Goal: Task Accomplishment & Management: Use online tool/utility

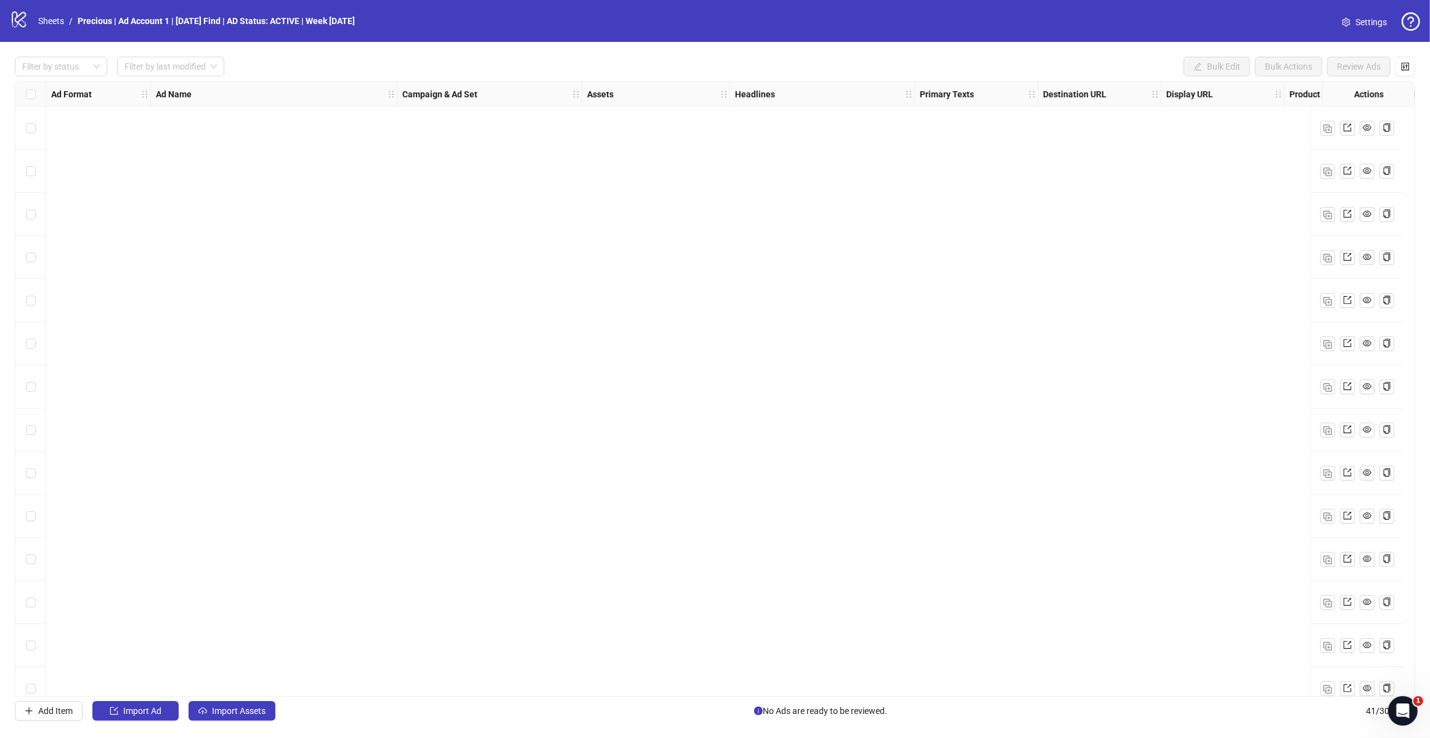
scroll to position [1183, 0]
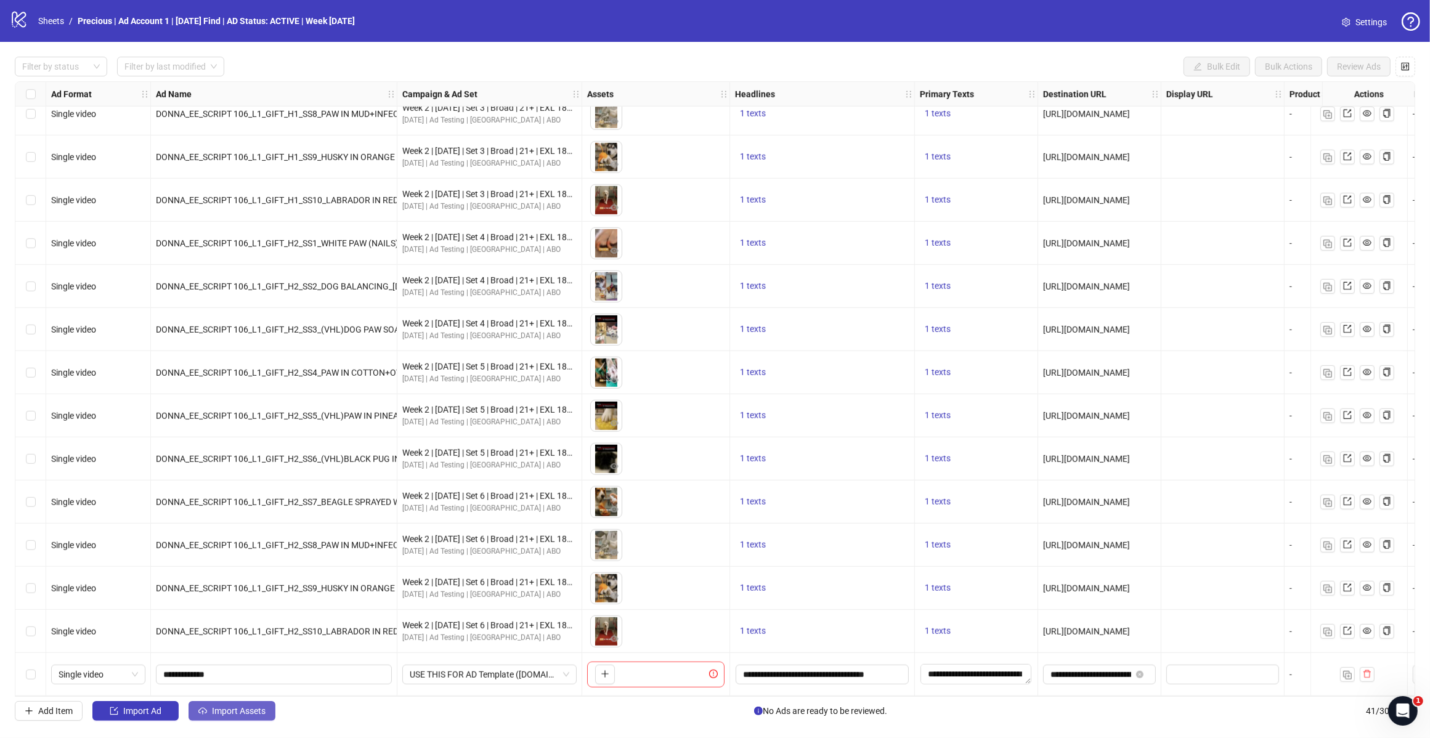
click at [217, 716] on span "Import Assets" at bounding box center [239, 711] width 54 height 10
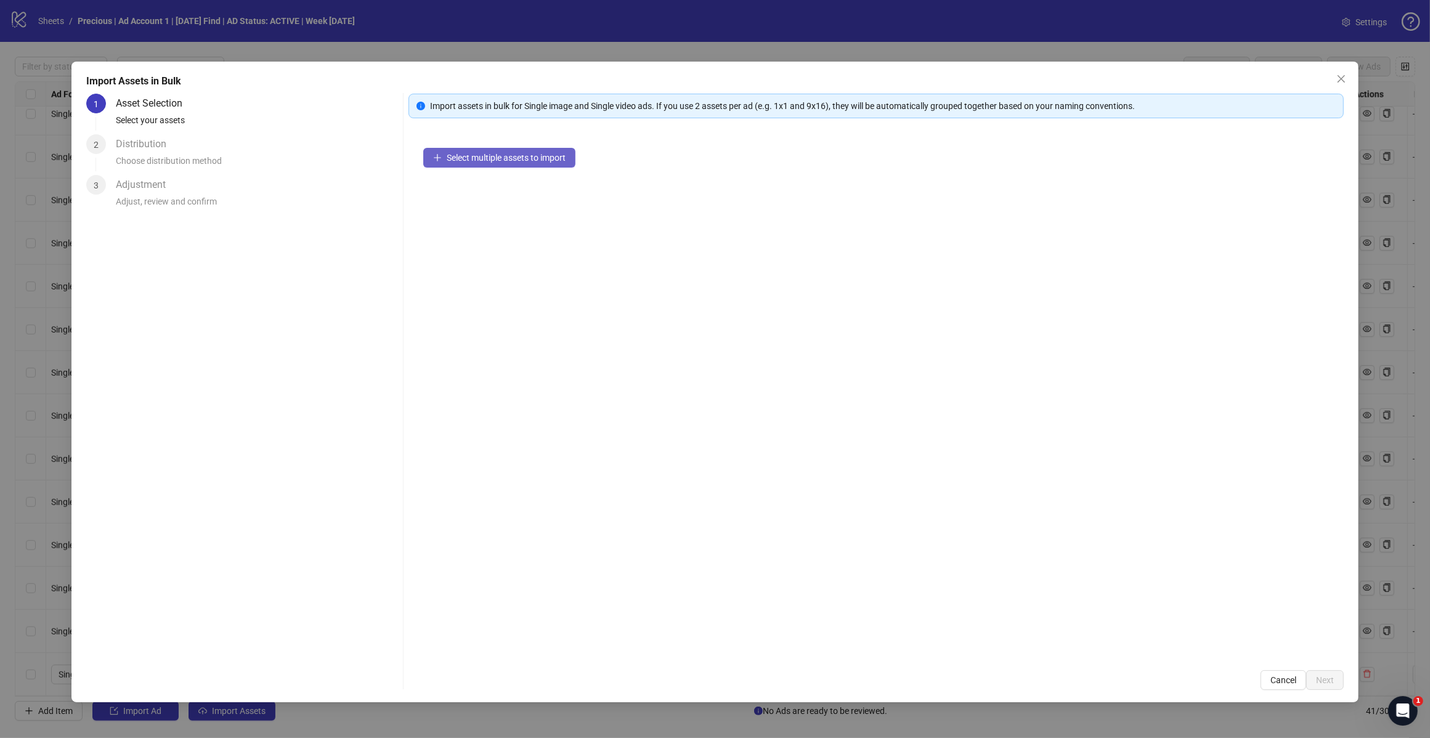
click at [530, 166] on button "Select multiple assets to import" at bounding box center [499, 158] width 152 height 20
click at [1325, 671] on button "Next" at bounding box center [1325, 680] width 38 height 20
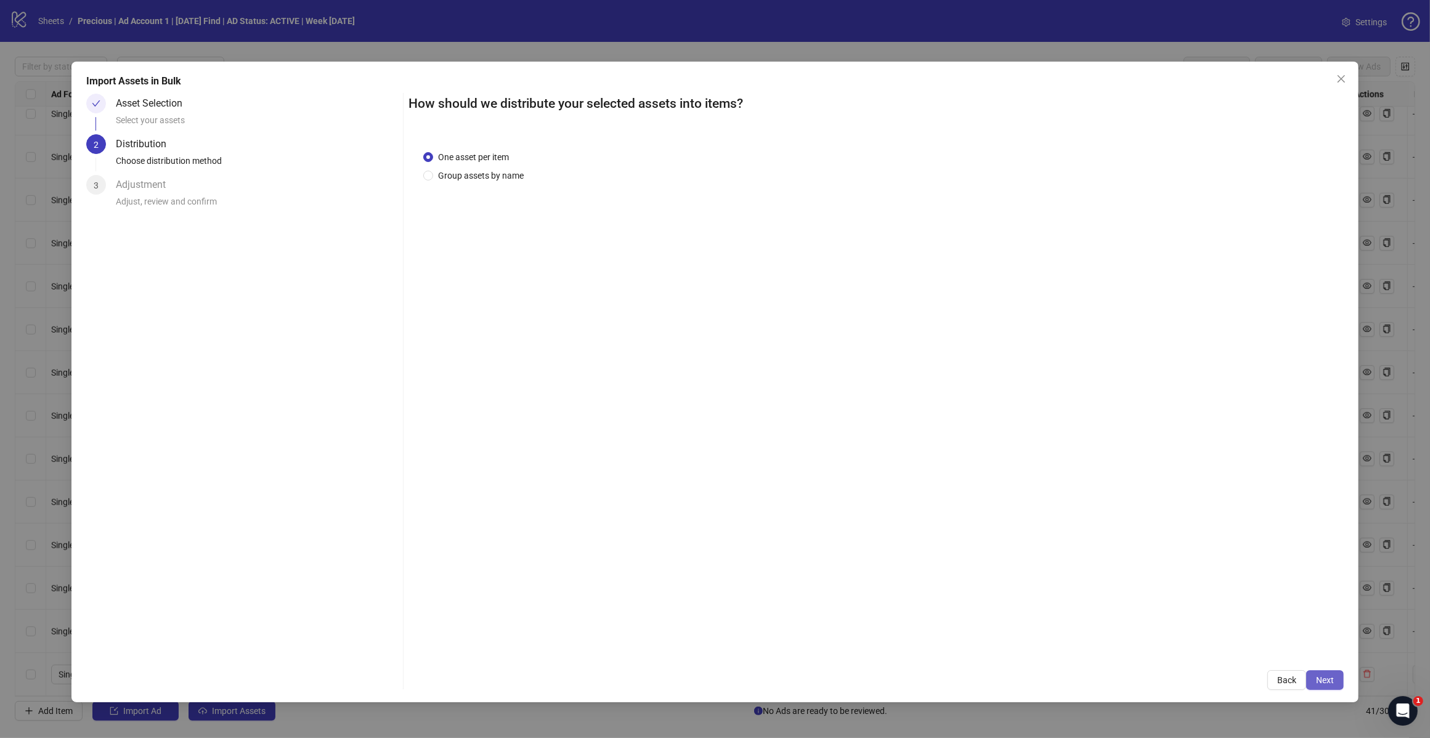
click at [1326, 683] on span "Next" at bounding box center [1325, 680] width 18 height 10
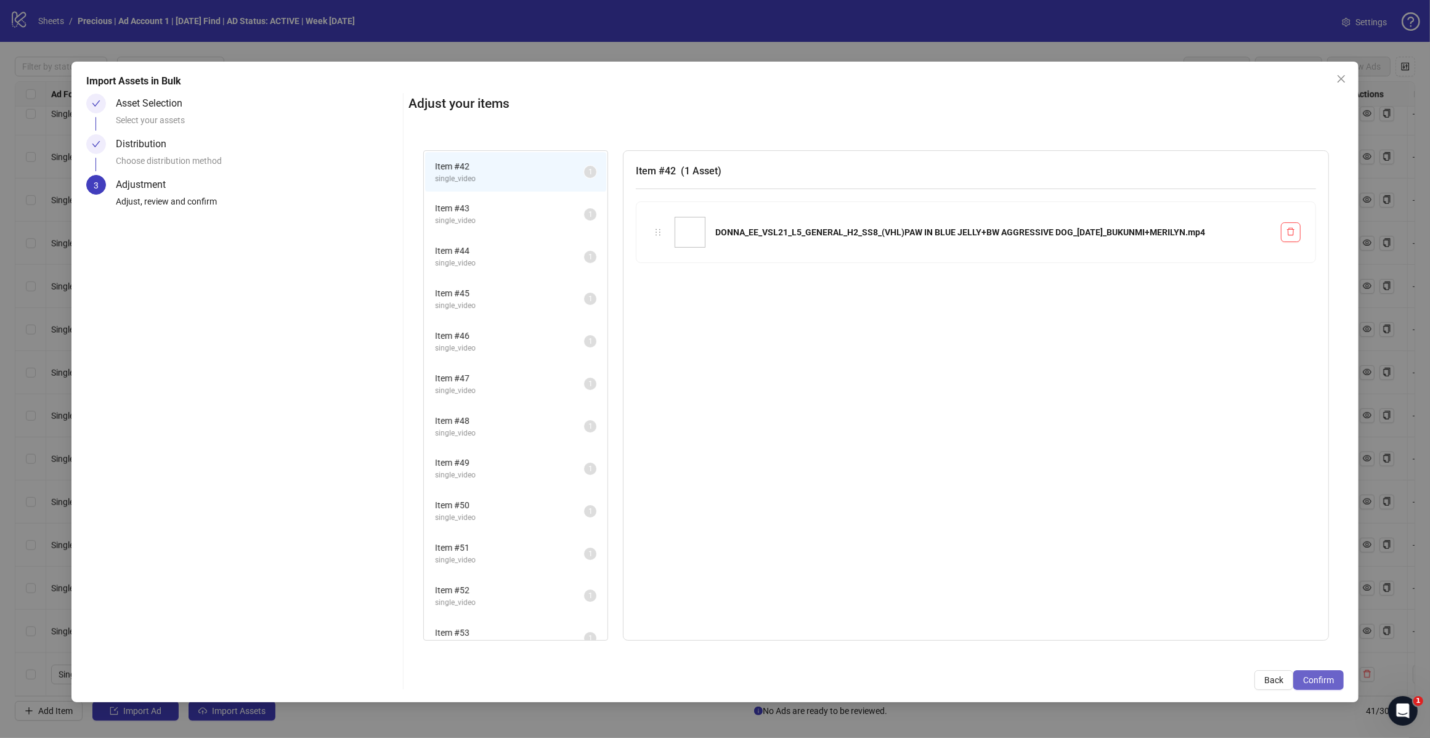
click at [1307, 684] on span "Confirm" at bounding box center [1318, 680] width 31 height 10
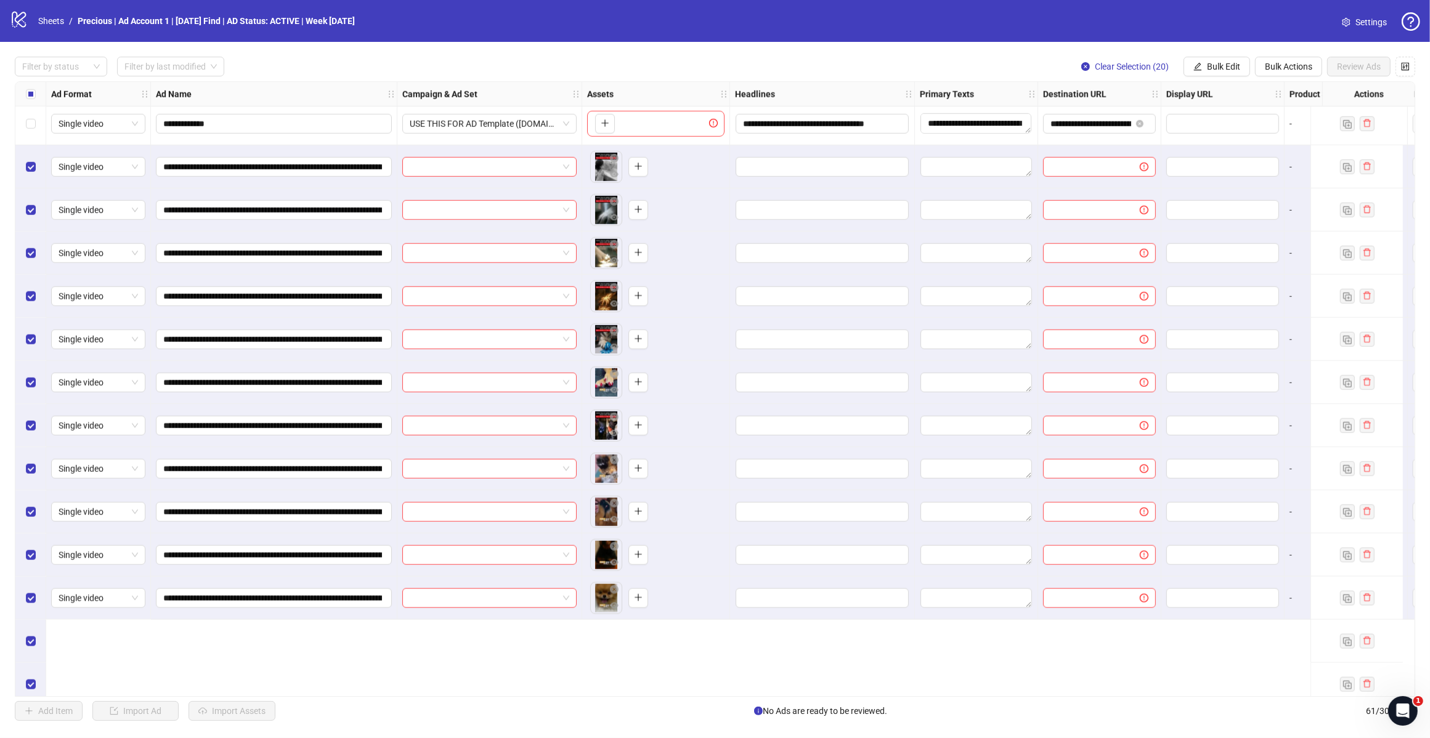
scroll to position [1584, 0]
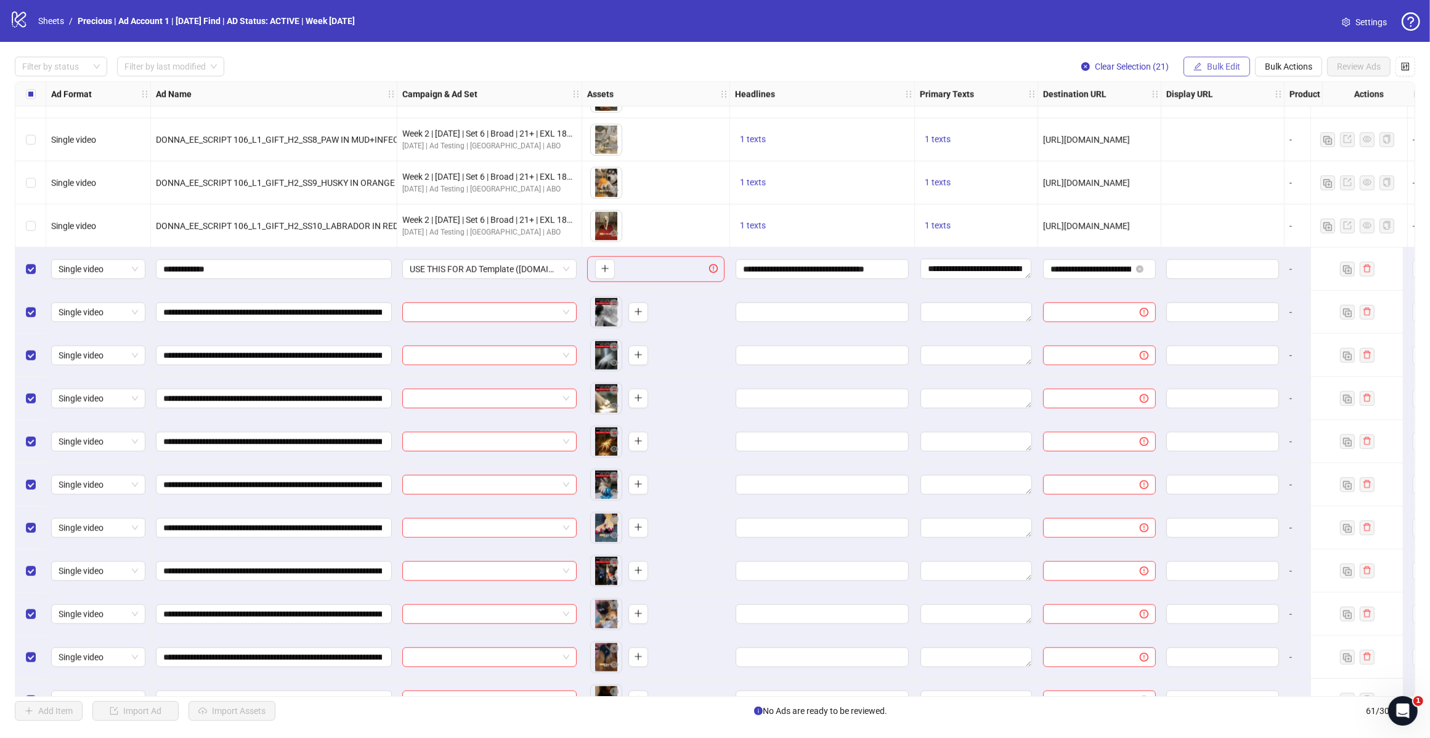
click at [1229, 63] on span "Bulk Edit" at bounding box center [1223, 67] width 33 height 10
click at [1220, 127] on span "Campaign & Ad Set" at bounding box center [1227, 131] width 73 height 14
click at [1223, 68] on span "Bulk Edit" at bounding box center [1223, 67] width 33 height 10
click at [1220, 147] on span "Headlines" at bounding box center [1227, 151] width 73 height 14
click at [1297, 201] on span "submit" at bounding box center [1297, 197] width 9 height 10
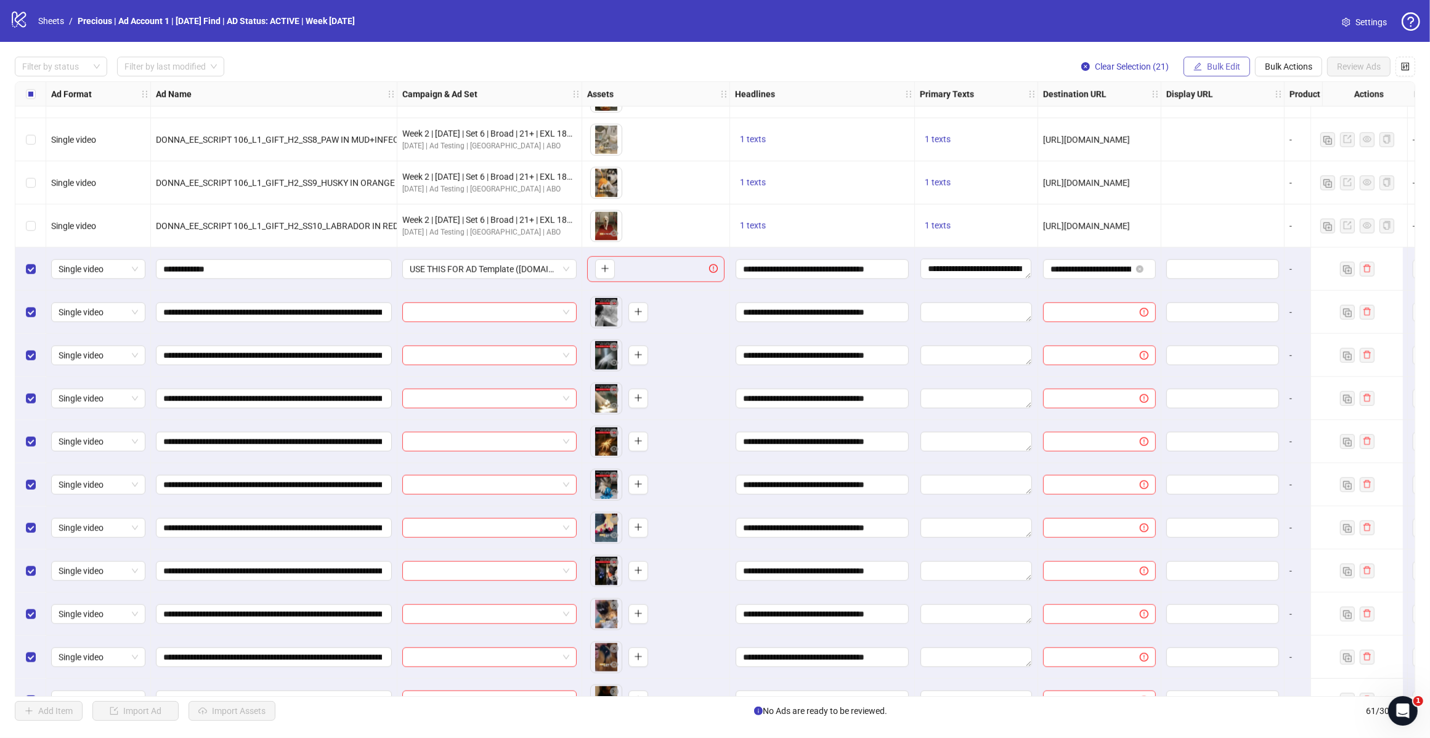
click at [1218, 63] on span "Bulk Edit" at bounding box center [1223, 67] width 33 height 10
click at [1228, 164] on span "Primary Texts" at bounding box center [1227, 171] width 73 height 14
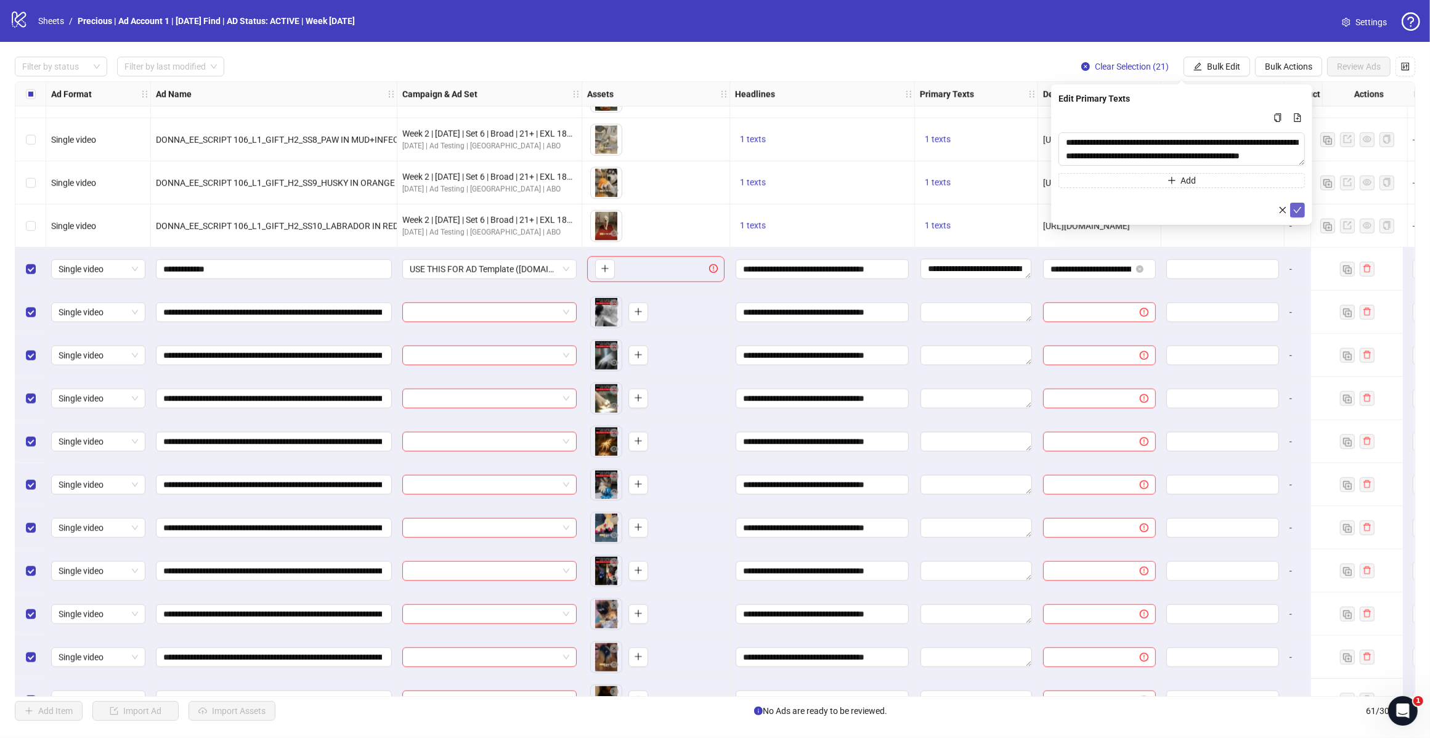
drag, startPoint x: 1295, startPoint y: 204, endPoint x: 1292, endPoint y: 211, distance: 8.0
click at [1292, 211] on button "submit" at bounding box center [1297, 210] width 15 height 15
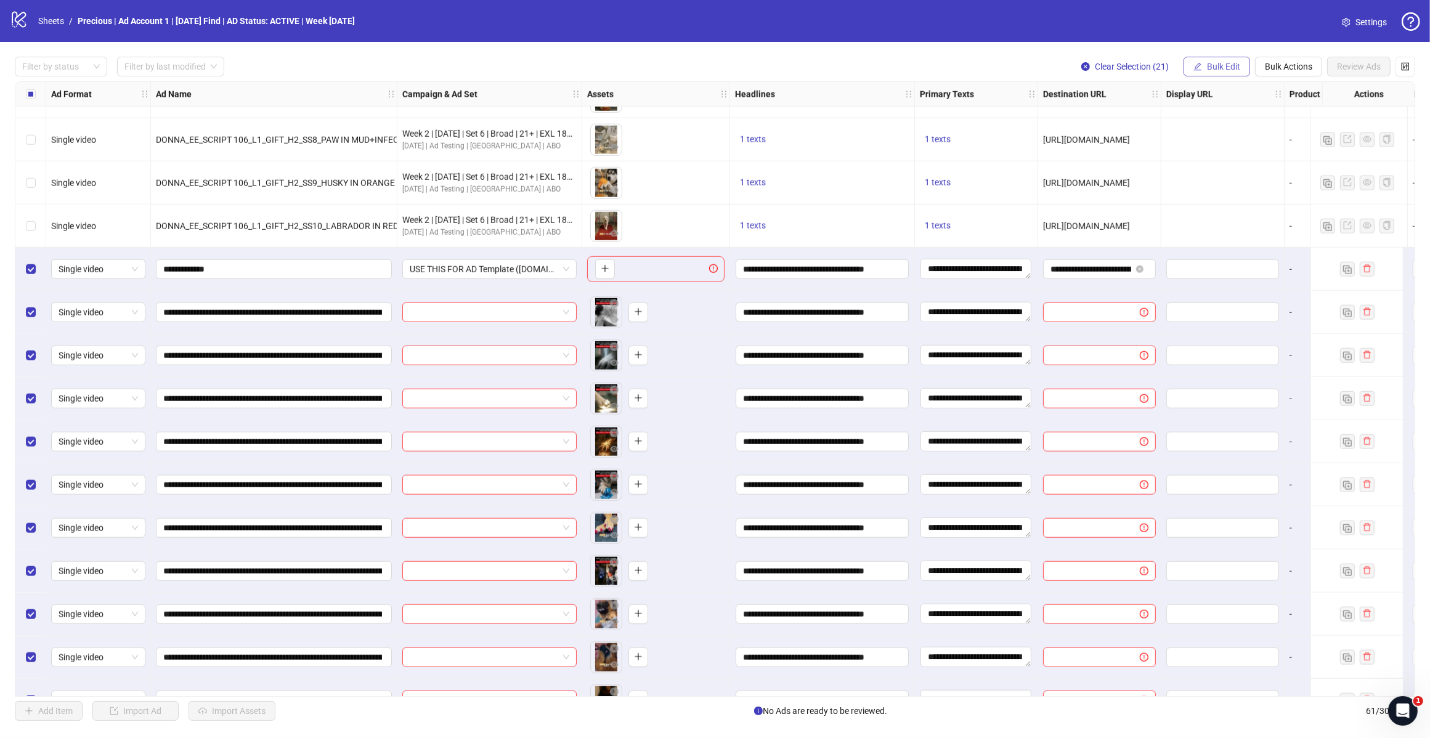
click at [1220, 68] on span "Bulk Edit" at bounding box center [1223, 67] width 33 height 10
click at [1224, 189] on span "Destination URL" at bounding box center [1227, 191] width 73 height 14
click at [1297, 155] on icon "check" at bounding box center [1297, 152] width 9 height 9
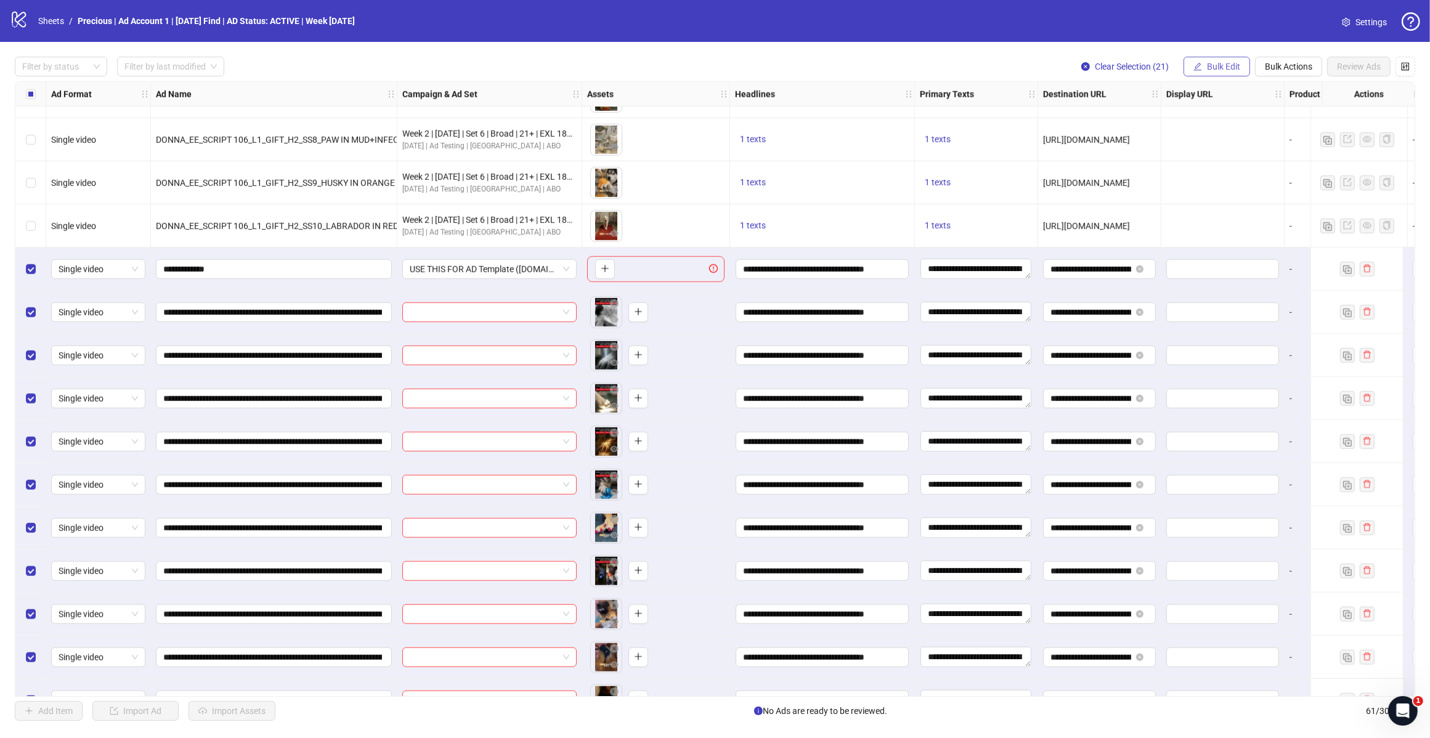
click at [1223, 63] on span "Bulk Edit" at bounding box center [1223, 67] width 33 height 10
click at [1206, 246] on span "Call to Action" at bounding box center [1227, 250] width 73 height 14
click at [1304, 156] on button "submit" at bounding box center [1297, 152] width 15 height 15
click at [30, 88] on label "Select all rows" at bounding box center [31, 94] width 10 height 14
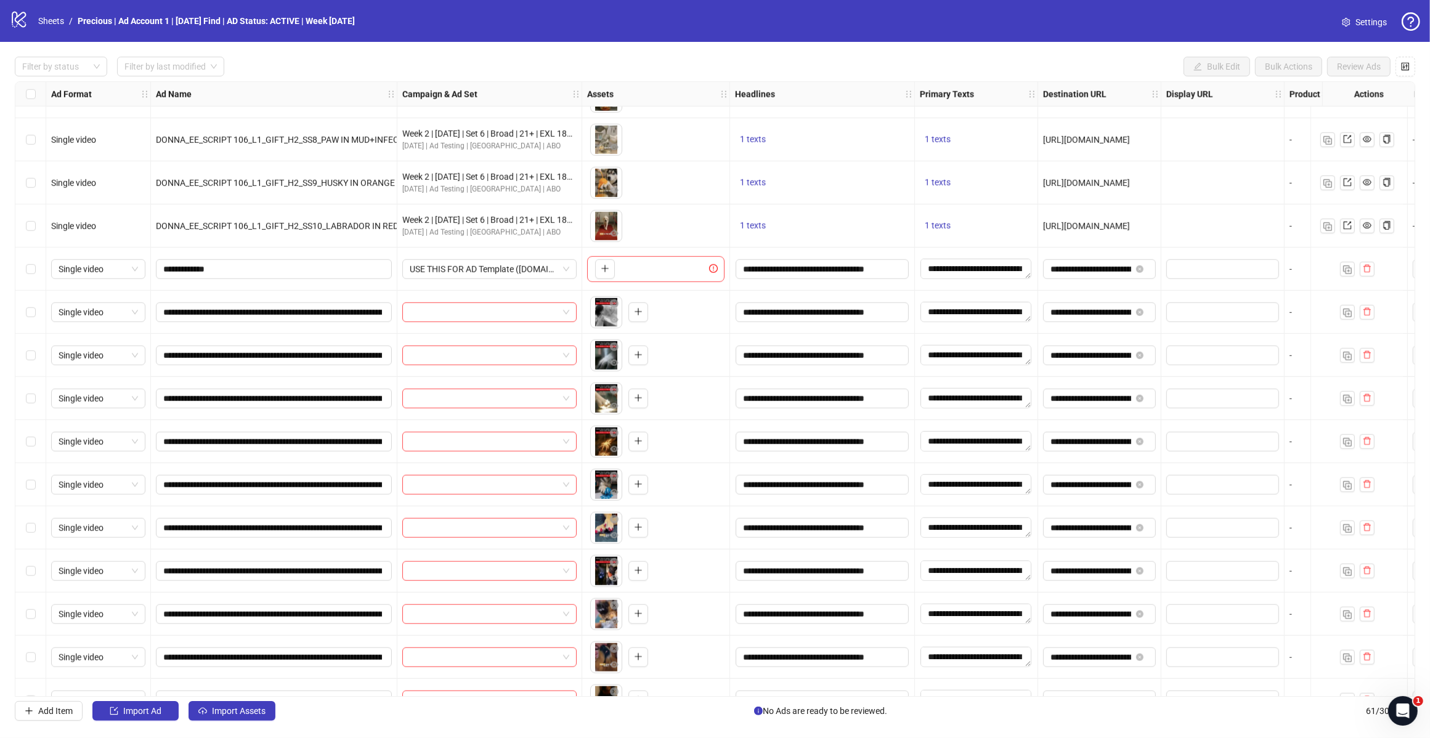
click at [30, 234] on div "Select row 40" at bounding box center [30, 226] width 31 height 43
click at [29, 221] on label "Select row 40" at bounding box center [31, 226] width 10 height 14
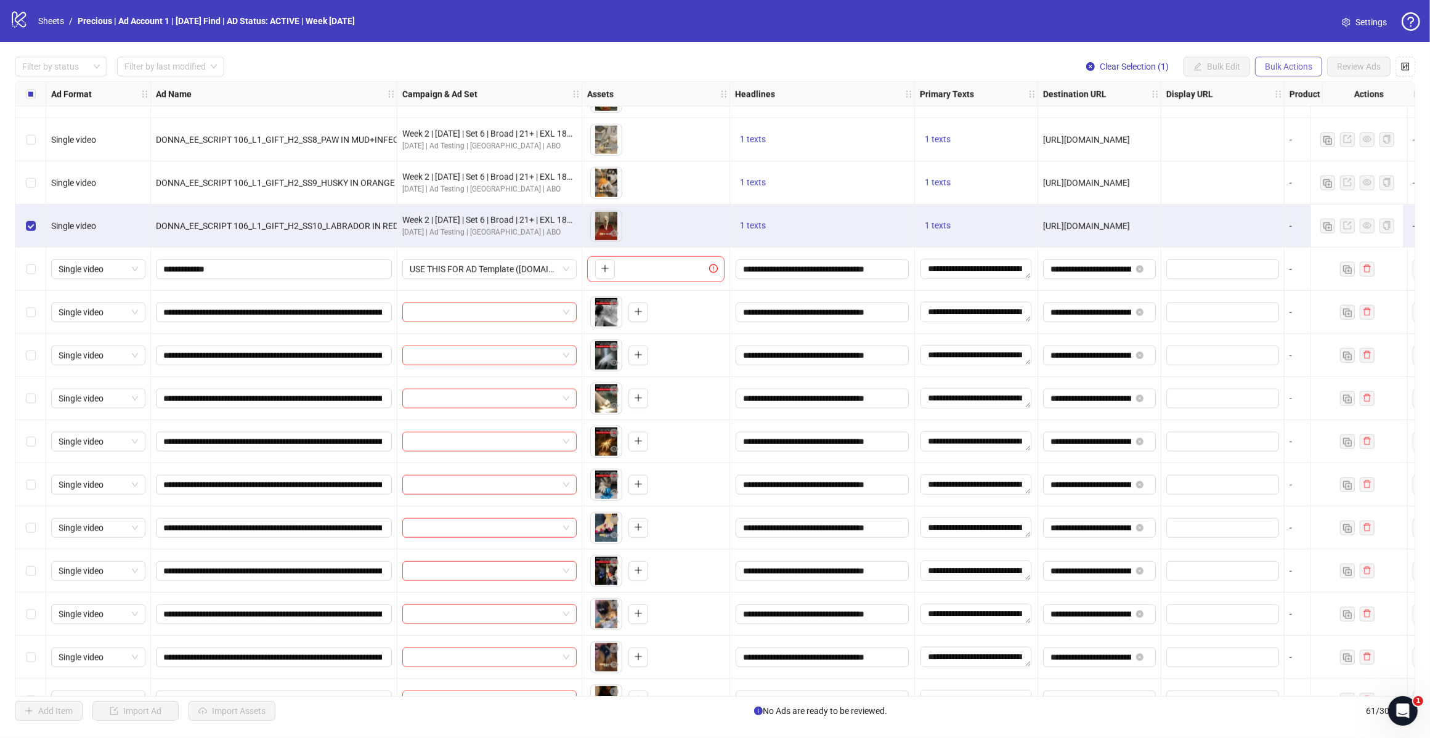
click at [1276, 63] on span "Bulk Actions" at bounding box center [1288, 67] width 47 height 10
click at [1276, 91] on span "Delete" at bounding box center [1305, 92] width 84 height 14
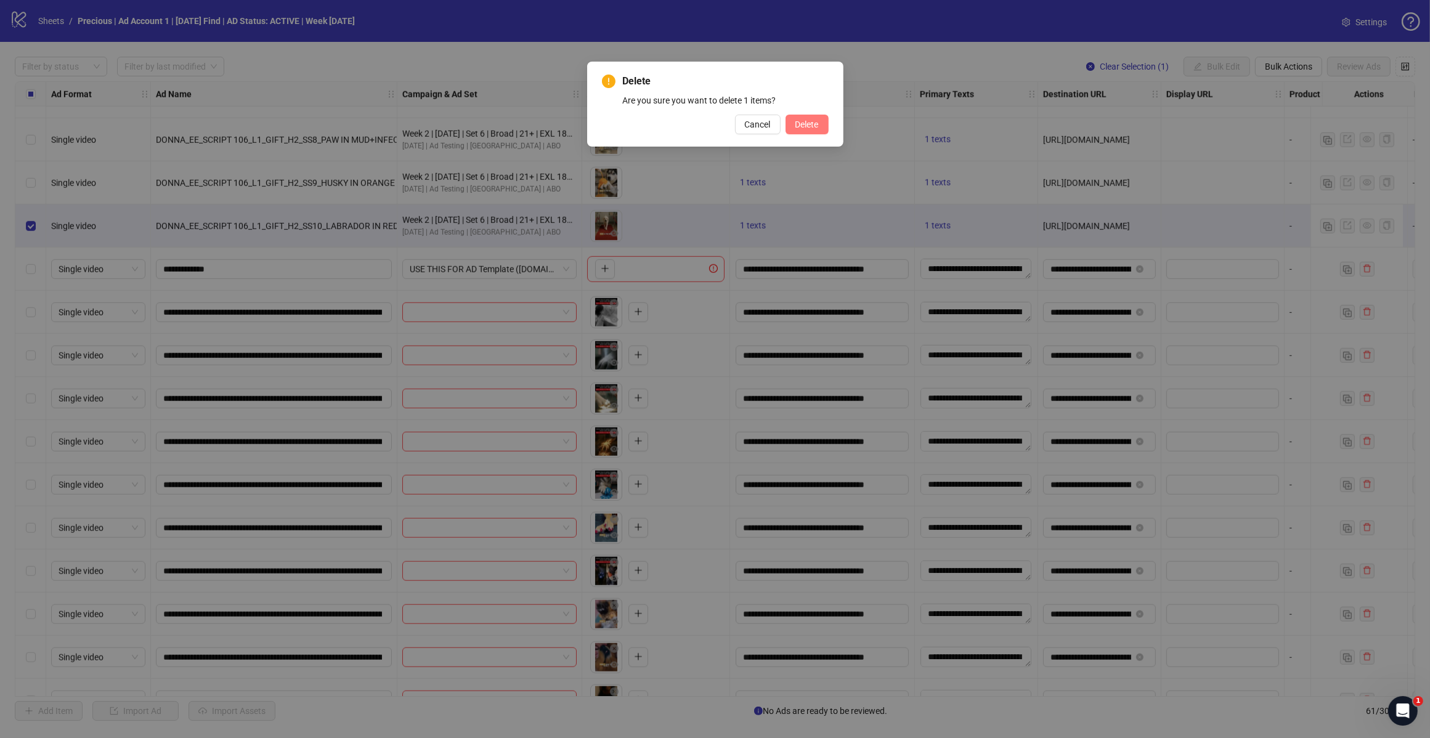
click at [811, 125] on span "Delete" at bounding box center [806, 125] width 23 height 10
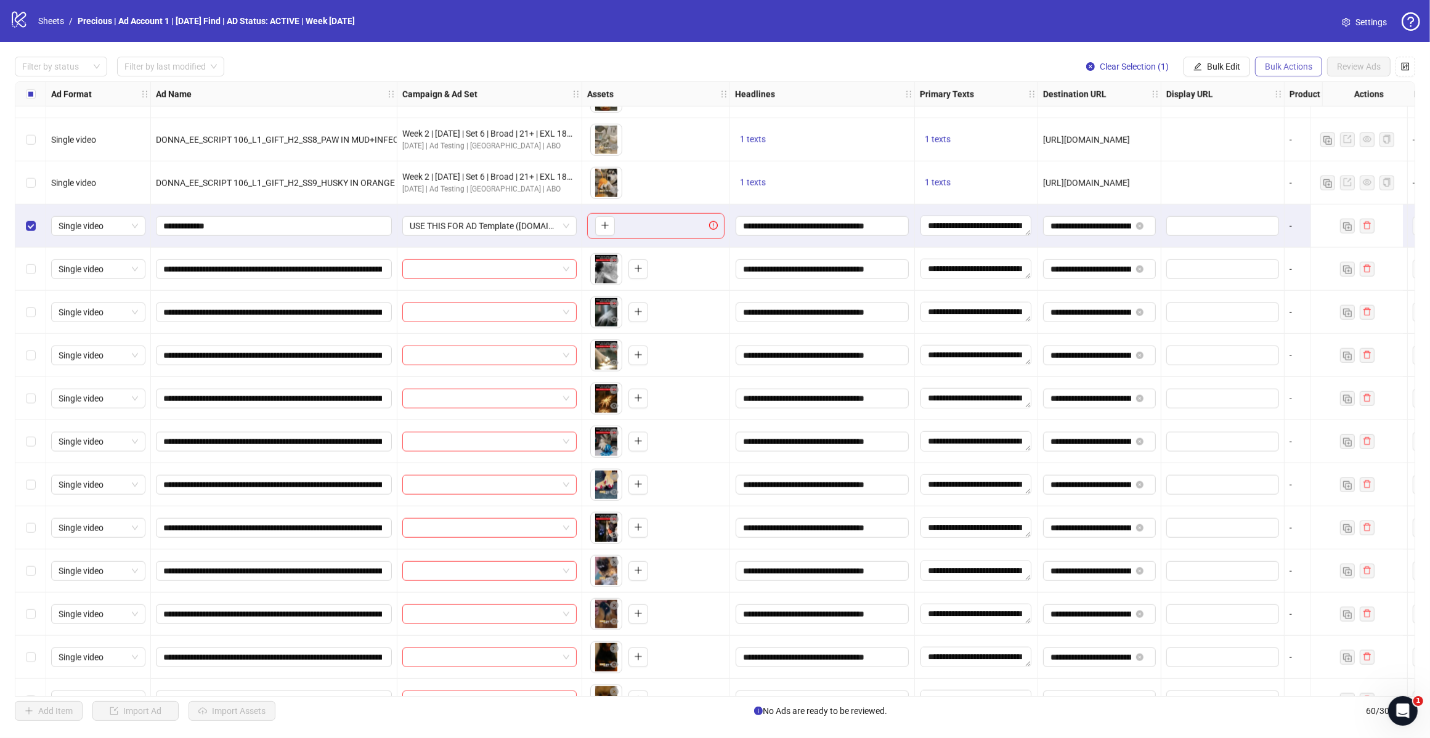
click at [1280, 68] on span "Bulk Actions" at bounding box center [1288, 67] width 47 height 10
click at [1295, 92] on span "Delete" at bounding box center [1305, 92] width 84 height 14
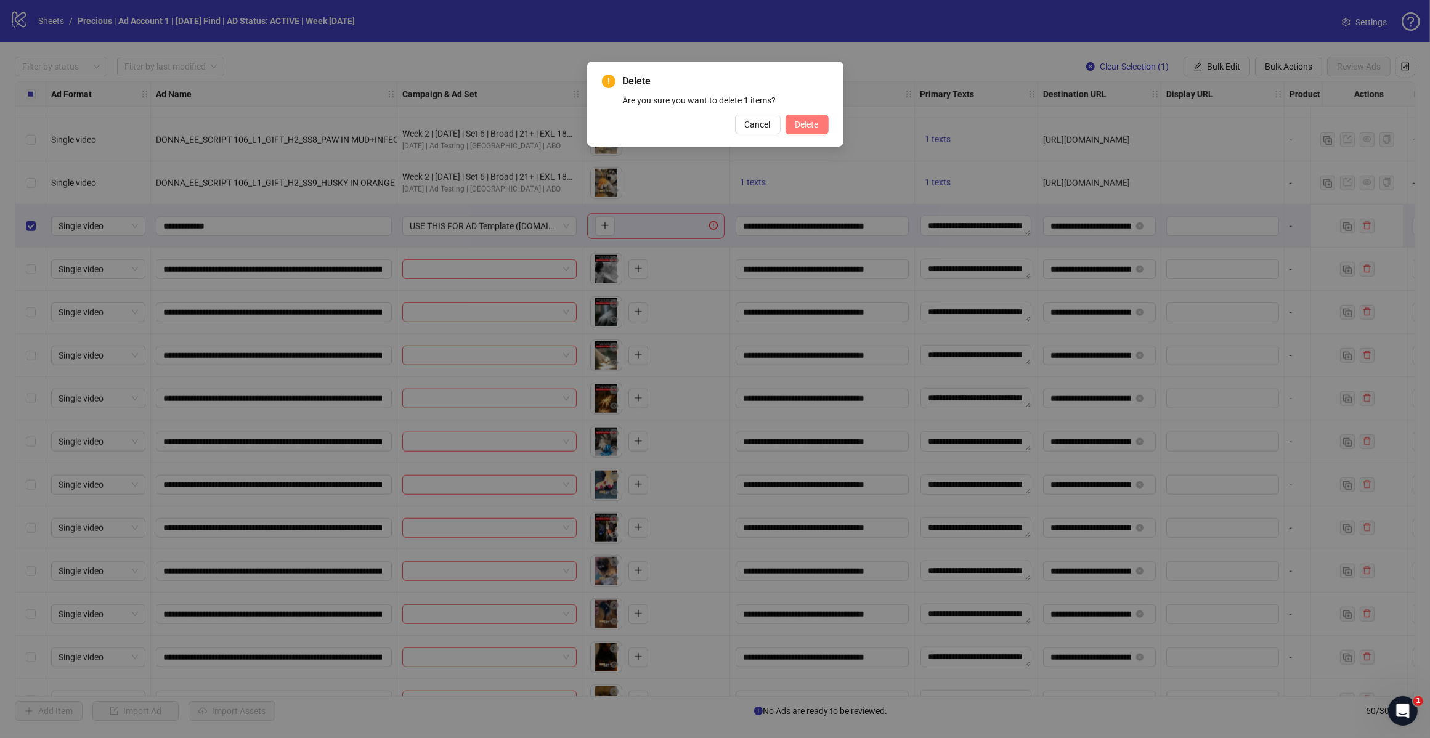
click at [792, 116] on button "Delete" at bounding box center [806, 125] width 43 height 20
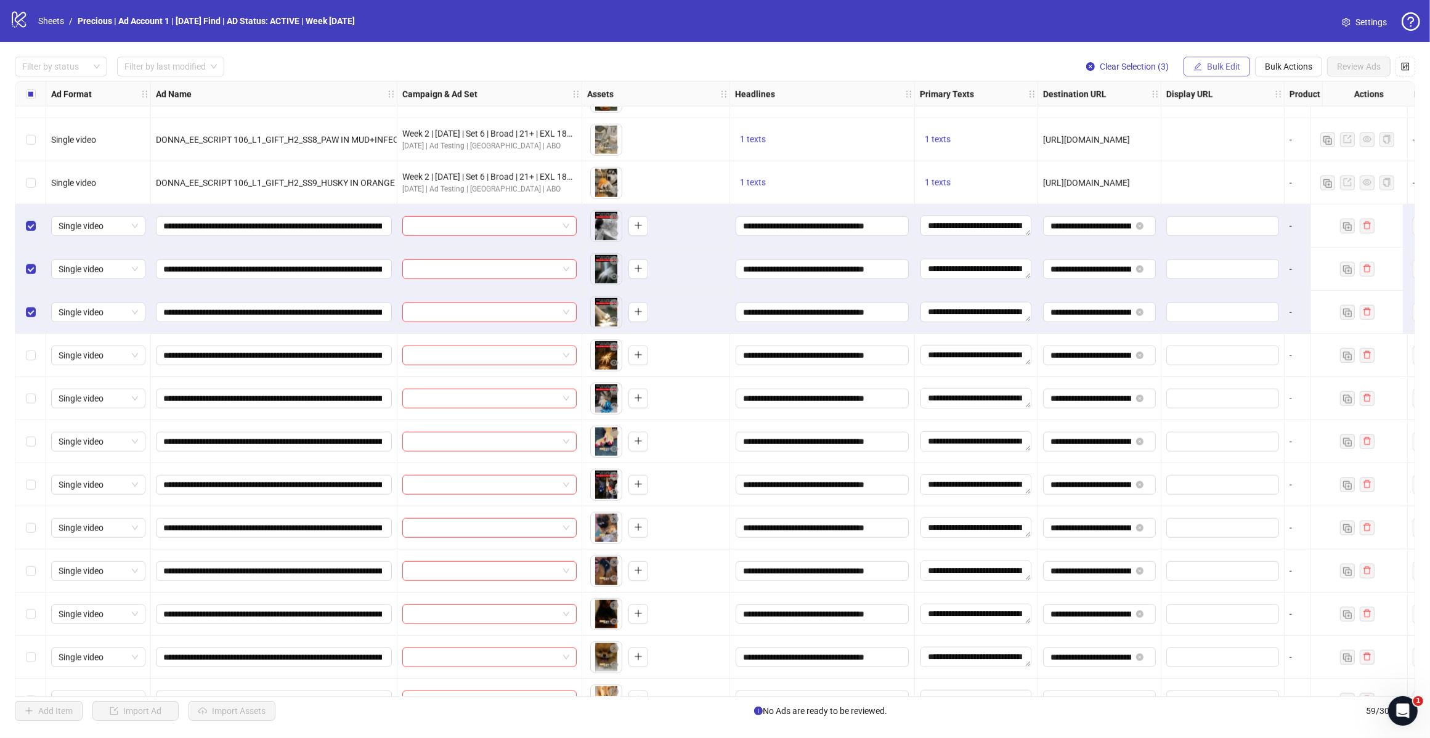
click at [1220, 65] on span "Bulk Edit" at bounding box center [1223, 67] width 33 height 10
click at [1223, 127] on span "Campaign & Ad Set" at bounding box center [1227, 131] width 73 height 14
click at [1294, 119] on span at bounding box center [1182, 120] width 232 height 18
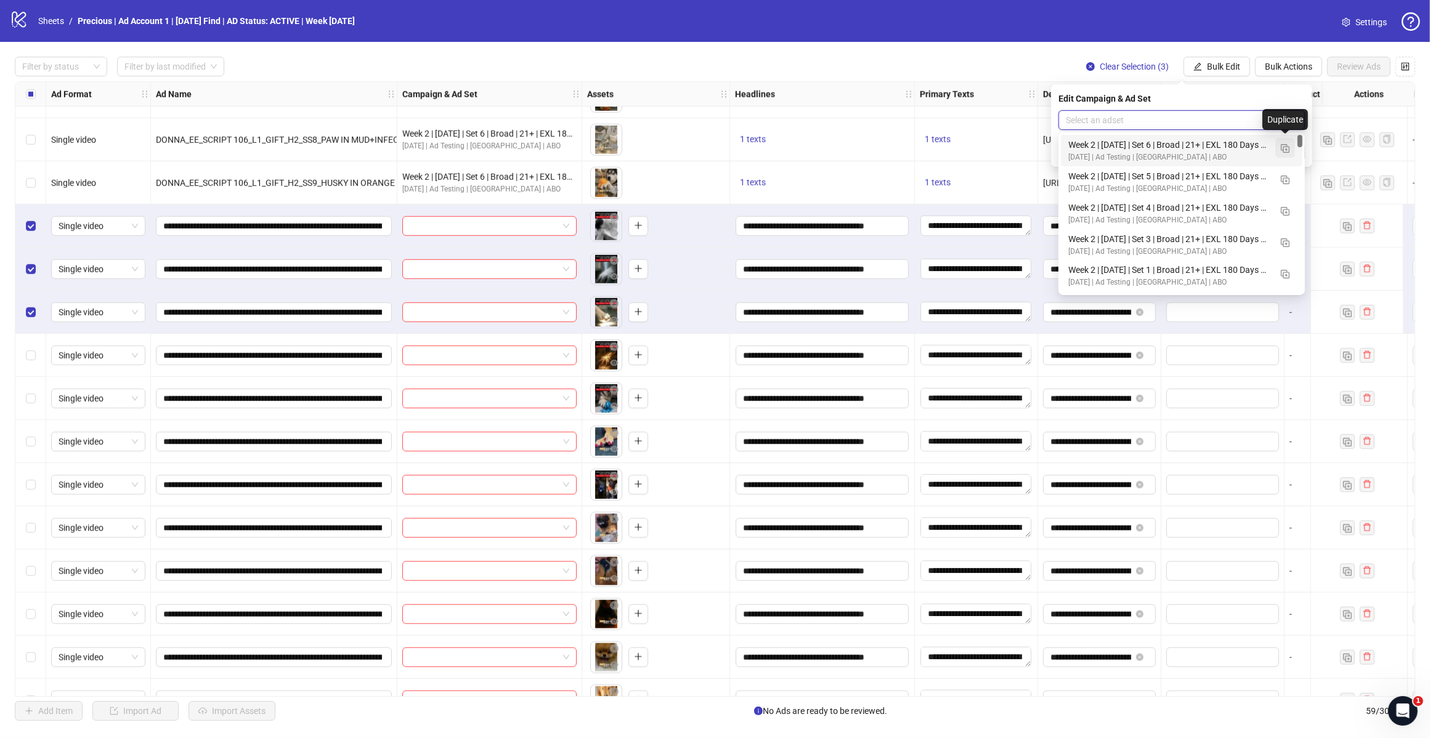
click at [1286, 146] on img "button" at bounding box center [1285, 148] width 9 height 9
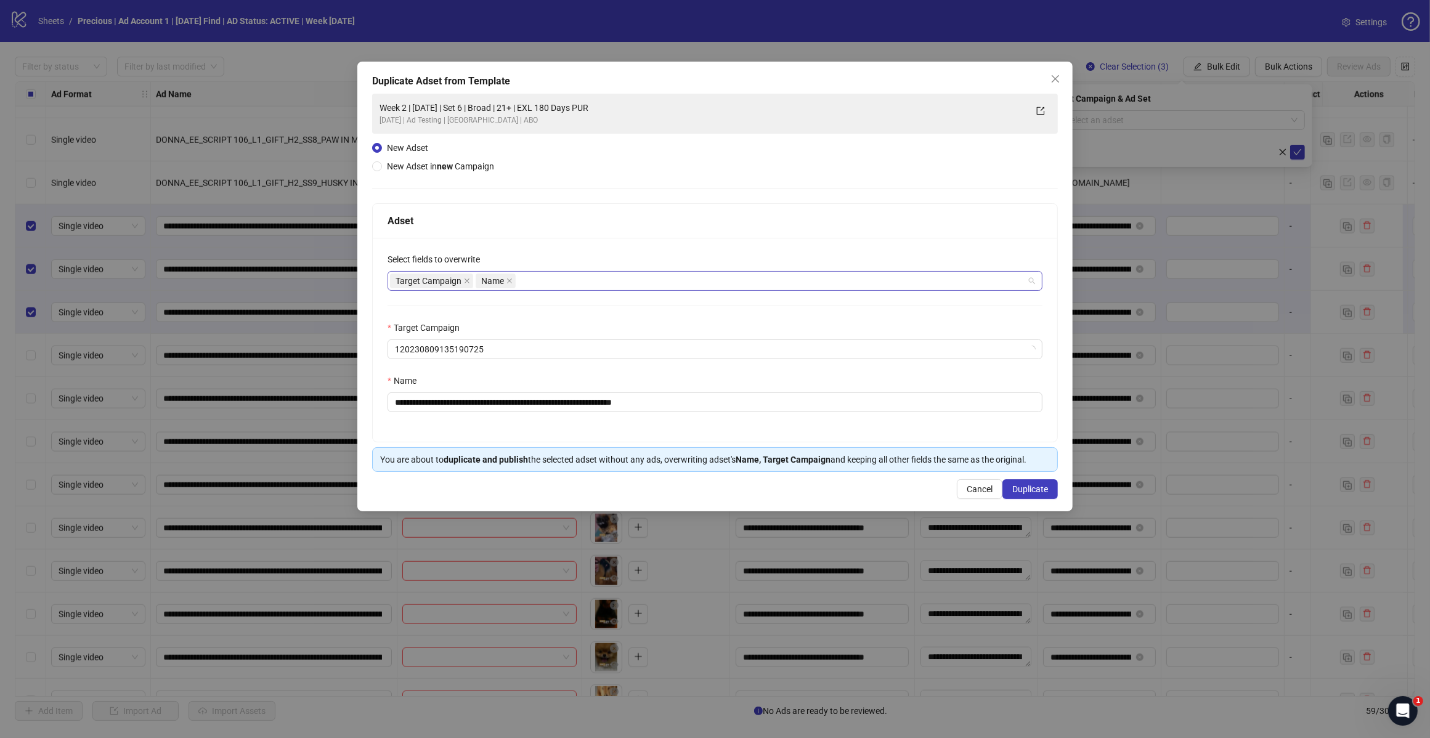
click at [532, 280] on div "Target Campaign Name" at bounding box center [708, 280] width 637 height 17
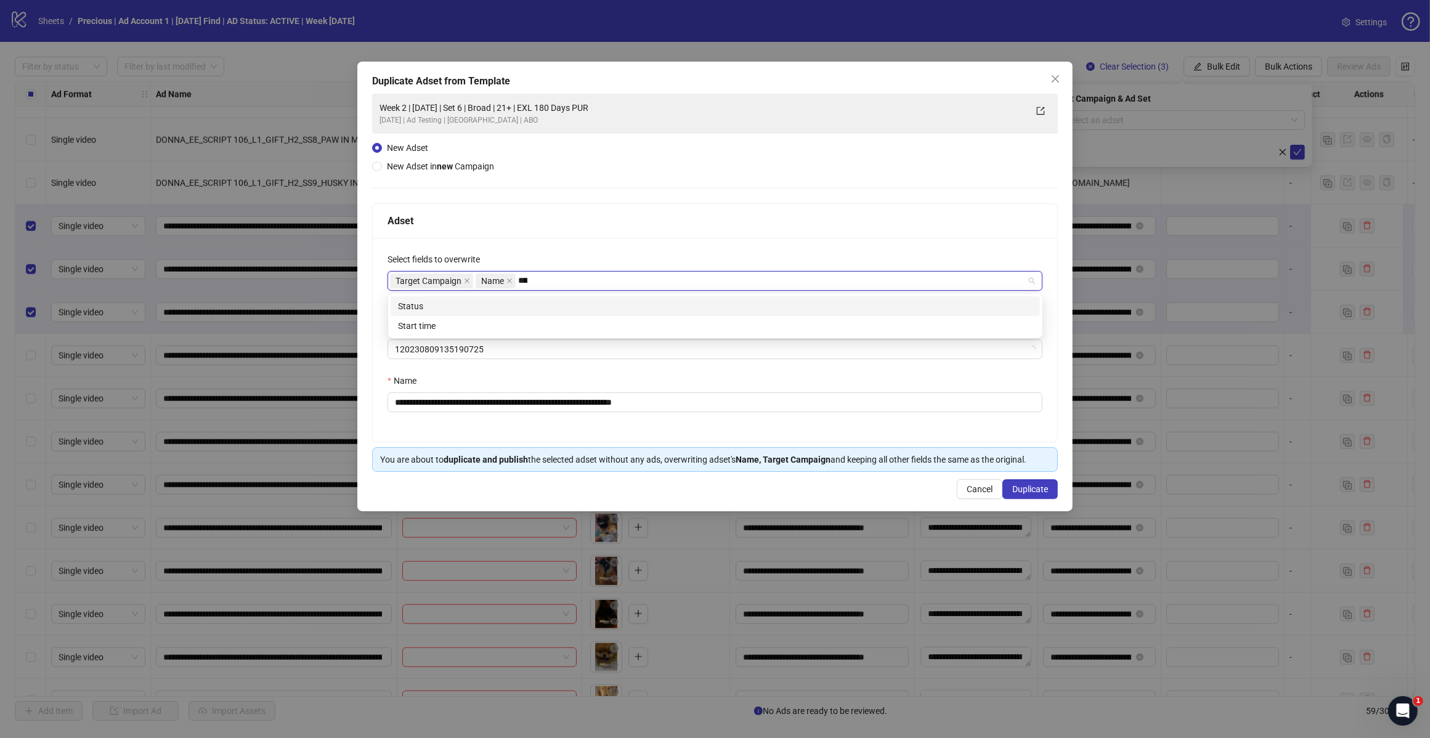
type input "*****"
click at [484, 315] on div "Start time" at bounding box center [715, 306] width 649 height 20
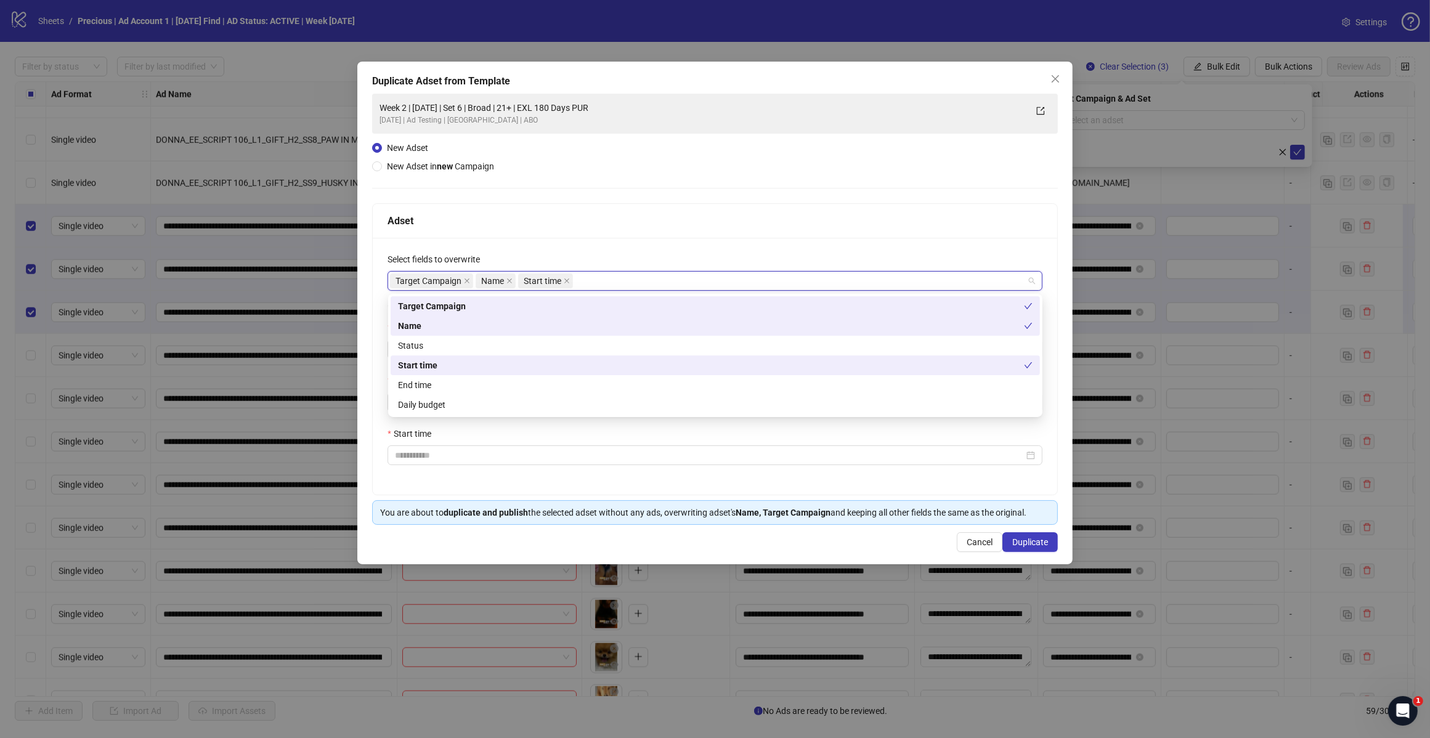
click at [544, 227] on div "Adset" at bounding box center [714, 220] width 655 height 15
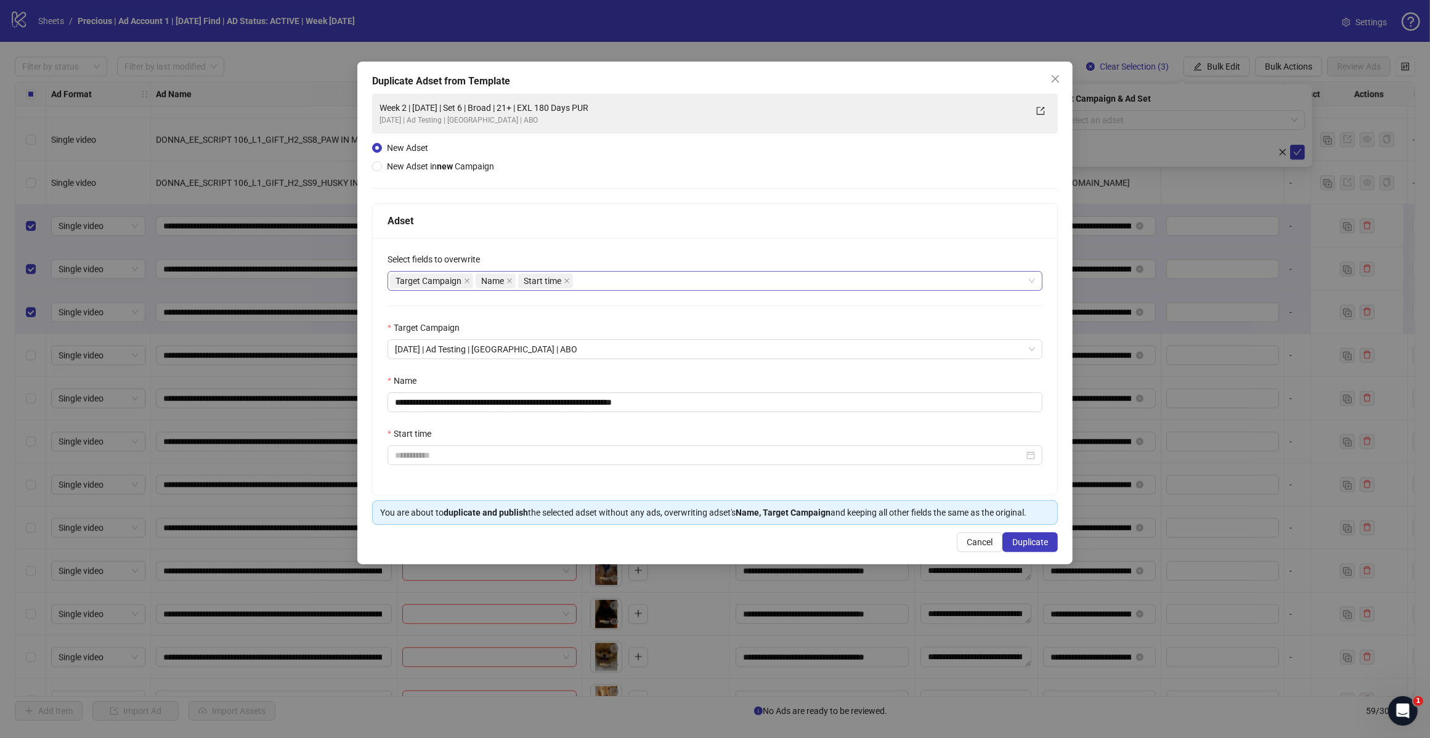
click at [611, 283] on div "Target Campaign Name Start time" at bounding box center [708, 280] width 637 height 17
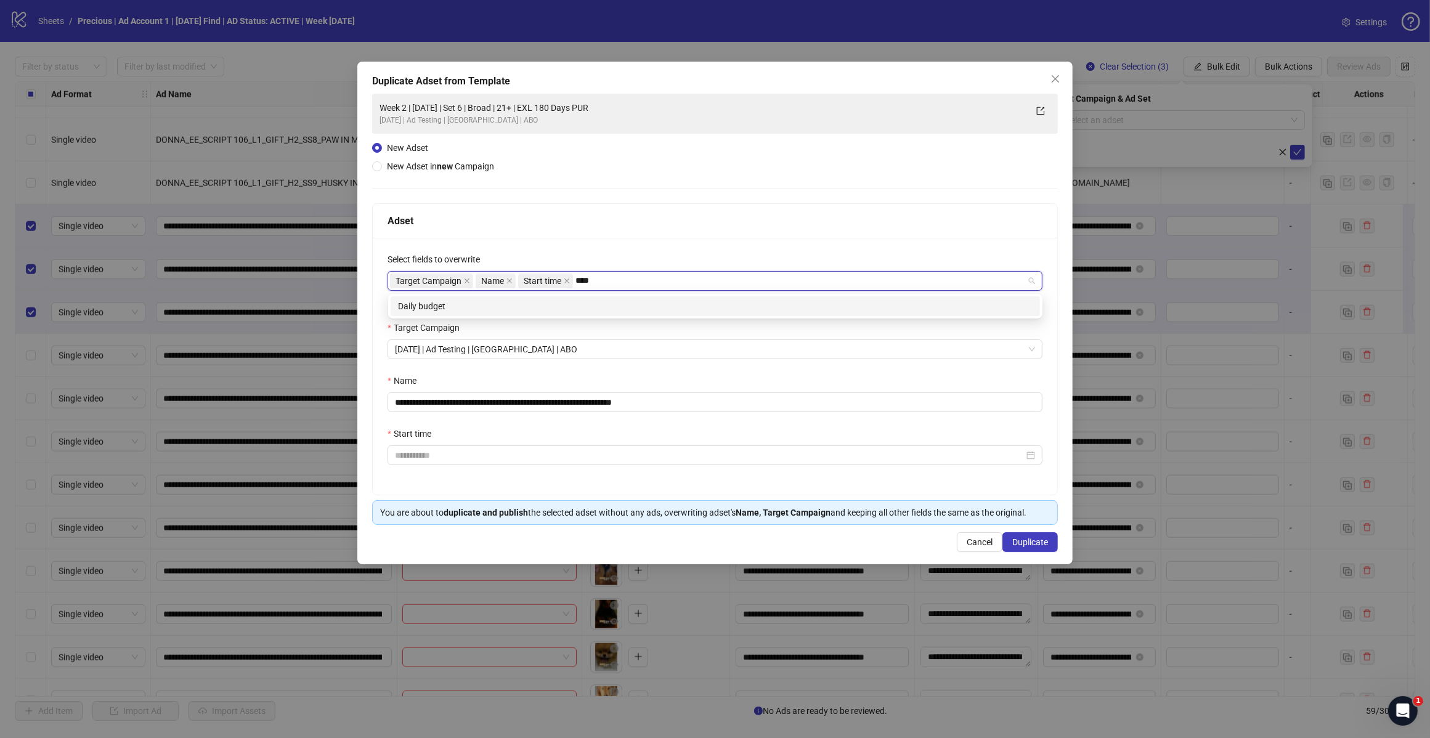
type input "*****"
click at [571, 304] on div "Daily budget" at bounding box center [715, 306] width 634 height 14
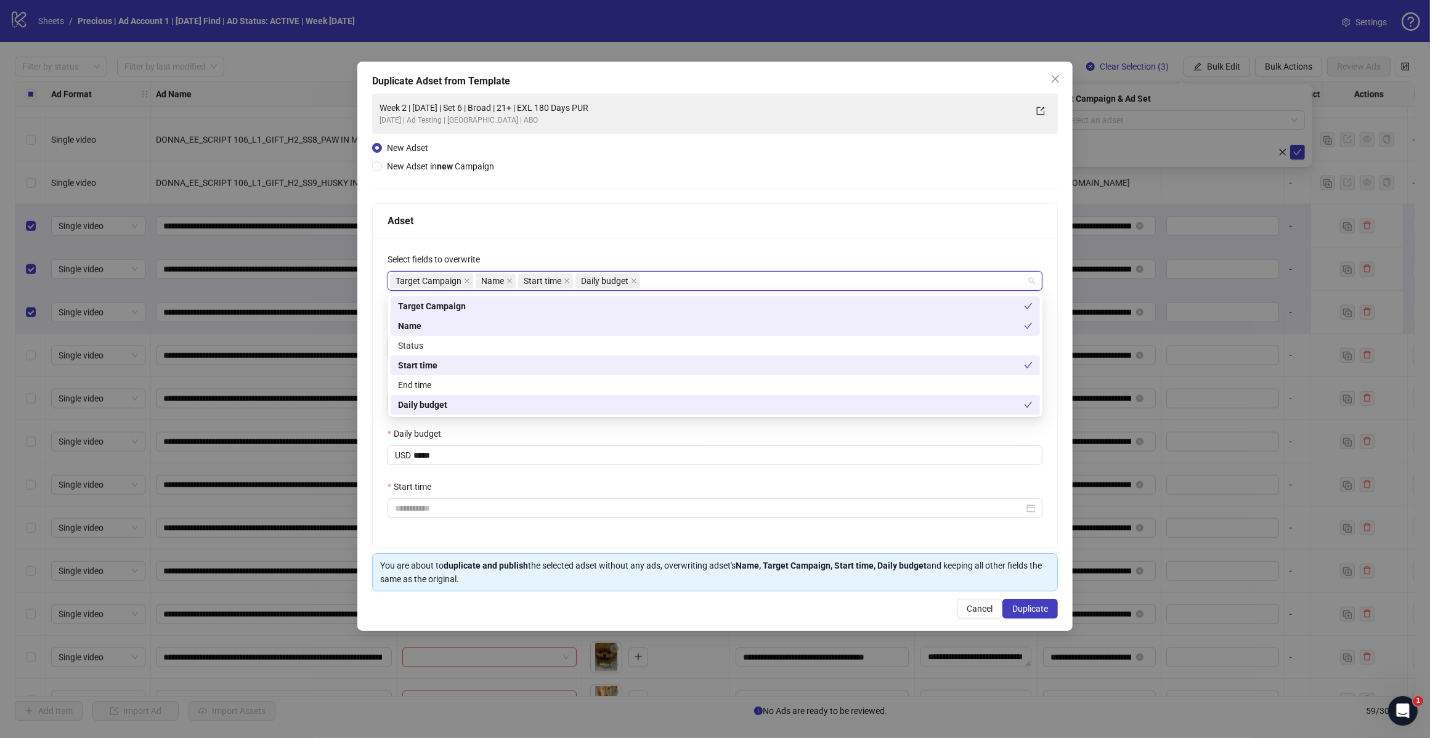
click at [610, 229] on div "Adset" at bounding box center [715, 221] width 684 height 34
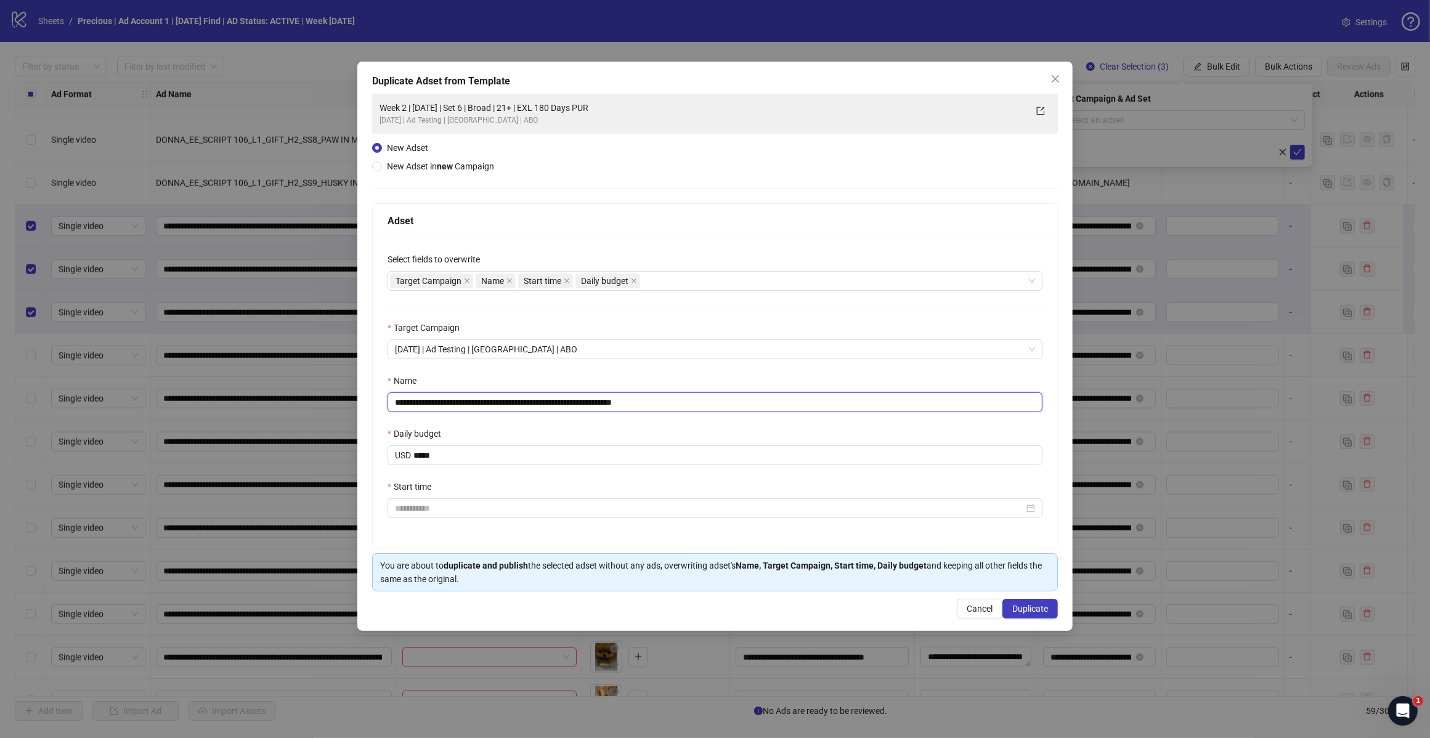
drag, startPoint x: 639, startPoint y: 402, endPoint x: 810, endPoint y: 399, distance: 170.7
click at [810, 399] on input "**********" at bounding box center [714, 402] width 655 height 20
click at [434, 404] on input "**********" at bounding box center [714, 402] width 655 height 20
click at [509, 402] on input "**********" at bounding box center [714, 402] width 655 height 20
click at [444, 501] on div at bounding box center [714, 508] width 655 height 20
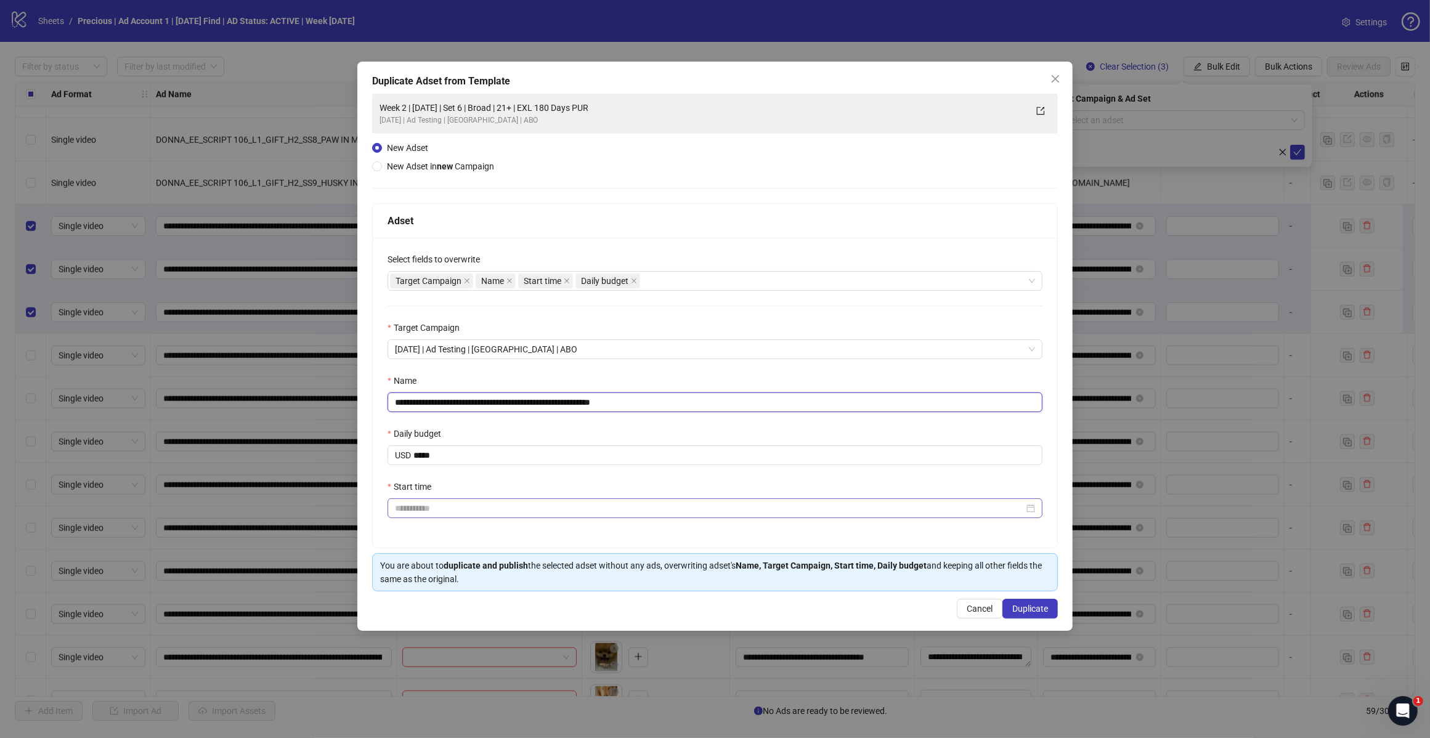
type input "**********"
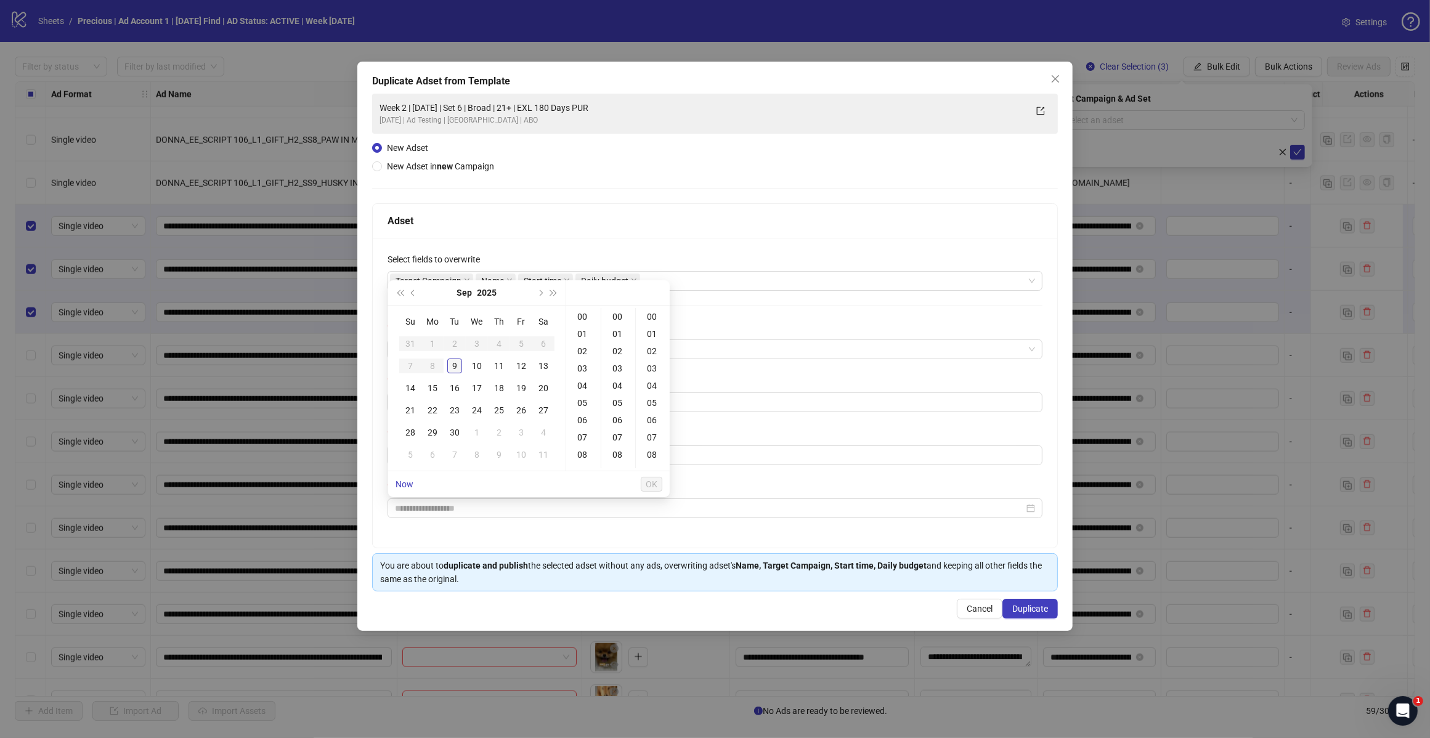
click at [454, 364] on div "9" at bounding box center [454, 366] width 15 height 15
click at [586, 431] on div "20" at bounding box center [584, 430] width 30 height 17
click at [618, 448] on div "30" at bounding box center [619, 448] width 30 height 17
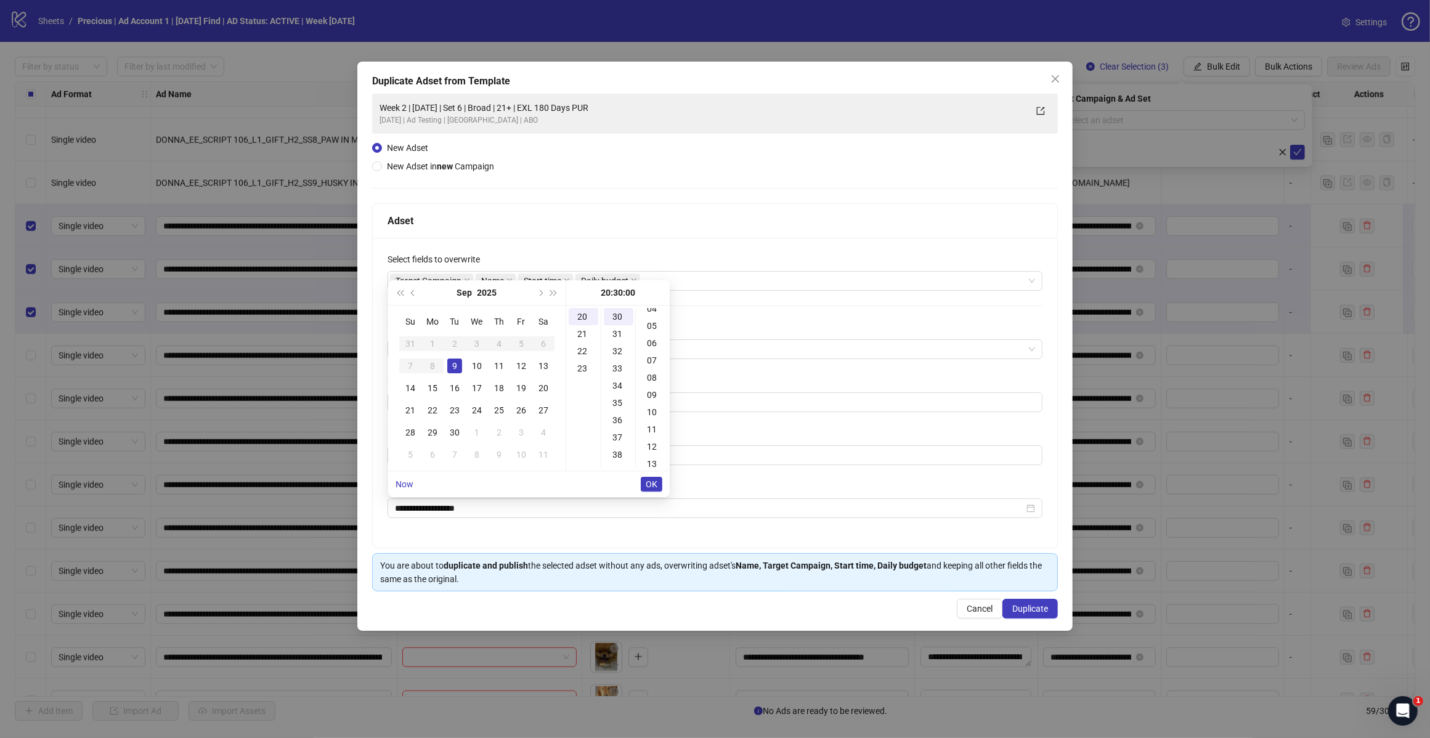
type input "**********"
click at [649, 487] on span "OK" at bounding box center [652, 484] width 12 height 10
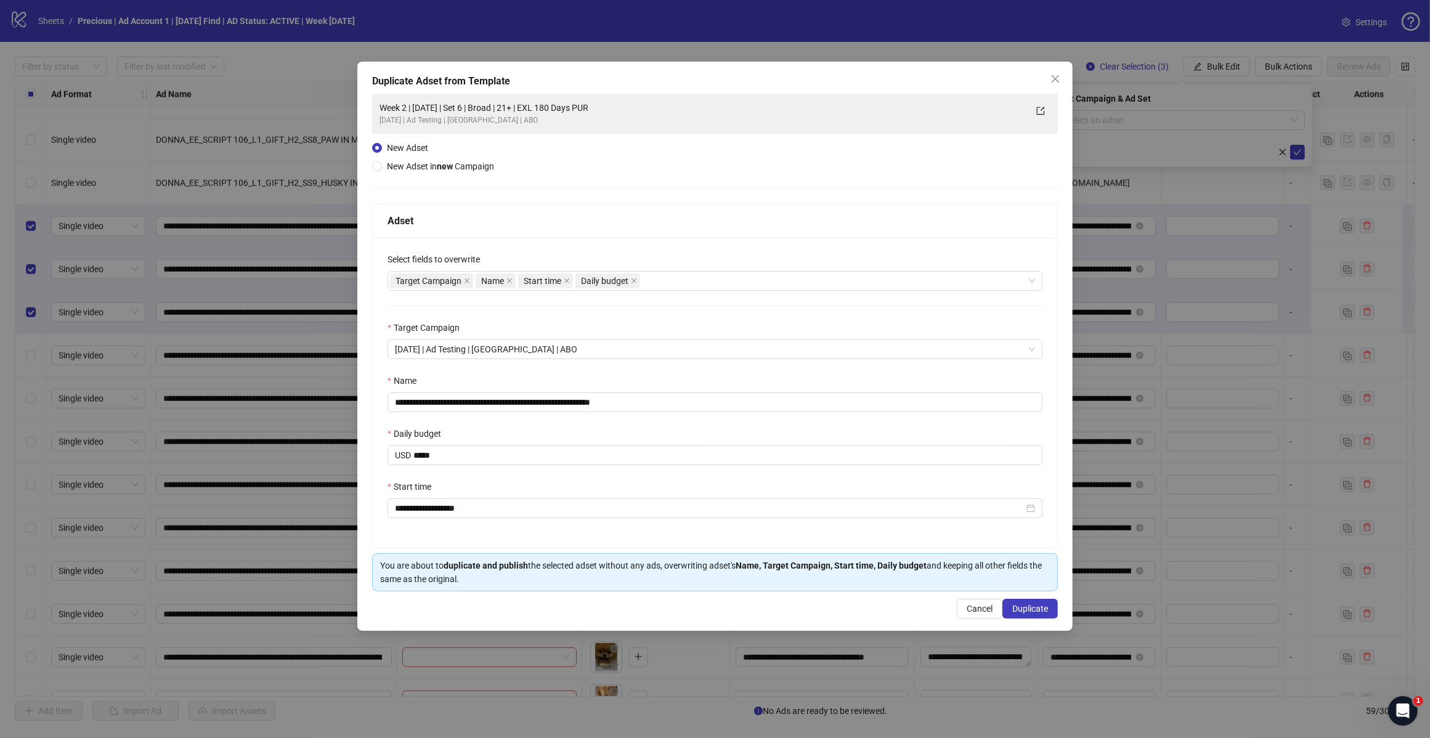
click at [673, 485] on div "Start time" at bounding box center [714, 489] width 655 height 18
click at [596, 436] on div "Daily budget" at bounding box center [714, 436] width 655 height 18
click at [1023, 607] on span "Duplicate" at bounding box center [1030, 609] width 36 height 10
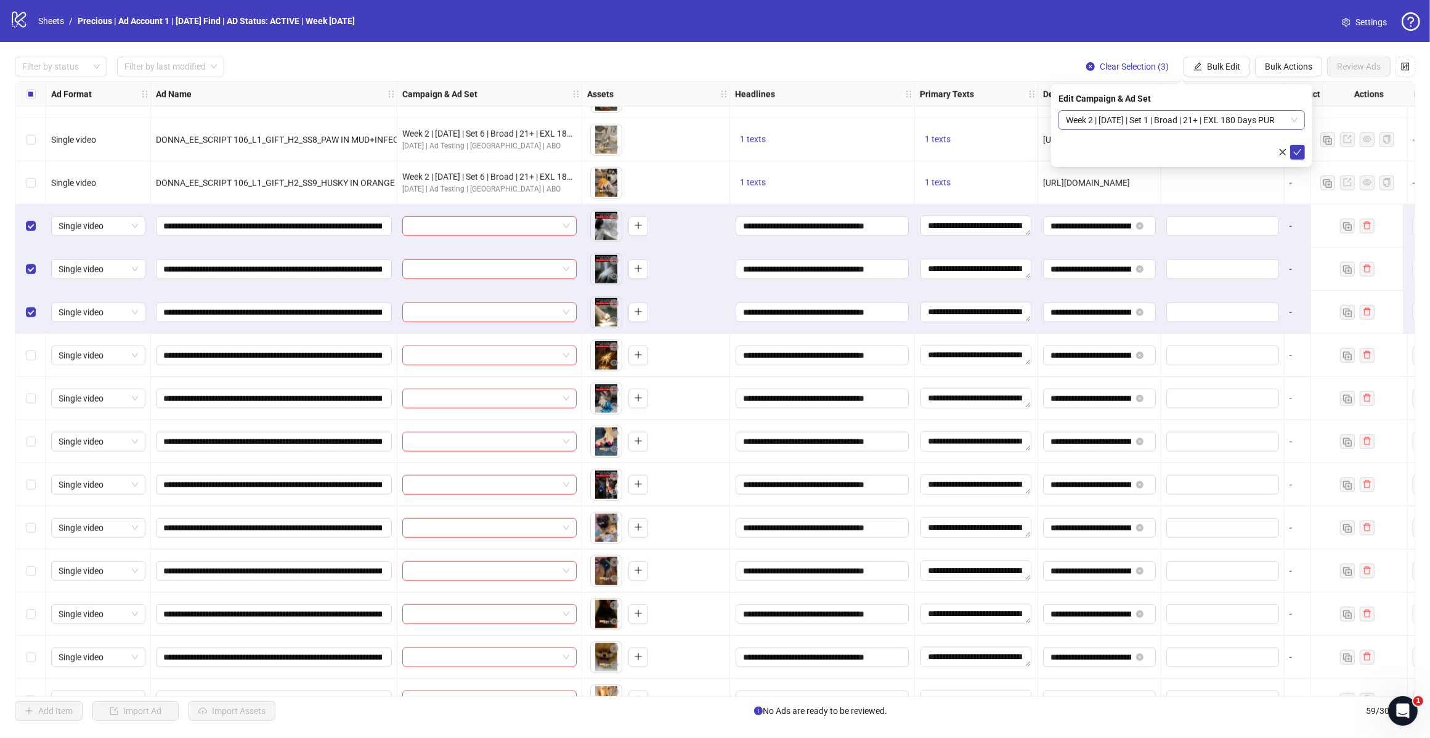
click at [1291, 121] on span "Week 2 | [DATE] | Set 1 | Broad | 21+ | EXL 180 Days PUR" at bounding box center [1182, 120] width 232 height 18
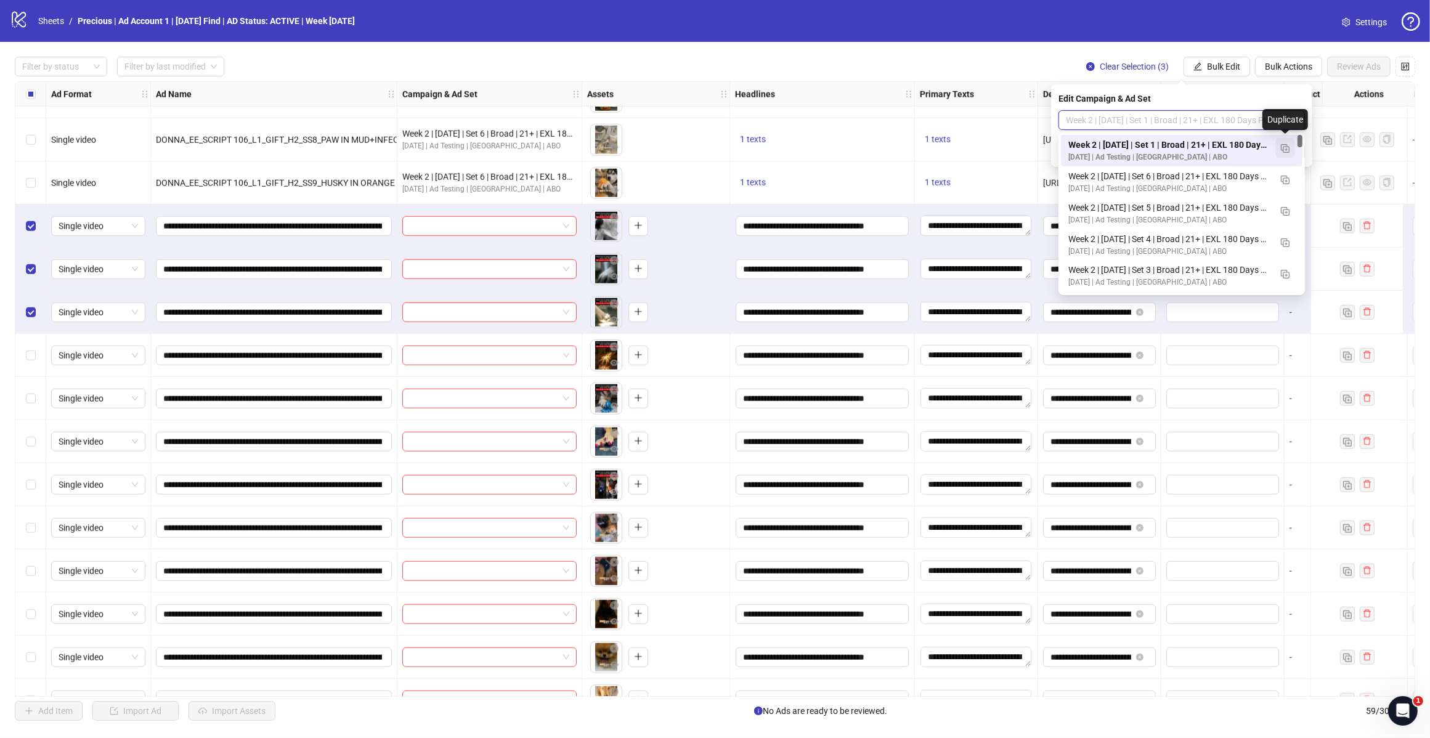
click at [1286, 150] on img "button" at bounding box center [1285, 148] width 9 height 9
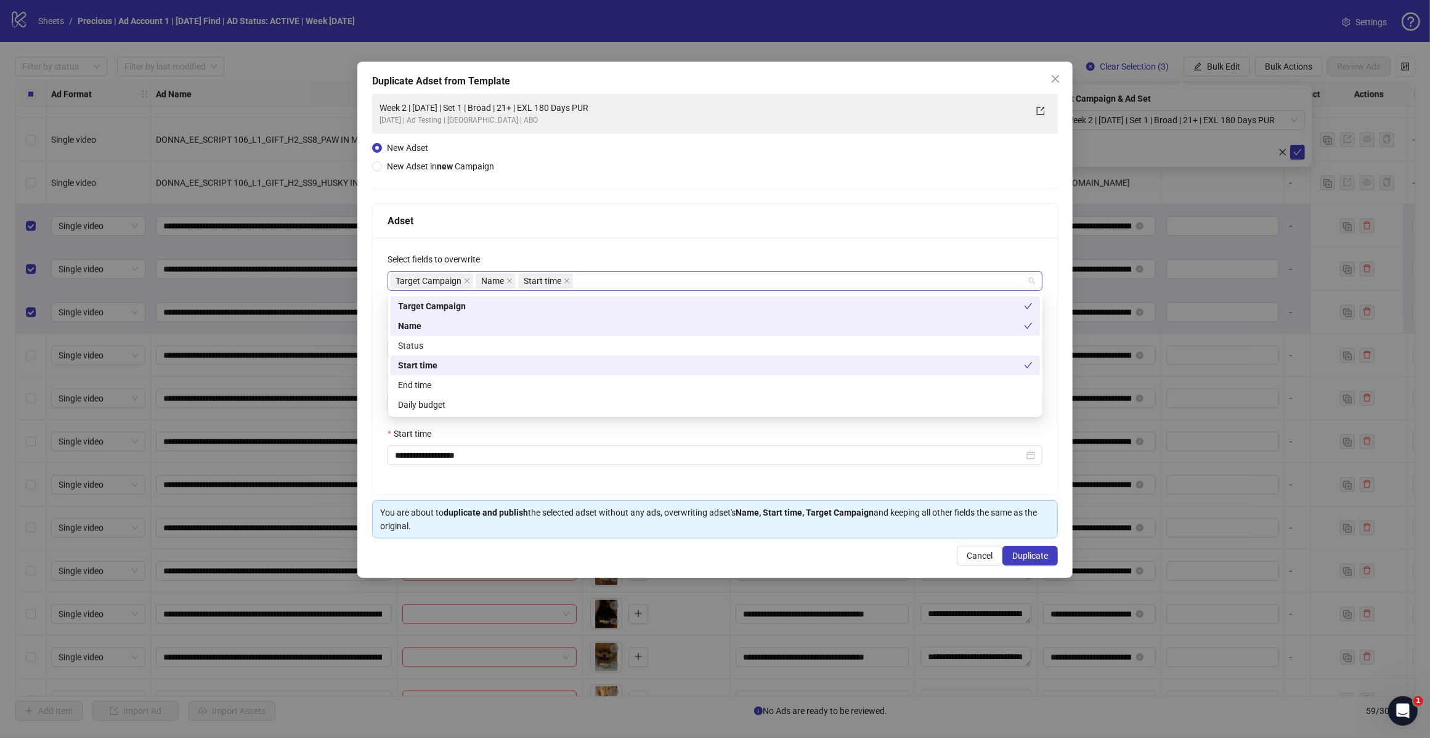
click at [630, 284] on div "Target Campaign Name Start time" at bounding box center [708, 280] width 637 height 17
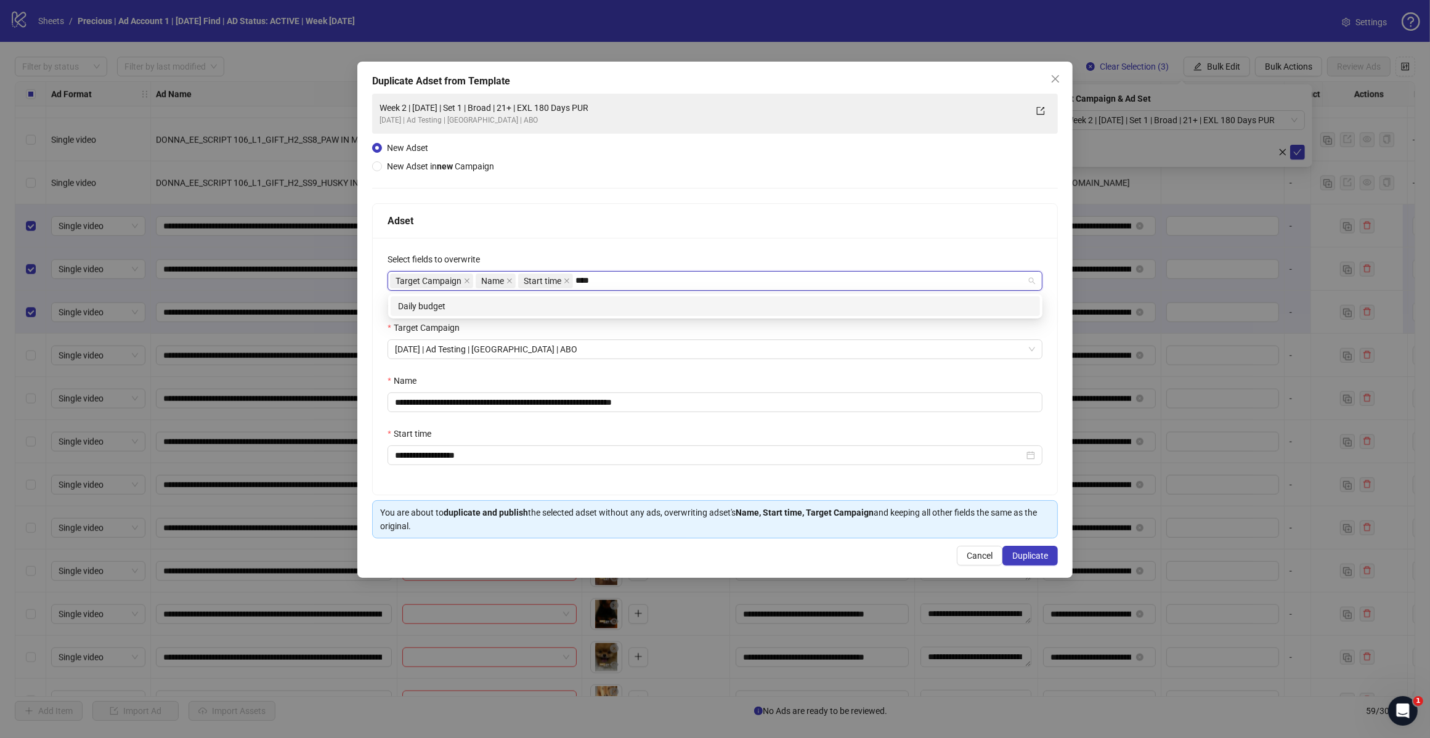
type input "*****"
click at [617, 309] on div "Daily budget" at bounding box center [715, 306] width 634 height 14
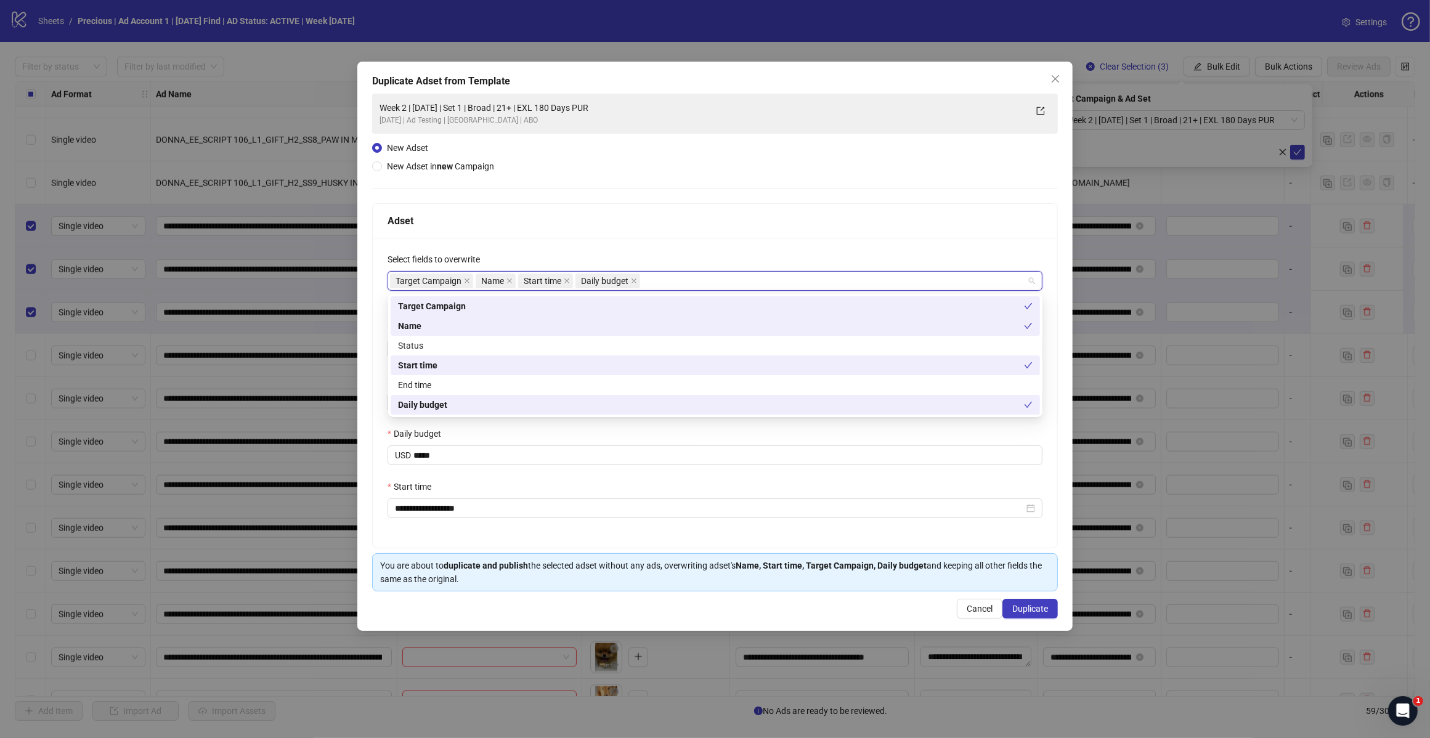
click at [638, 223] on div "Adset" at bounding box center [714, 220] width 655 height 15
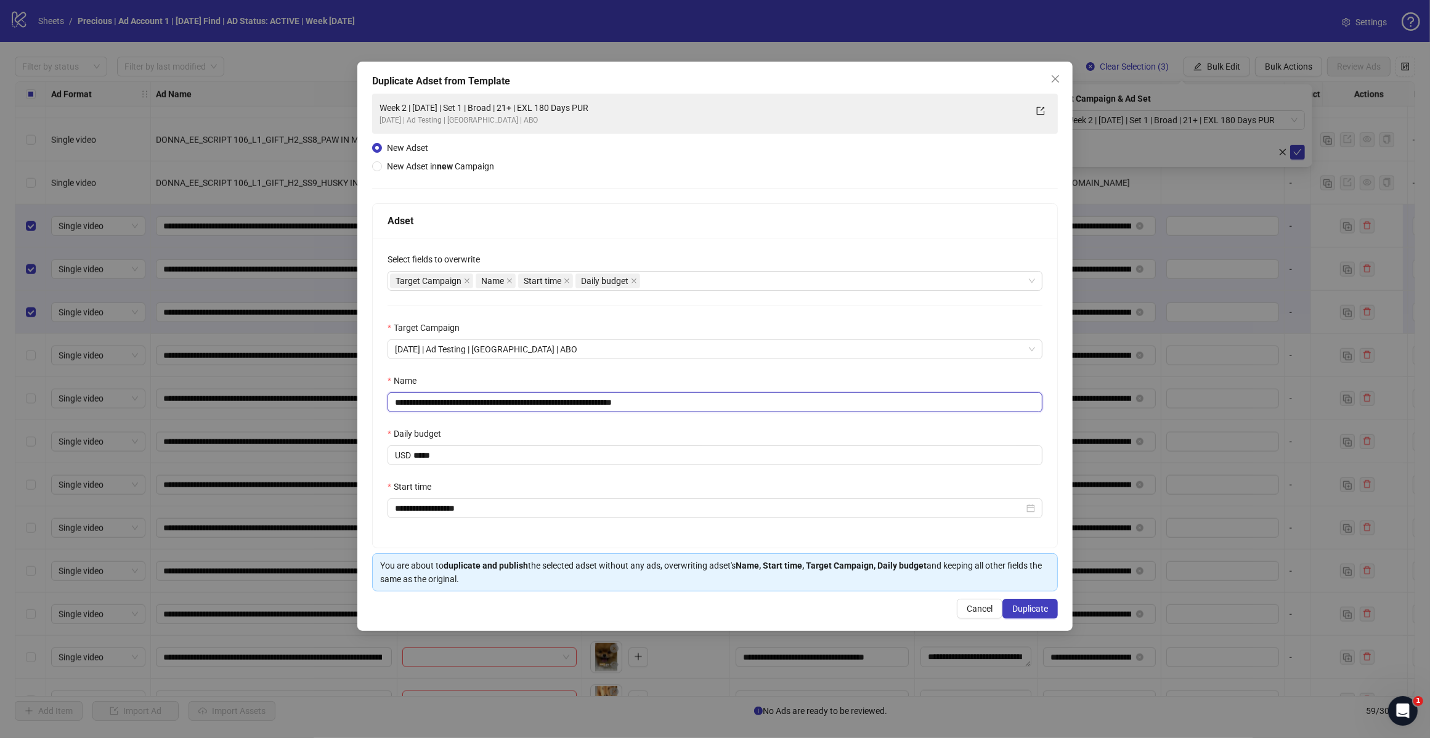
drag, startPoint x: 639, startPoint y: 404, endPoint x: 775, endPoint y: 417, distance: 136.1
click at [772, 420] on div "**********" at bounding box center [715, 393] width 684 height 310
click at [512, 402] on input "**********" at bounding box center [714, 402] width 655 height 20
type input "**********"
click at [516, 437] on div "Daily budget" at bounding box center [714, 436] width 655 height 18
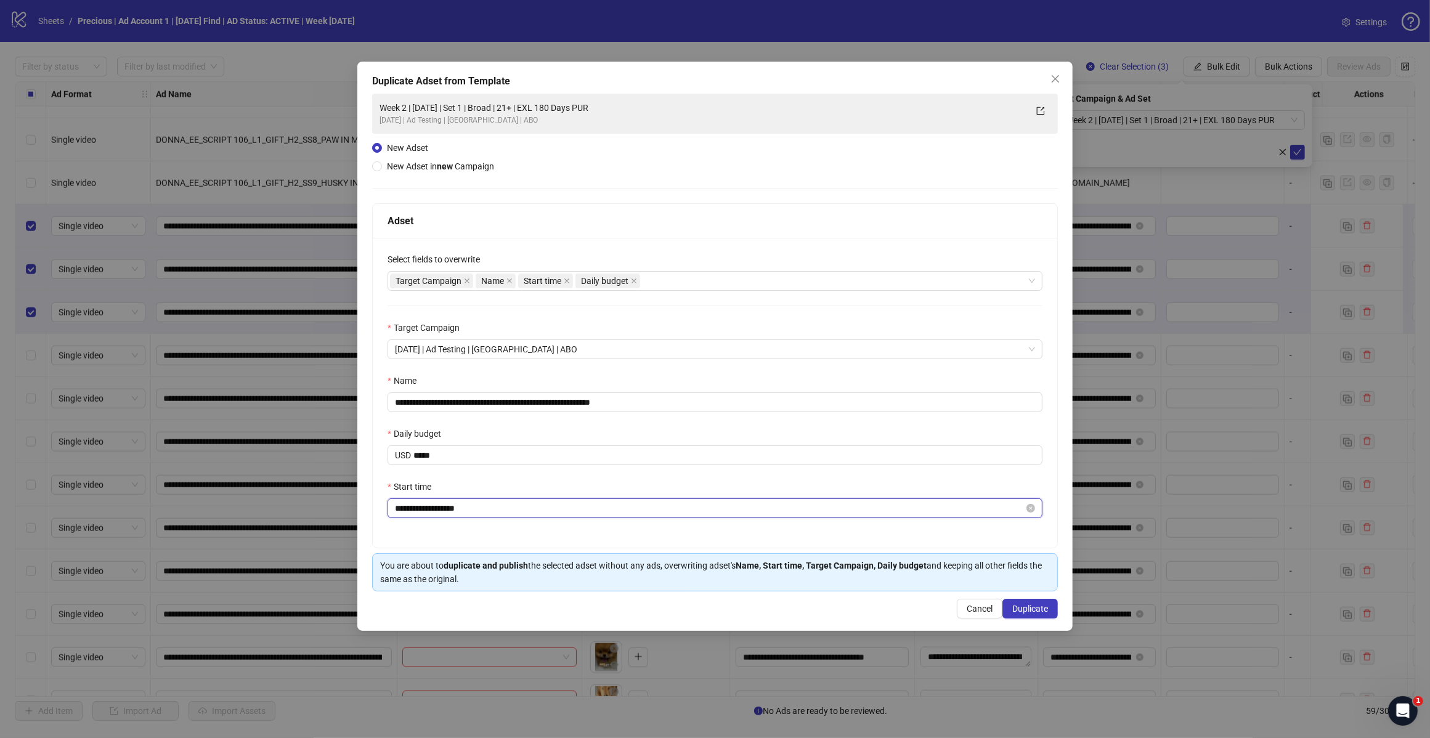
click at [448, 512] on input "**********" at bounding box center [709, 508] width 629 height 14
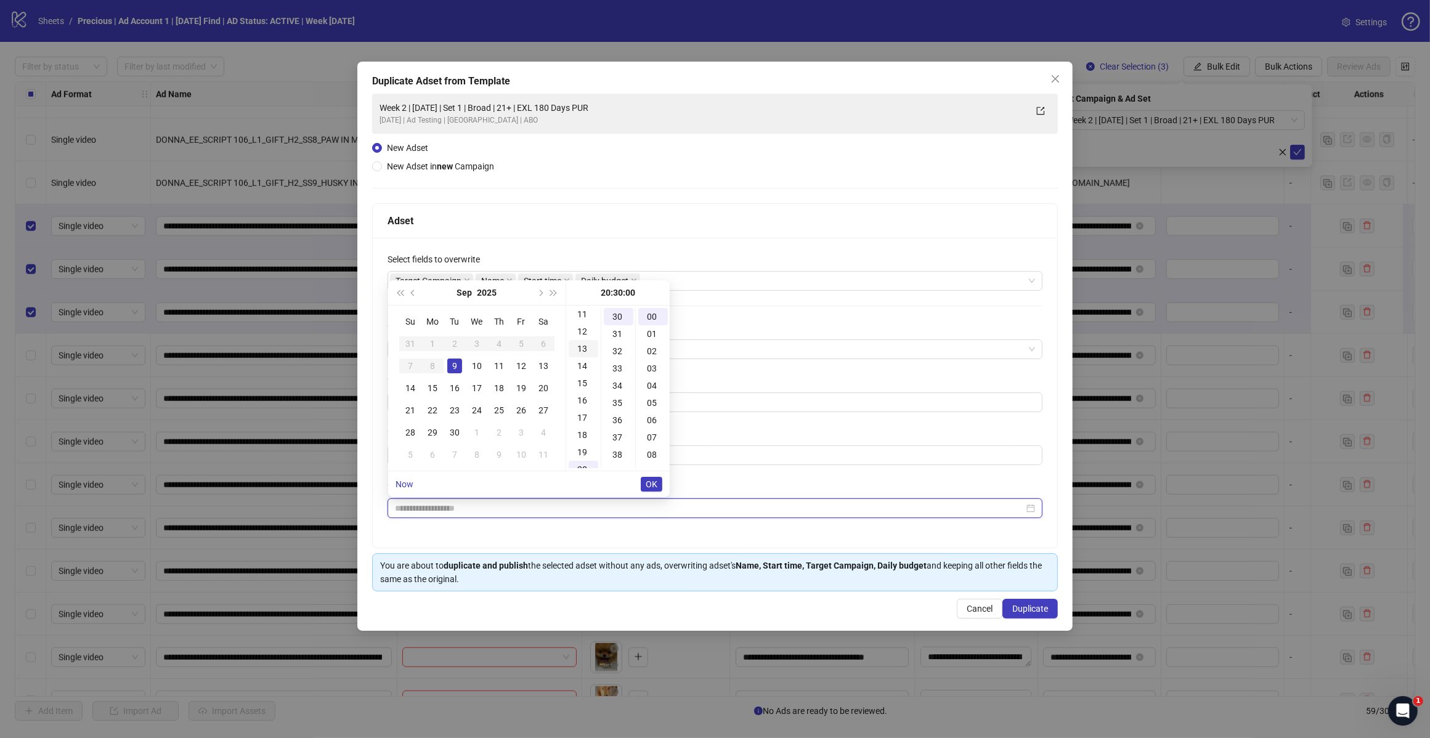
scroll to position [191, 0]
click at [582, 398] on div "16" at bounding box center [584, 401] width 30 height 17
click at [582, 354] on div "18" at bounding box center [584, 352] width 30 height 17
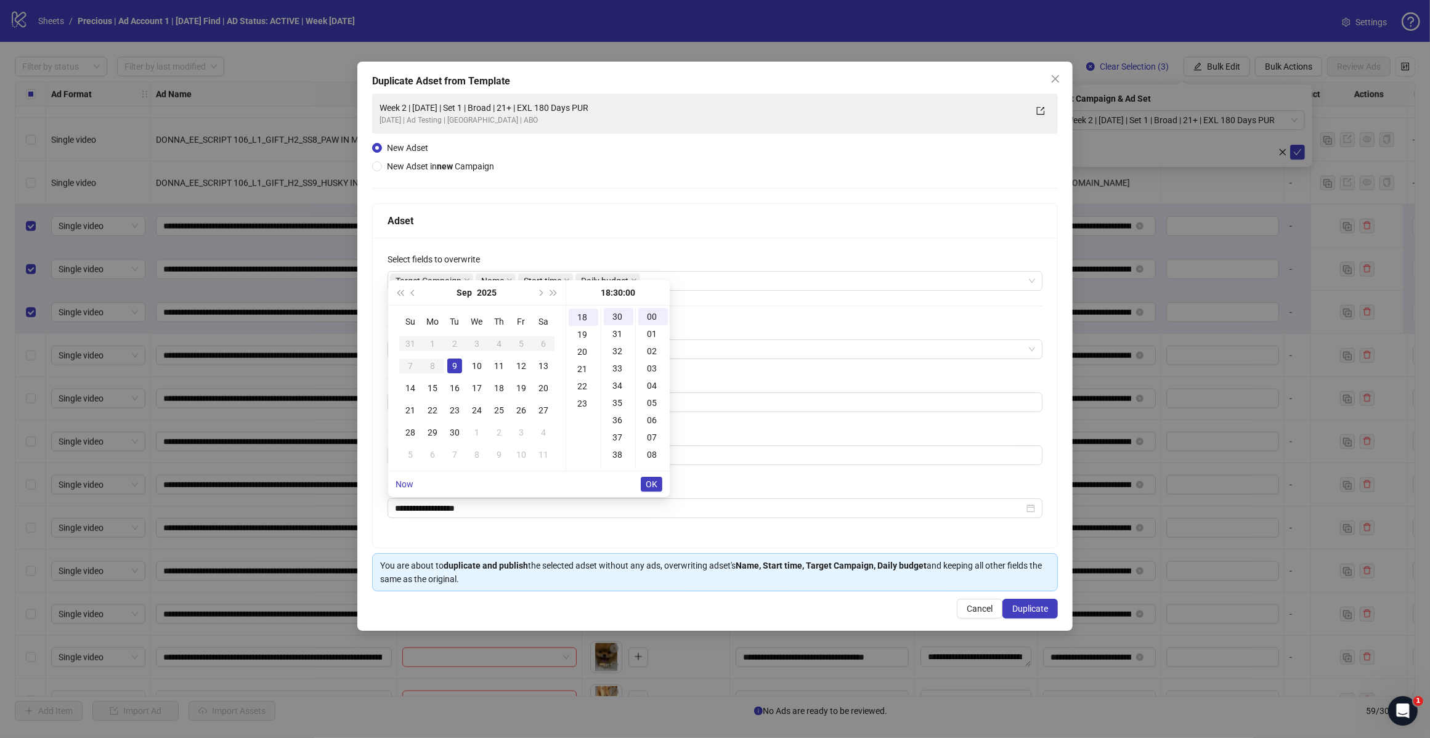
type input "**********"
click at [650, 485] on span "OK" at bounding box center [652, 484] width 12 height 10
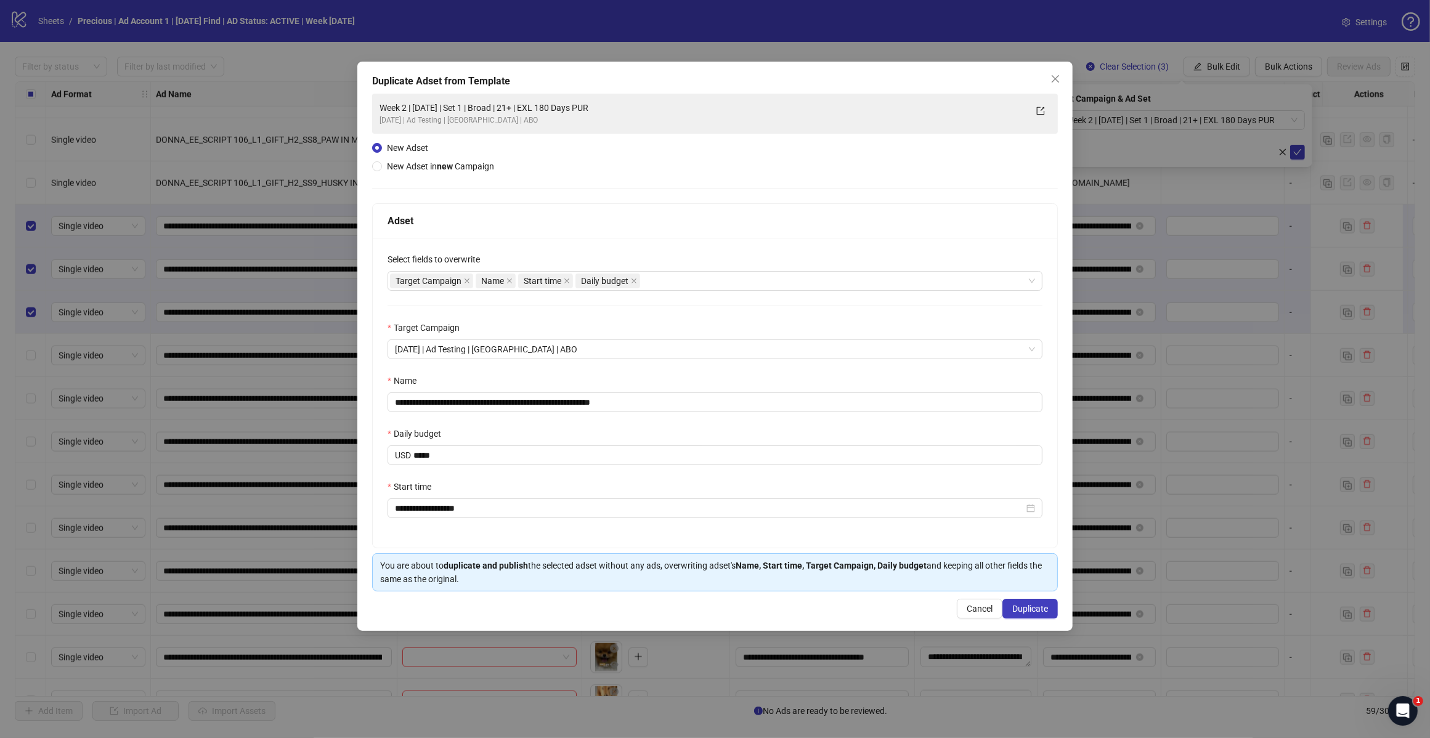
click at [537, 469] on div "**********" at bounding box center [715, 393] width 684 height 310
click at [1029, 607] on span "Duplicate" at bounding box center [1030, 609] width 36 height 10
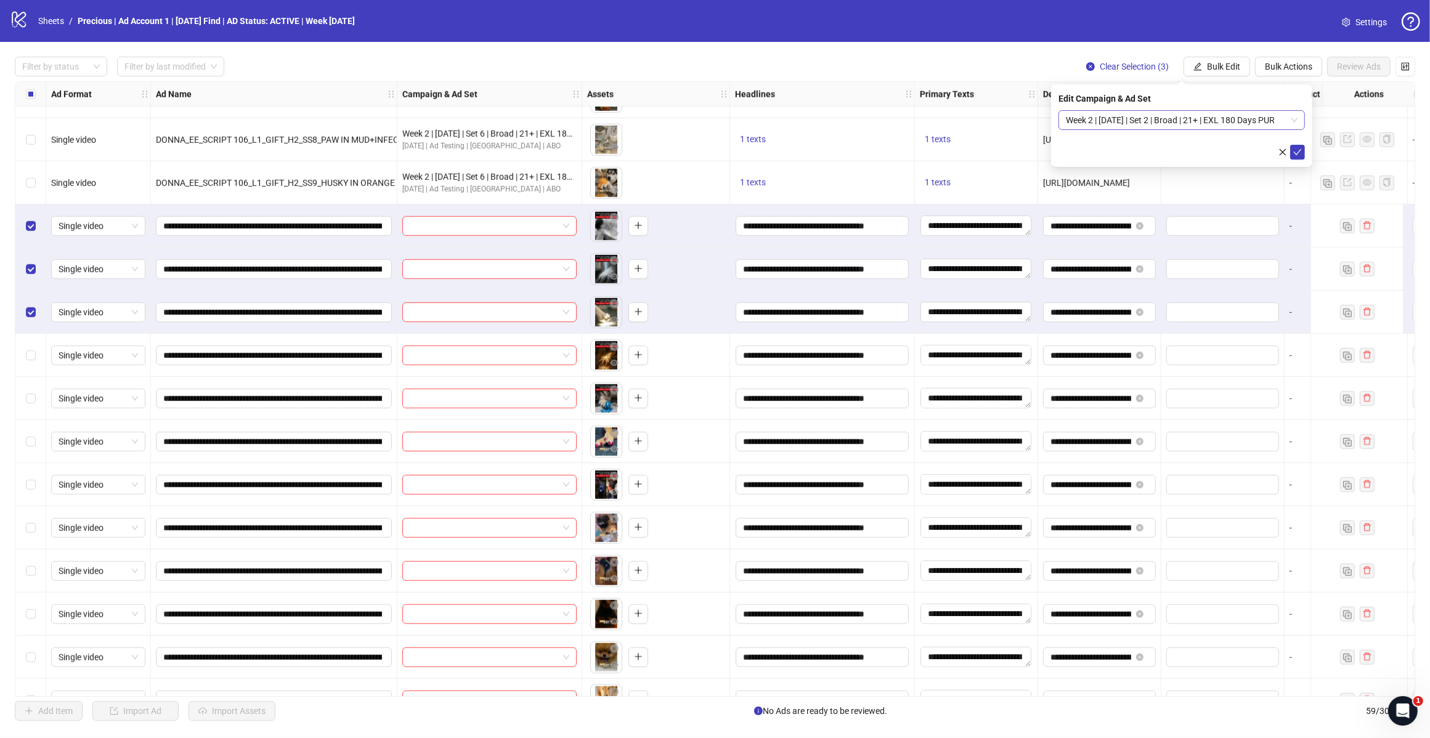
click at [1292, 118] on span "Week 2 | [DATE] | Set 2 | Broad | 21+ | EXL 180 Days PUR" at bounding box center [1182, 120] width 232 height 18
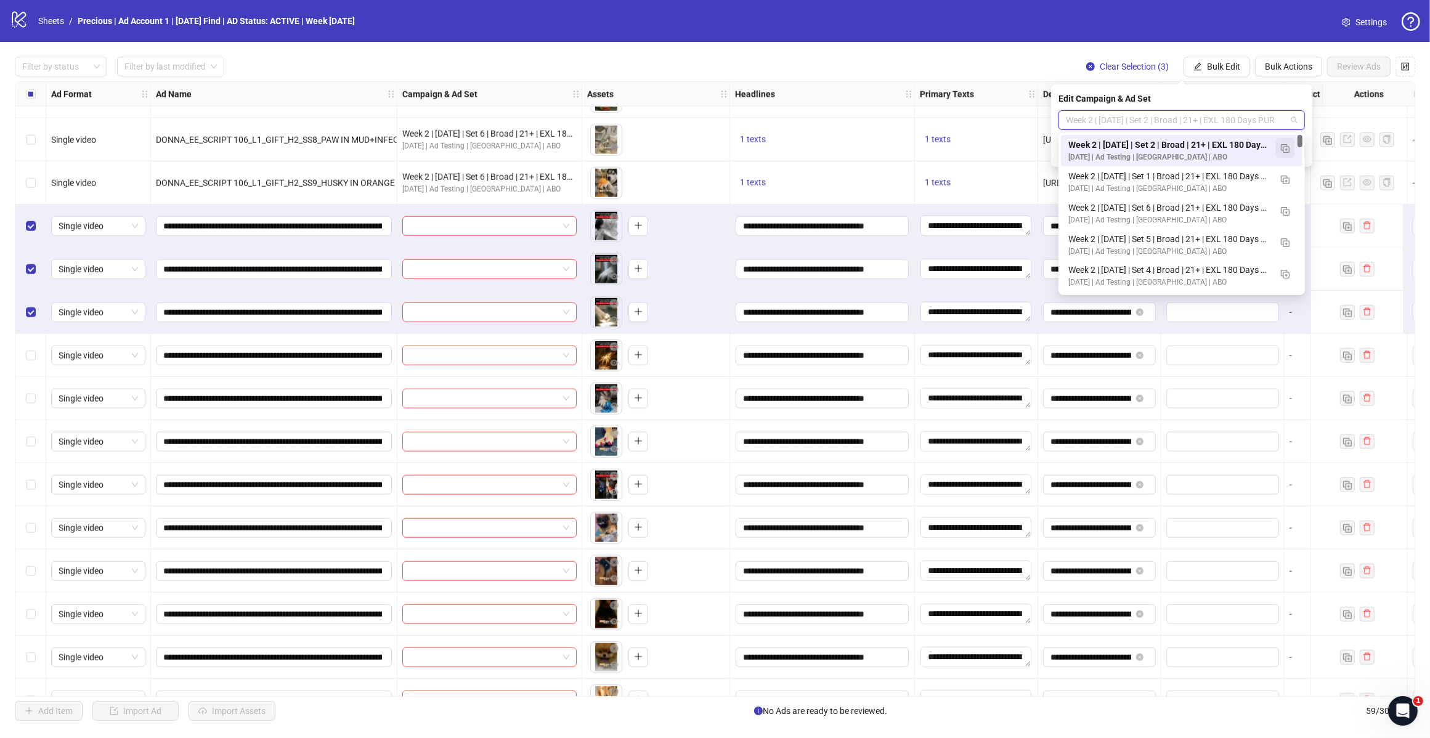
click at [1279, 148] on button "button" at bounding box center [1285, 148] width 20 height 20
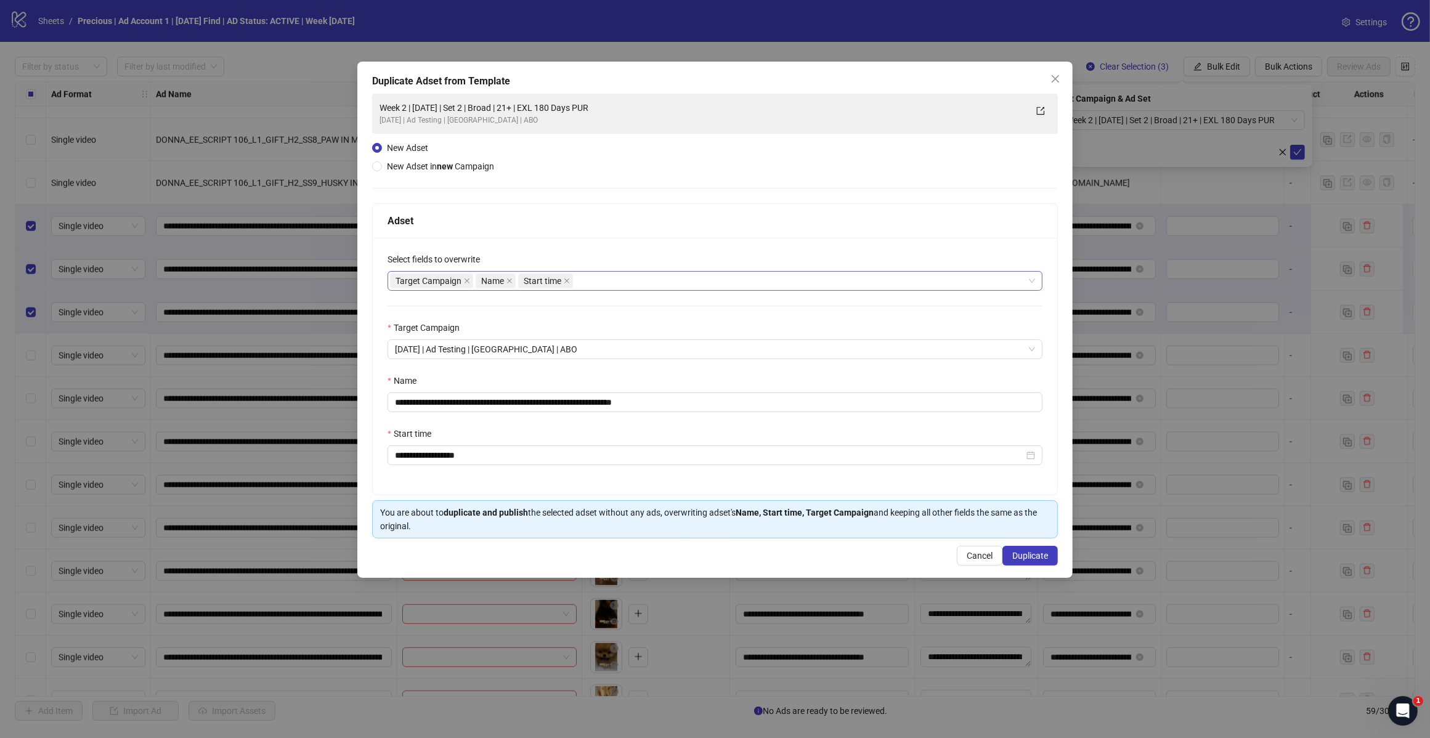
click at [624, 276] on div "Target Campaign Name Start time" at bounding box center [708, 280] width 637 height 17
type input "*****"
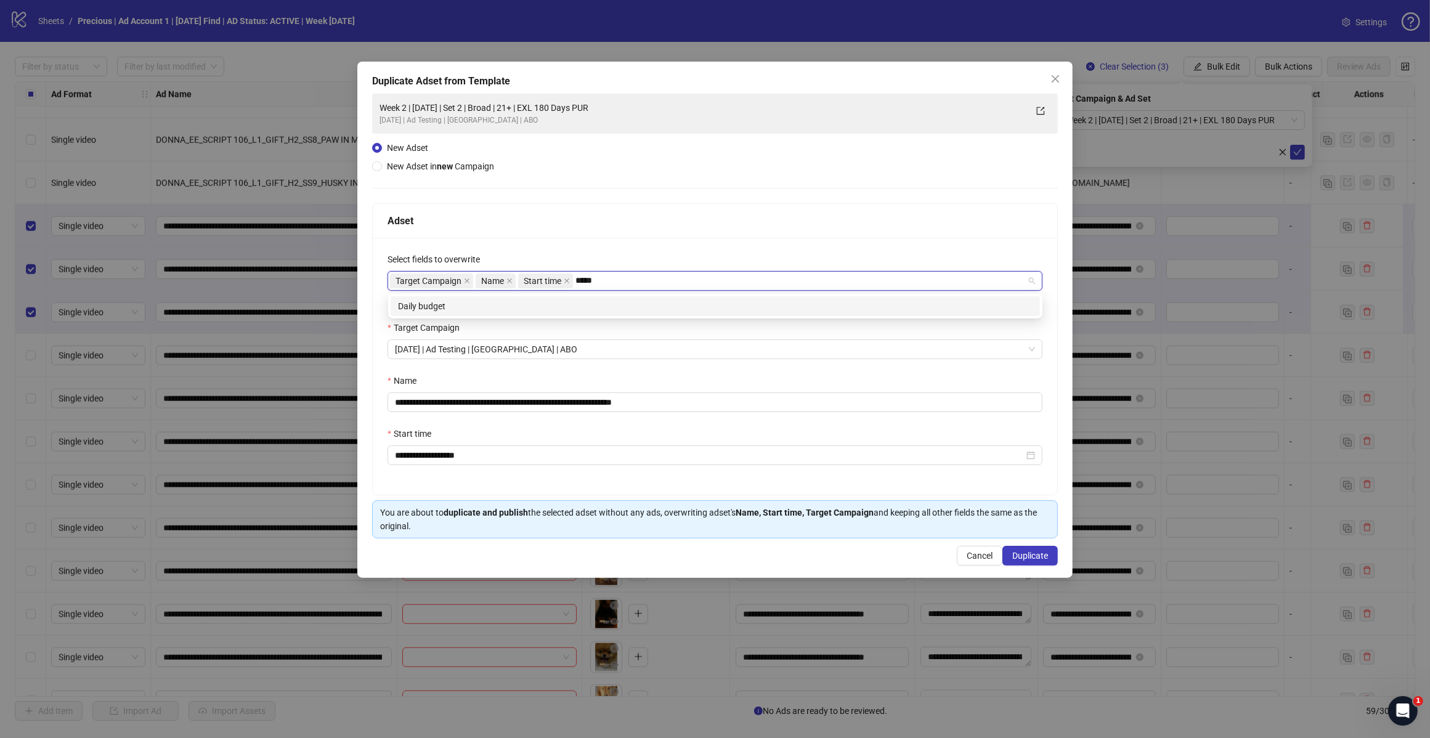
click at [439, 306] on div "Daily budget" at bounding box center [715, 306] width 634 height 14
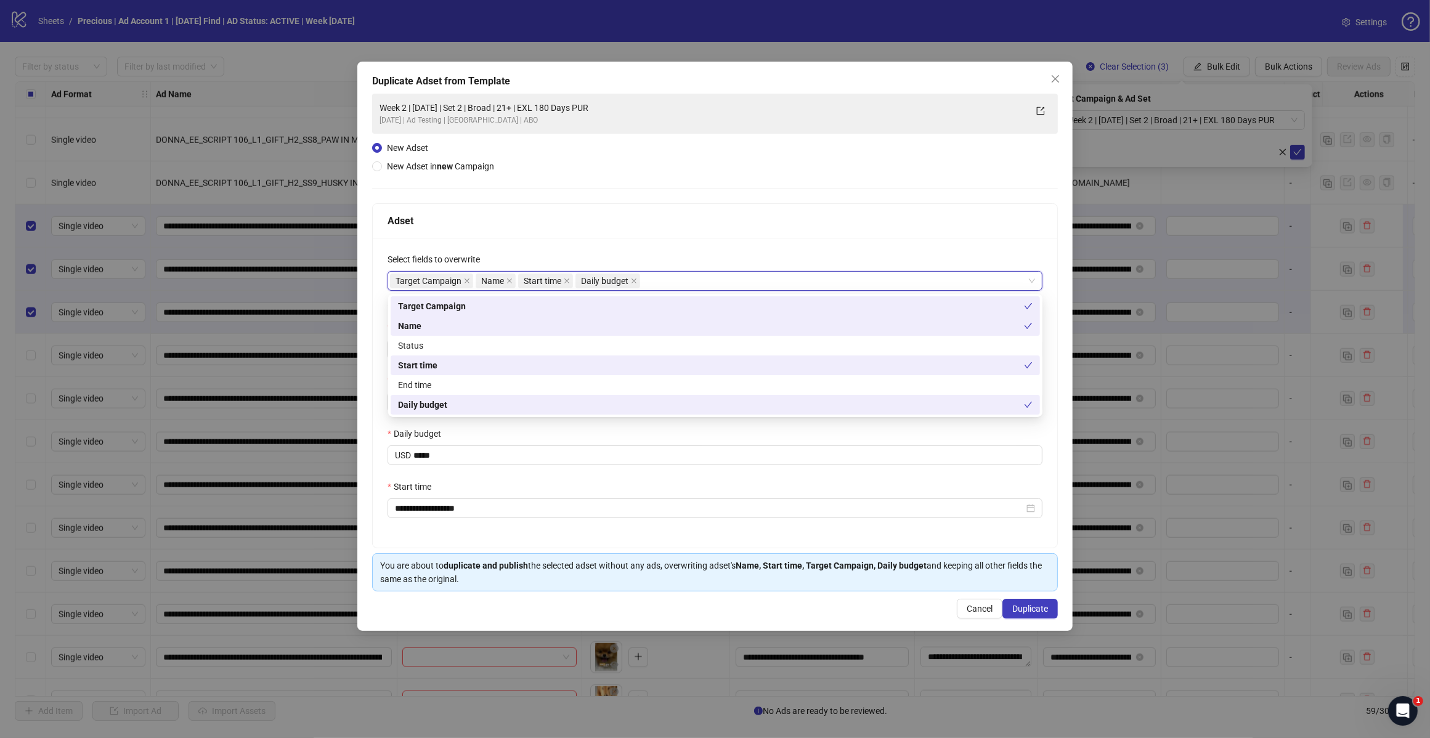
click at [641, 216] on div "Adset" at bounding box center [714, 220] width 655 height 15
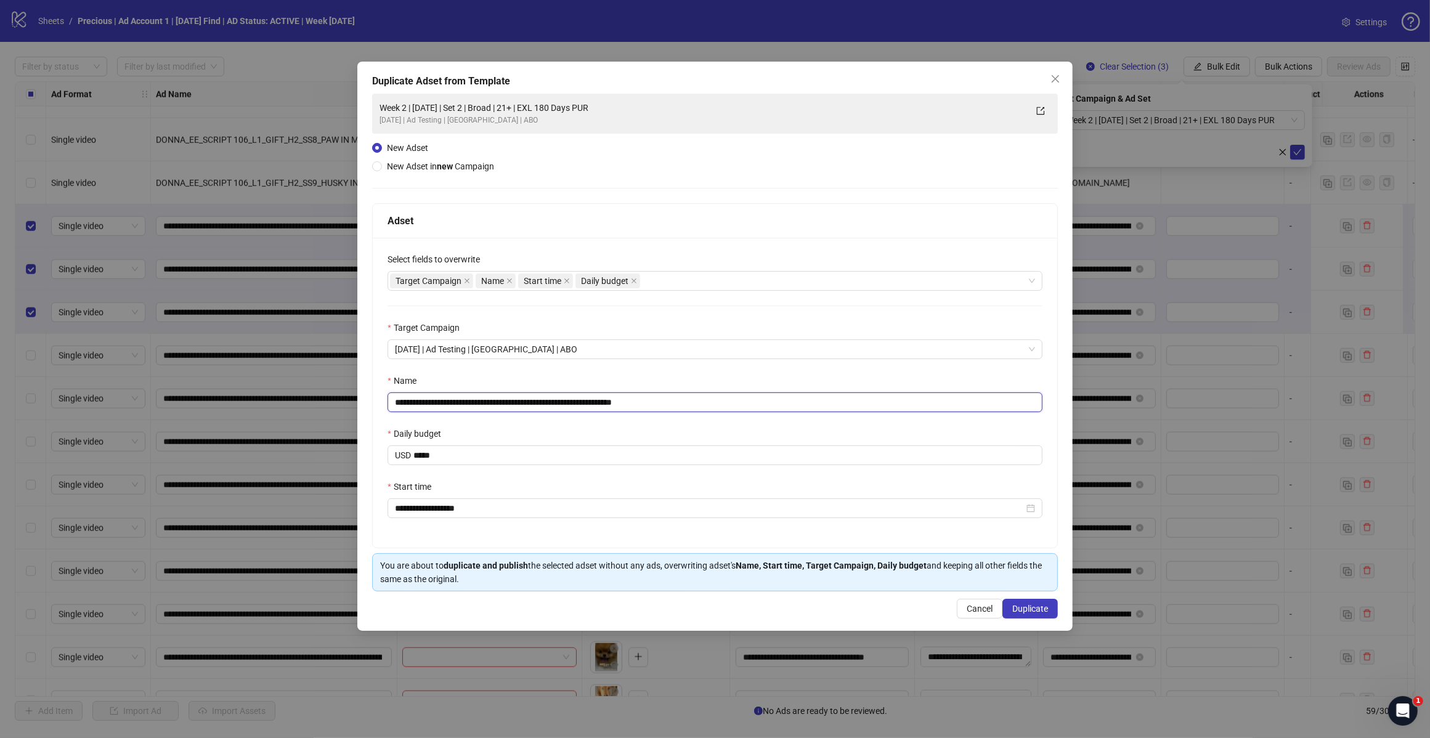
drag, startPoint x: 641, startPoint y: 401, endPoint x: 718, endPoint y: 404, distance: 77.7
click at [718, 405] on input "**********" at bounding box center [714, 402] width 655 height 20
click at [509, 399] on input "**********" at bounding box center [714, 402] width 655 height 20
type input "**********"
click at [583, 389] on div "Name" at bounding box center [714, 383] width 655 height 18
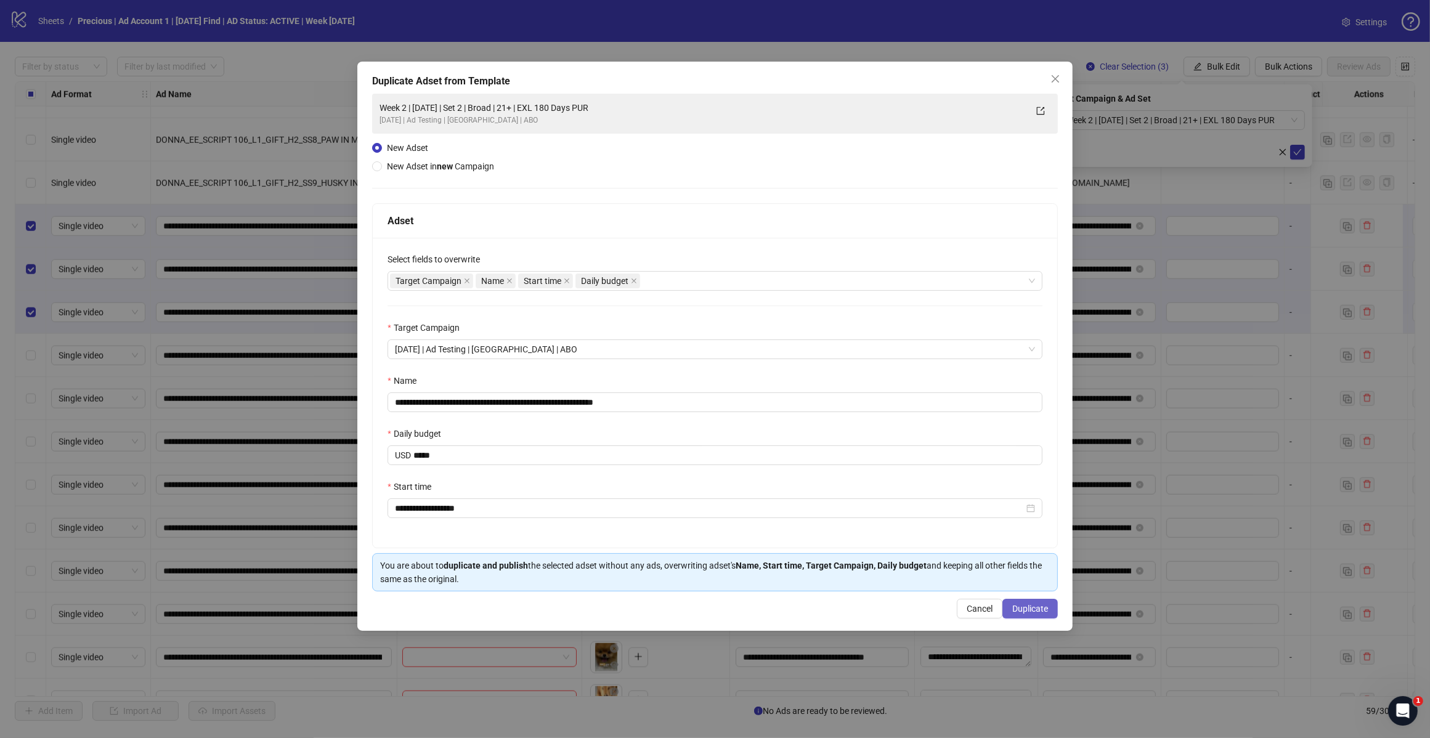
click at [1032, 613] on span "Duplicate" at bounding box center [1030, 609] width 36 height 10
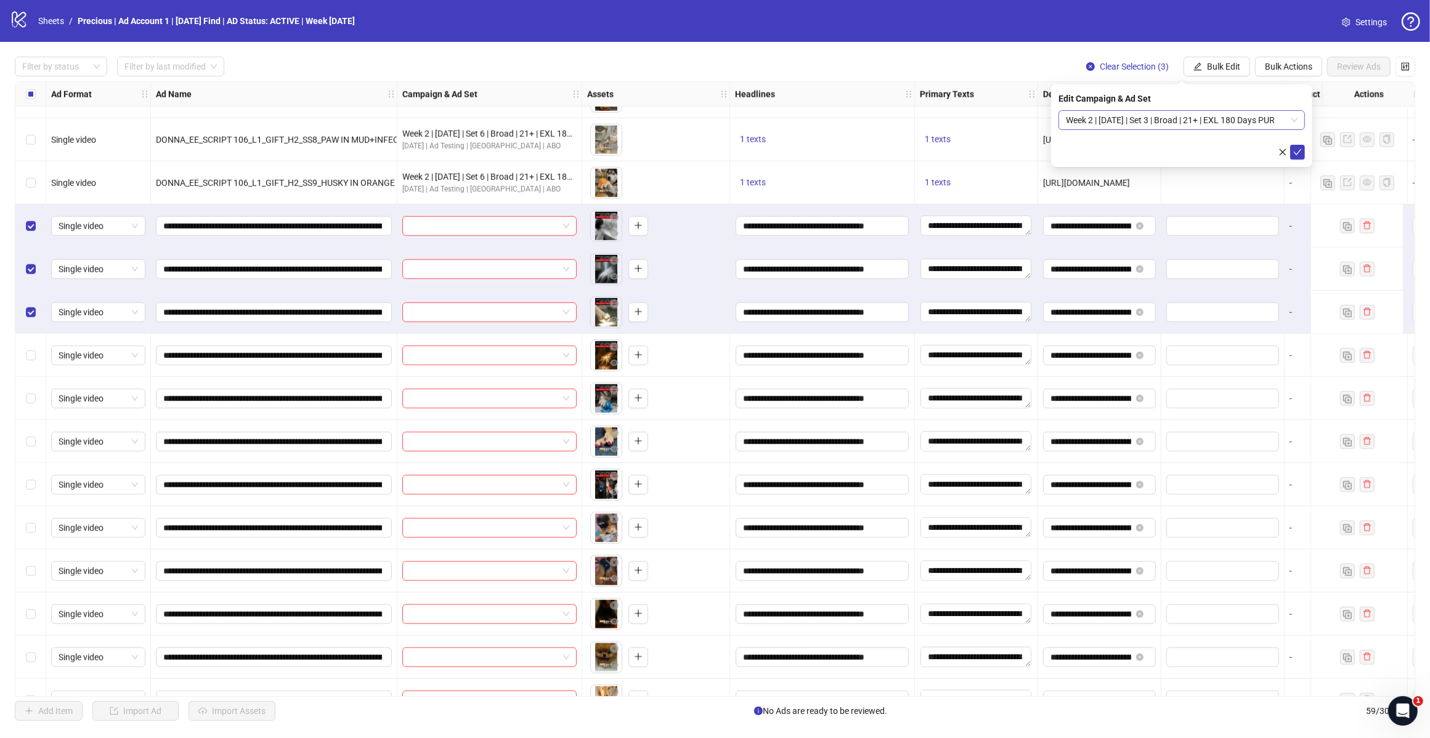
click at [1291, 118] on span "Week 2 | [DATE] | Set 3 | Broad | 21+ | EXL 180 Days PUR" at bounding box center [1182, 120] width 232 height 18
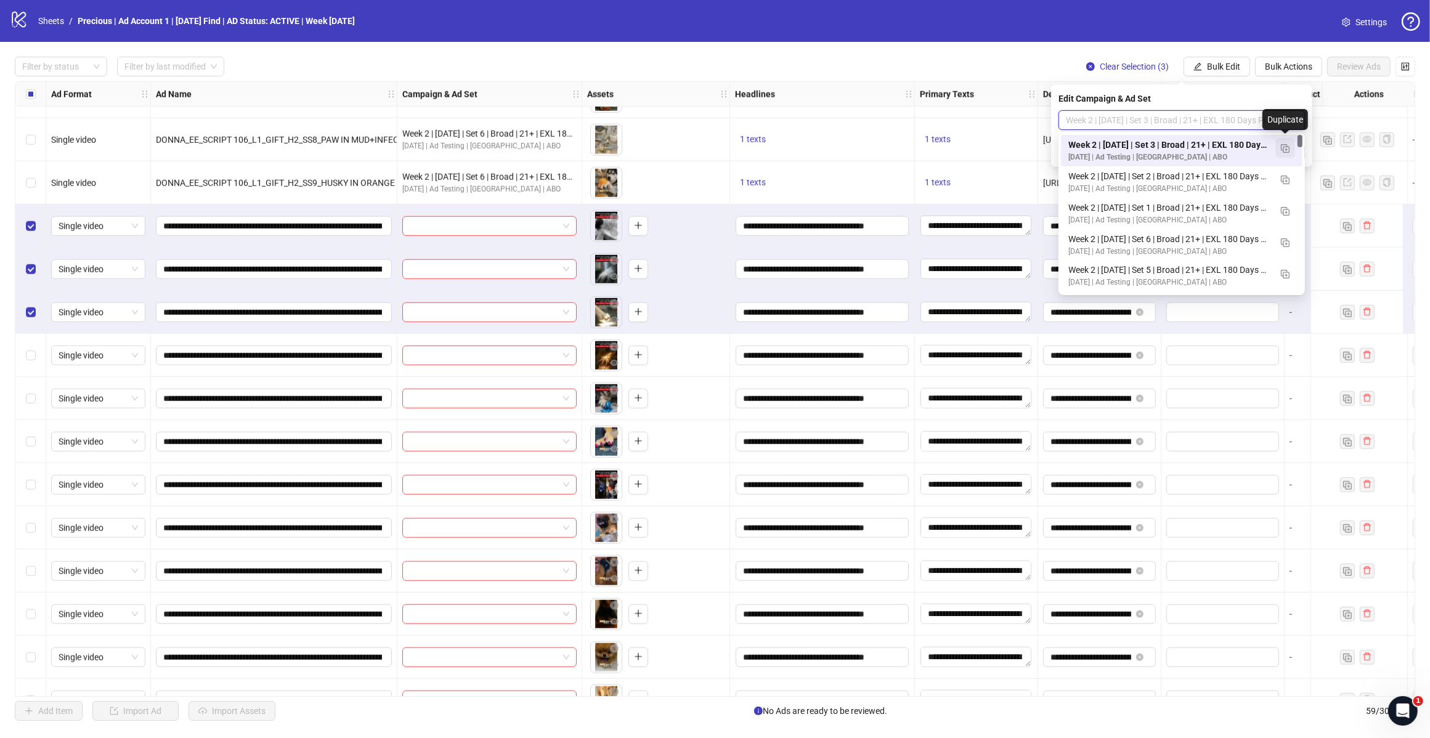
click at [1282, 150] on img "button" at bounding box center [1285, 148] width 9 height 9
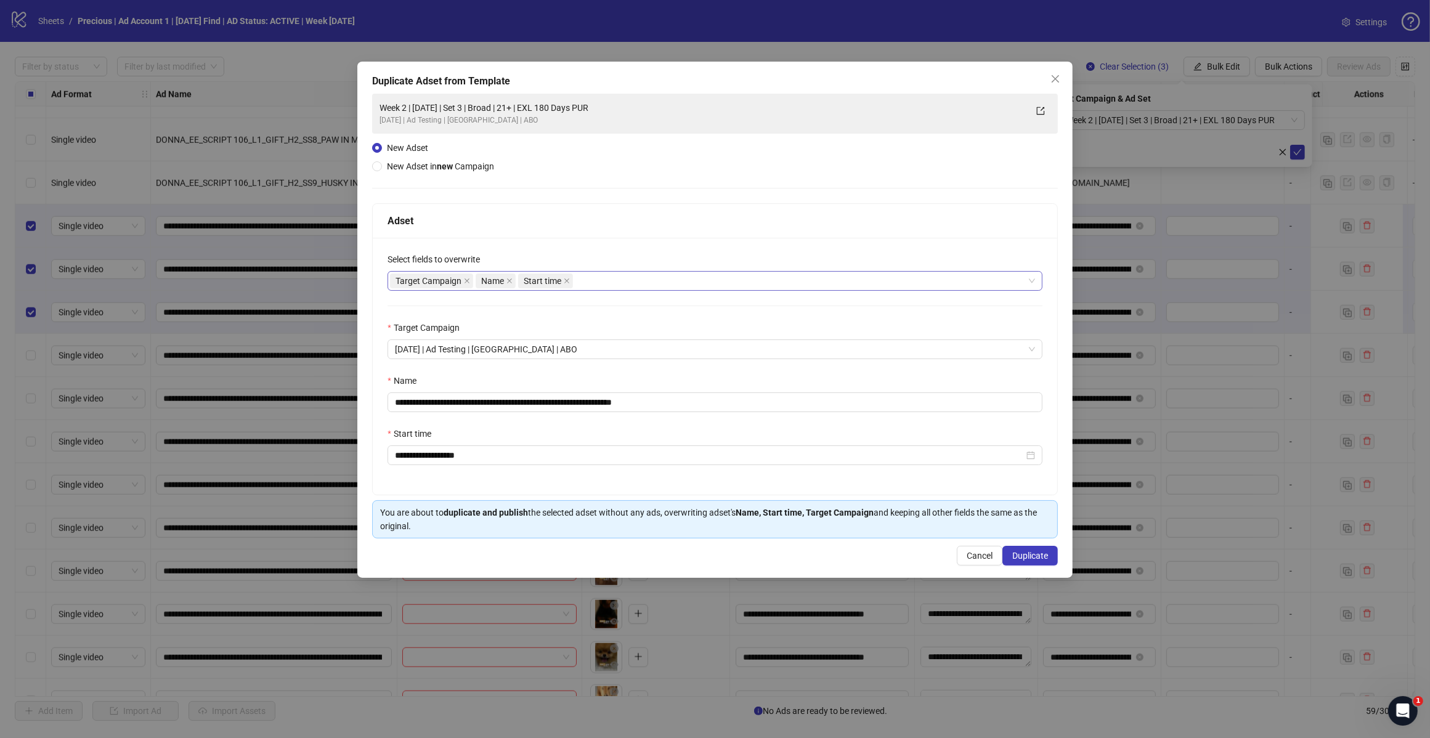
click at [614, 274] on div "Target Campaign Name Start time" at bounding box center [708, 280] width 637 height 17
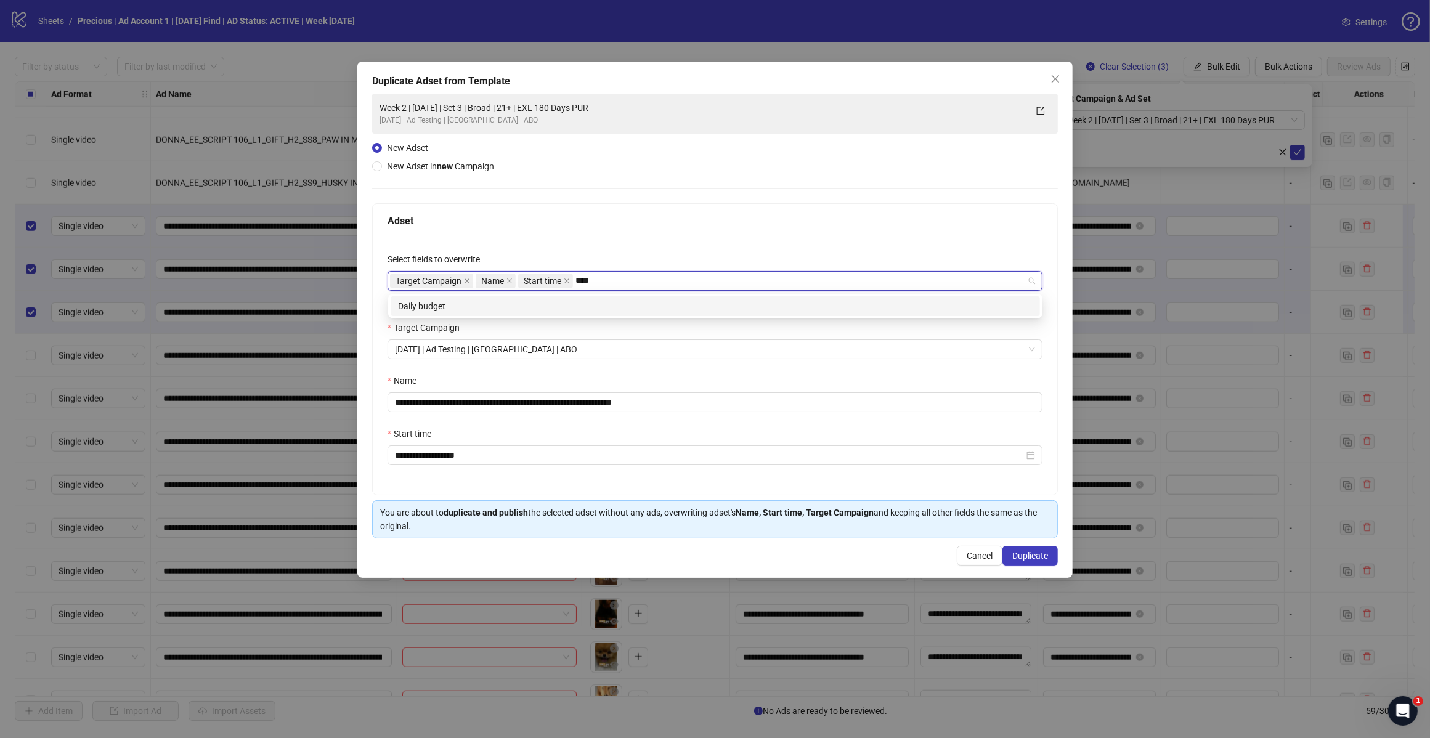
type input "*****"
click at [590, 311] on div "Daily budget" at bounding box center [715, 306] width 634 height 14
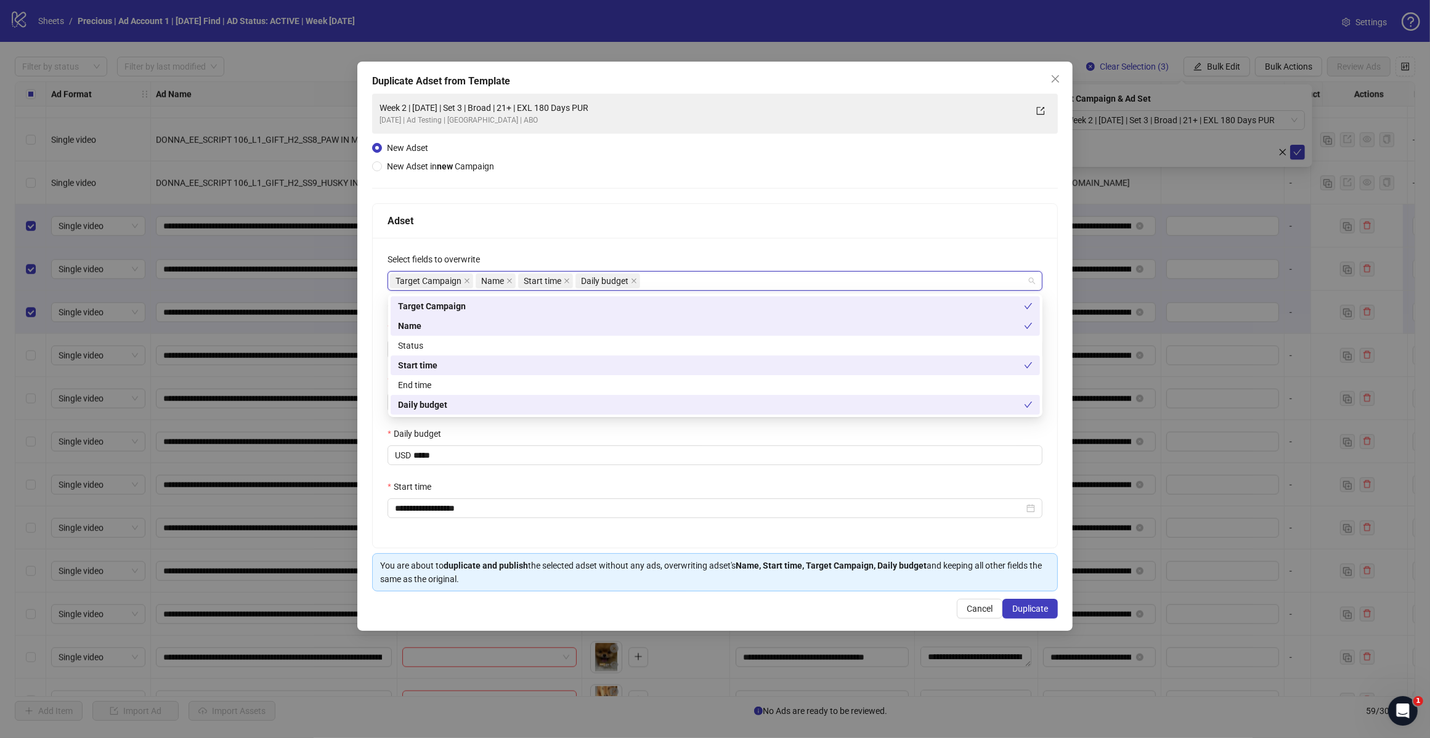
click at [632, 213] on div "Adset" at bounding box center [714, 220] width 655 height 15
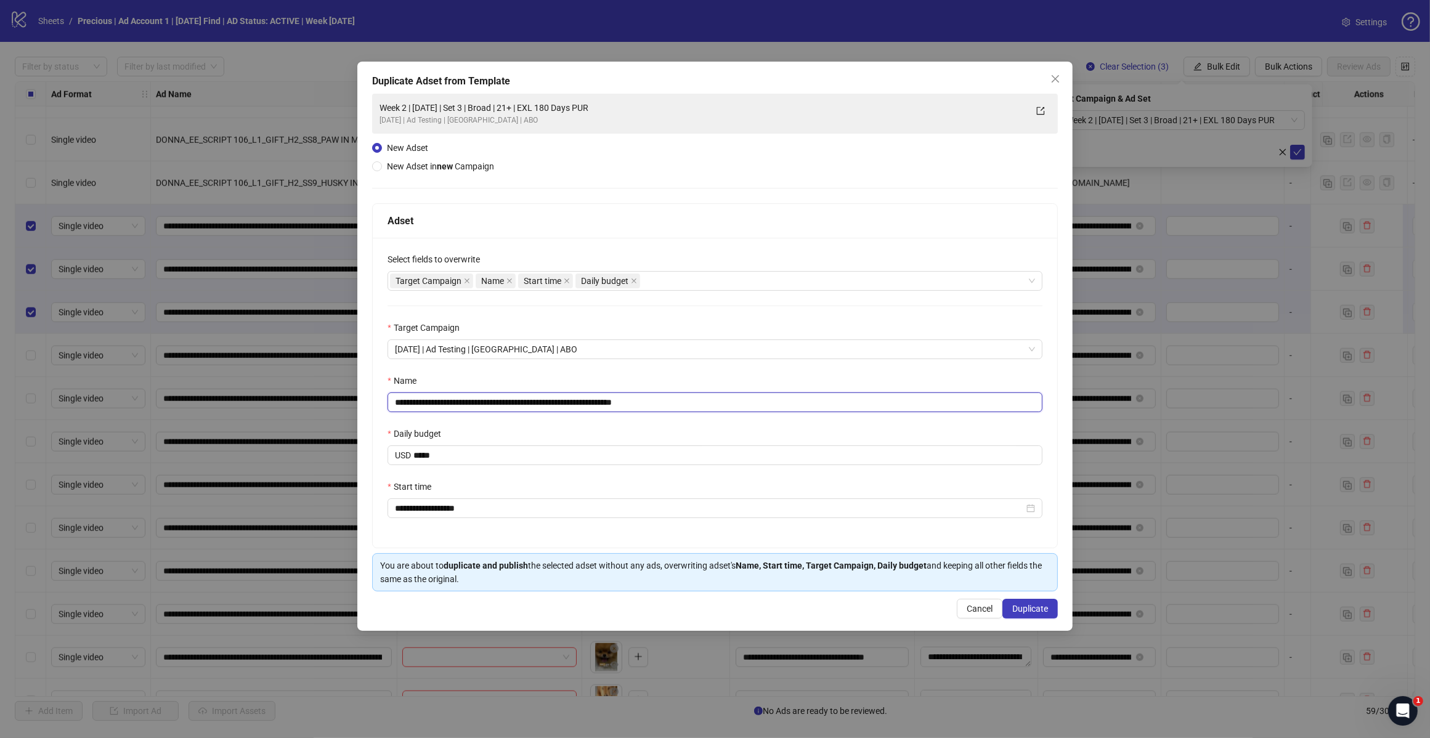
drag, startPoint x: 639, startPoint y: 402, endPoint x: 729, endPoint y: 402, distance: 89.3
click at [729, 402] on input "**********" at bounding box center [714, 402] width 655 height 20
click at [511, 404] on input "**********" at bounding box center [714, 402] width 655 height 20
type input "**********"
click at [761, 429] on div "Daily budget" at bounding box center [714, 436] width 655 height 18
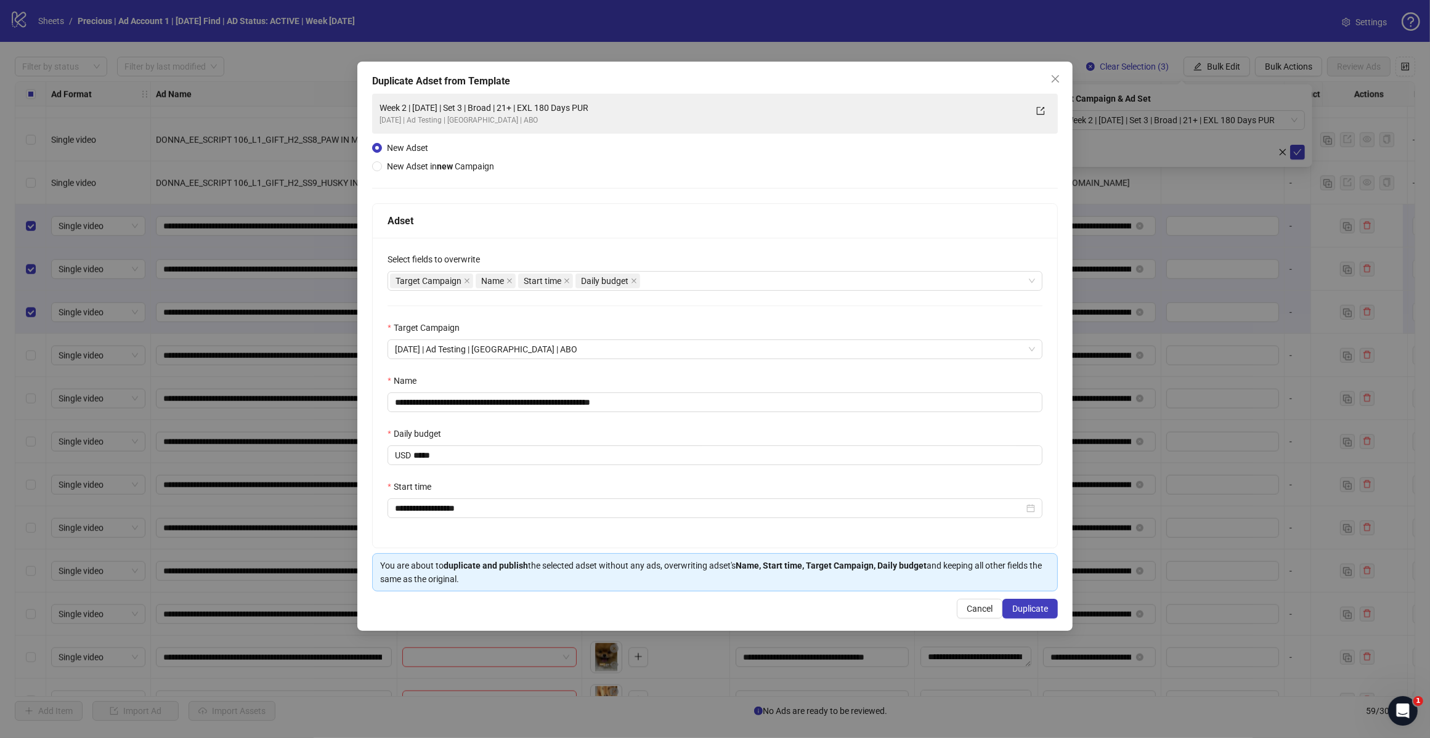
click at [592, 370] on div "**********" at bounding box center [715, 393] width 684 height 310
click at [636, 437] on div "Daily budget" at bounding box center [714, 436] width 655 height 18
click at [1036, 610] on span "Duplicate" at bounding box center [1030, 609] width 36 height 10
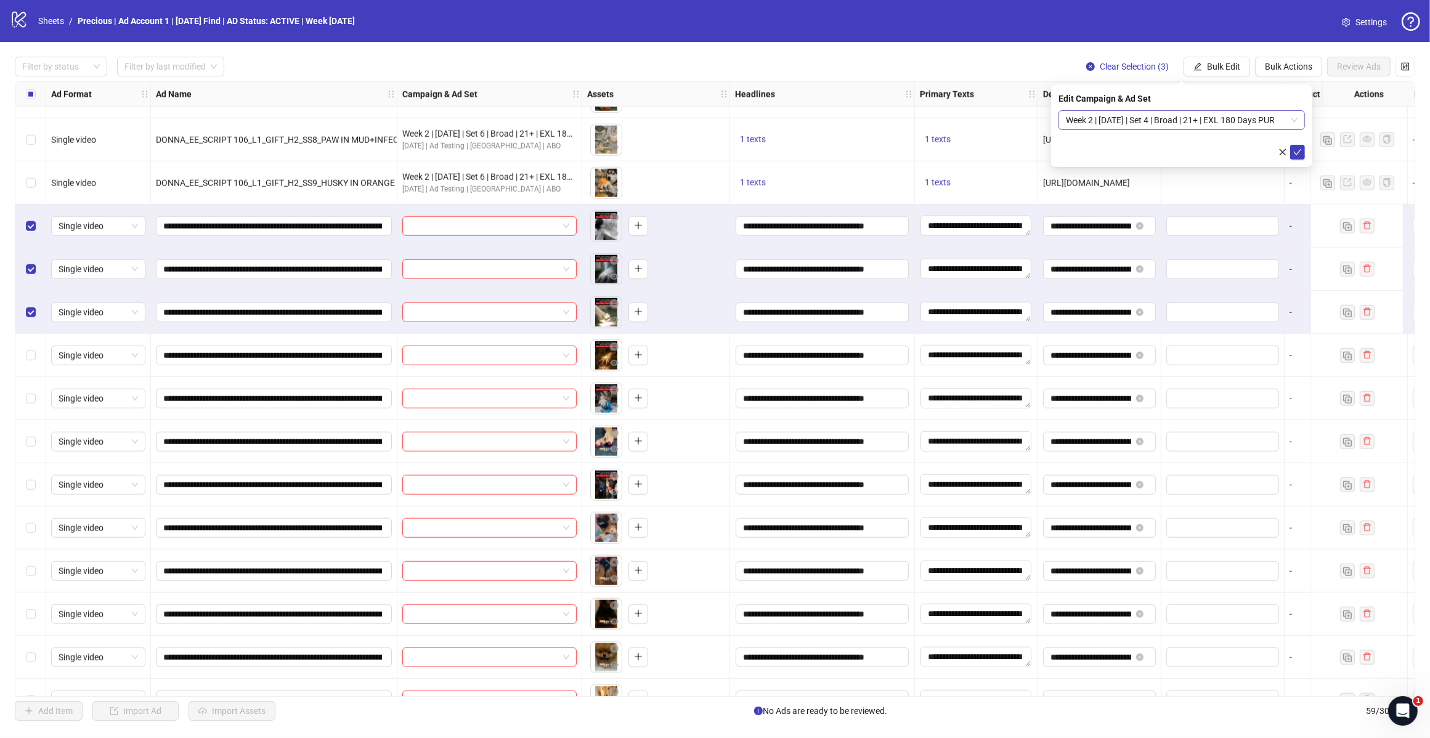
click at [1294, 122] on span "Week 2 | [DATE] | Set 4 | Broad | 21+ | EXL 180 Days PUR" at bounding box center [1182, 120] width 232 height 18
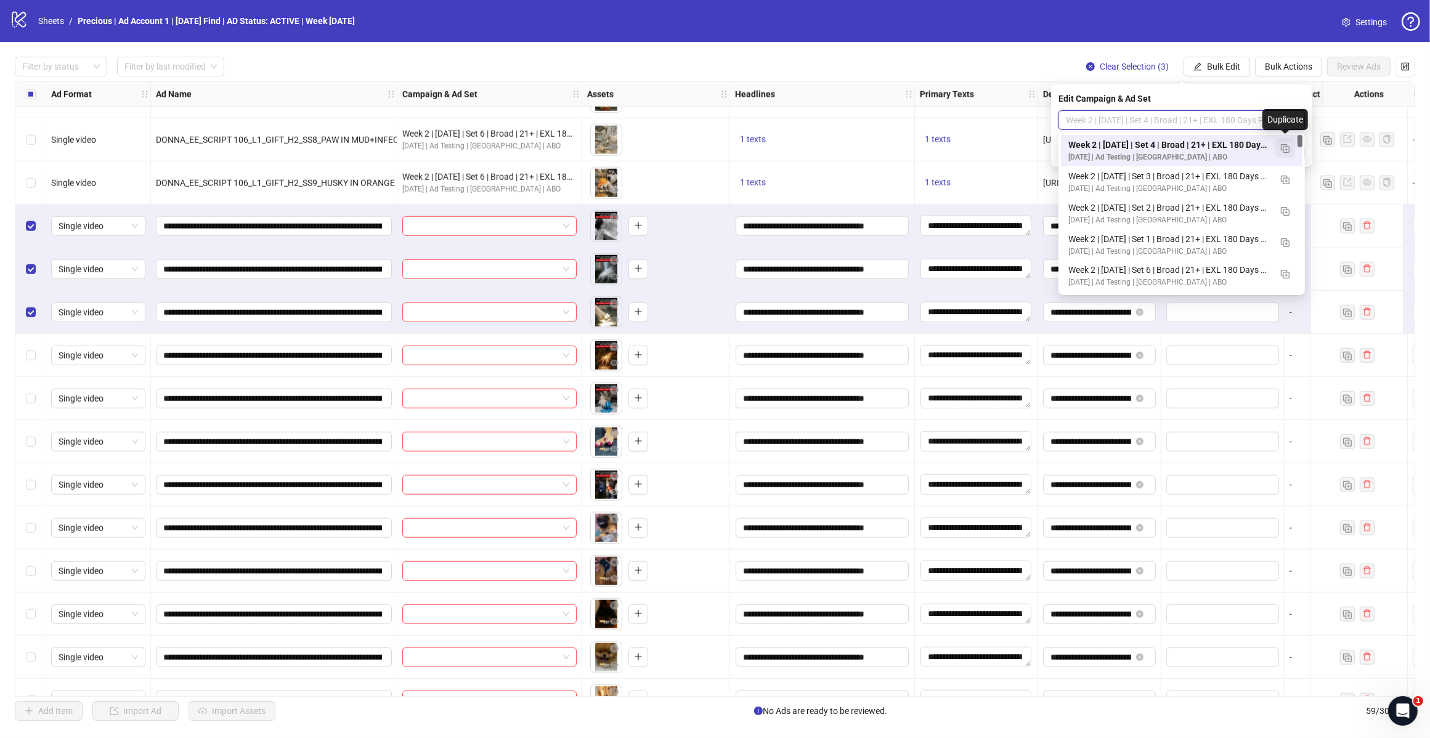
click at [1283, 150] on img "button" at bounding box center [1285, 148] width 9 height 9
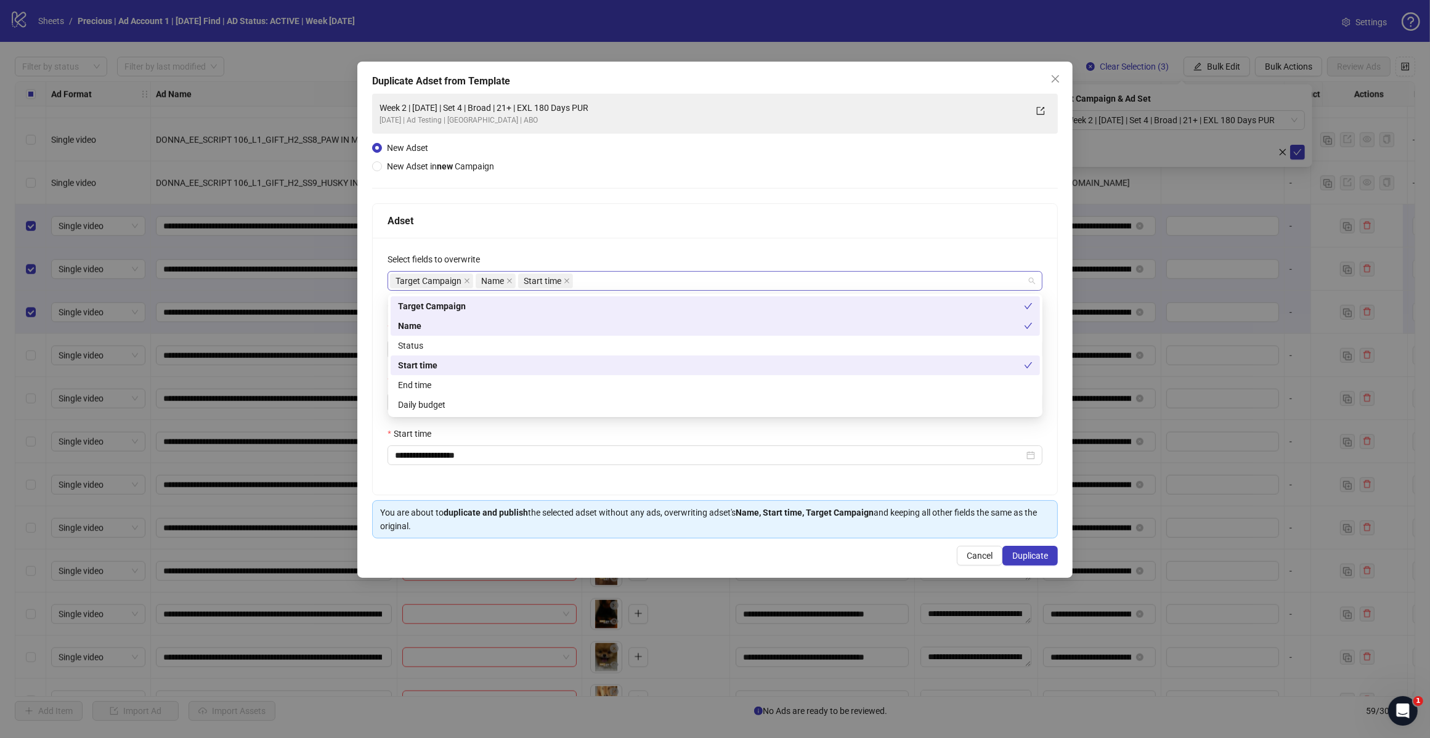
click at [598, 286] on div "Target Campaign Name Start time" at bounding box center [708, 280] width 637 height 17
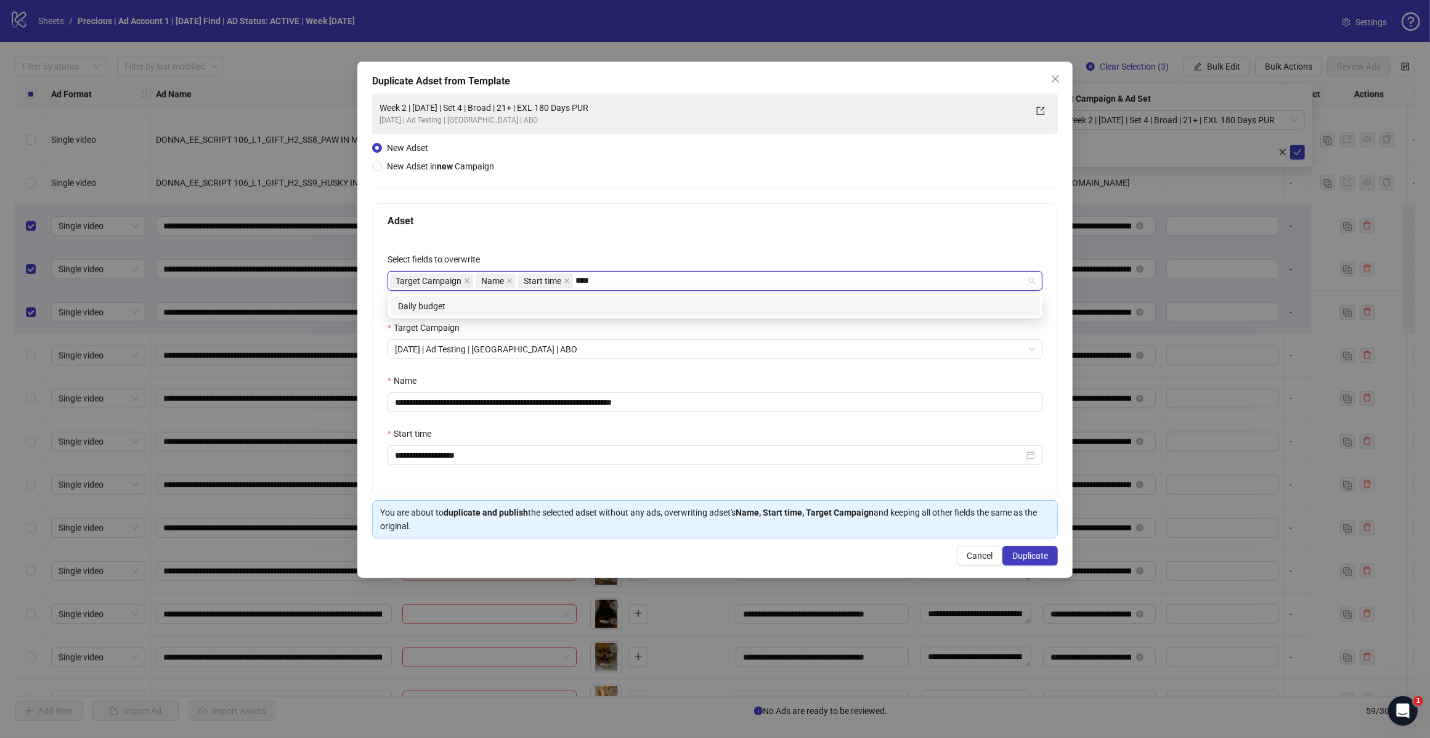
type input "*****"
click at [580, 309] on div "Daily budget" at bounding box center [715, 306] width 634 height 14
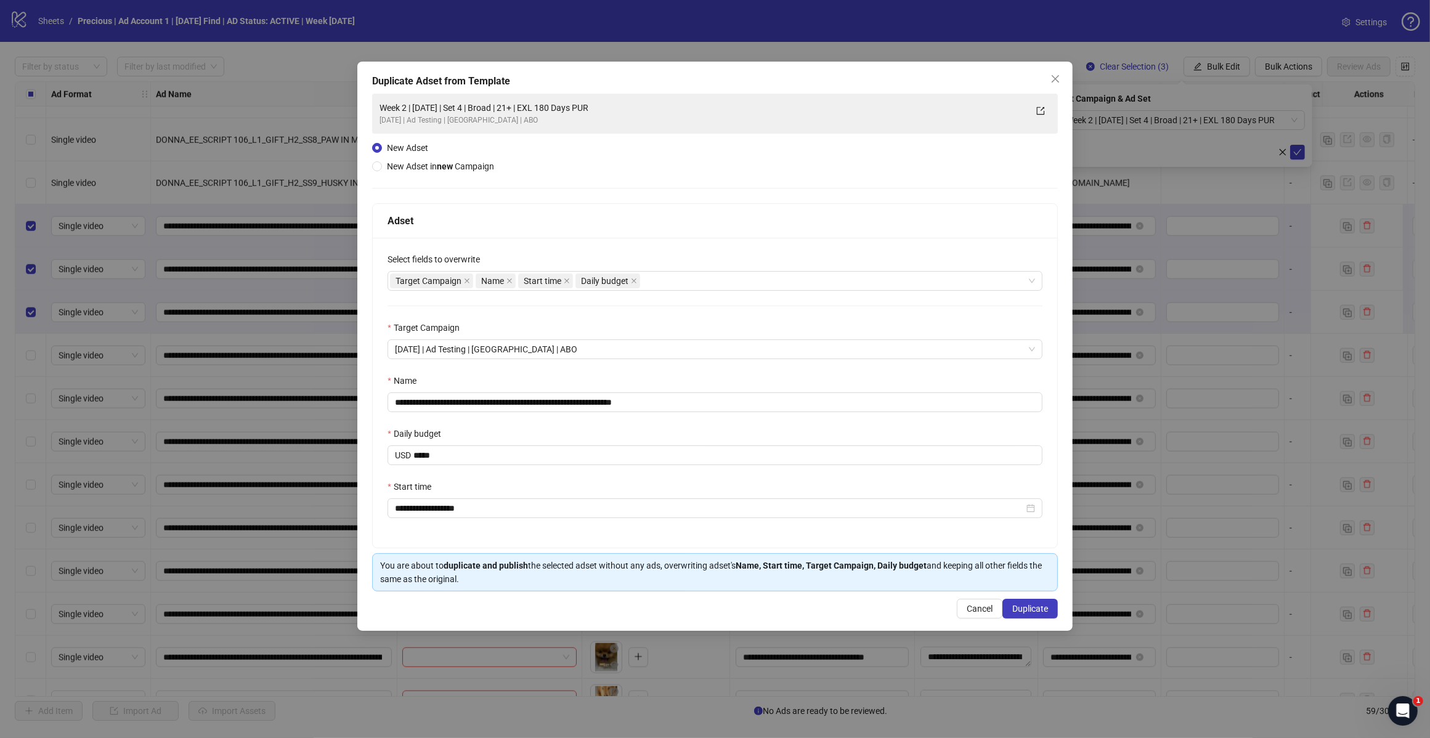
click at [644, 217] on div "Adset" at bounding box center [714, 220] width 655 height 15
drag, startPoint x: 641, startPoint y: 408, endPoint x: 758, endPoint y: 413, distance: 117.2
click at [758, 413] on div "**********" at bounding box center [715, 393] width 684 height 310
click at [511, 400] on input "**********" at bounding box center [714, 402] width 655 height 20
type input "**********"
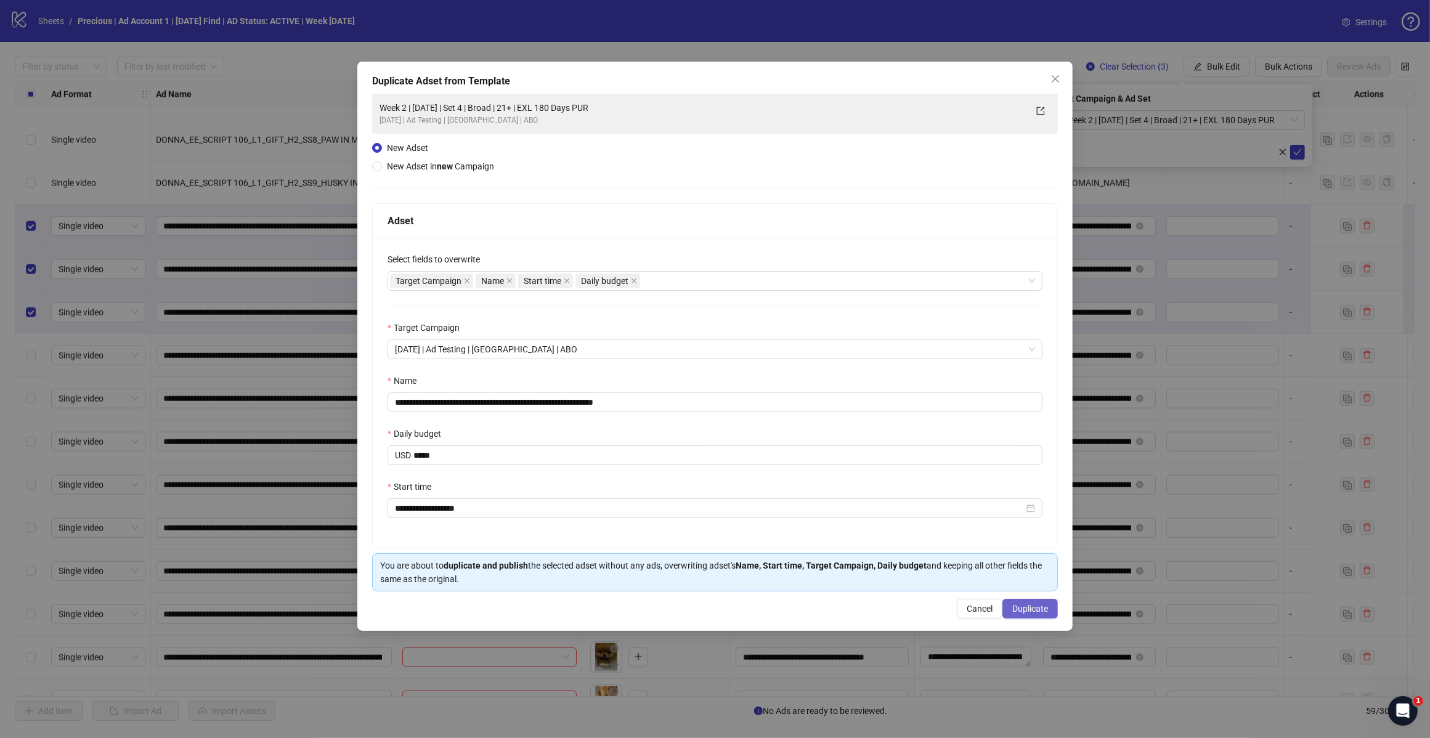
click at [1033, 612] on span "Duplicate" at bounding box center [1030, 609] width 36 height 10
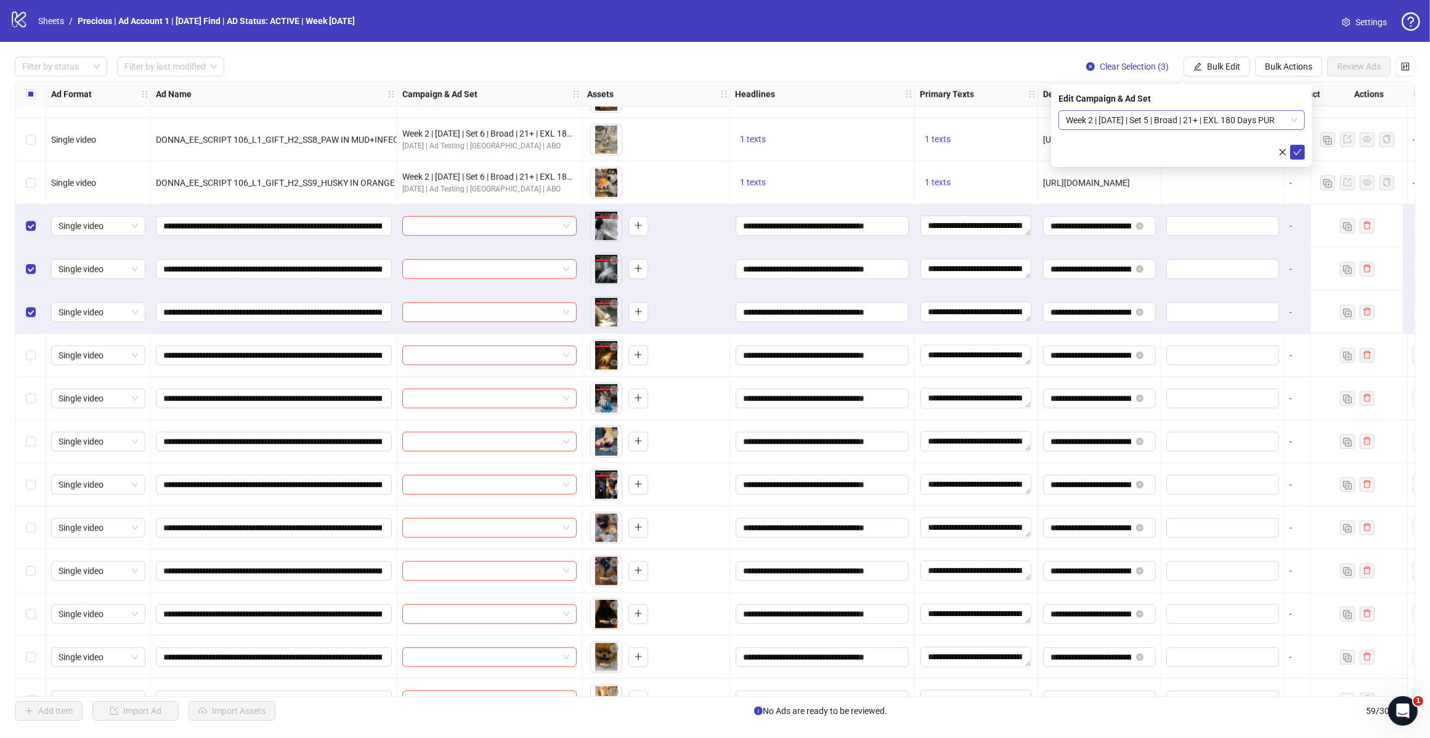
click at [1291, 115] on span "Week 2 | [DATE] | Set 5 | Broad | 21+ | EXL 180 Days PUR" at bounding box center [1182, 120] width 232 height 18
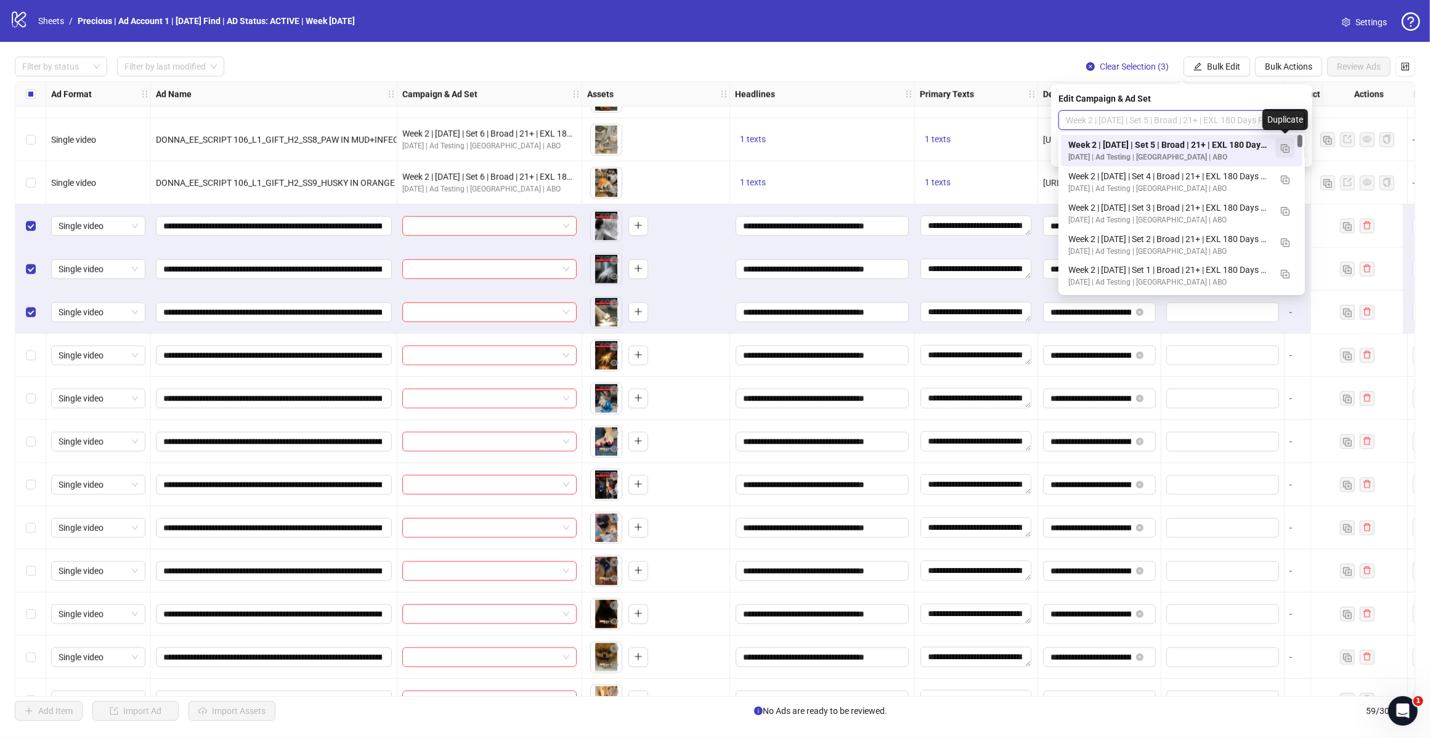
click at [1288, 145] on img "button" at bounding box center [1285, 148] width 9 height 9
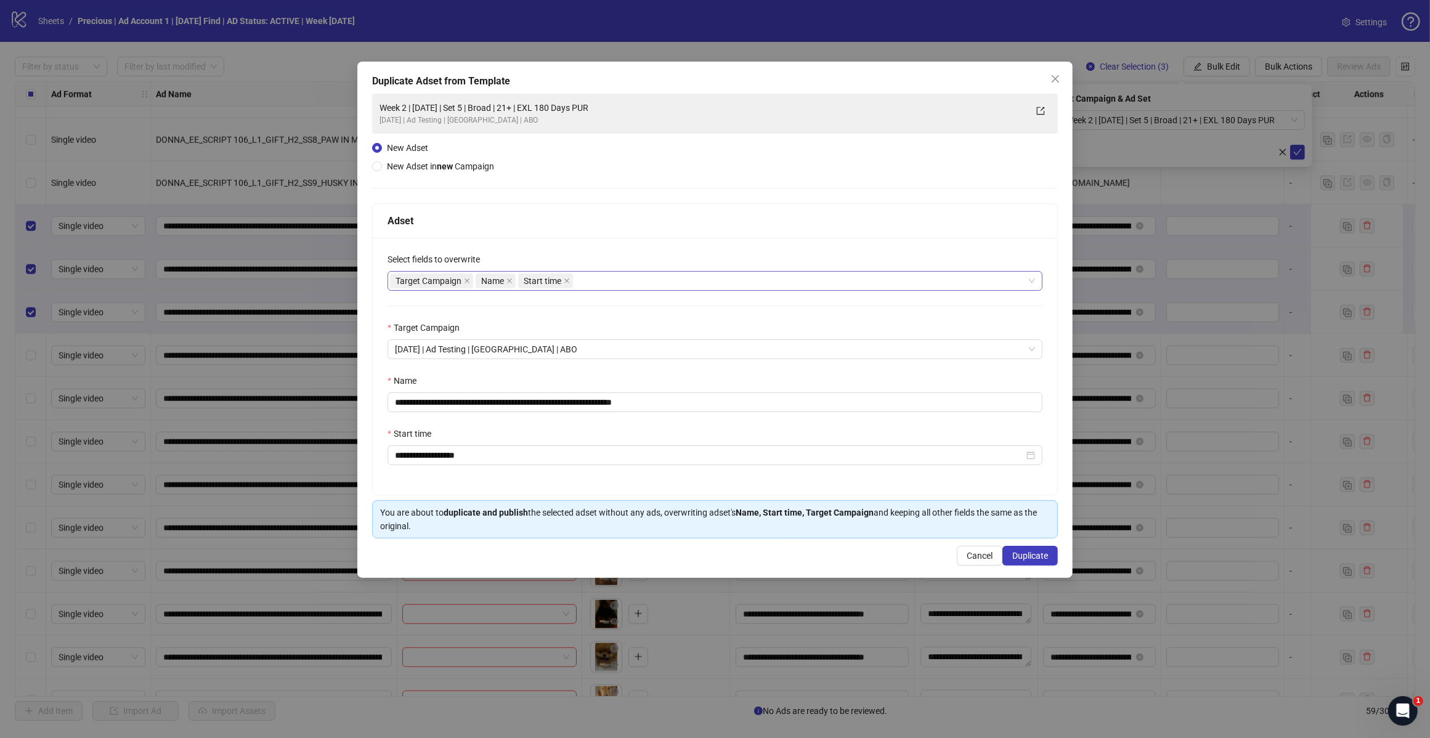
click at [633, 288] on div "Target Campaign Name Start time" at bounding box center [708, 280] width 637 height 17
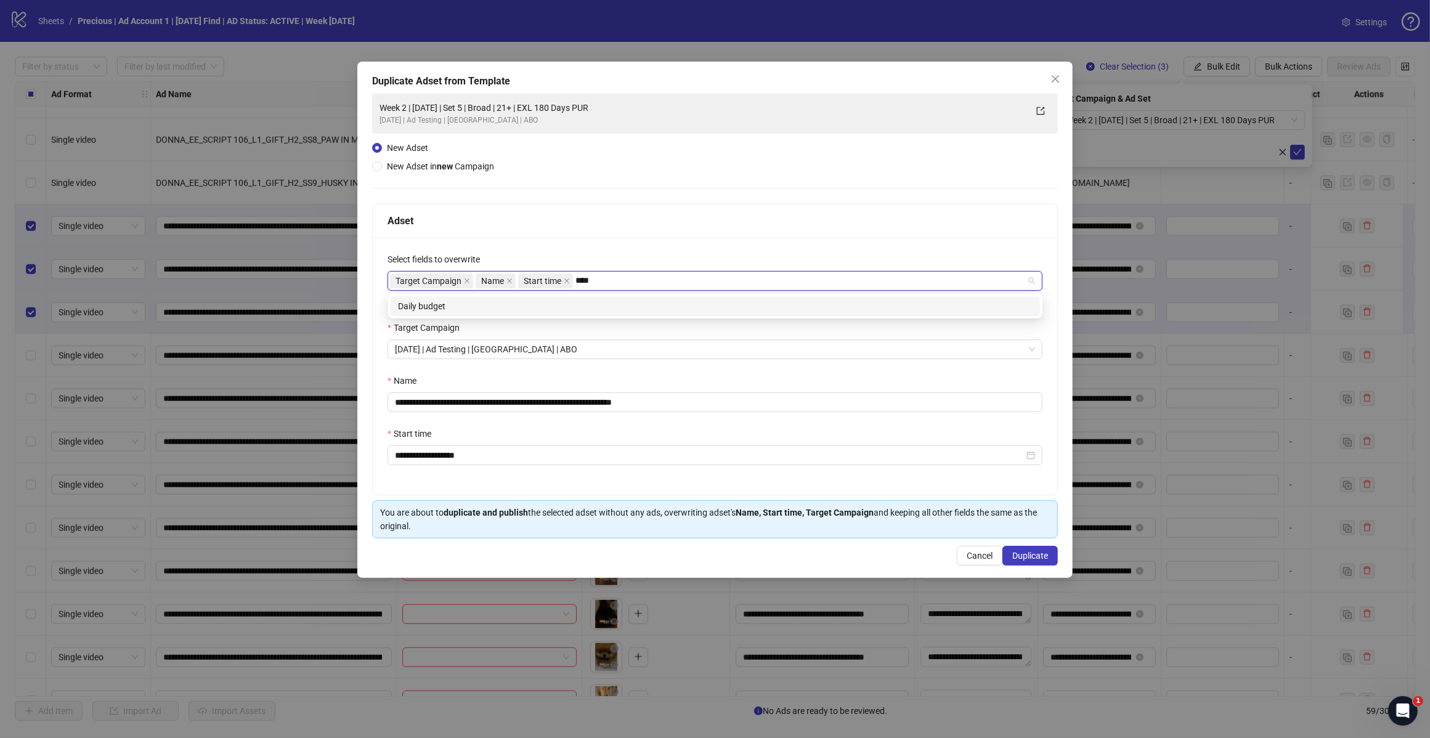
type input "*****"
click at [607, 311] on div "Daily budget" at bounding box center [715, 306] width 634 height 14
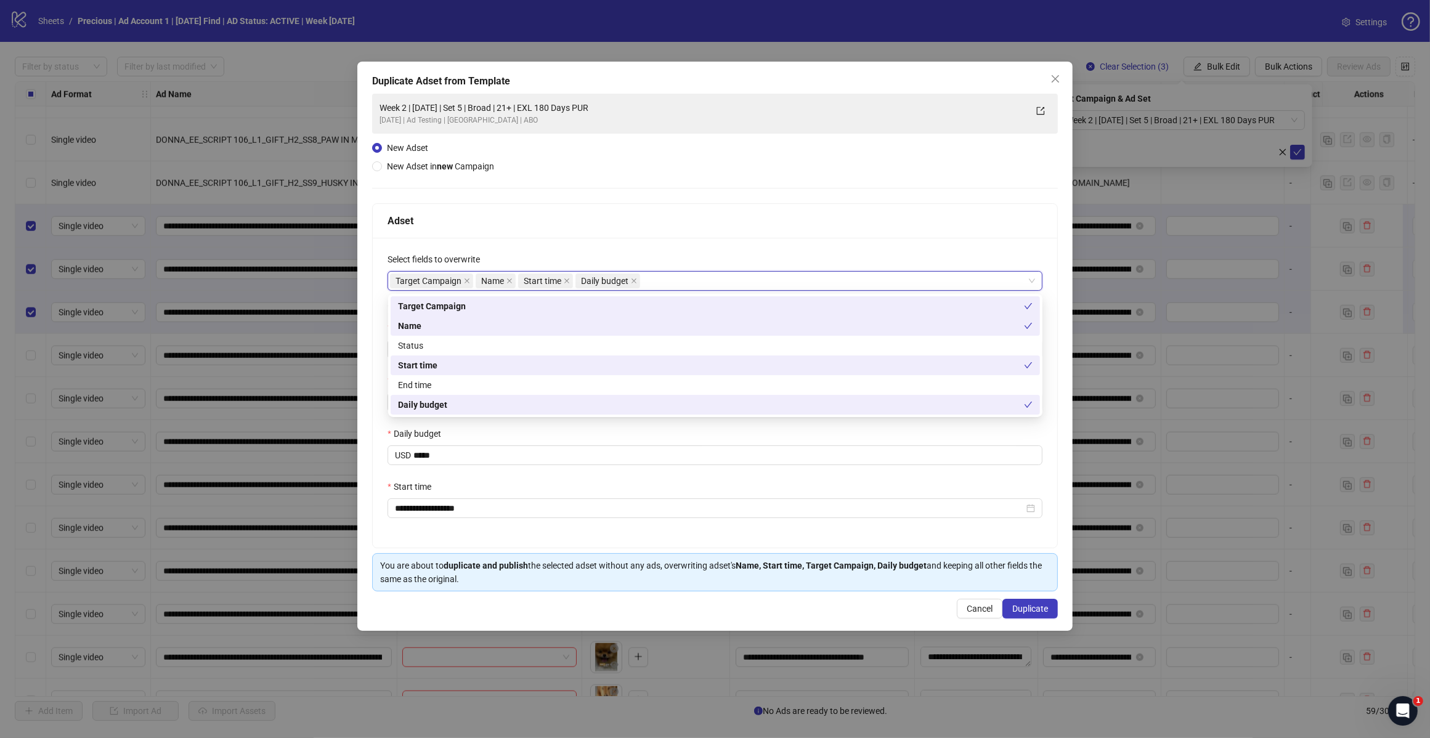
click at [688, 228] on div "Adset" at bounding box center [714, 220] width 655 height 15
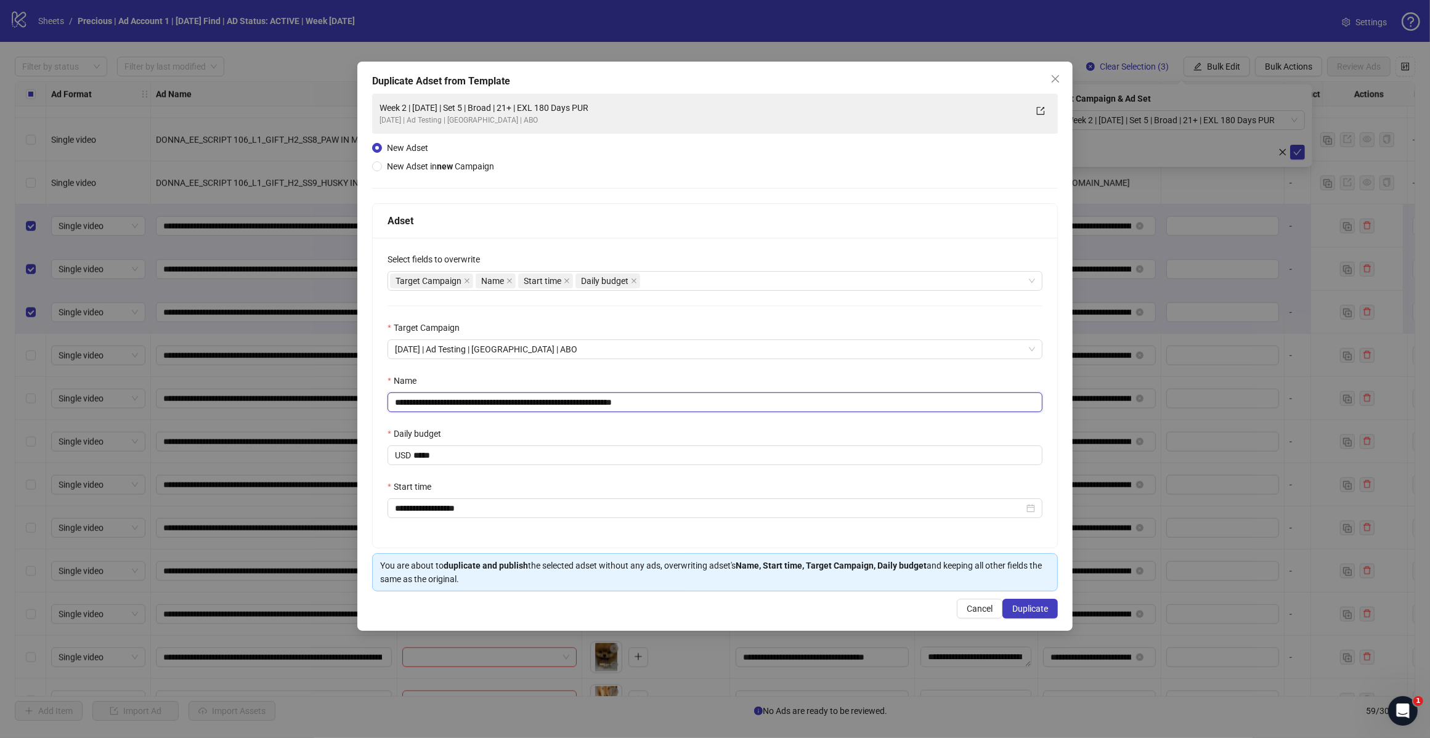
drag, startPoint x: 638, startPoint y: 403, endPoint x: 758, endPoint y: 429, distance: 122.1
click at [740, 424] on div "**********" at bounding box center [715, 393] width 684 height 310
click at [574, 371] on div "**********" at bounding box center [715, 393] width 684 height 310
click at [513, 404] on input "**********" at bounding box center [714, 402] width 655 height 20
type input "**********"
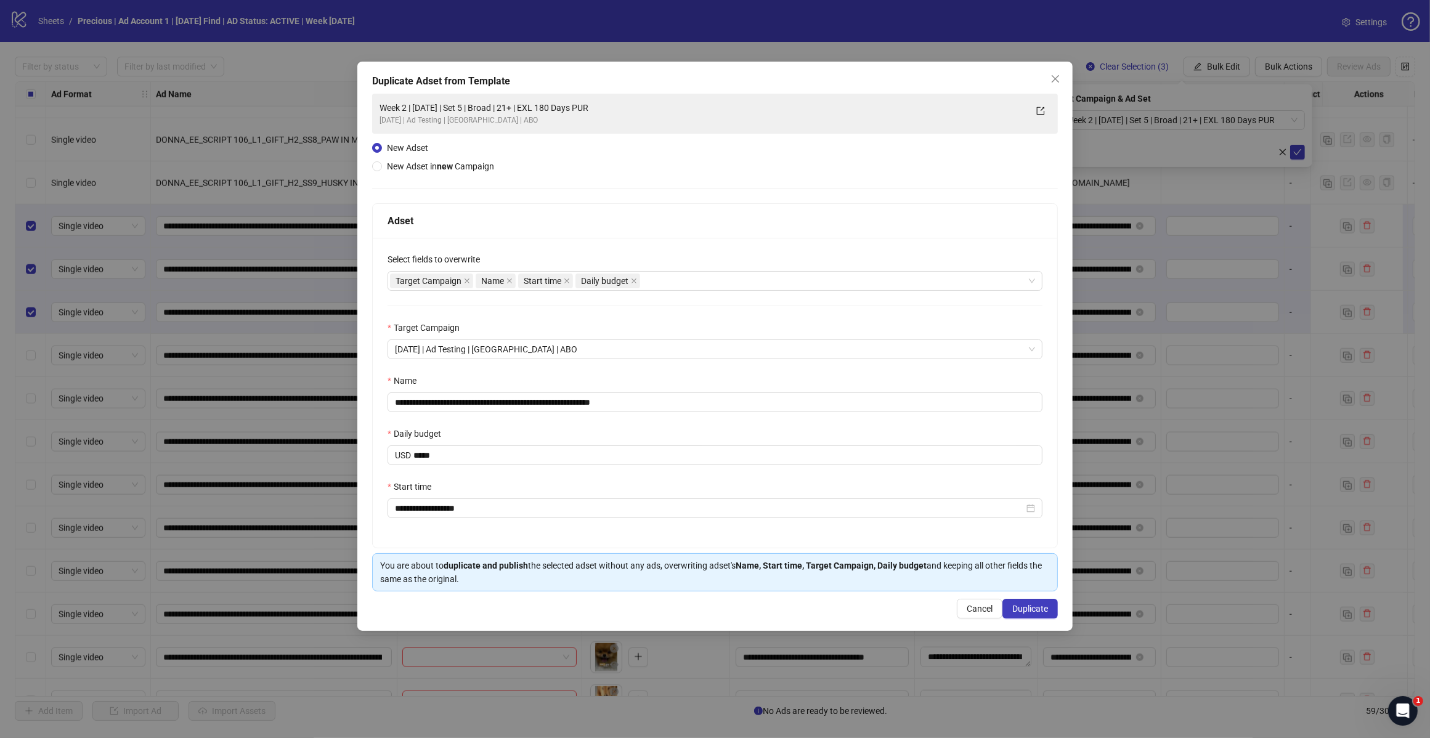
click at [692, 379] on div "Name" at bounding box center [714, 383] width 655 height 18
click at [719, 485] on div "Start time" at bounding box center [714, 489] width 655 height 18
click at [1015, 612] on span "Duplicate" at bounding box center [1030, 609] width 36 height 10
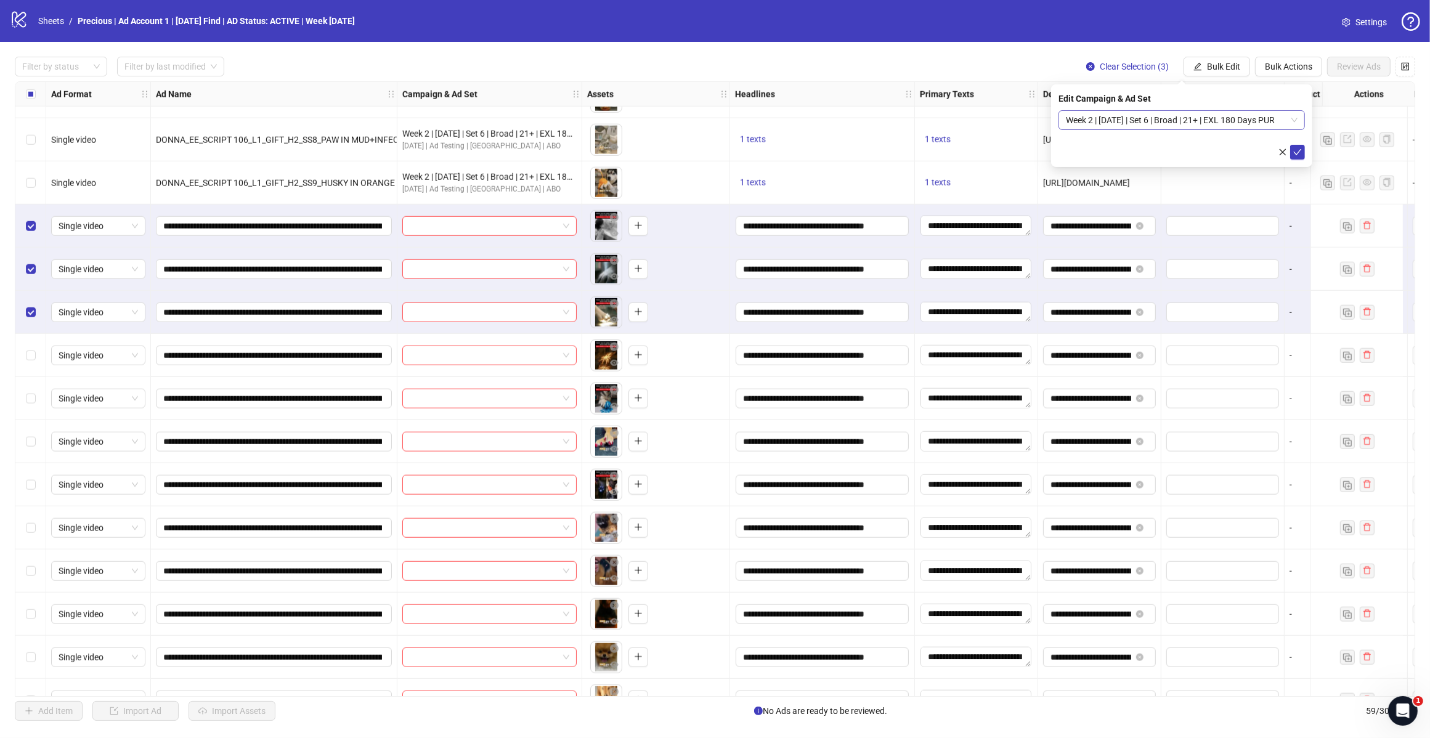
click at [1294, 121] on span "Week 2 | [DATE] | Set 6 | Broad | 21+ | EXL 180 Days PUR" at bounding box center [1182, 120] width 232 height 18
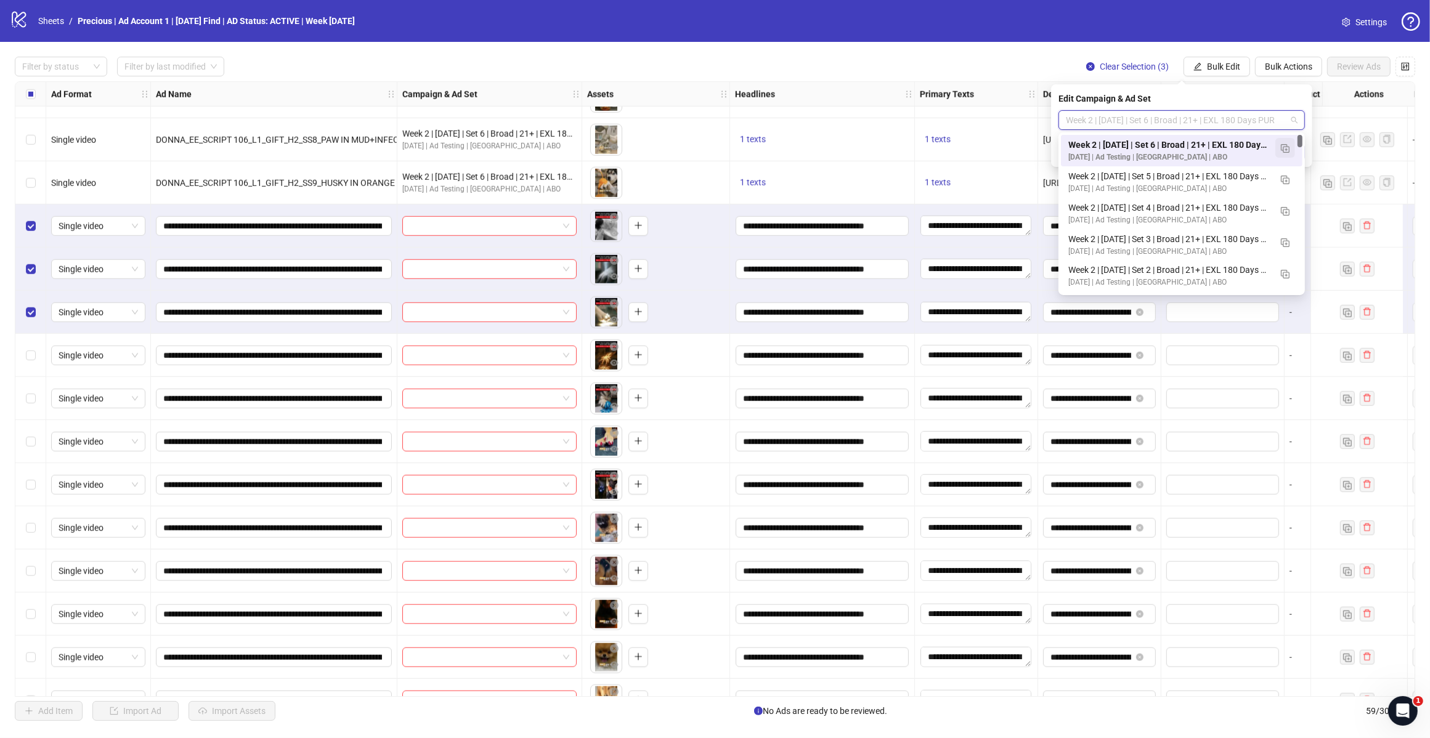
click at [1284, 146] on img "button" at bounding box center [1285, 148] width 9 height 9
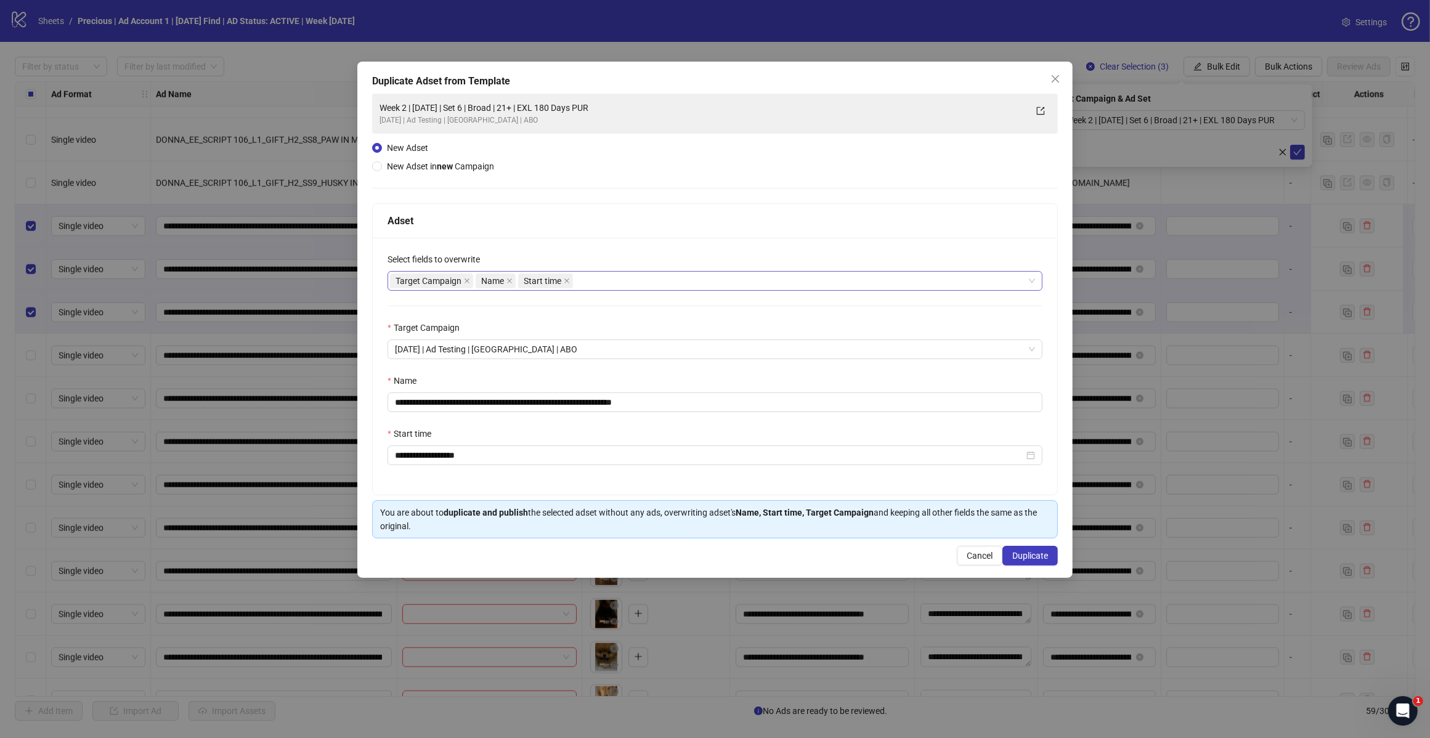
click at [592, 288] on div "Target Campaign Name Start time" at bounding box center [708, 280] width 637 height 17
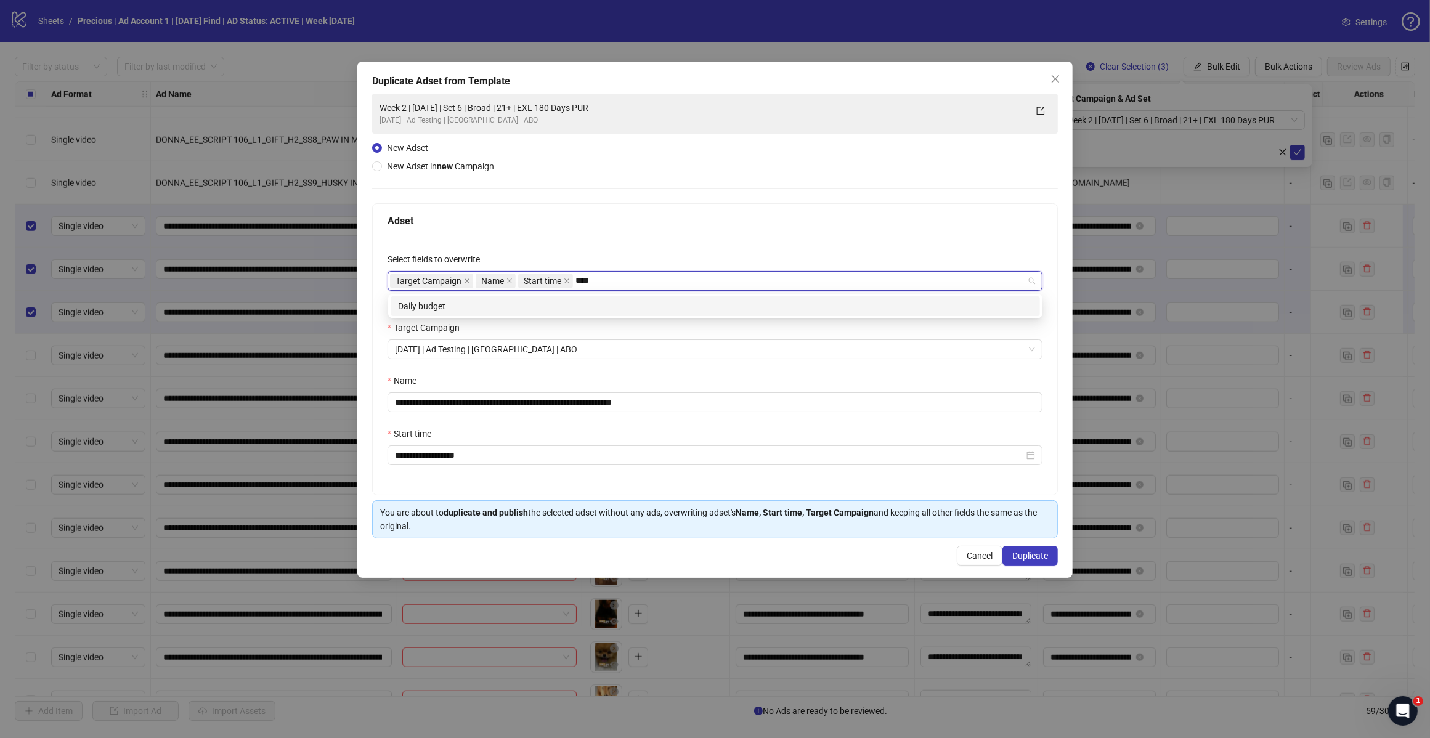
type input "*****"
click at [578, 297] on div "Daily budget" at bounding box center [715, 306] width 649 height 20
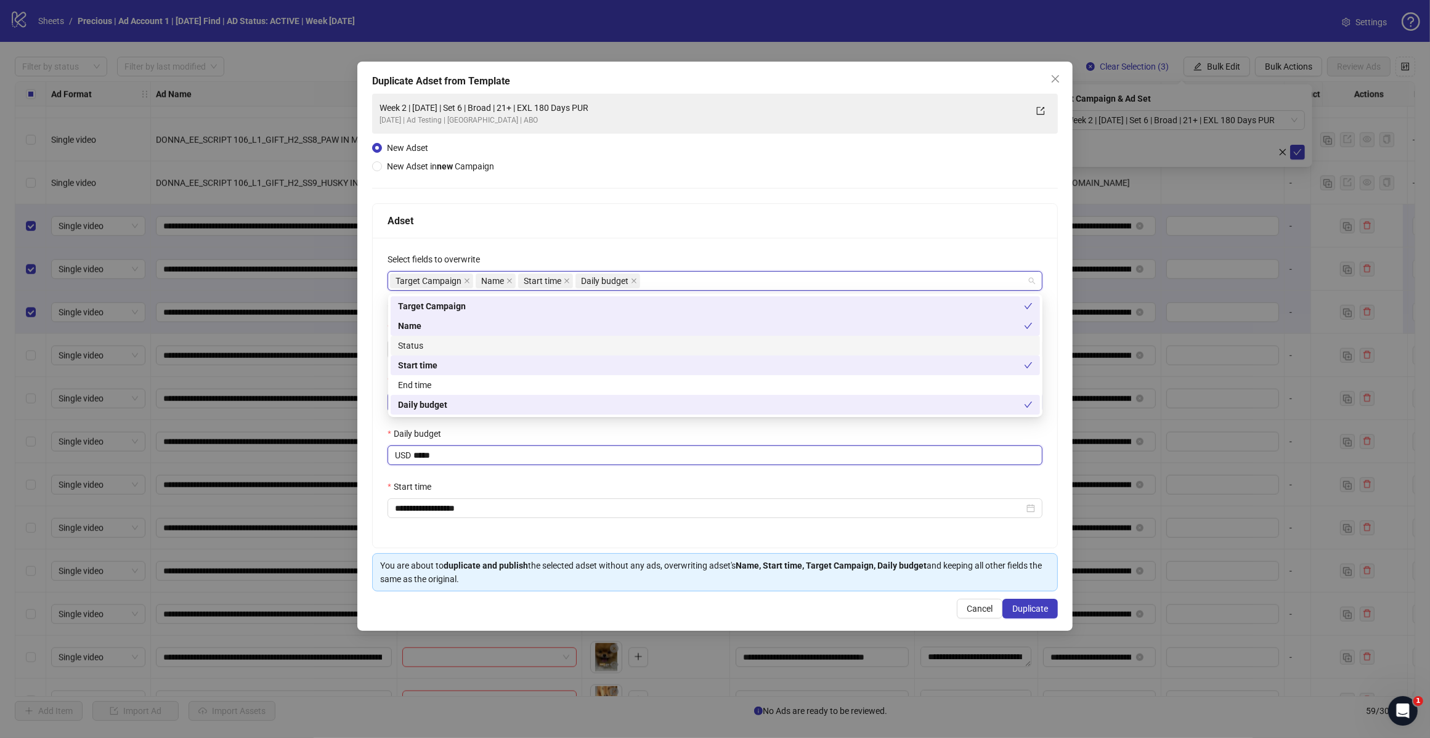
click at [608, 463] on input "*****" at bounding box center [727, 455] width 628 height 18
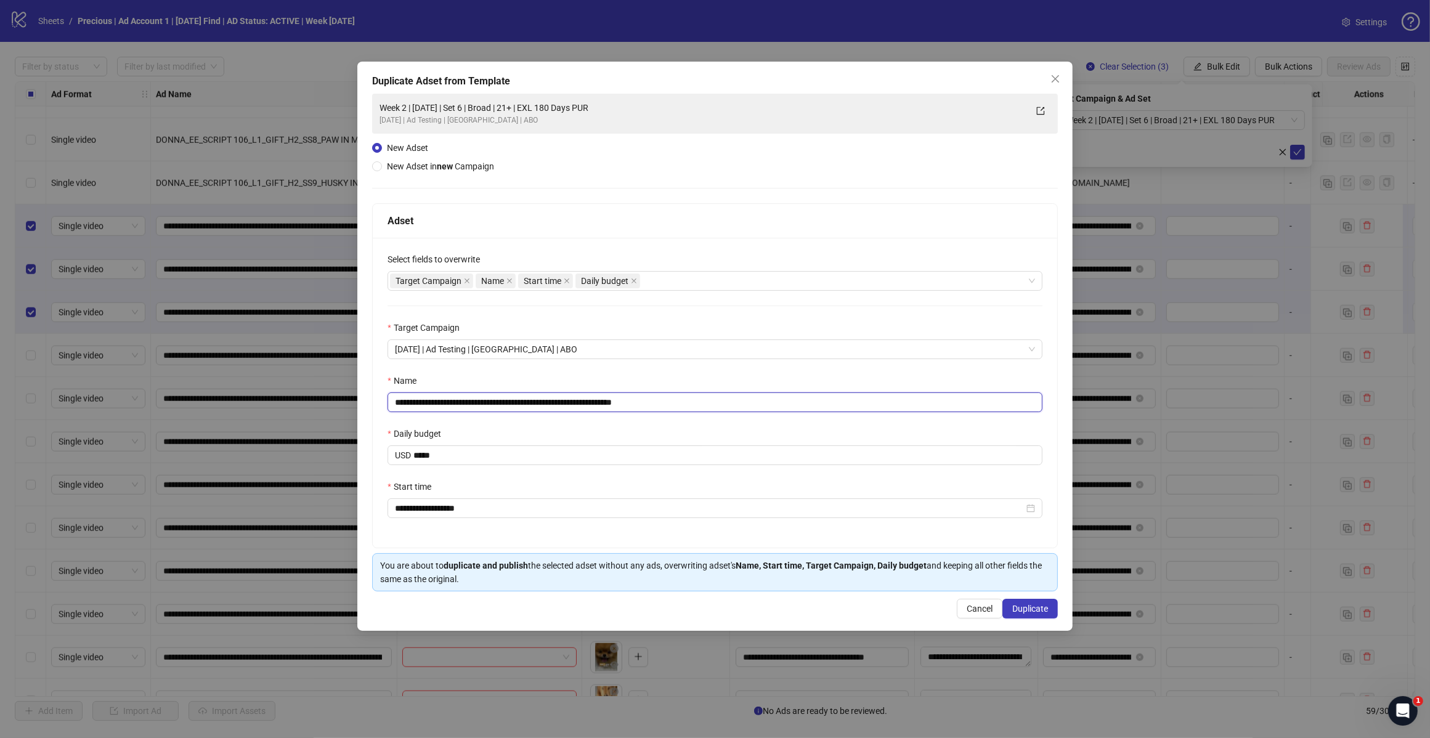
click at [510, 405] on input "**********" at bounding box center [714, 402] width 655 height 20
drag, startPoint x: 639, startPoint y: 405, endPoint x: 697, endPoint y: 405, distance: 58.5
click at [697, 405] on input "**********" at bounding box center [714, 402] width 655 height 20
type input "**********"
click at [1003, 605] on button "Duplicate" at bounding box center [1029, 609] width 55 height 20
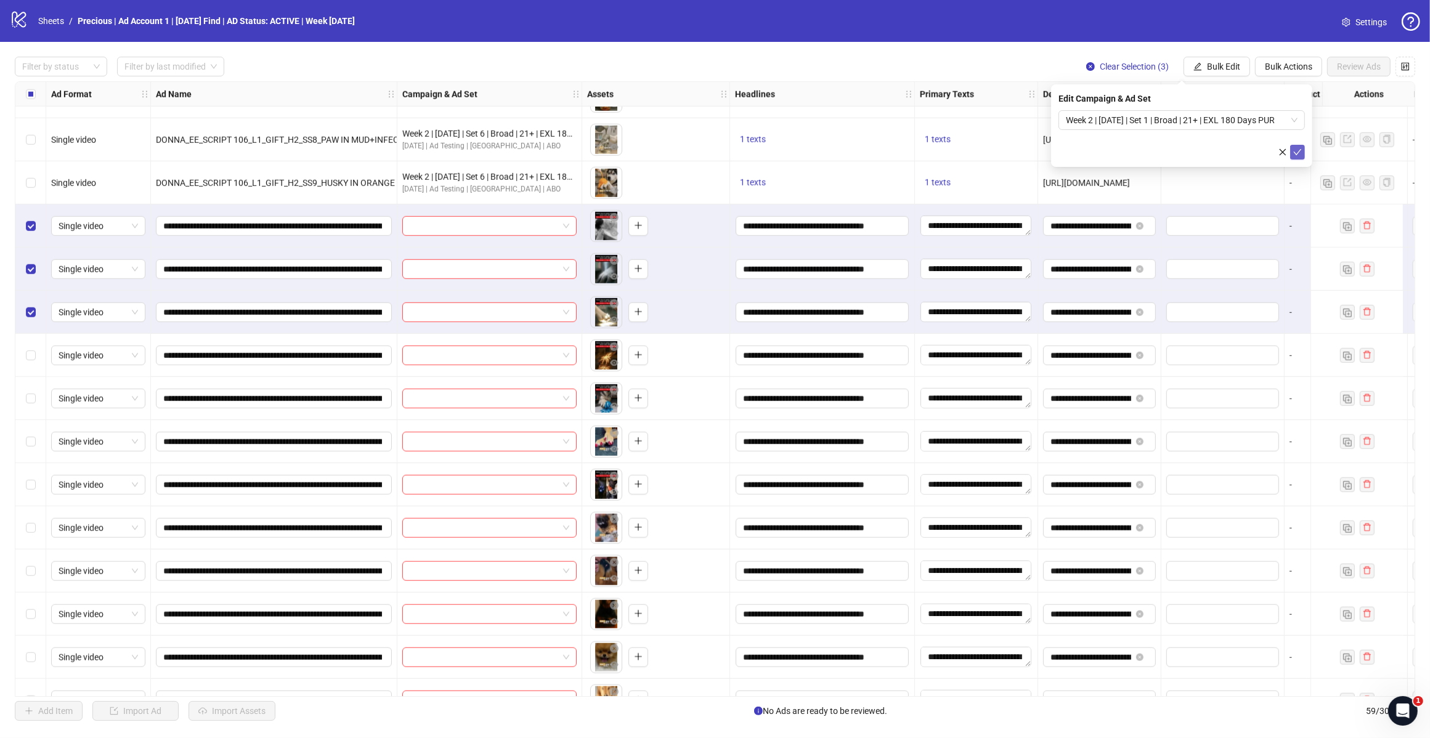
click at [1295, 152] on icon "check" at bounding box center [1297, 152] width 9 height 9
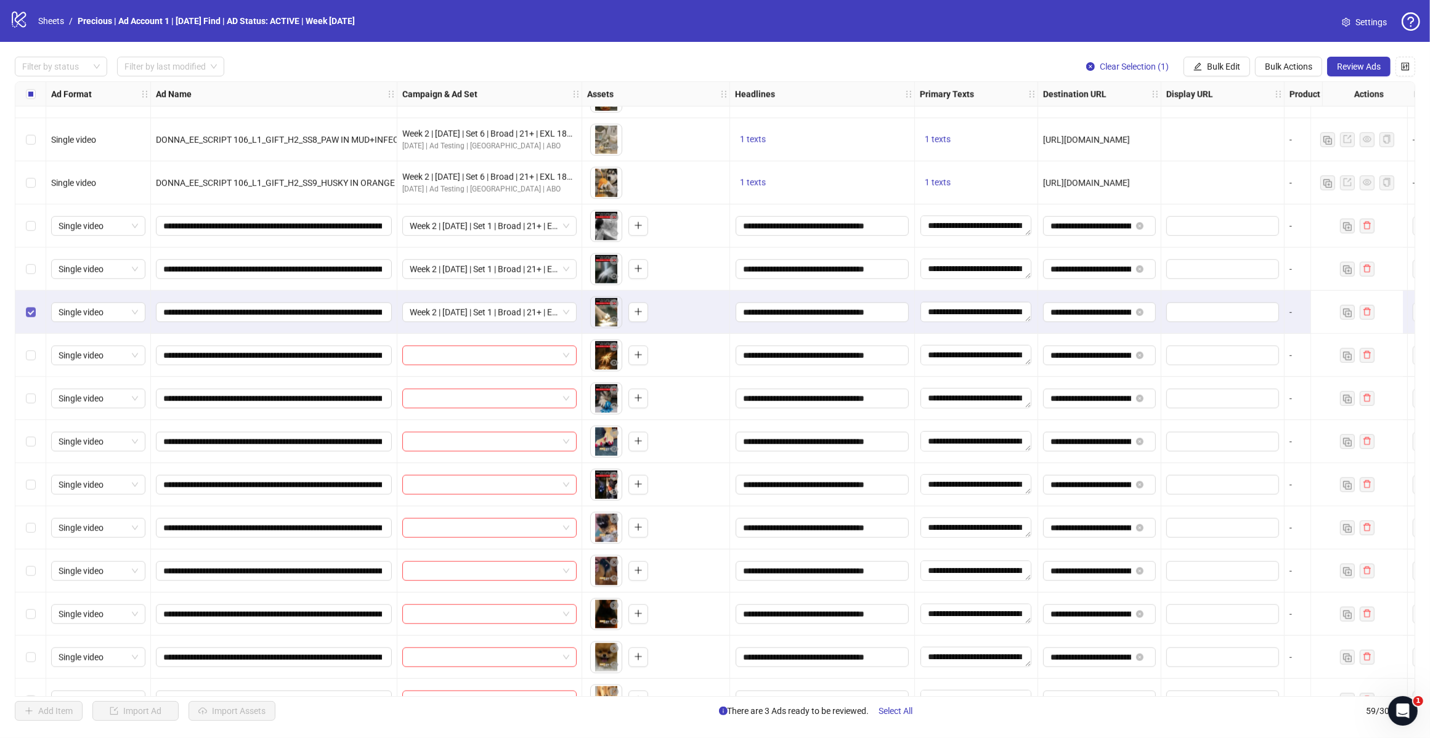
click at [34, 318] on label "Select row 42" at bounding box center [31, 313] width 10 height 14
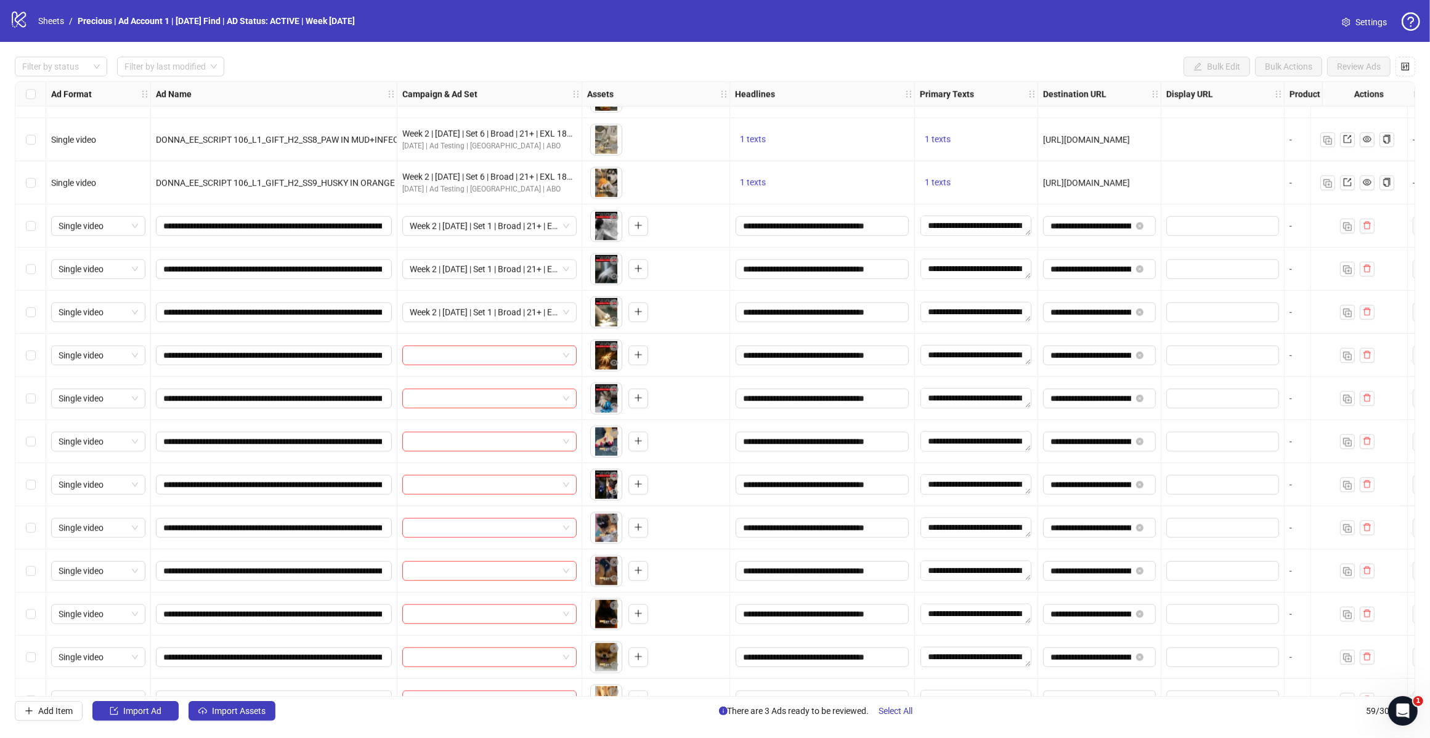
click at [31, 347] on div "Select row 43" at bounding box center [30, 355] width 31 height 43
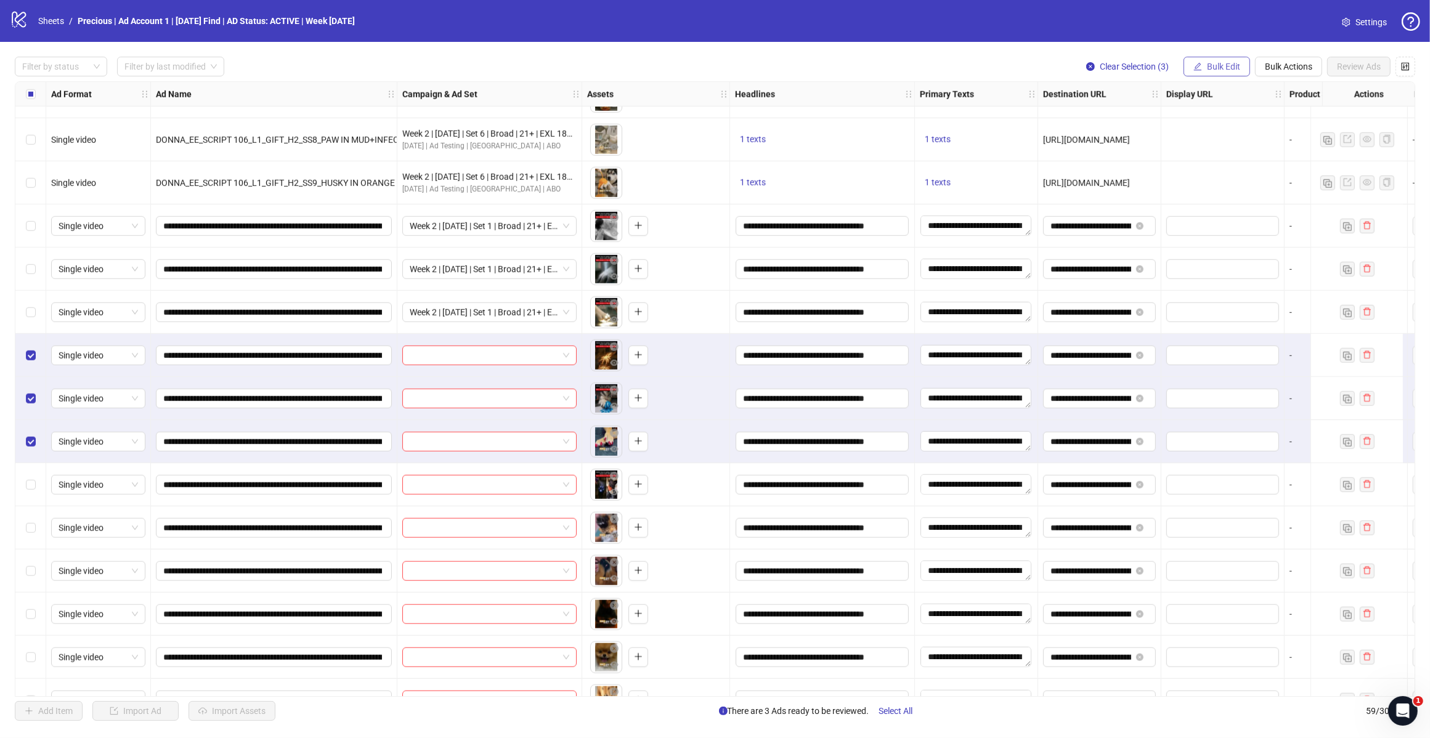
click at [1223, 69] on span "Bulk Edit" at bounding box center [1223, 67] width 33 height 10
click at [1230, 128] on span "Campaign & Ad Set" at bounding box center [1227, 131] width 73 height 14
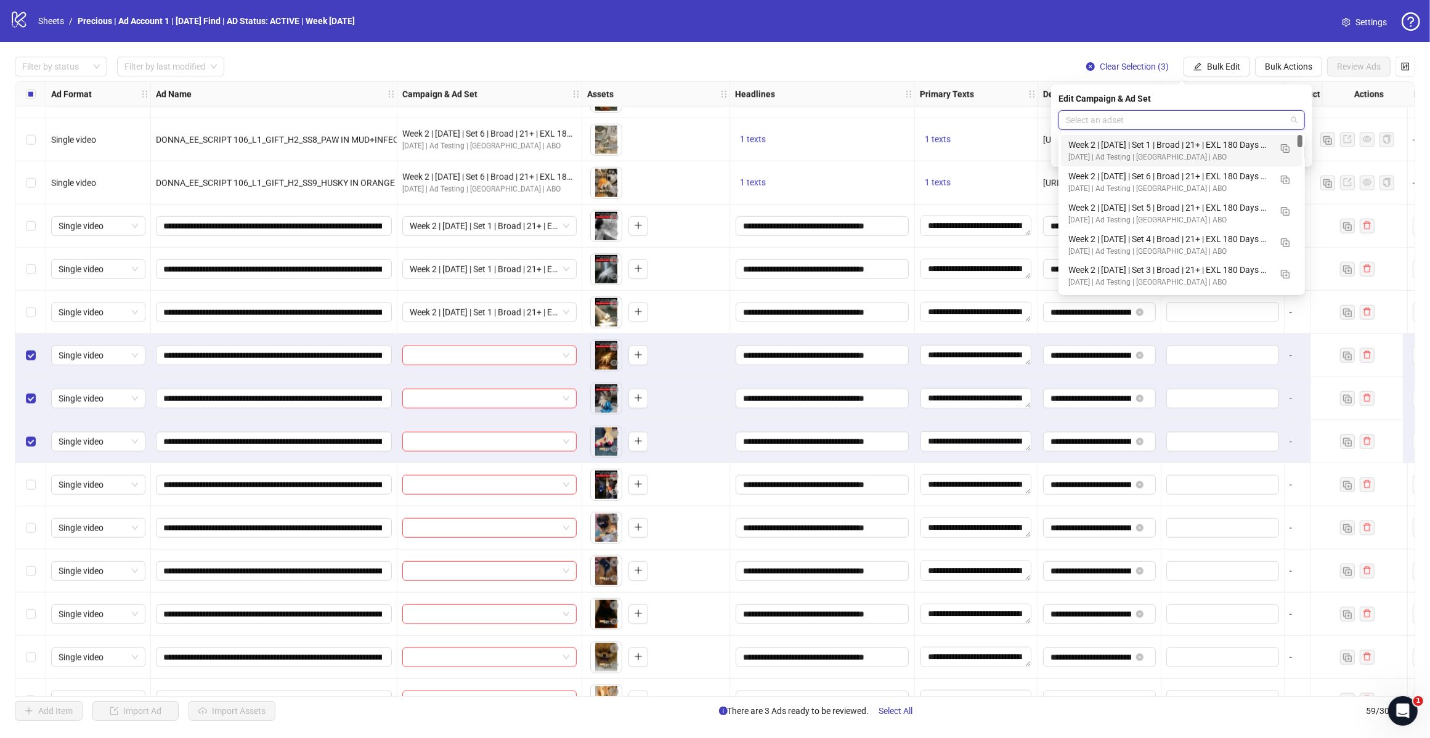
drag, startPoint x: 1276, startPoint y: 118, endPoint x: 1248, endPoint y: 204, distance: 90.6
click at [1277, 118] on input "search" at bounding box center [1176, 120] width 221 height 18
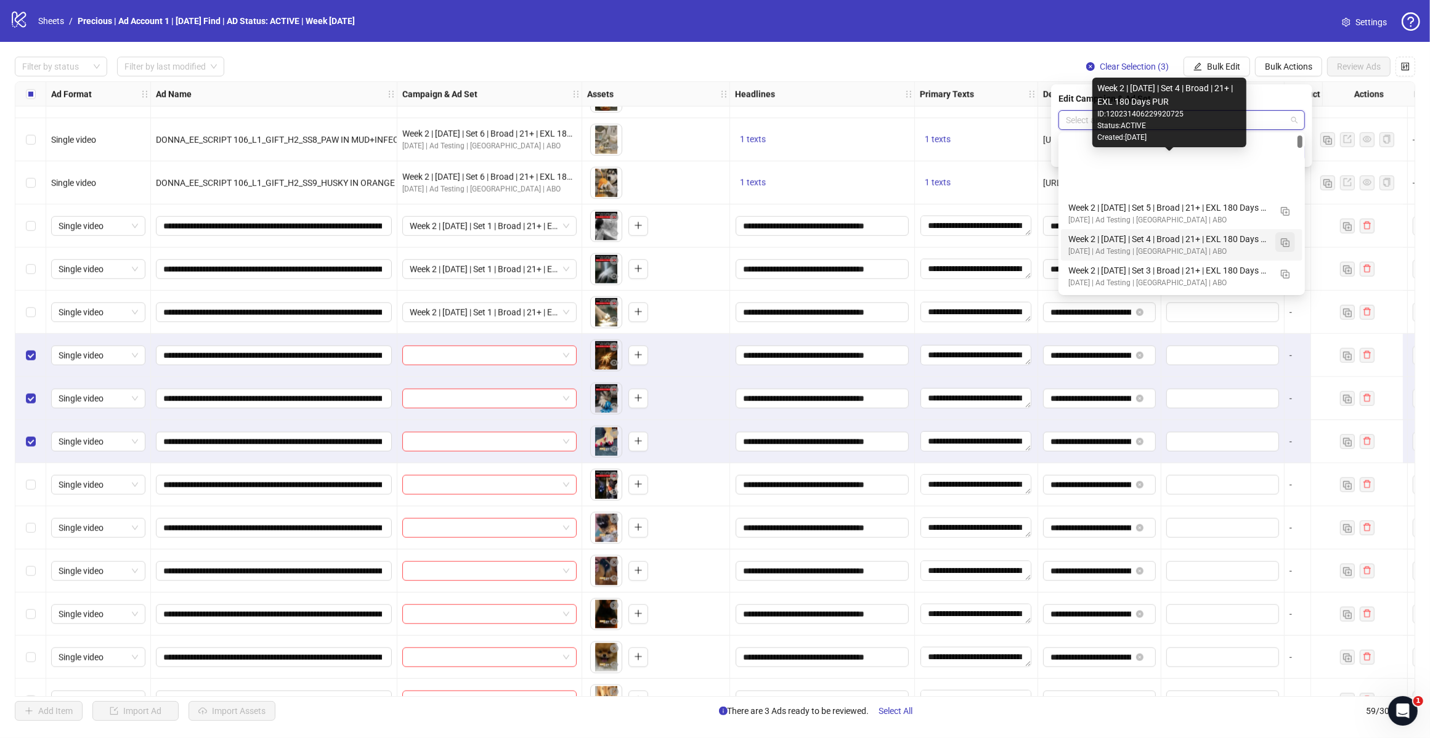
scroll to position [77, 0]
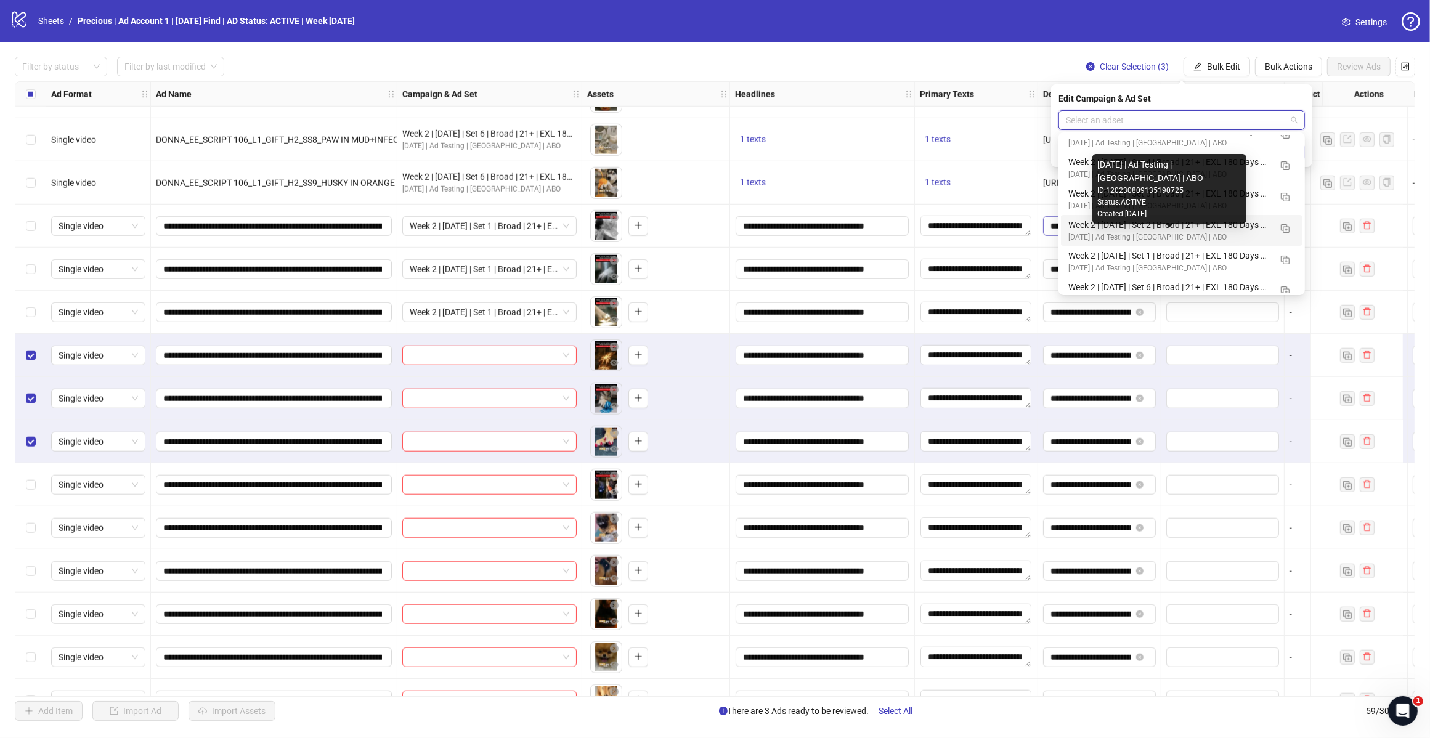
click at [1148, 237] on div "[DATE] | Ad Testing | [GEOGRAPHIC_DATA] | ABO" at bounding box center [1169, 238] width 202 height 12
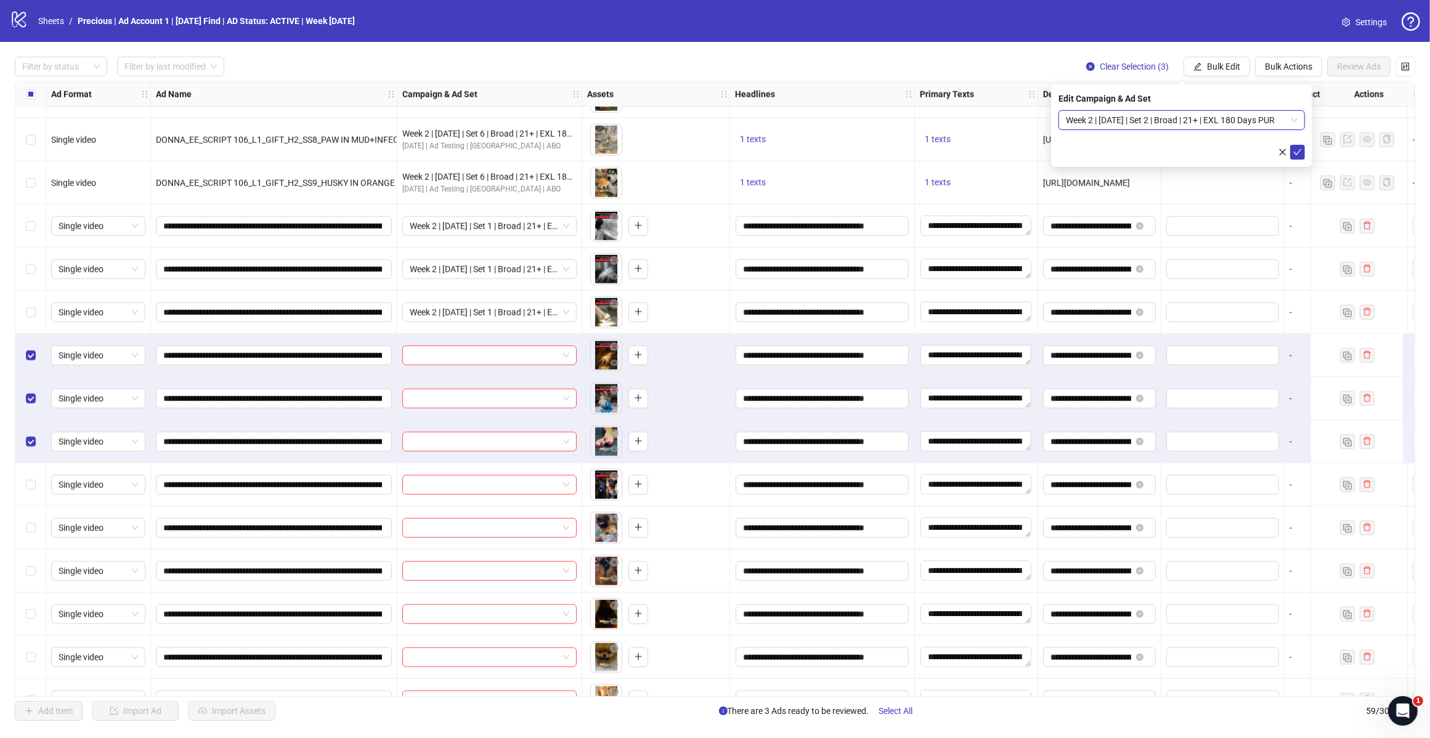
click at [1299, 143] on form "Week 2 | [DATE] | Set 2 | Broad | 21+ | EXL 180 Days PUR Week 2 | [DATE] | Set …" at bounding box center [1181, 134] width 246 height 49
click at [1300, 153] on icon "check" at bounding box center [1297, 152] width 9 height 9
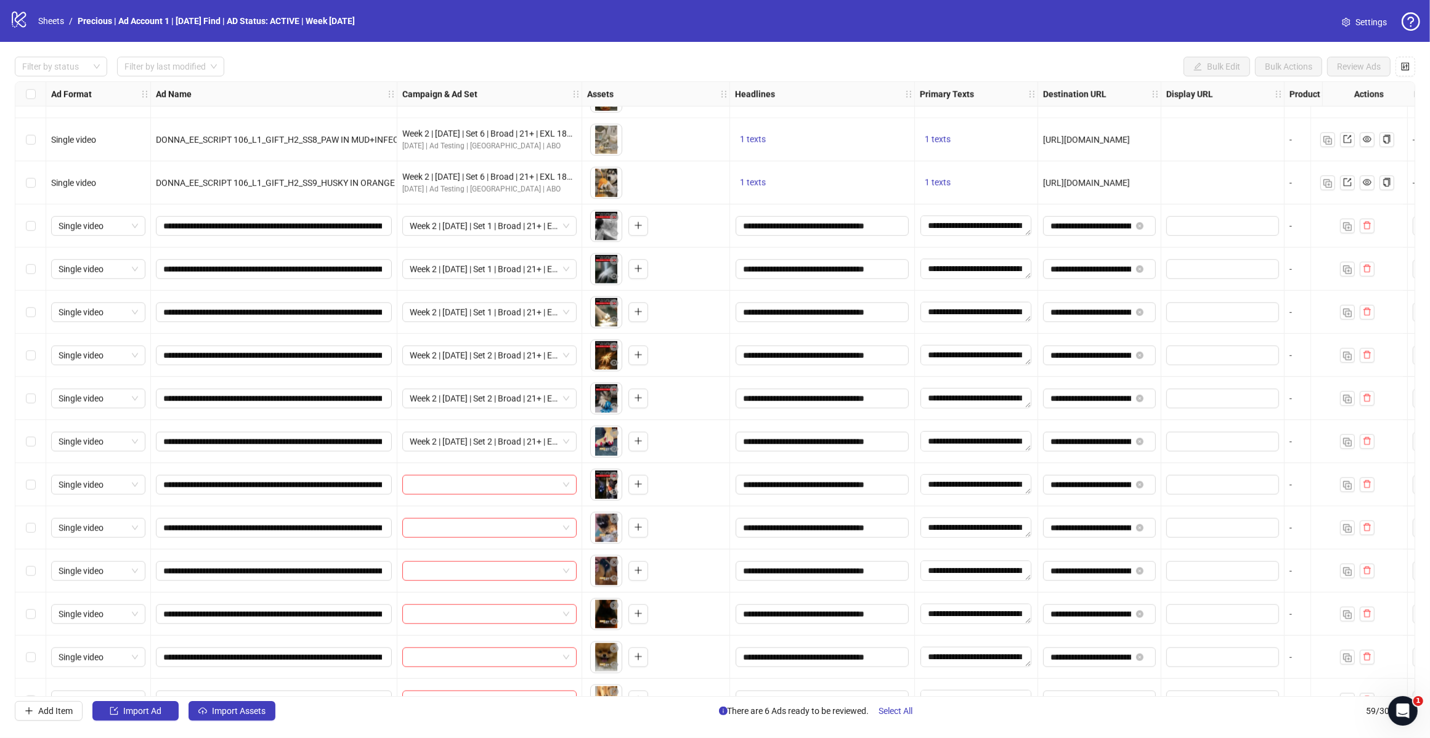
scroll to position [1661, 0]
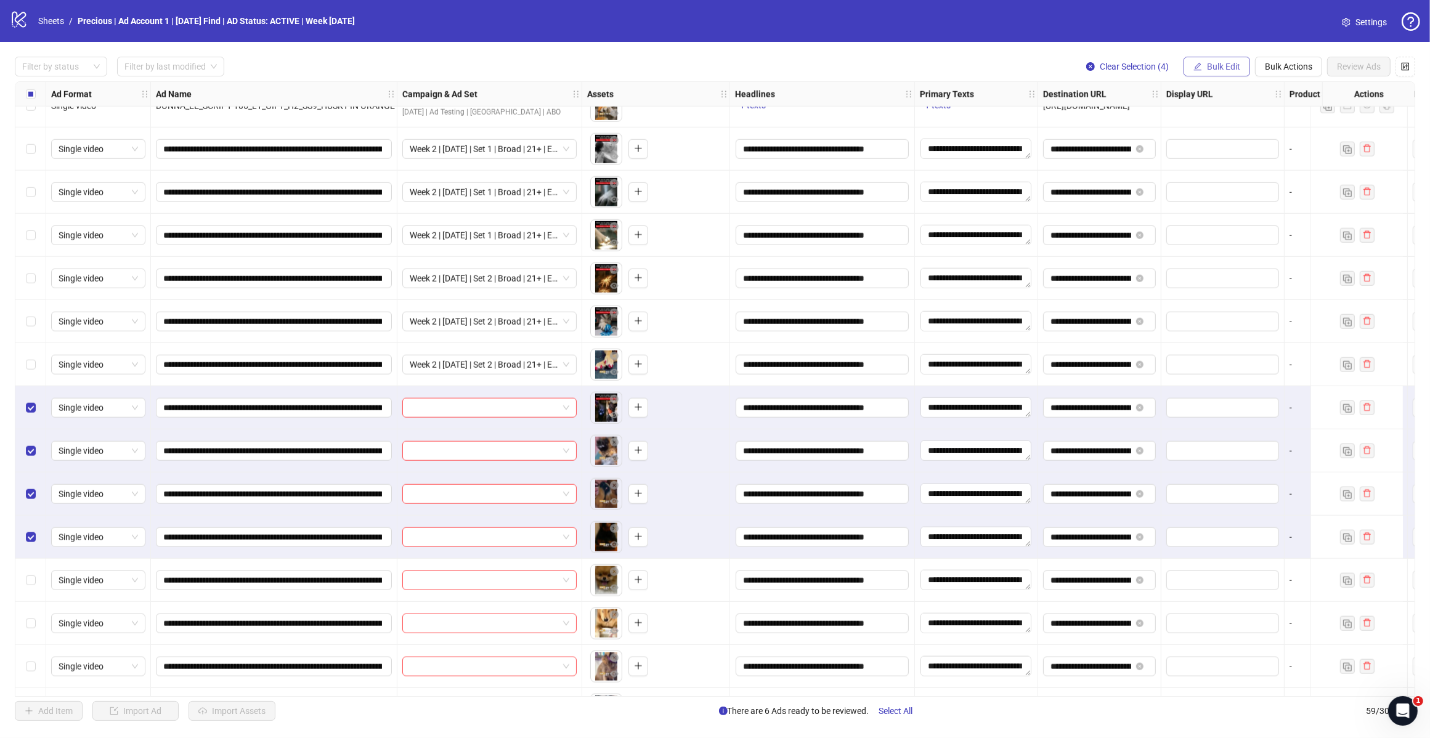
click at [1229, 60] on button "Bulk Edit" at bounding box center [1216, 67] width 67 height 20
click at [1238, 134] on span "Campaign & Ad Set" at bounding box center [1227, 131] width 73 height 14
click at [1291, 122] on span at bounding box center [1182, 120] width 232 height 18
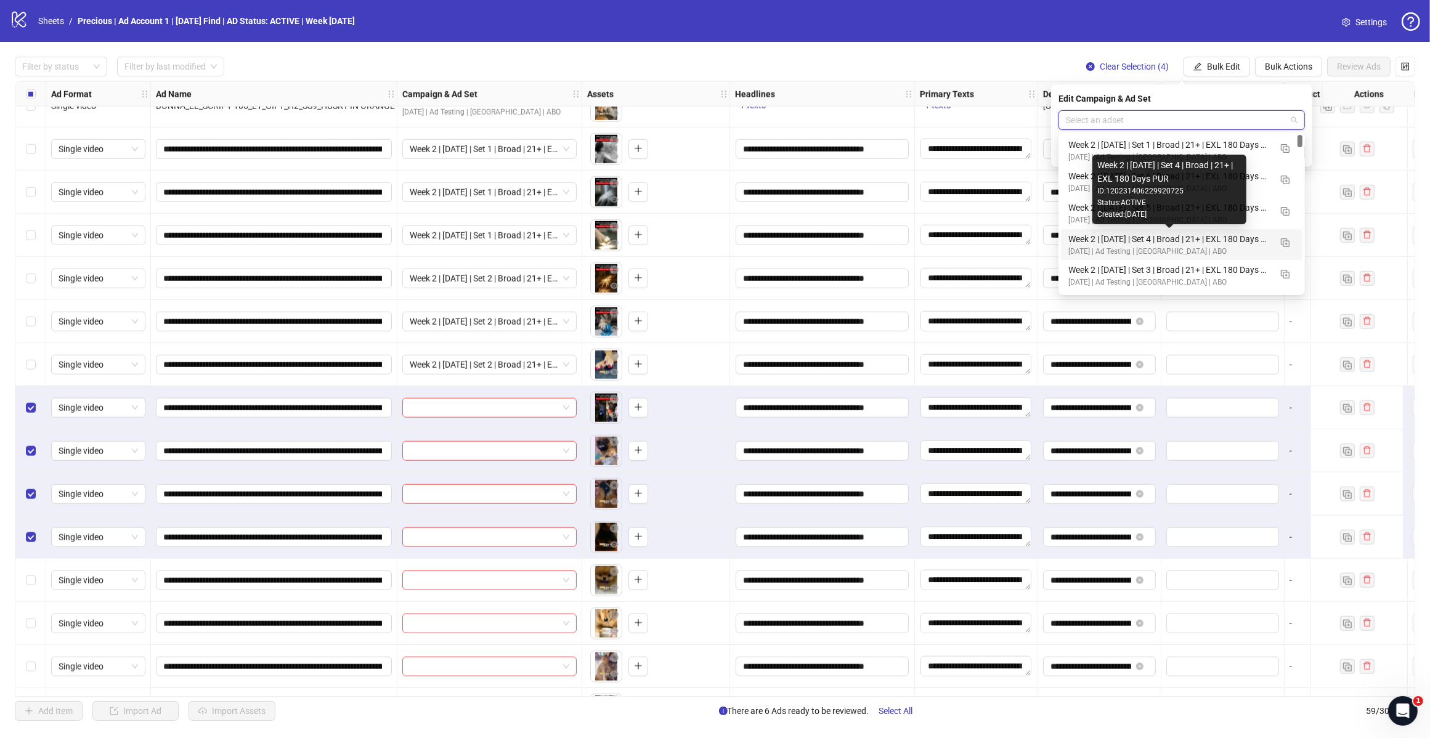
click at [1202, 239] on div "Week 2 | [DATE] | Set 4 | Broad | 21+ | EXL 180 Days PUR" at bounding box center [1169, 239] width 202 height 14
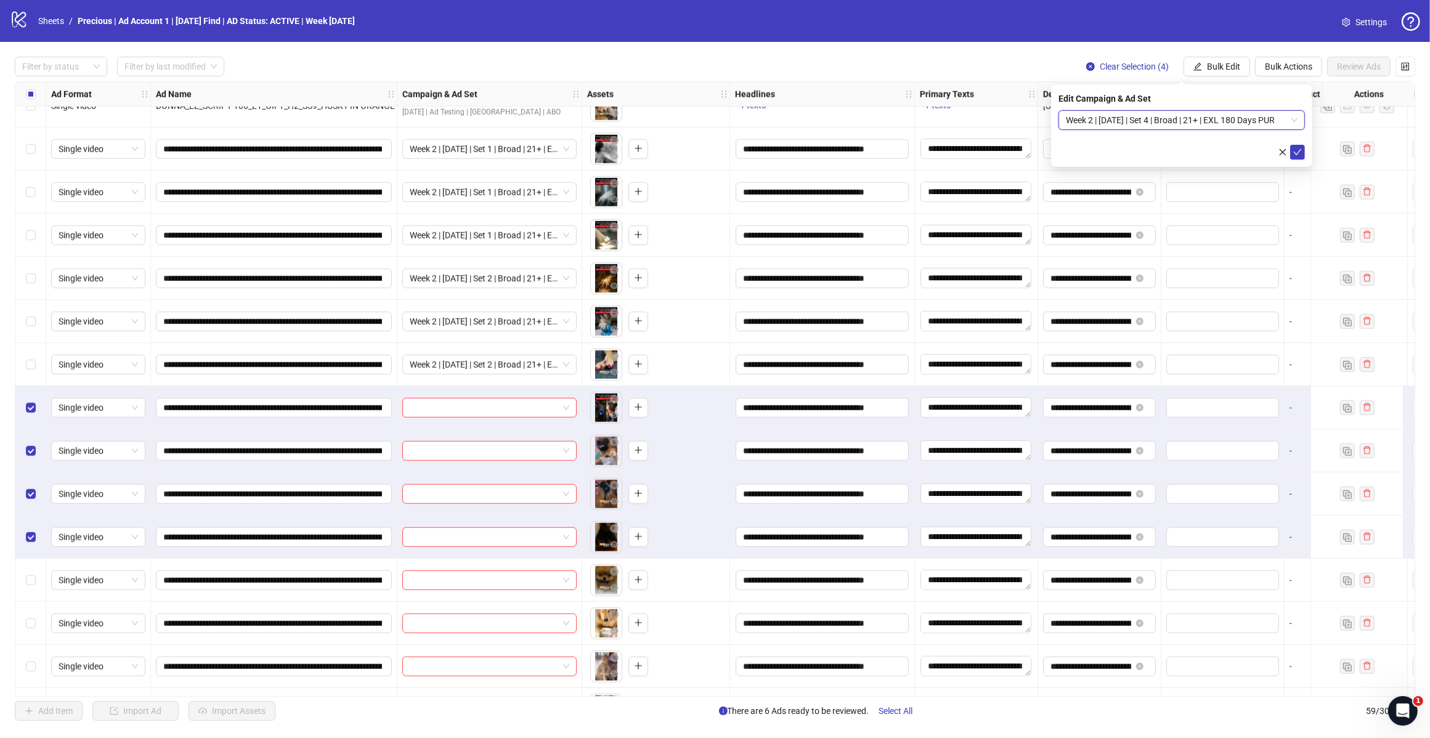
click at [1251, 121] on span "Week 2 | [DATE] | Set 4 | Broad | 21+ | EXL 180 Days PUR" at bounding box center [1182, 120] width 232 height 18
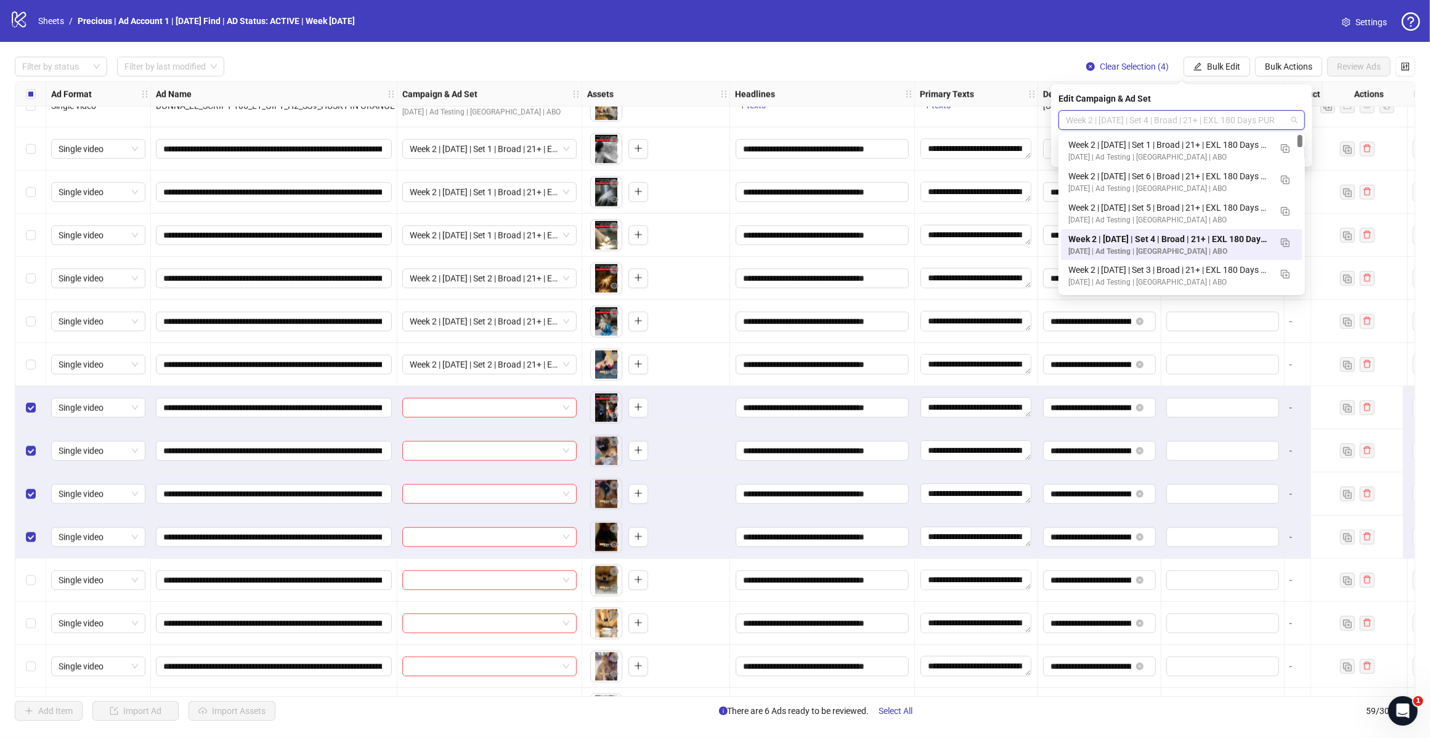
click at [1207, 268] on div "Week 2 | [DATE] | Set 3 | Broad | 21+ | EXL 180 Days PUR" at bounding box center [1169, 270] width 202 height 14
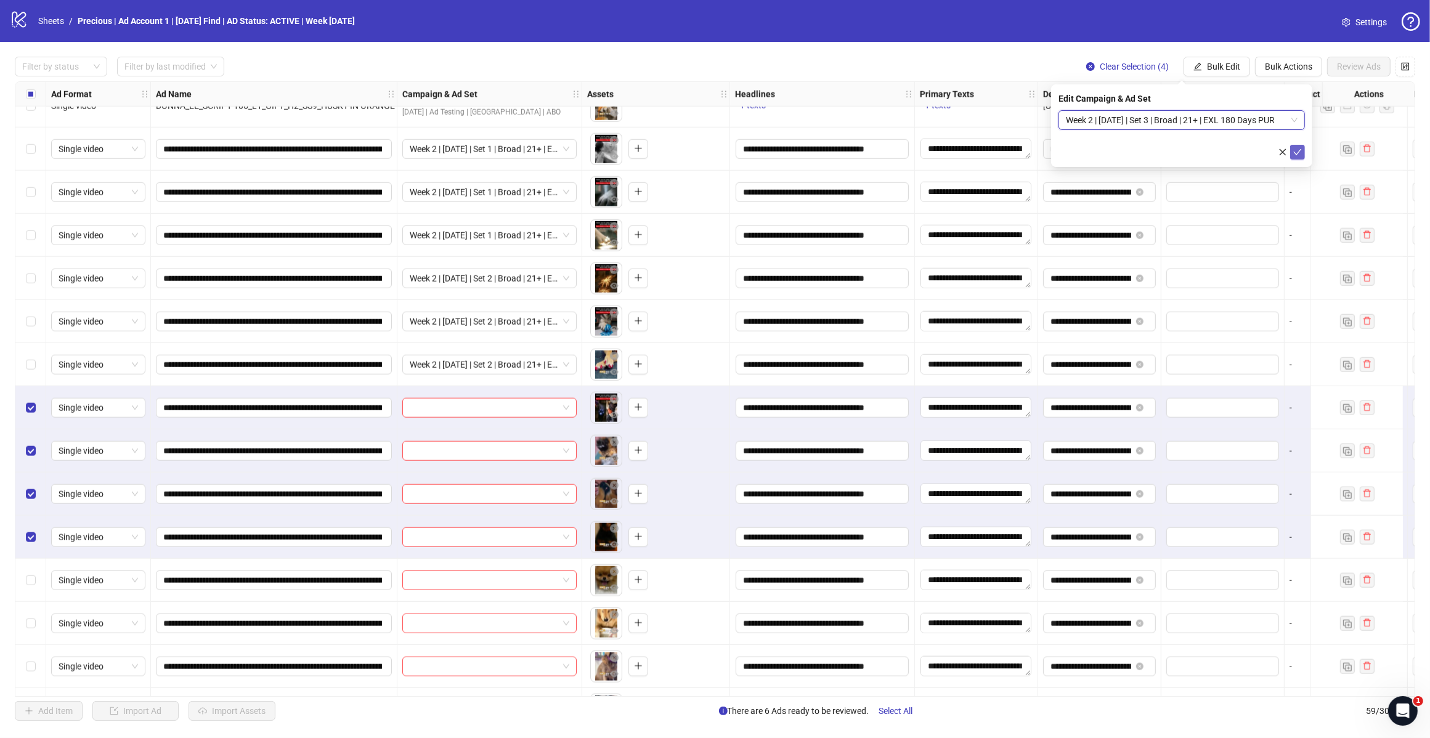
click at [1297, 148] on icon "check" at bounding box center [1297, 152] width 9 height 9
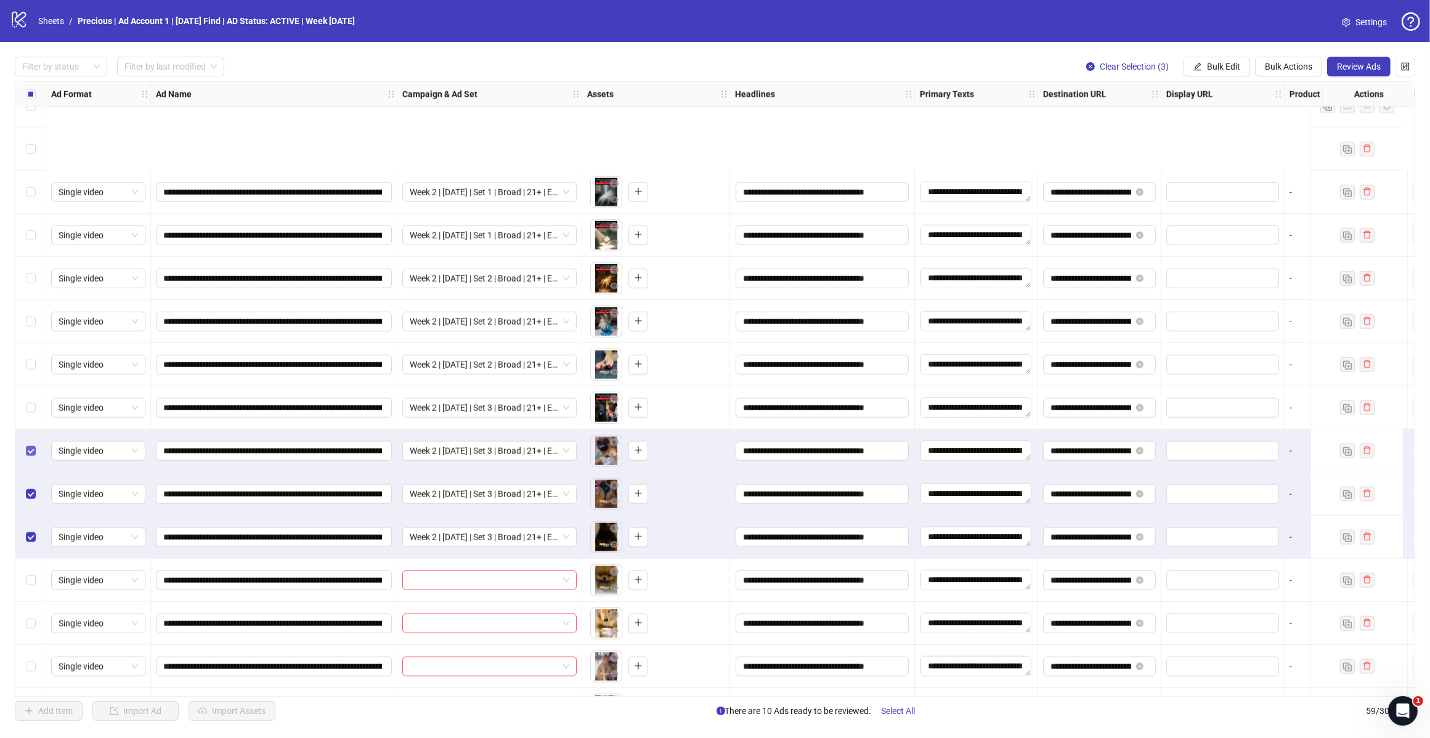
scroll to position [1815, 0]
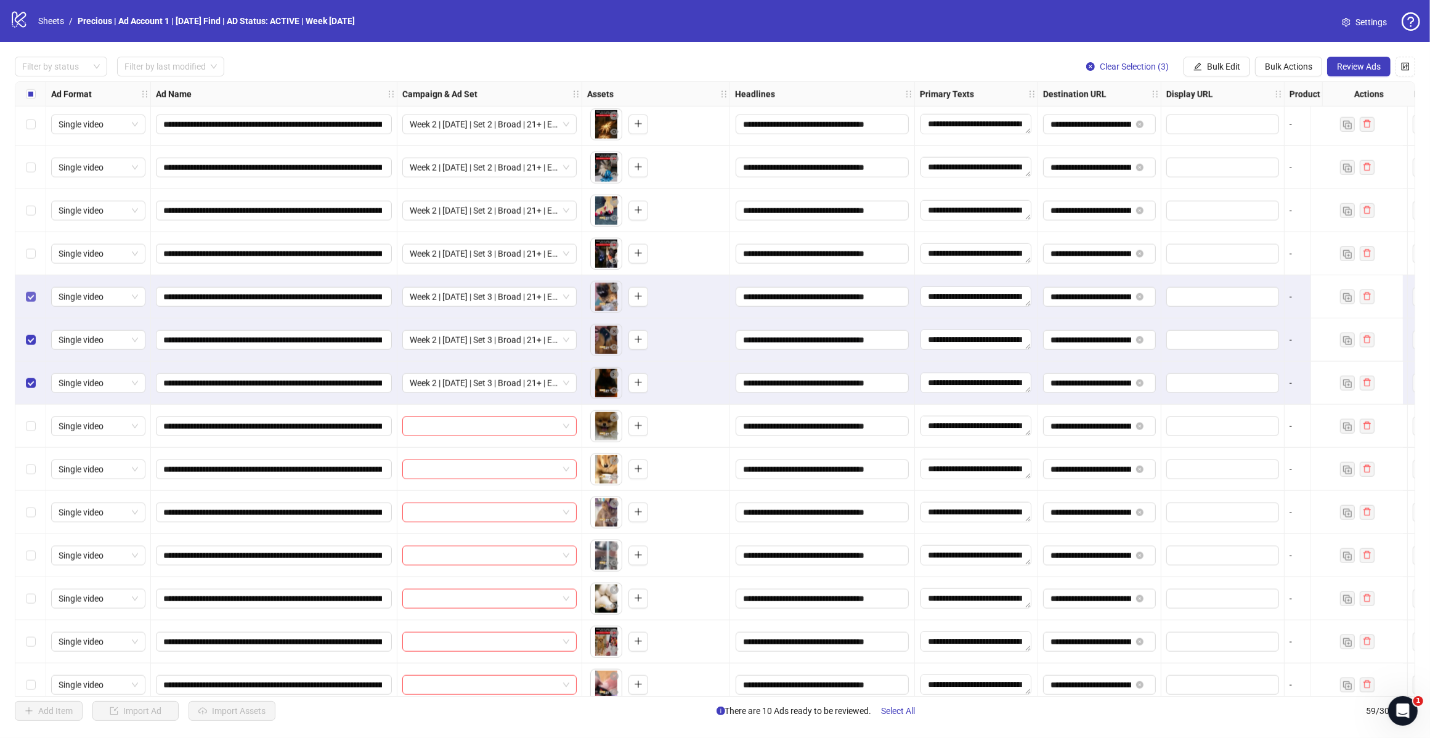
click at [31, 290] on label "Select row 47" at bounding box center [31, 297] width 10 height 14
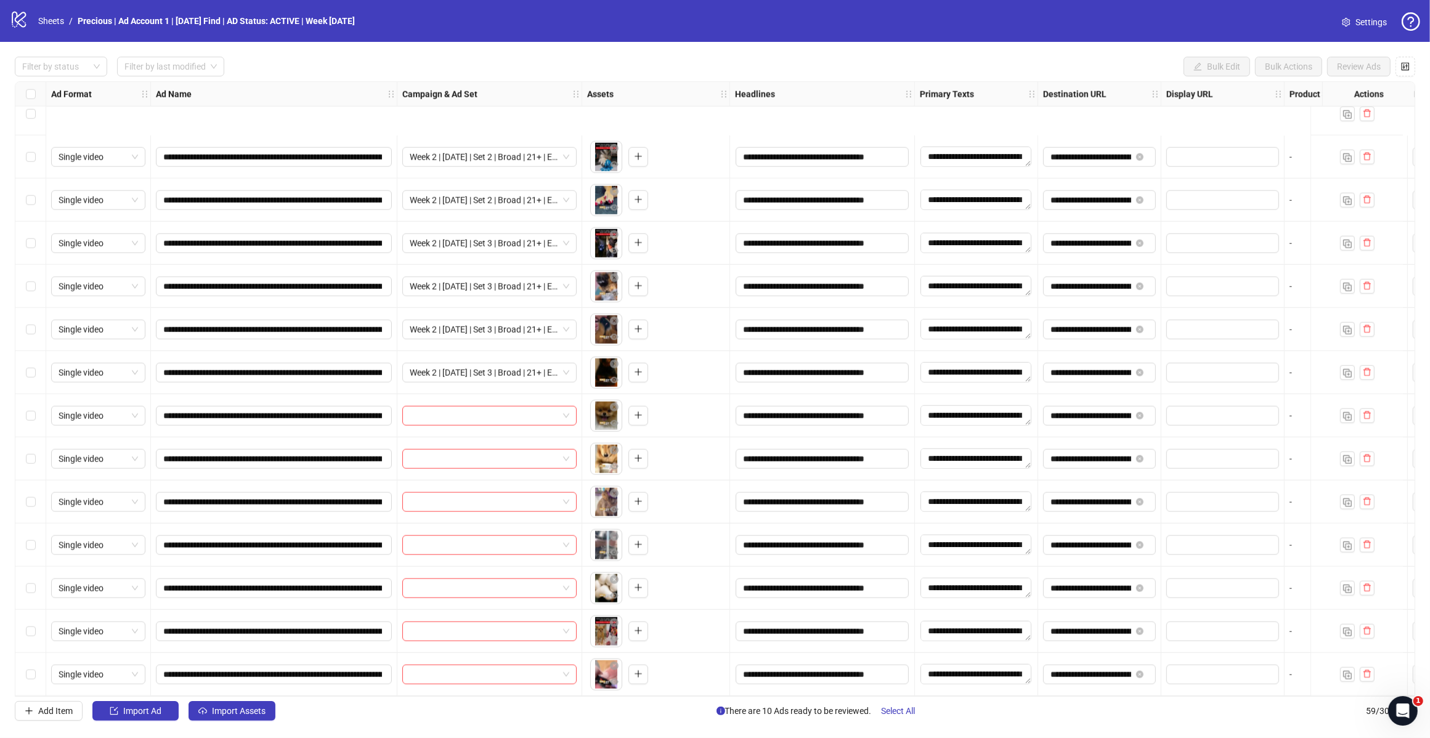
scroll to position [1960, 0]
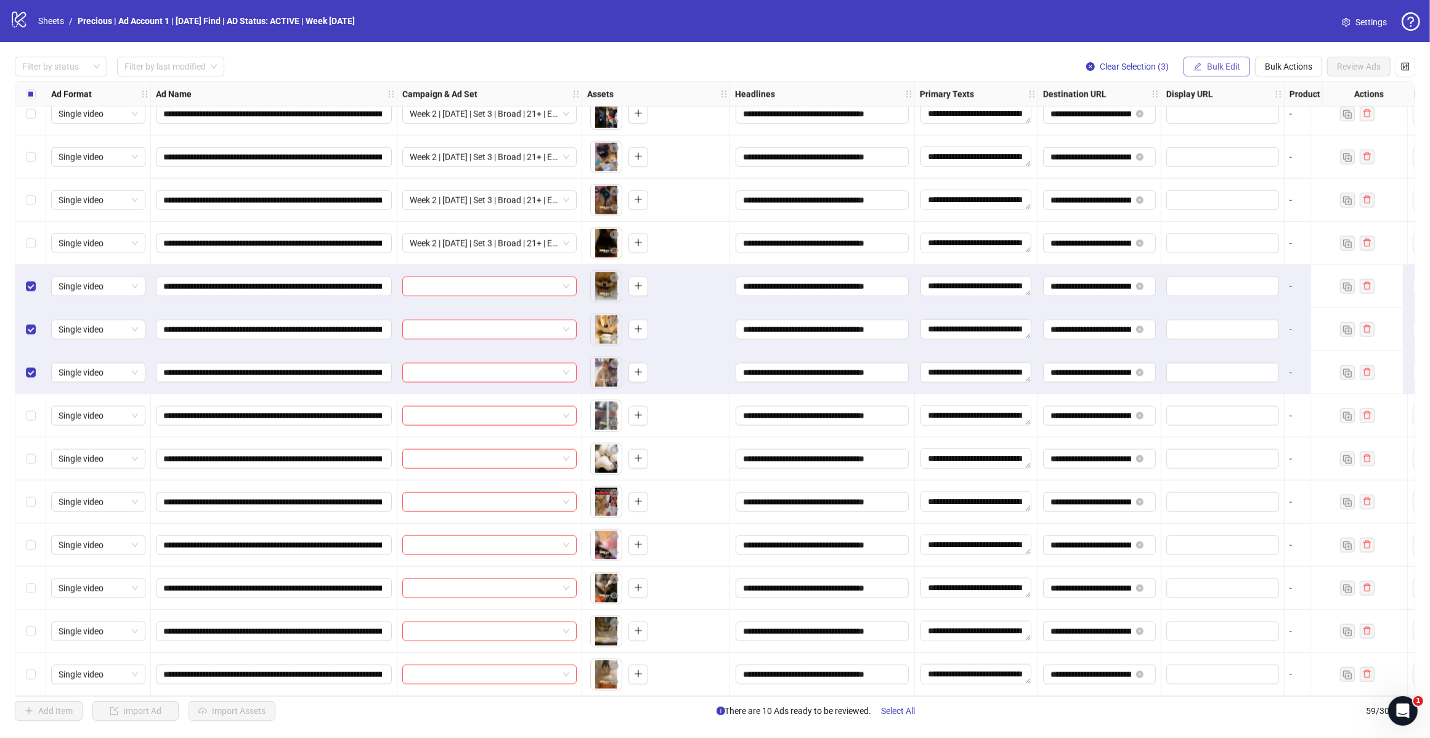
click at [1212, 71] on span "Bulk Edit" at bounding box center [1223, 67] width 33 height 10
click at [1221, 131] on span "Campaign & Ad Set" at bounding box center [1227, 131] width 73 height 14
click at [1248, 134] on form "Select an adset" at bounding box center [1181, 134] width 246 height 49
click at [1257, 119] on input "search" at bounding box center [1176, 120] width 221 height 18
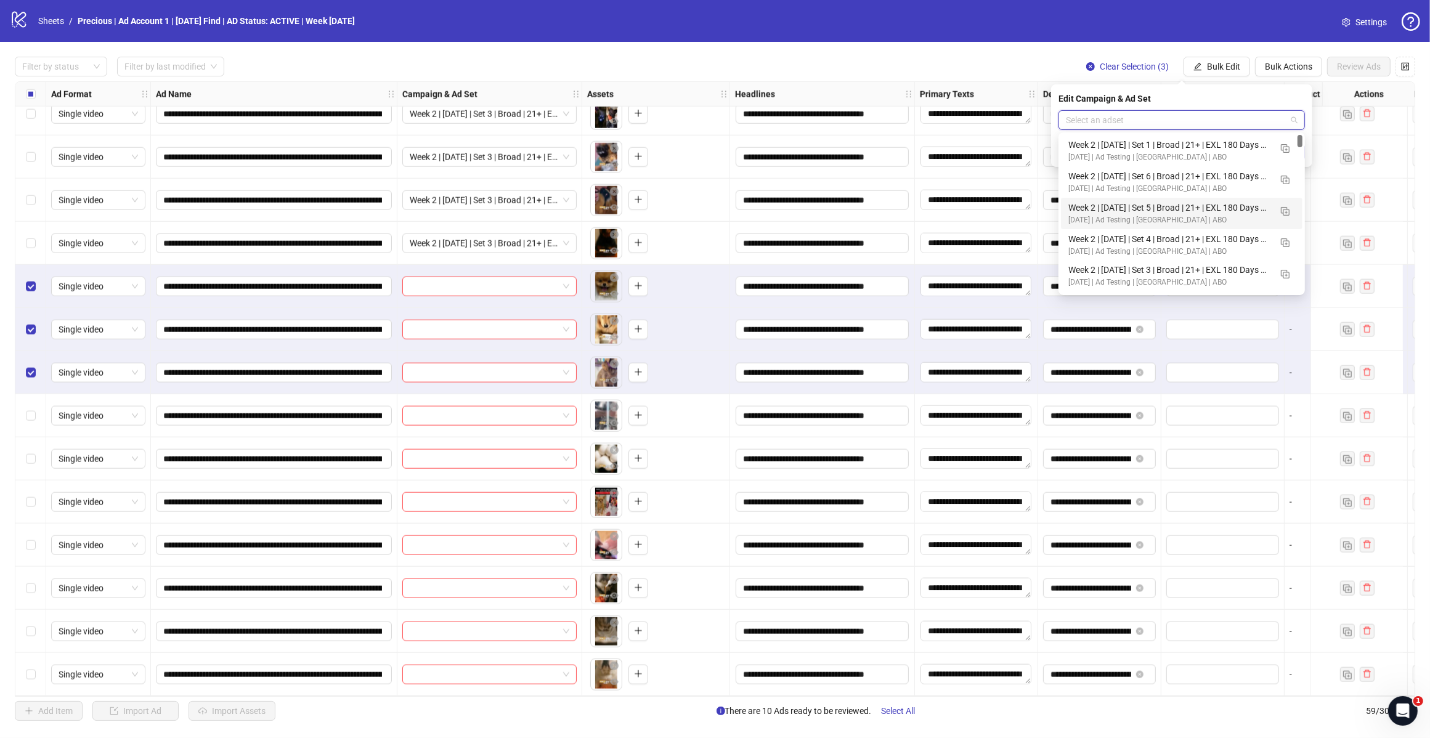
click at [1202, 213] on div "Week 2 | [DATE] | Set 5 | Broad | 21+ | EXL 180 Days PUR" at bounding box center [1169, 208] width 202 height 14
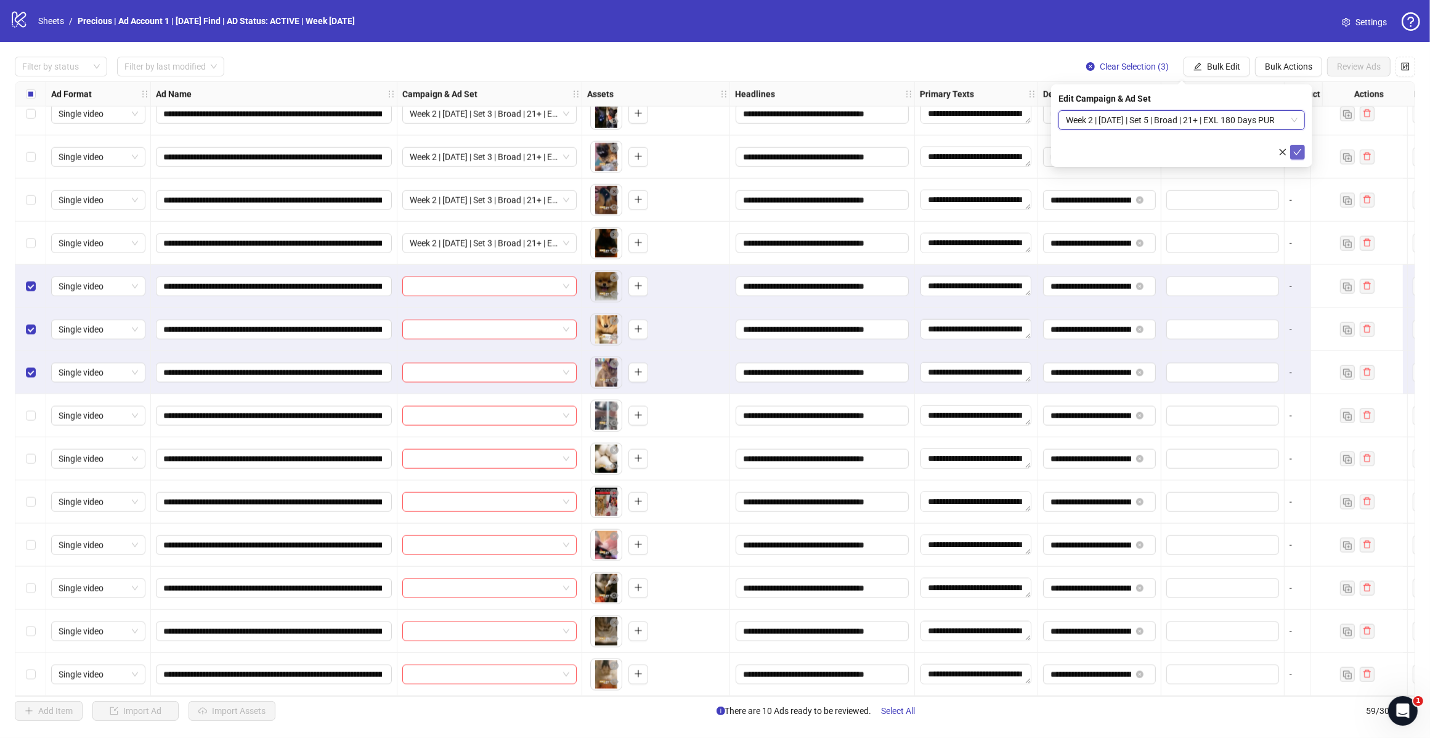
click at [1294, 152] on icon "check" at bounding box center [1297, 152] width 9 height 9
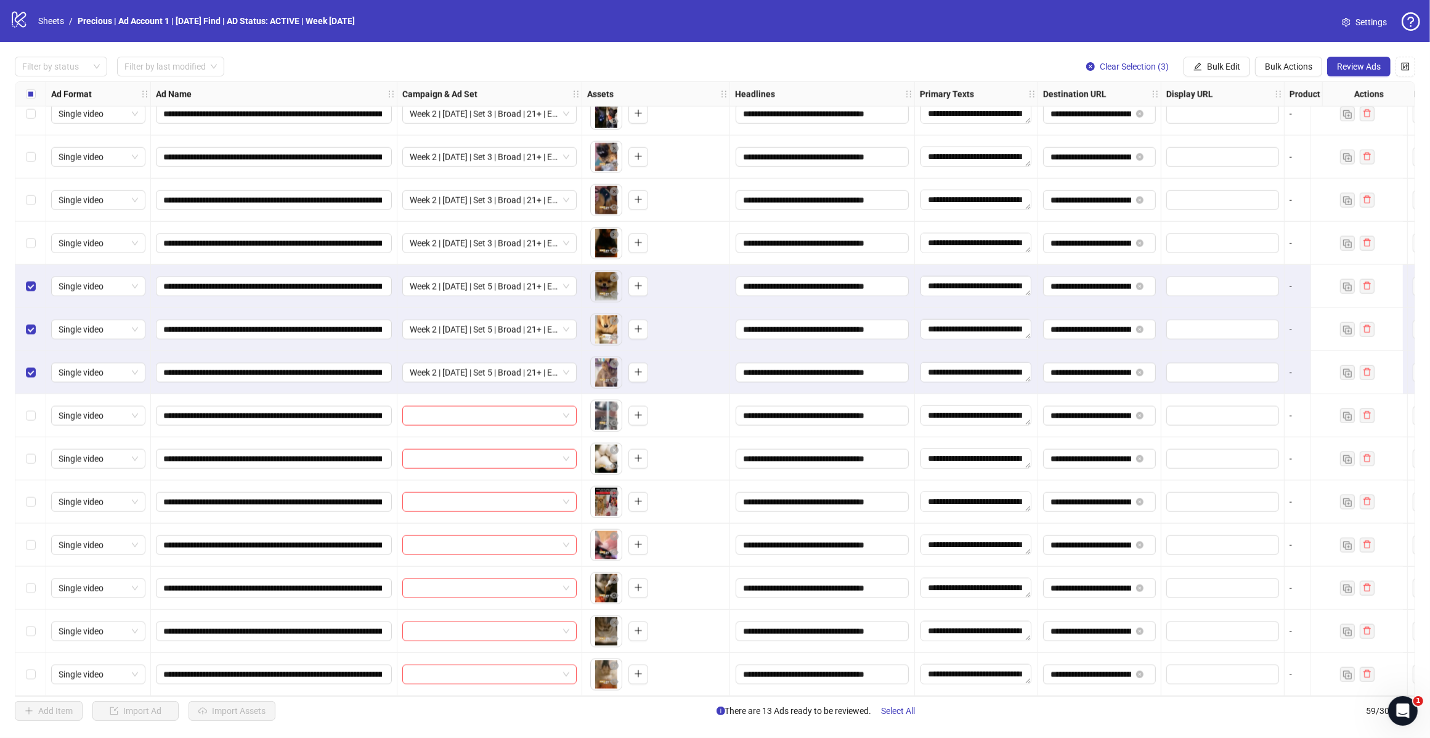
click at [23, 280] on div "Select row 50" at bounding box center [30, 286] width 31 height 43
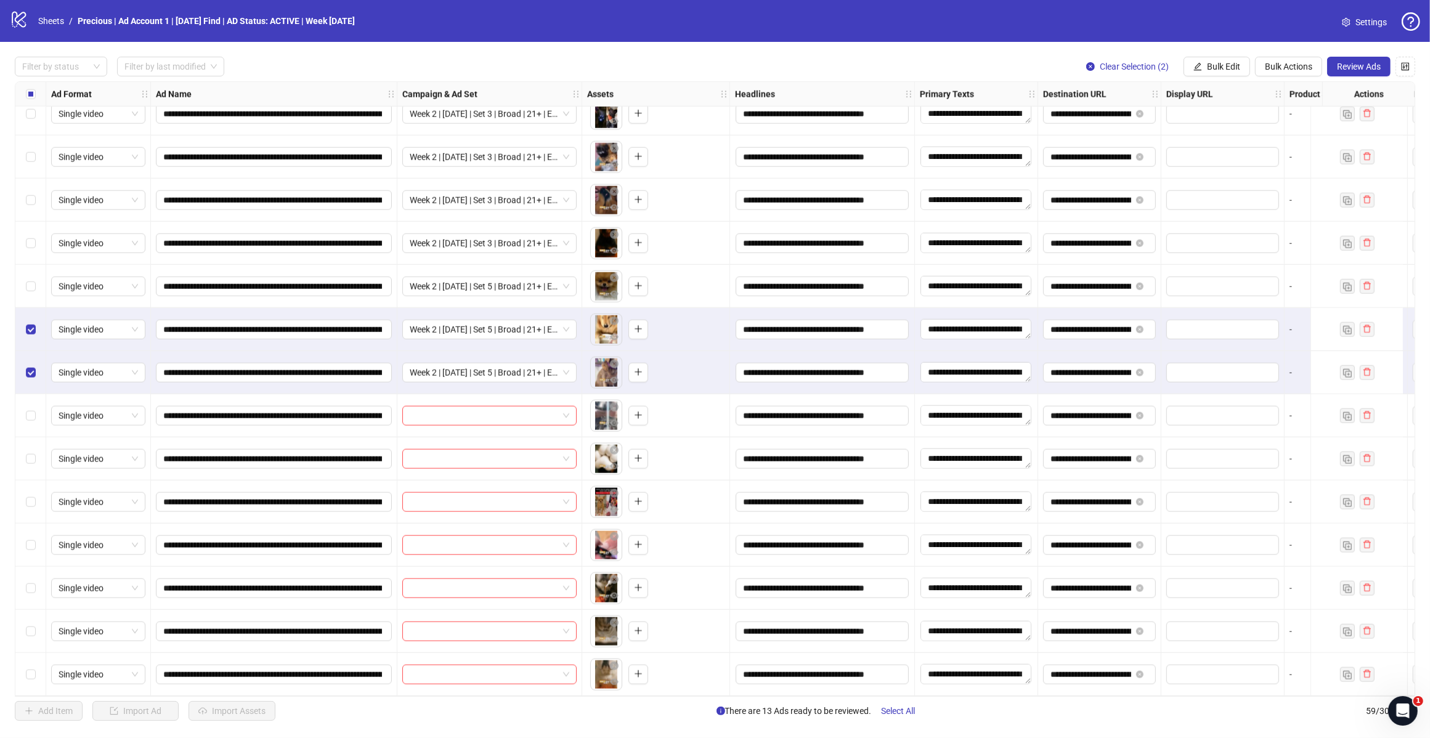
click at [44, 333] on div "Select row 51" at bounding box center [30, 329] width 31 height 43
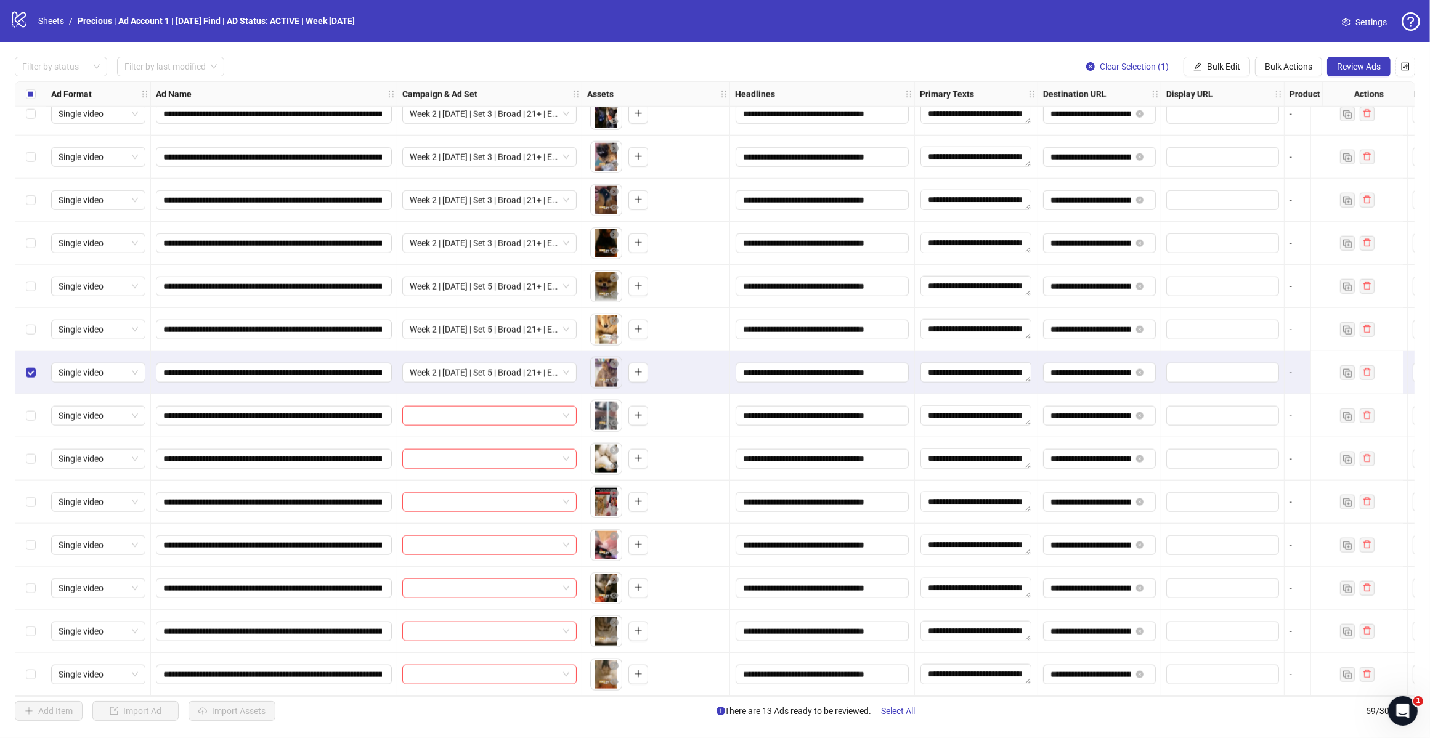
click at [25, 365] on div "Select row 52" at bounding box center [30, 372] width 31 height 43
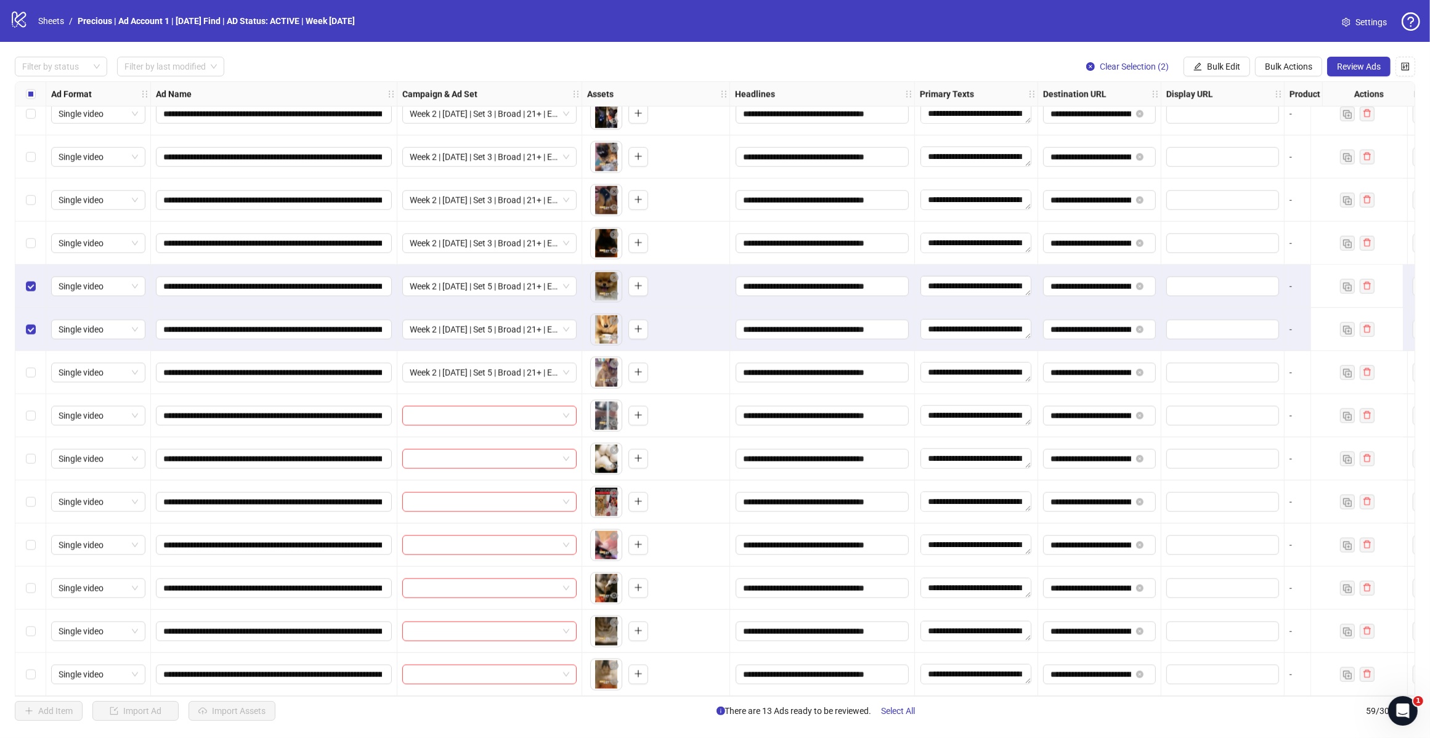
click at [34, 373] on label "Select row 52" at bounding box center [31, 373] width 10 height 14
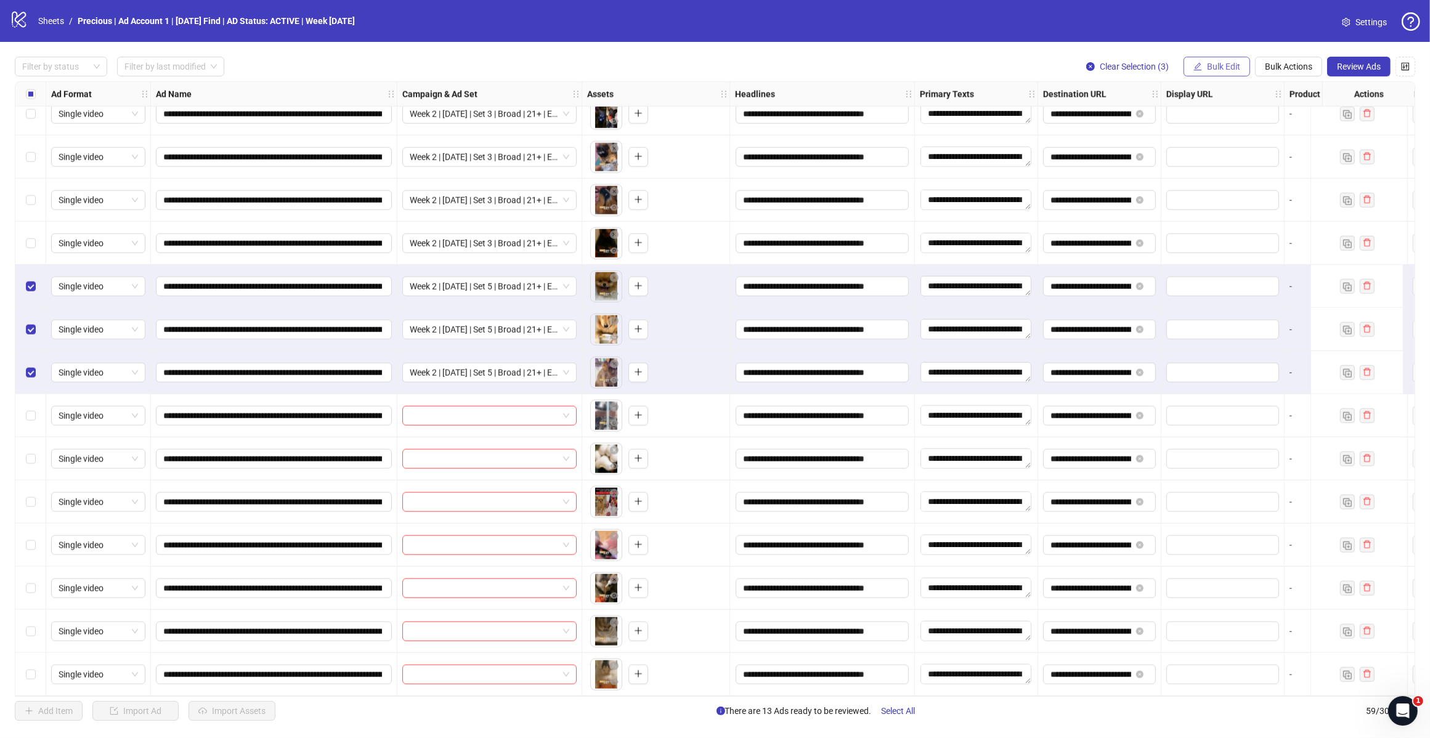
click at [1207, 71] on span "Bulk Edit" at bounding box center [1223, 67] width 33 height 10
click at [1215, 128] on span "Campaign & Ad Set" at bounding box center [1227, 131] width 73 height 14
click at [1279, 121] on span "Week 2 | [DATE] | Set 5 | Broad | 21+ | EXL 180 Days PUR" at bounding box center [1182, 120] width 232 height 18
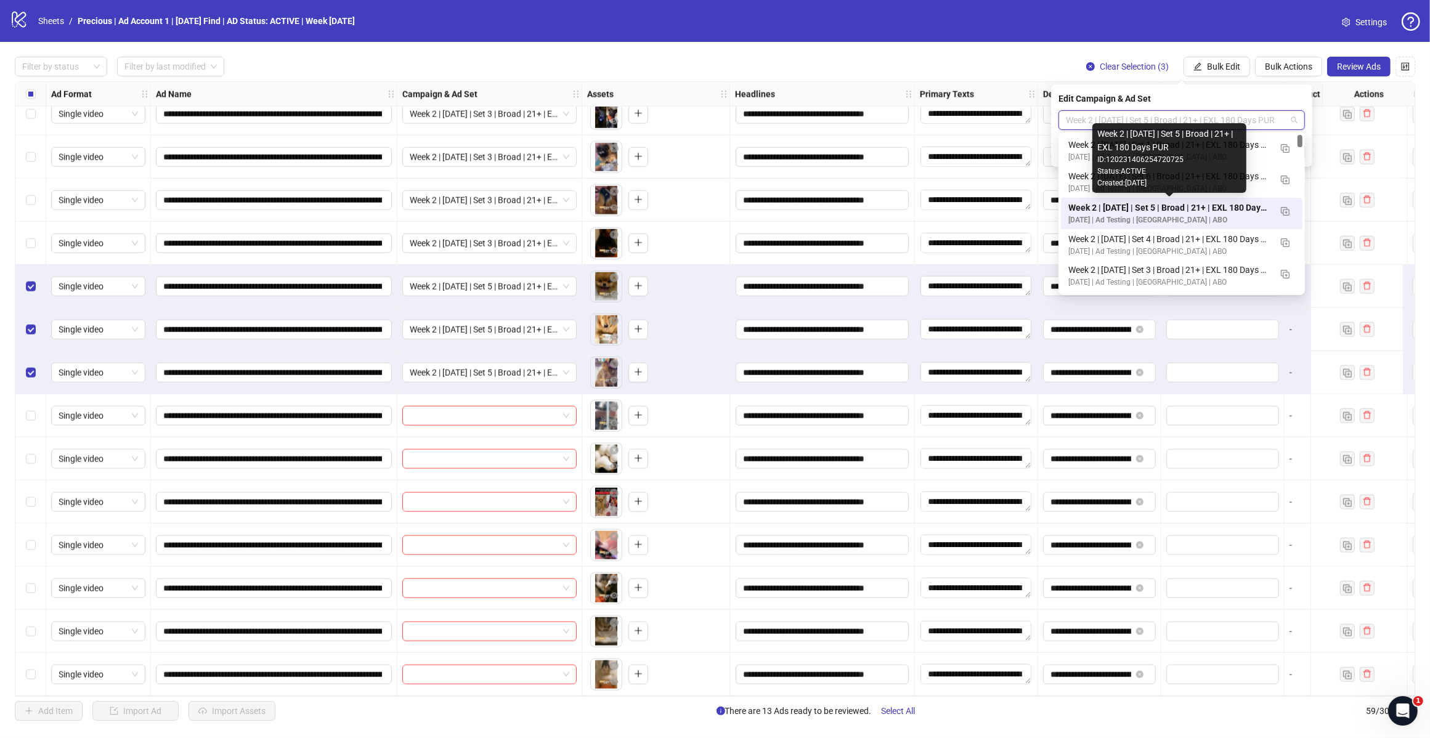
click at [1183, 235] on div "Week 2 | [DATE] | Set 4 | Broad | 21+ | EXL 180 Days PUR" at bounding box center [1169, 239] width 202 height 14
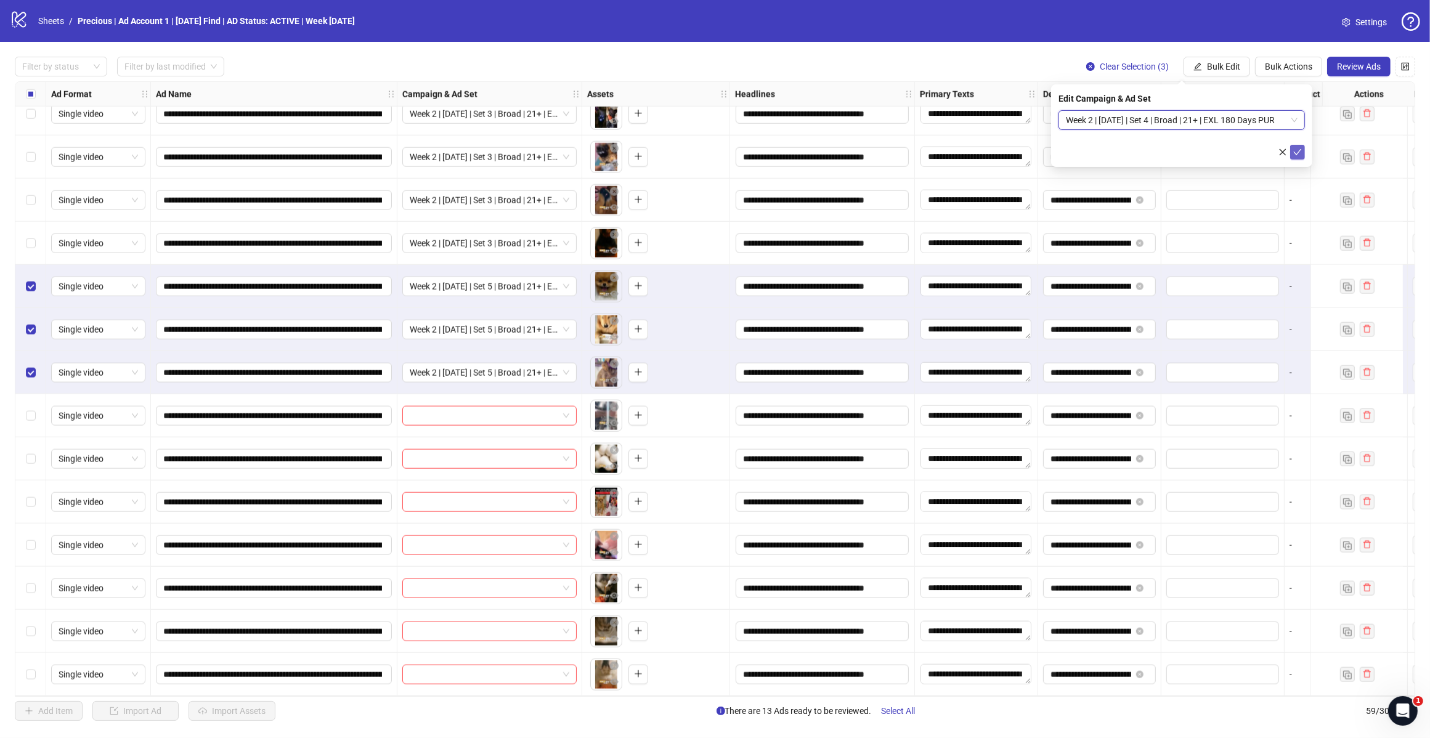
click at [1292, 158] on button "submit" at bounding box center [1297, 152] width 15 height 15
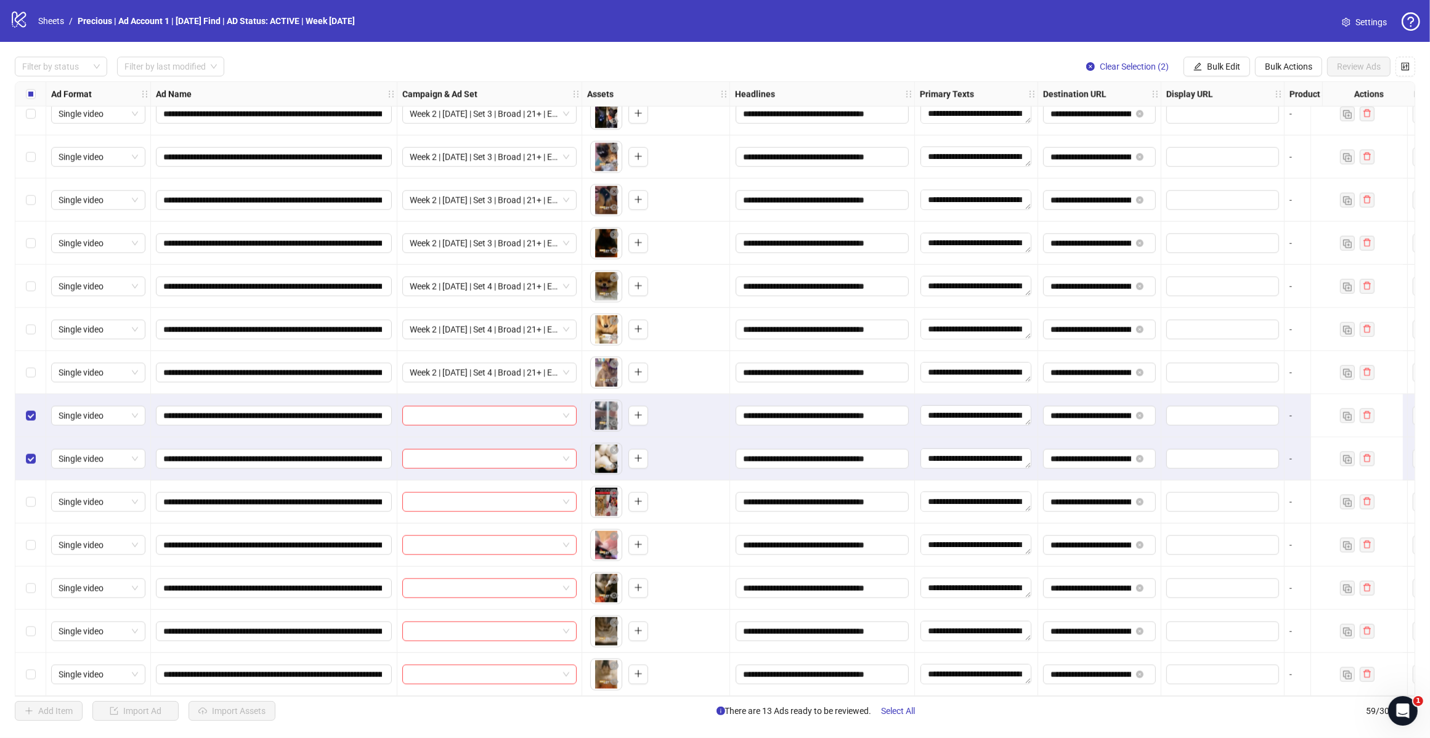
click at [29, 495] on label "Select row 55" at bounding box center [31, 502] width 10 height 14
click at [1200, 62] on button "Bulk Edit" at bounding box center [1216, 67] width 67 height 20
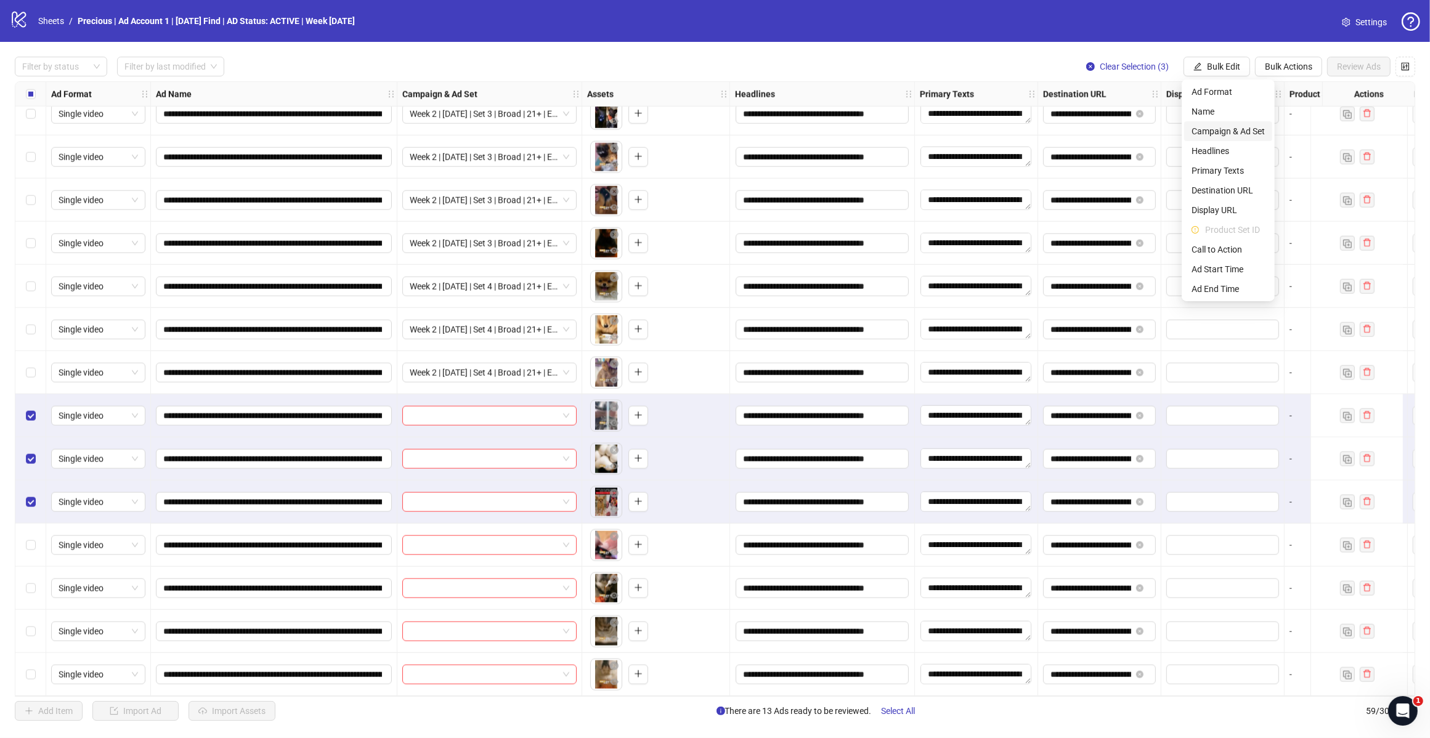
click at [1239, 127] on span "Campaign & Ad Set" at bounding box center [1227, 131] width 73 height 14
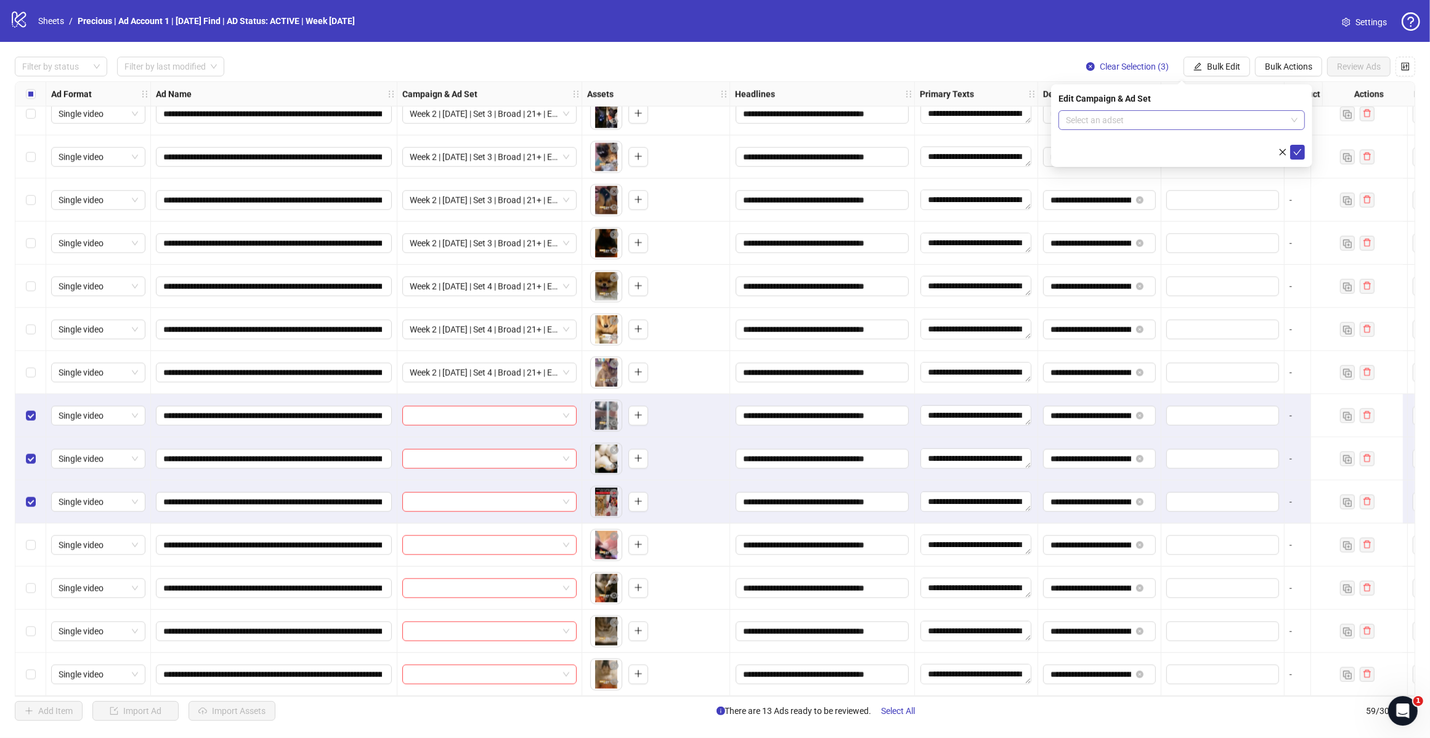
click at [1287, 127] on span at bounding box center [1182, 120] width 232 height 18
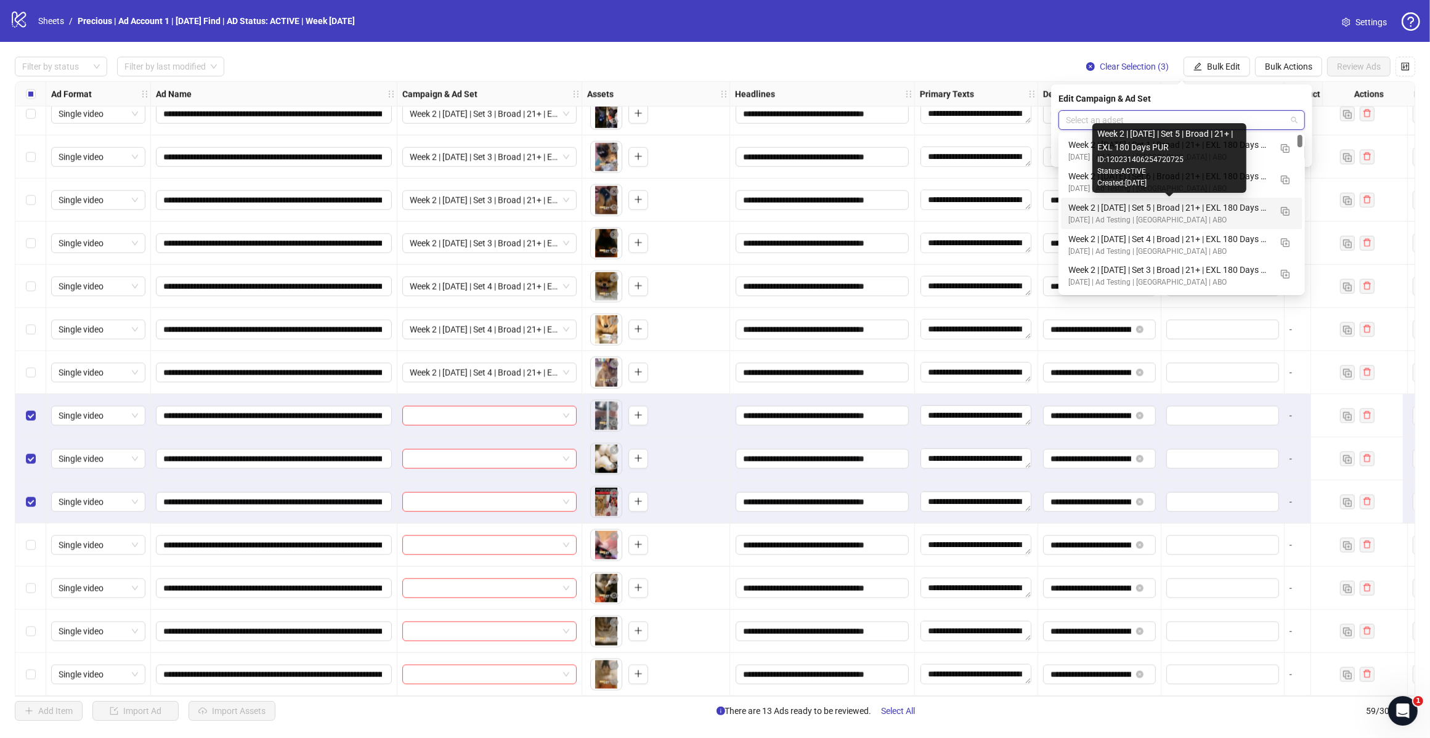
click at [1236, 214] on div "Week 2 | [DATE] | Set 5 | Broad | 21+ | EXL 180 Days PUR" at bounding box center [1169, 208] width 202 height 14
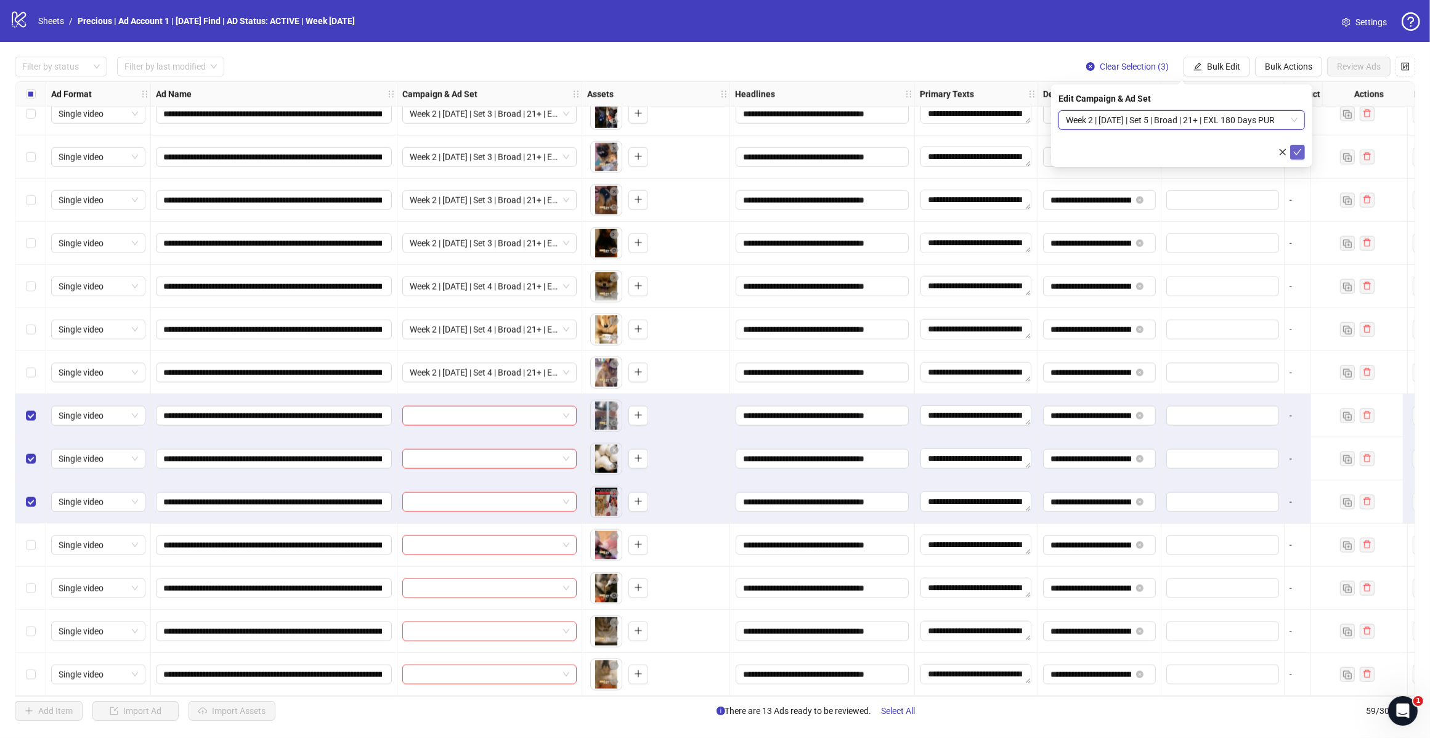
click at [1294, 153] on icon "check" at bounding box center [1297, 152] width 9 height 9
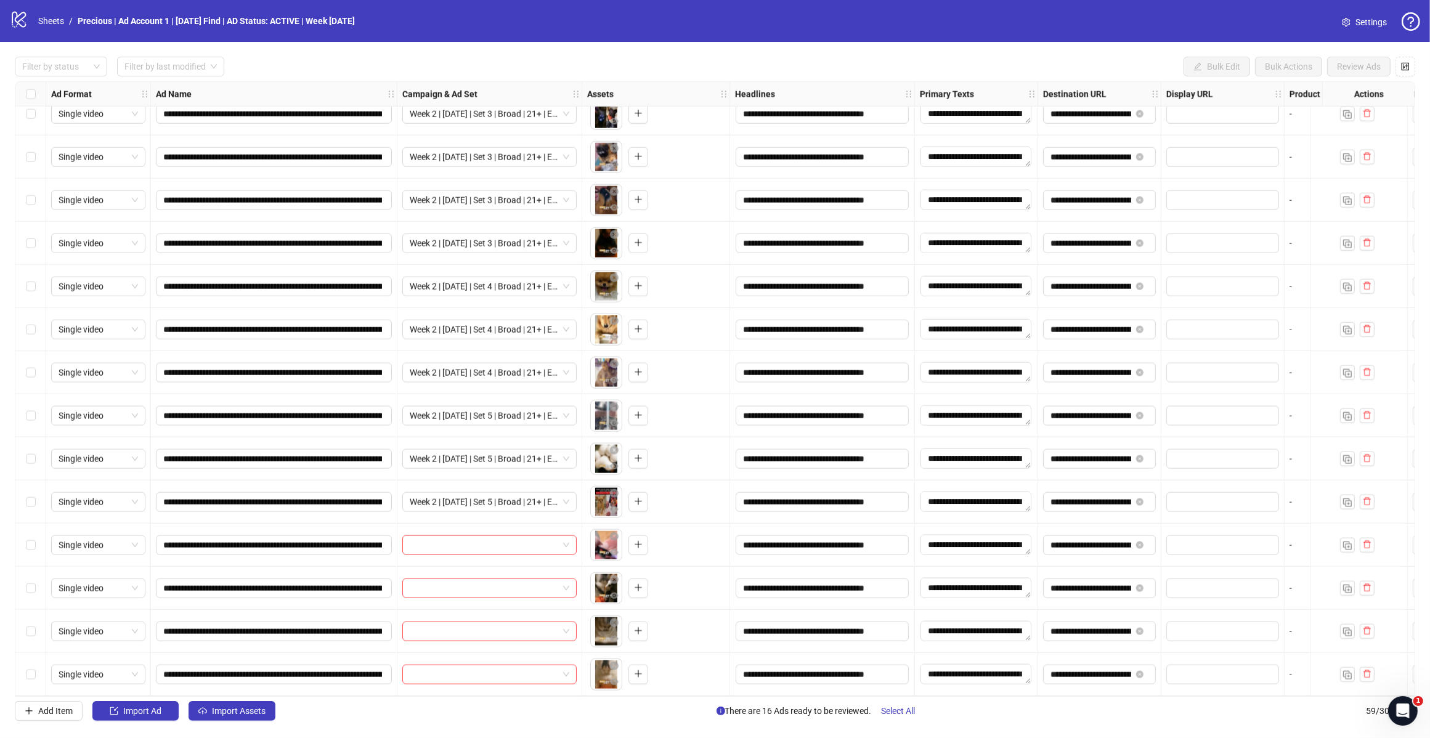
click at [35, 538] on div "Select row 56" at bounding box center [30, 545] width 31 height 43
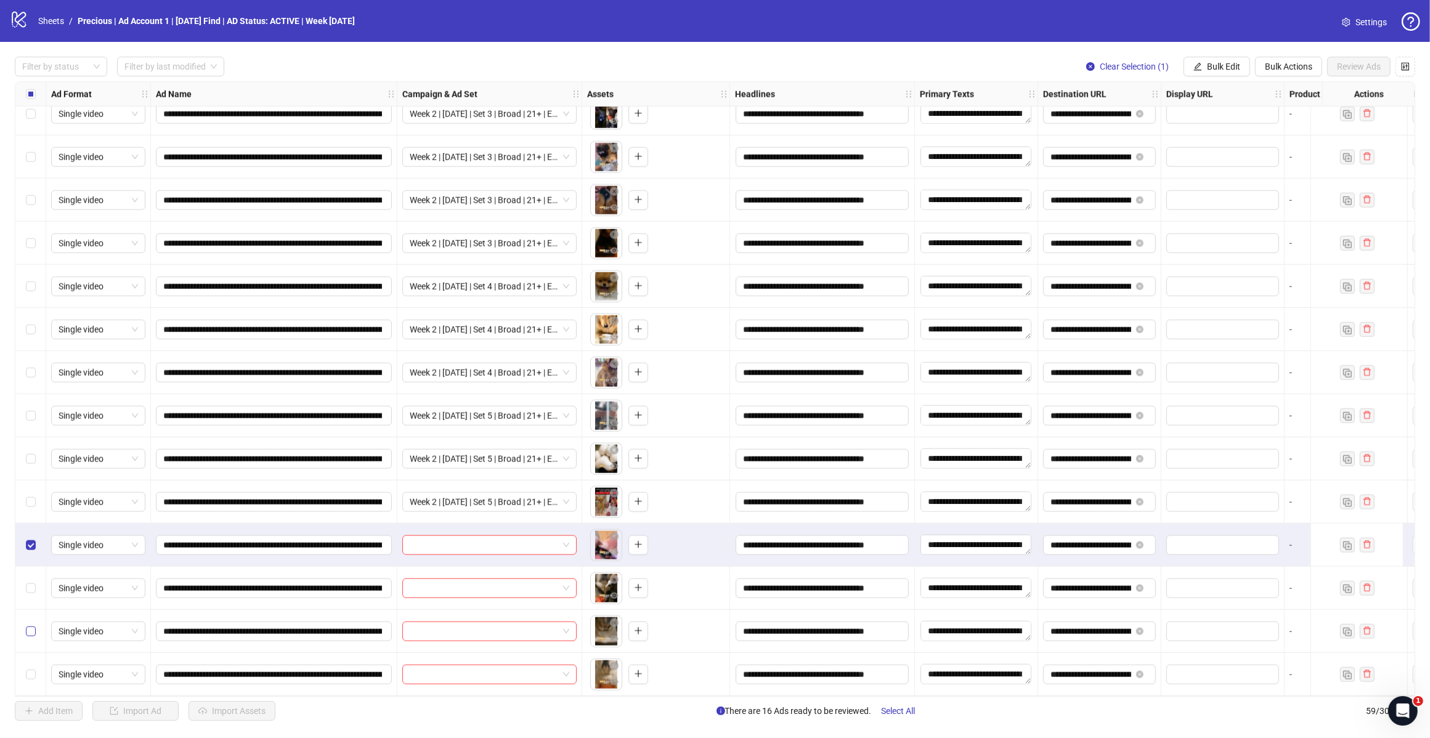
click at [25, 578] on div "Select row 57" at bounding box center [30, 588] width 31 height 43
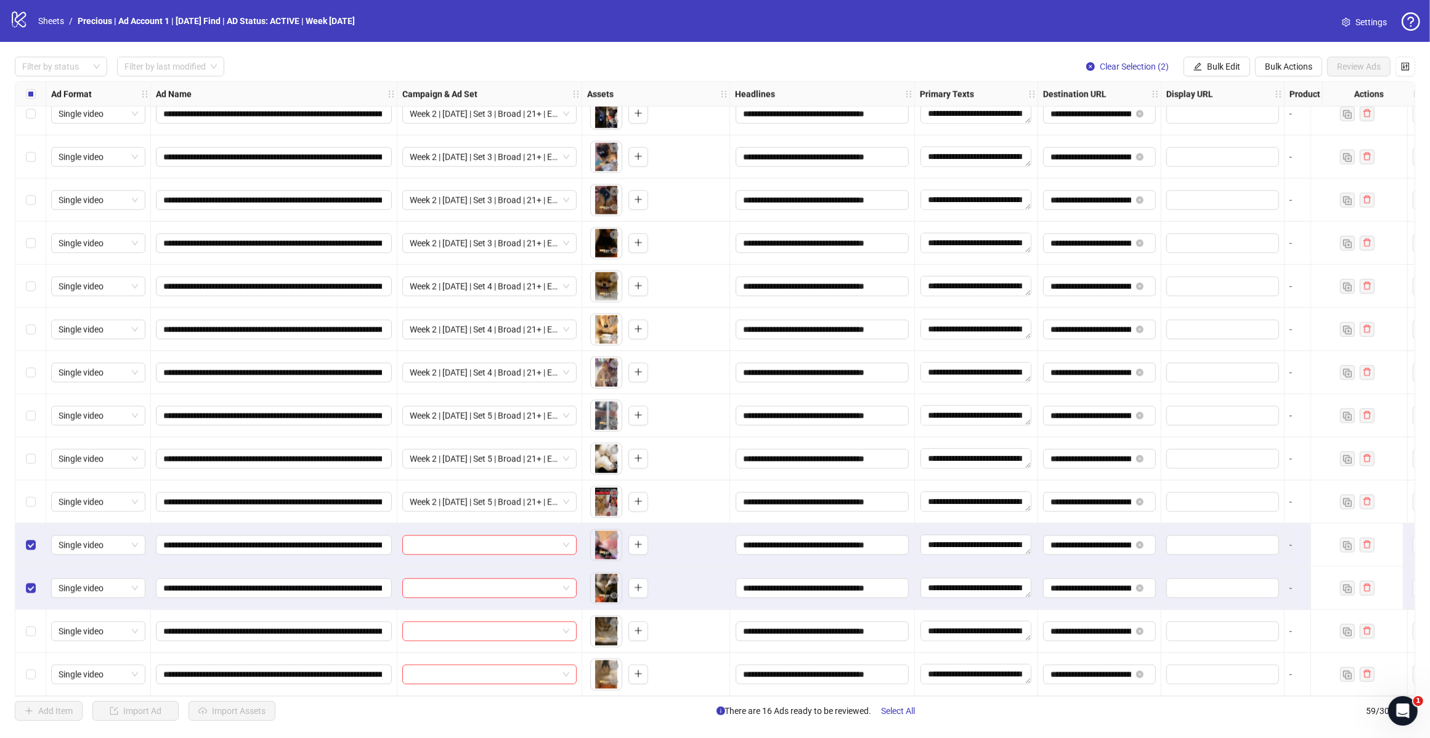
click at [35, 629] on div "Select row 58" at bounding box center [30, 631] width 31 height 43
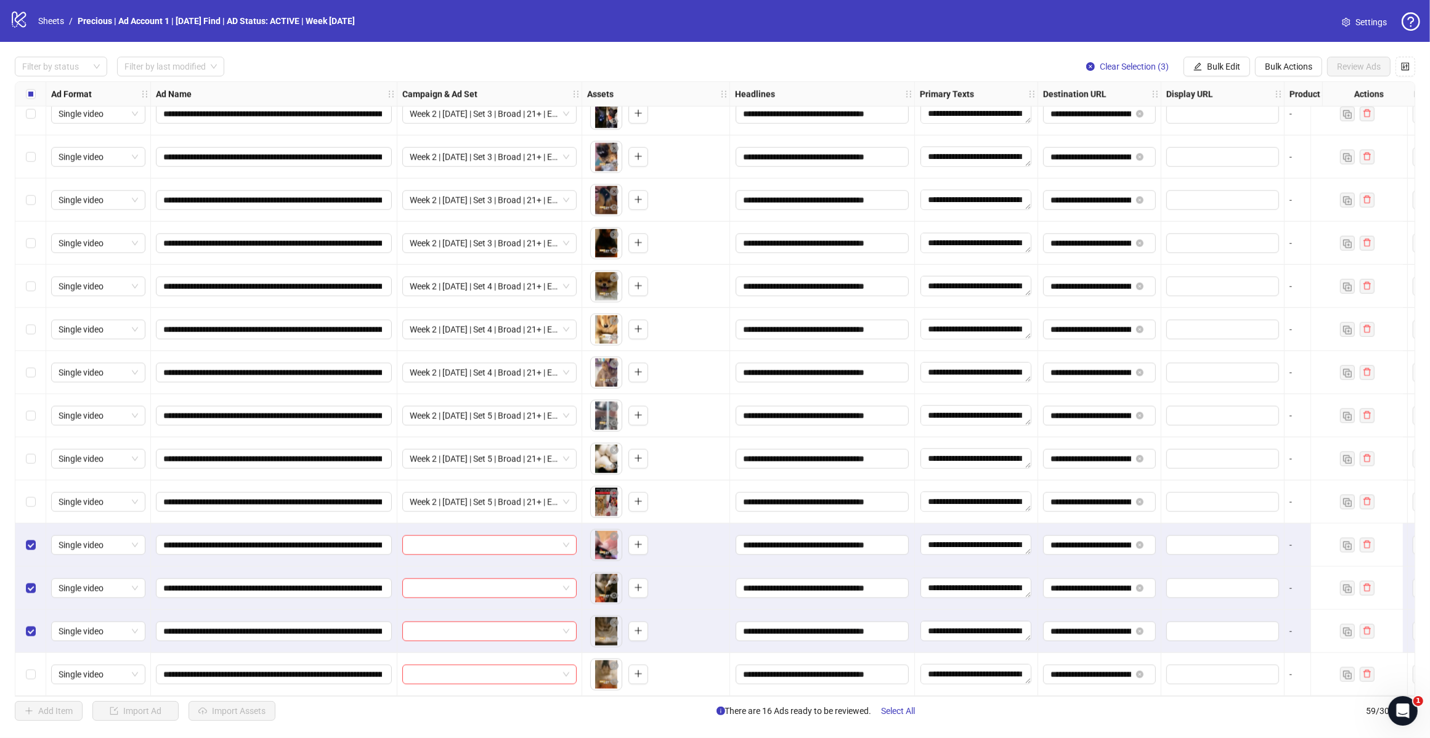
click at [34, 676] on label "Select row 59" at bounding box center [31, 675] width 10 height 14
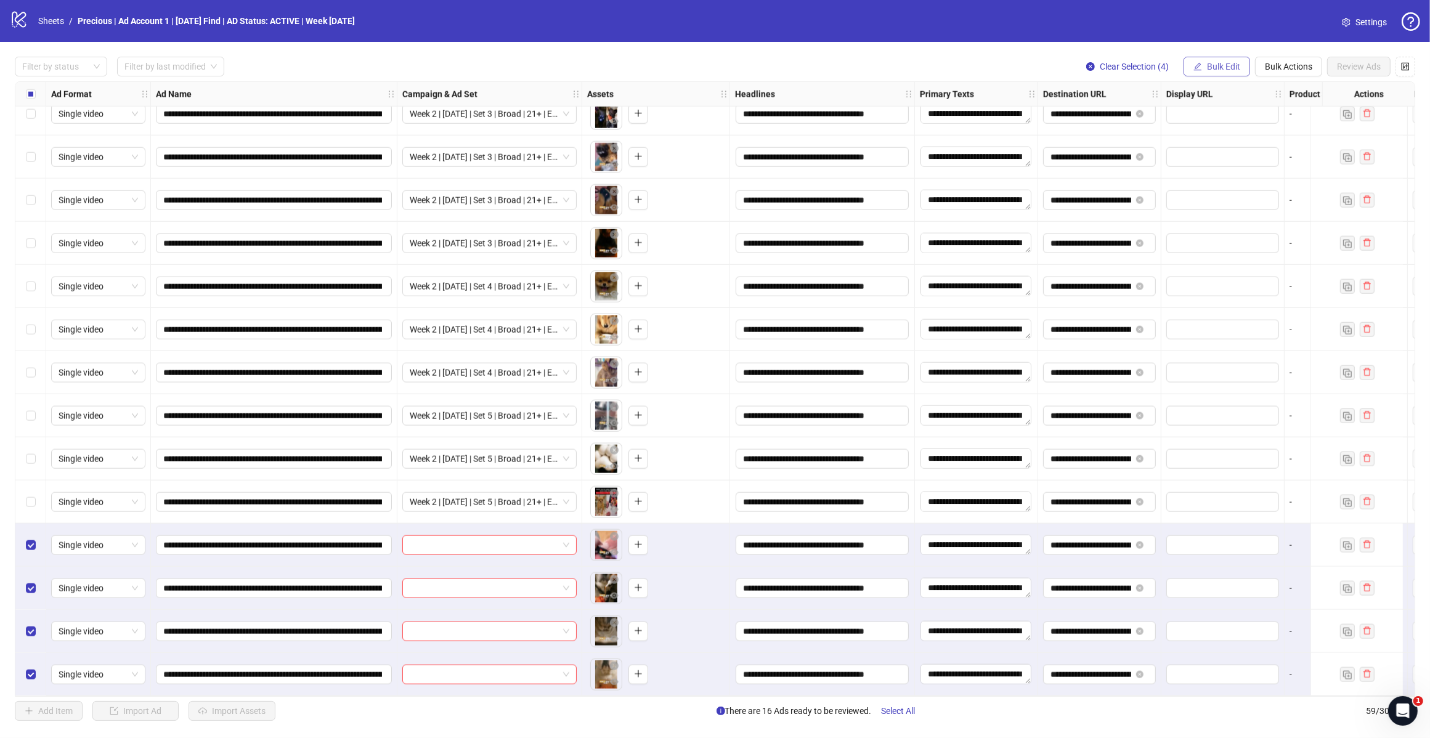
click at [1221, 62] on span "Bulk Edit" at bounding box center [1223, 67] width 33 height 10
click at [1234, 128] on span "Campaign & Ad Set" at bounding box center [1227, 131] width 73 height 14
click at [1255, 128] on input "search" at bounding box center [1176, 120] width 221 height 18
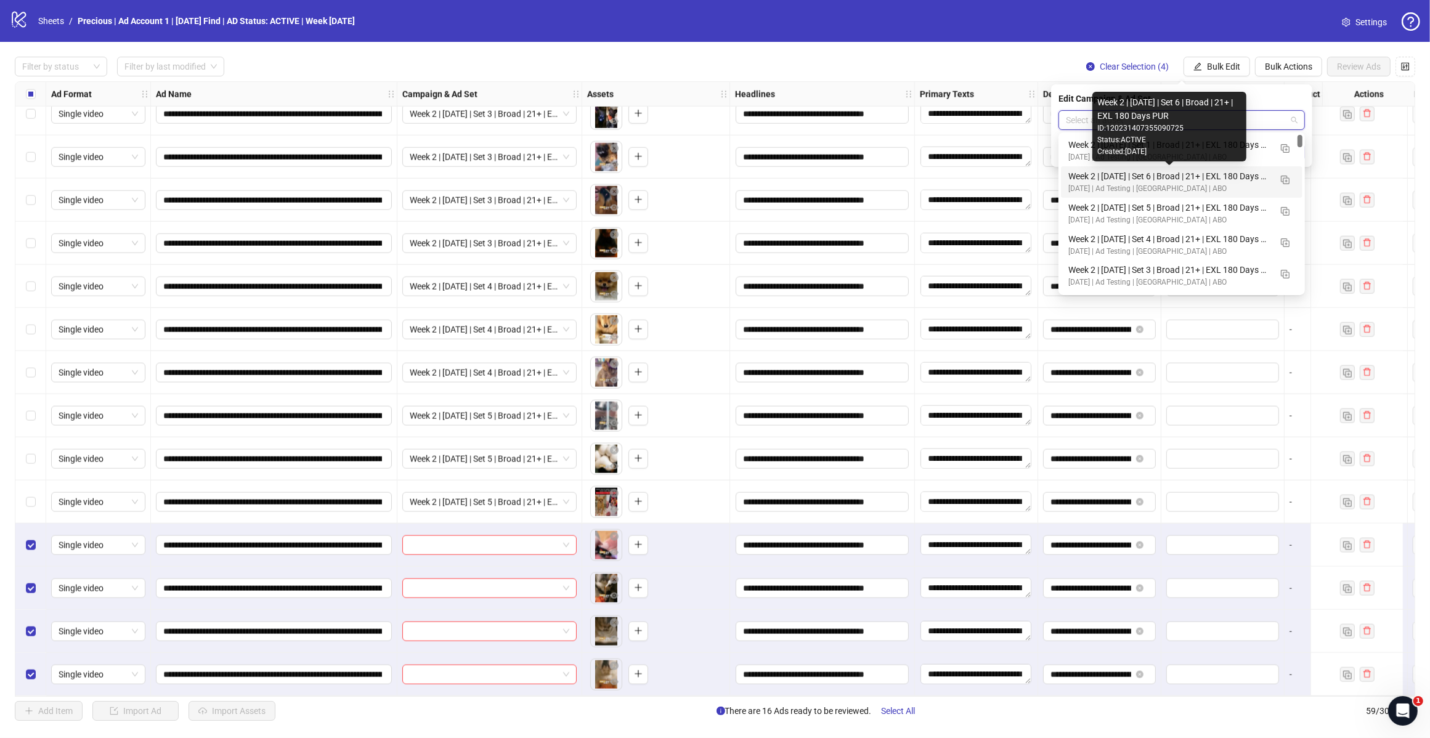
click at [1198, 177] on div "Week 2 | [DATE] | Set 6 | Broad | 21+ | EXL 180 Days PUR" at bounding box center [1169, 176] width 202 height 14
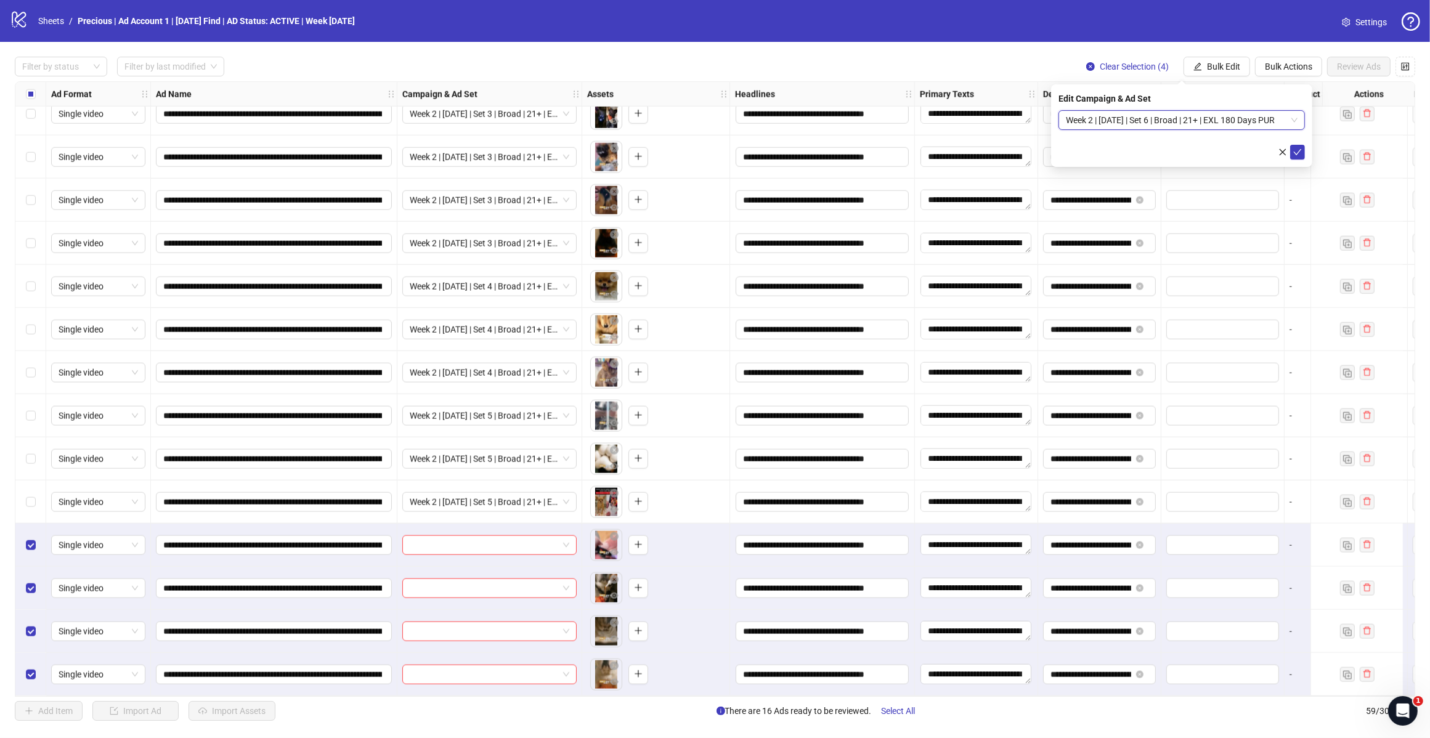
click at [1297, 152] on icon "check" at bounding box center [1297, 152] width 9 height 9
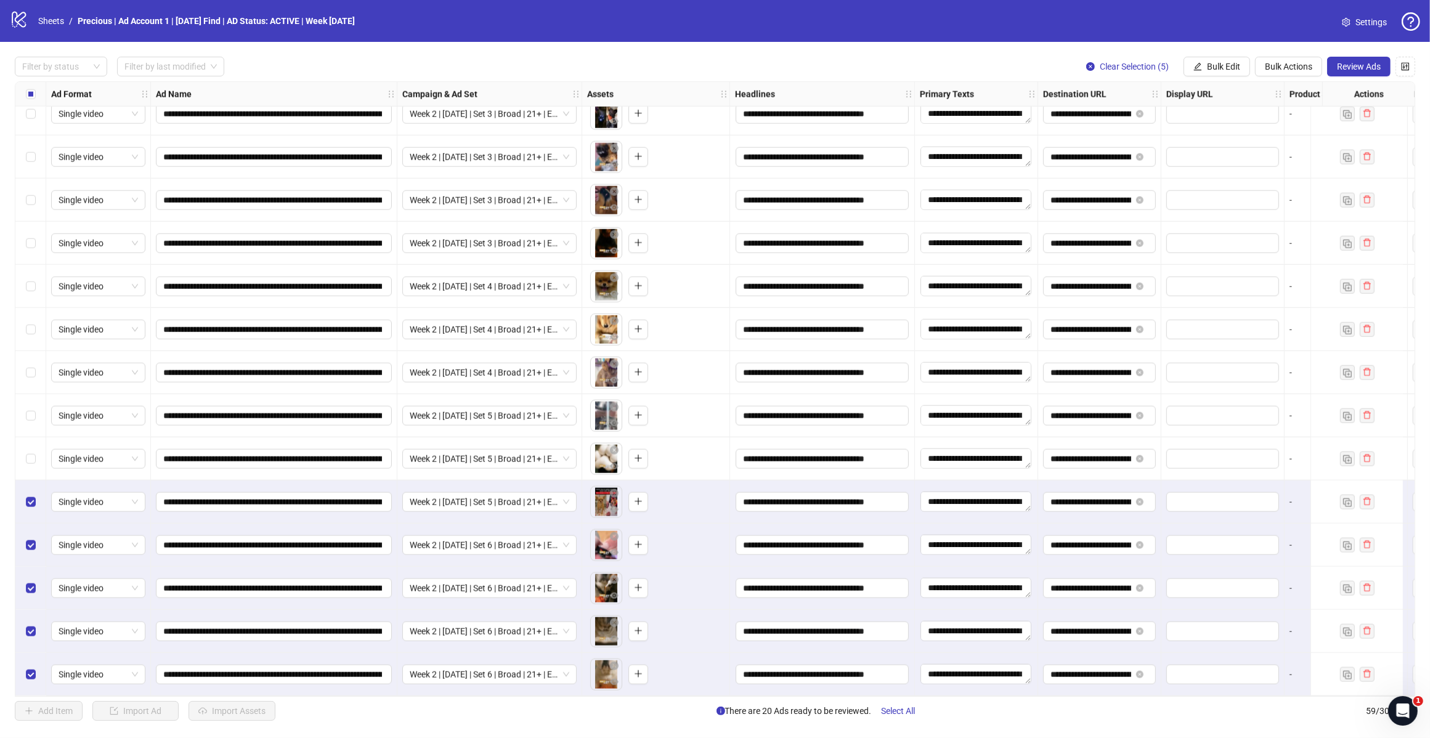
click at [28, 463] on div "Select row 54" at bounding box center [30, 458] width 31 height 43
click at [34, 409] on label "Select row 53" at bounding box center [31, 416] width 10 height 14
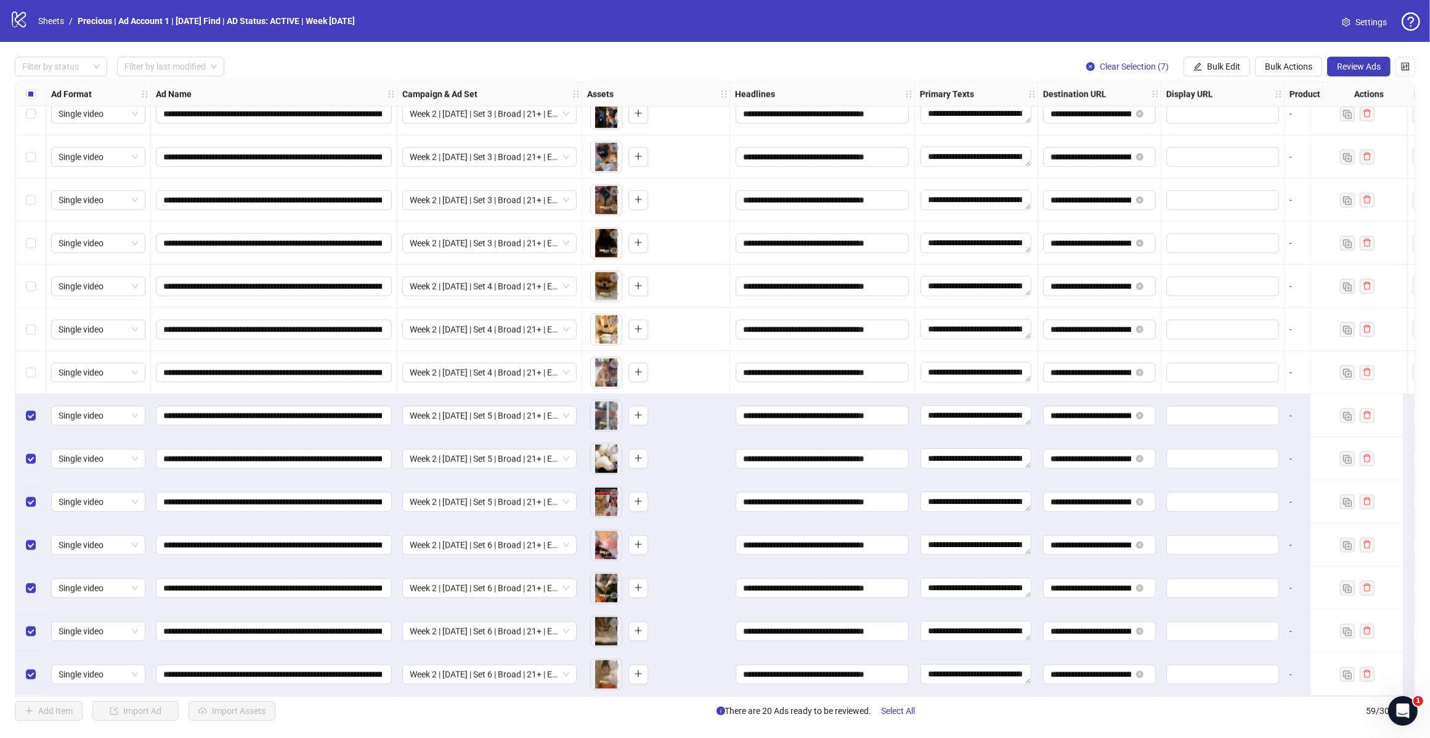
click at [26, 376] on div "Select row 52" at bounding box center [30, 372] width 31 height 43
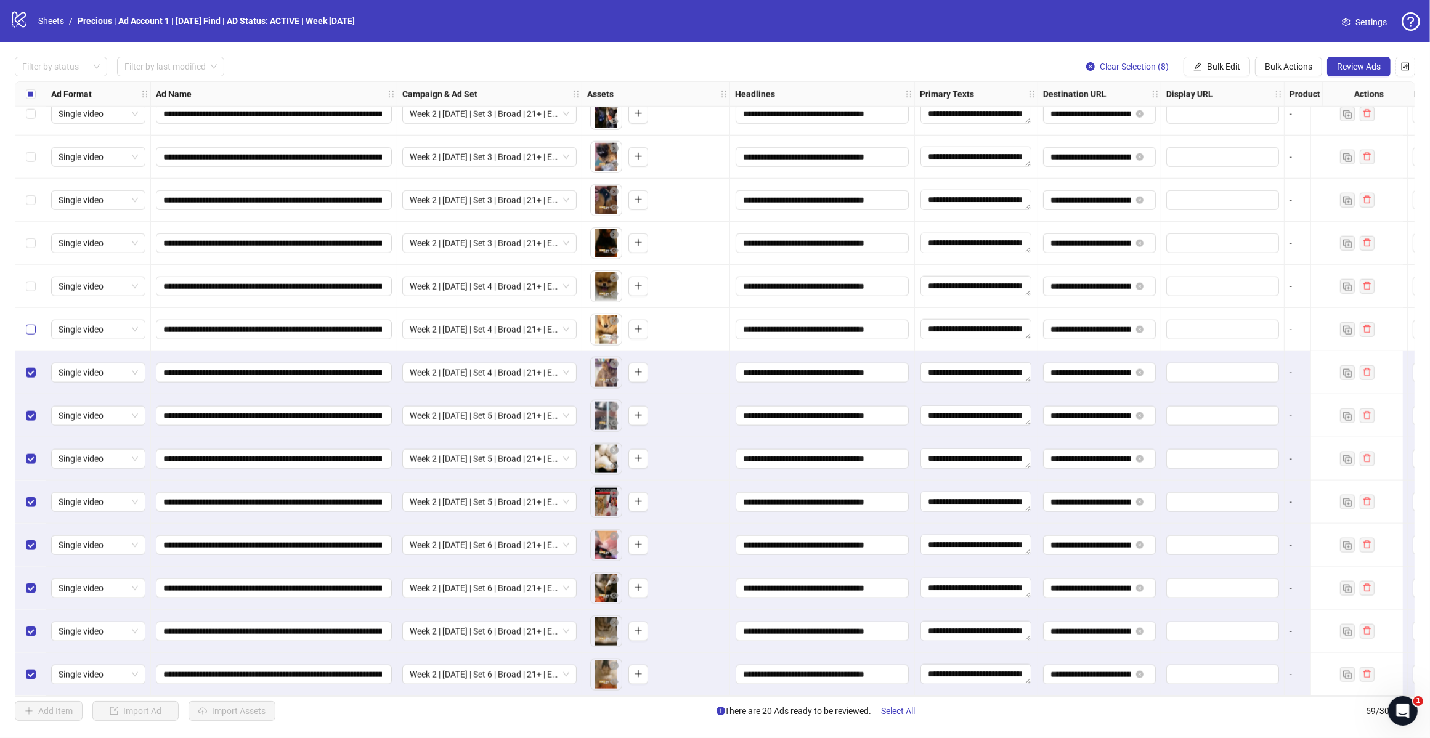
click at [29, 330] on label "Select row 51" at bounding box center [31, 330] width 10 height 14
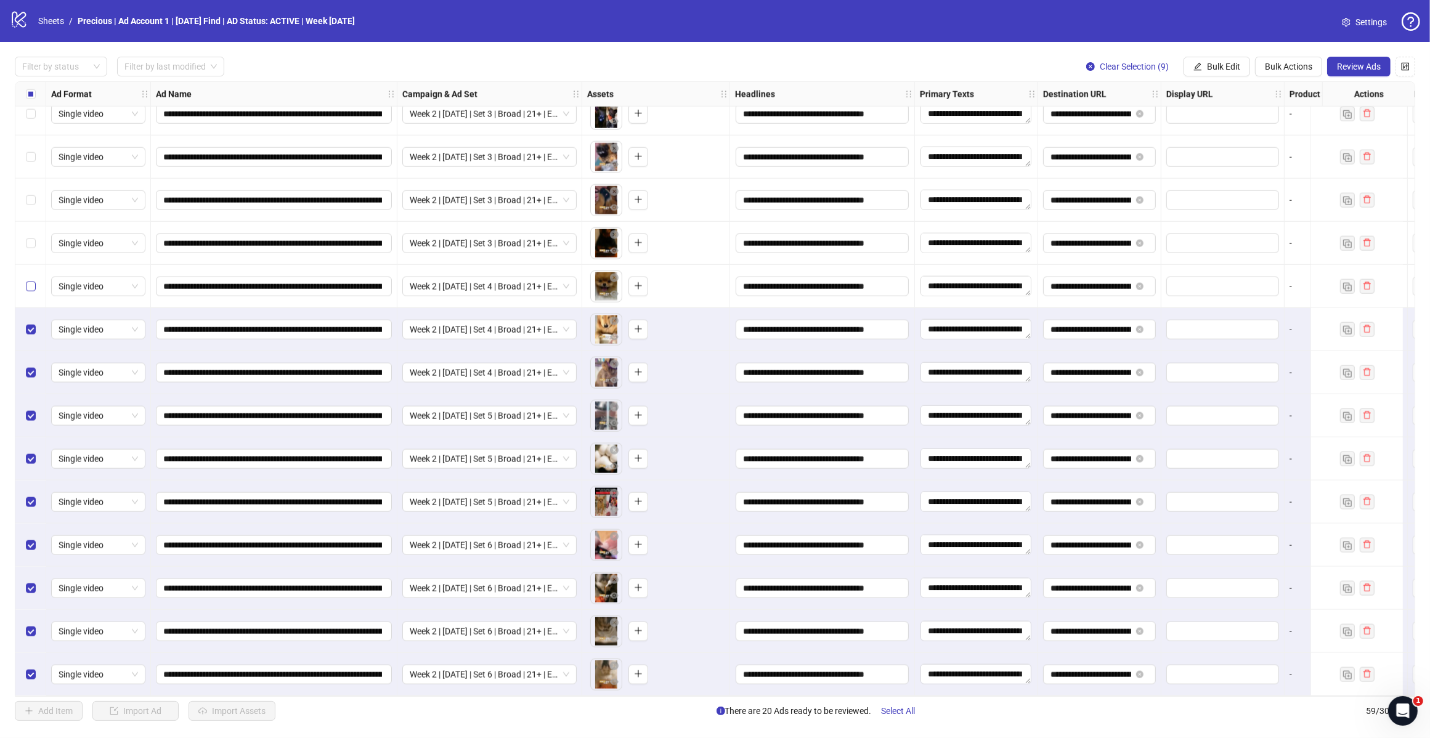
click at [32, 287] on label "Select row 50" at bounding box center [31, 287] width 10 height 14
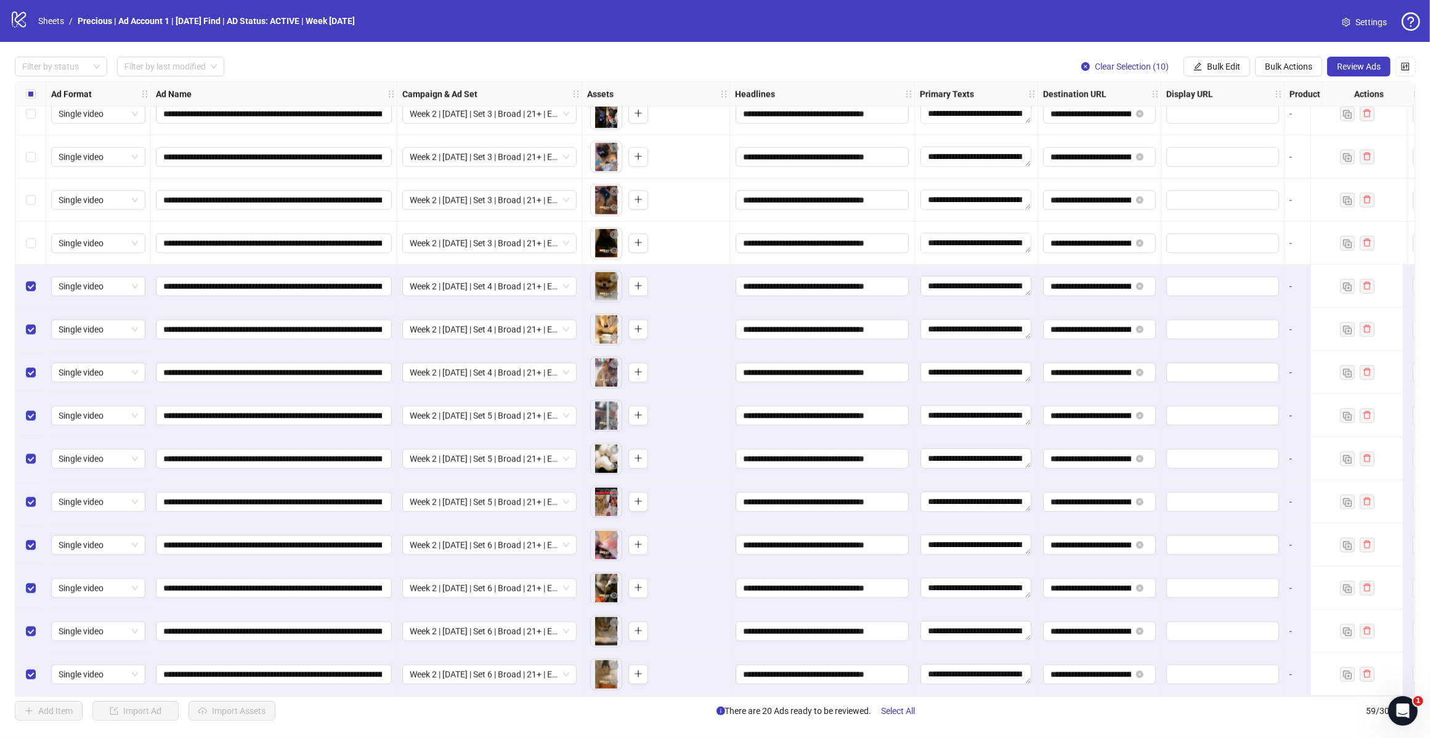
click at [35, 243] on div "Select row 49" at bounding box center [30, 243] width 31 height 43
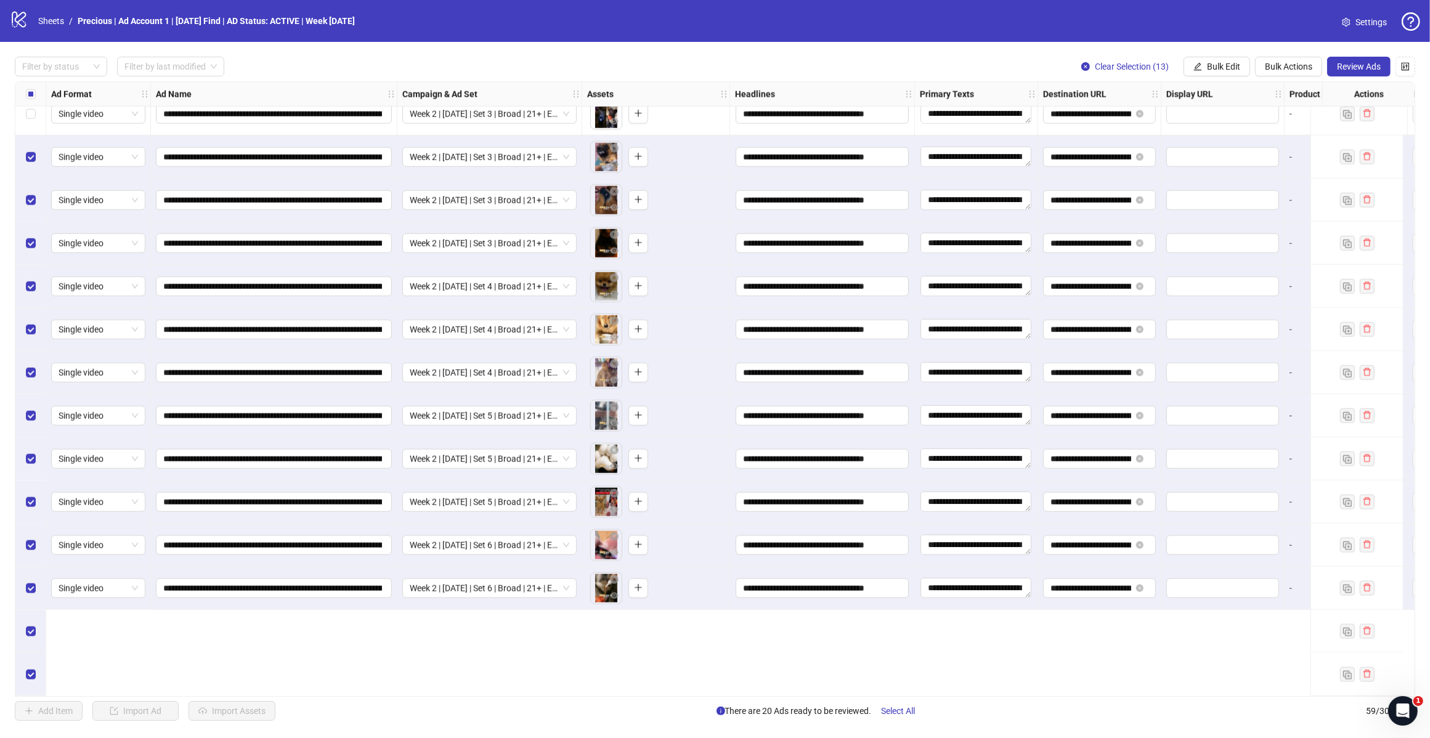
scroll to position [1806, 0]
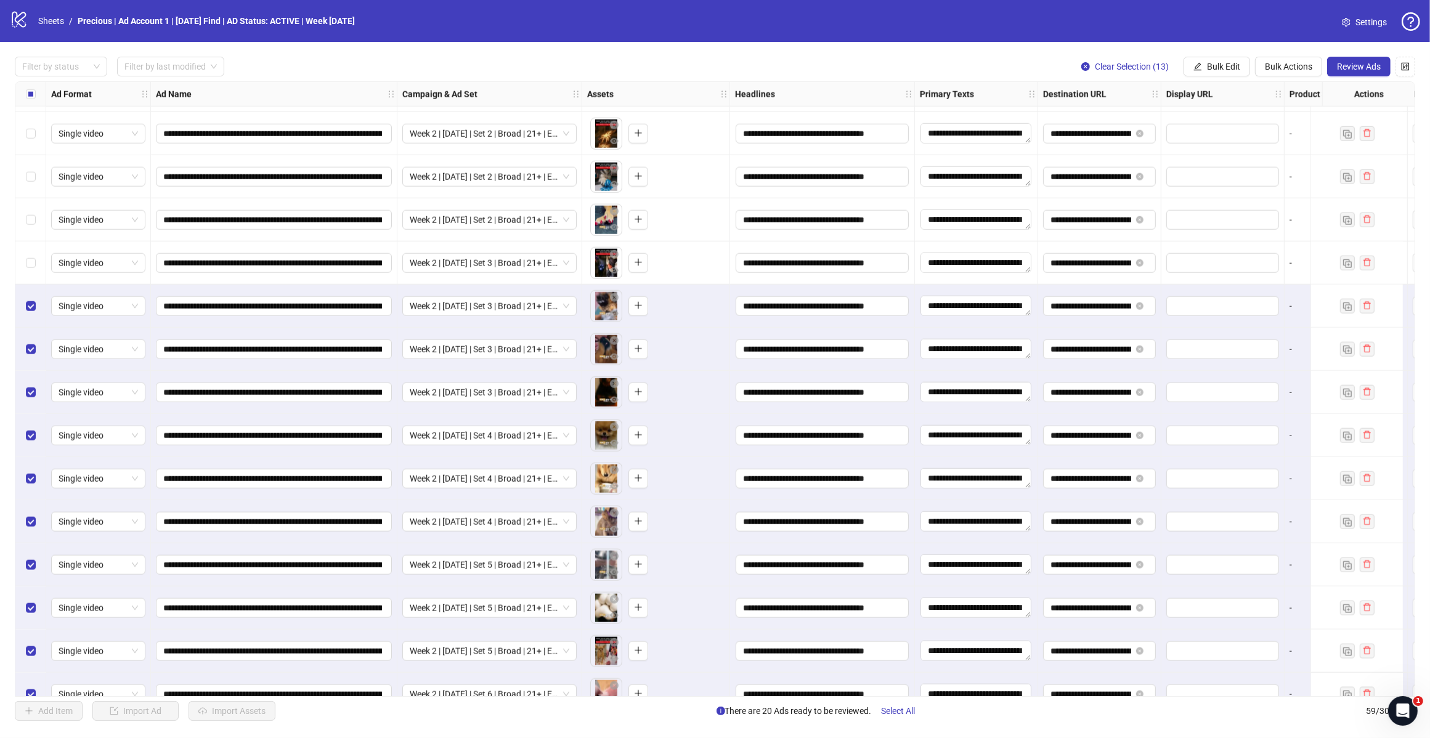
click at [26, 272] on div "Select row 46" at bounding box center [30, 262] width 31 height 43
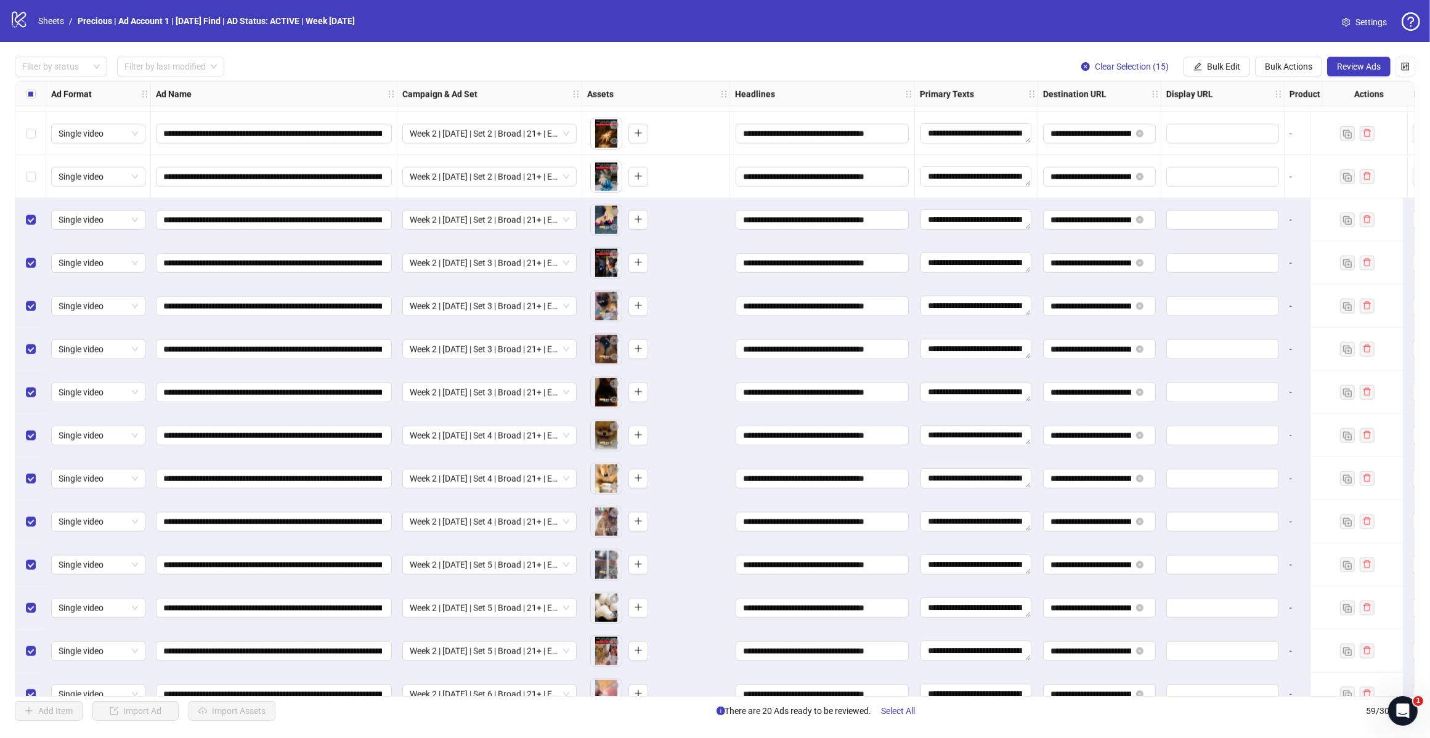
click at [33, 165] on div "Select row 44" at bounding box center [30, 176] width 31 height 43
click at [32, 140] on label "Select row 43" at bounding box center [31, 134] width 10 height 14
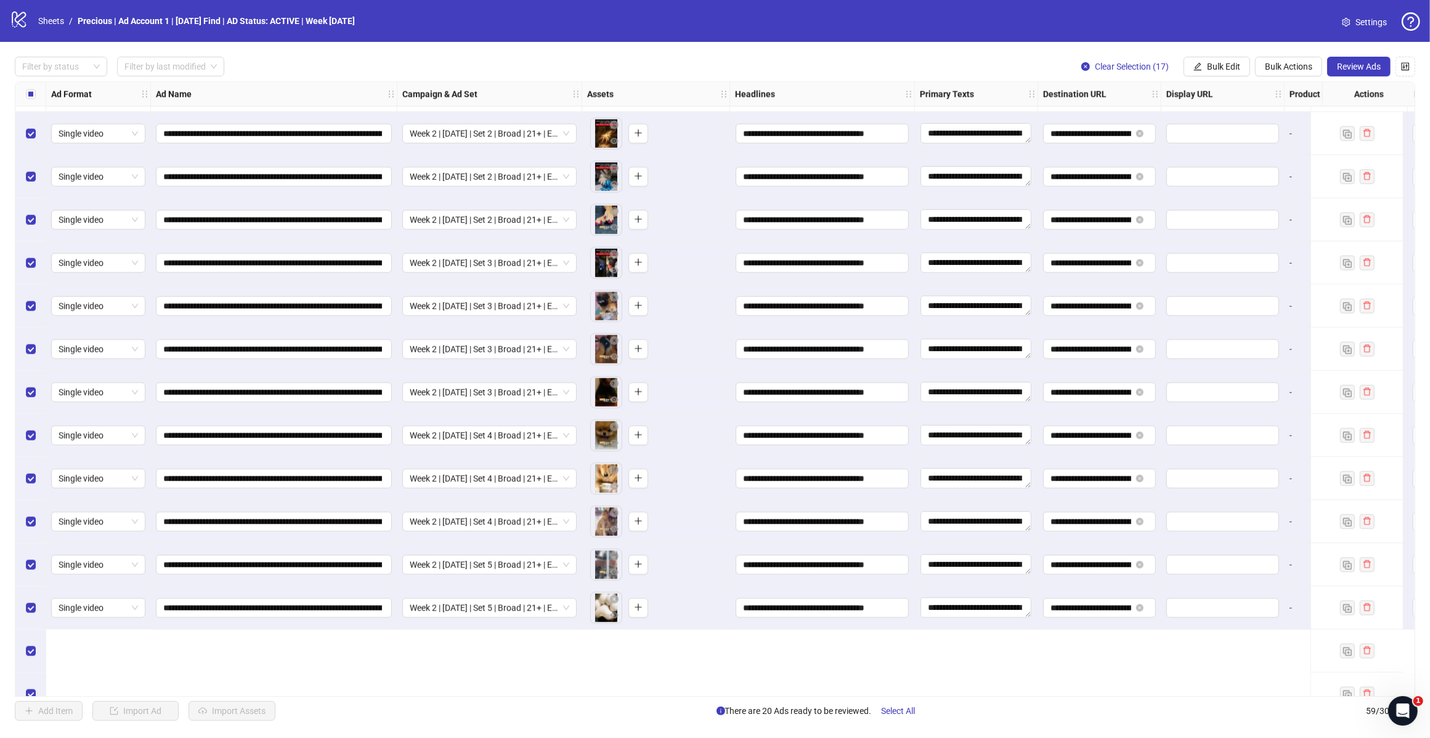
scroll to position [1652, 0]
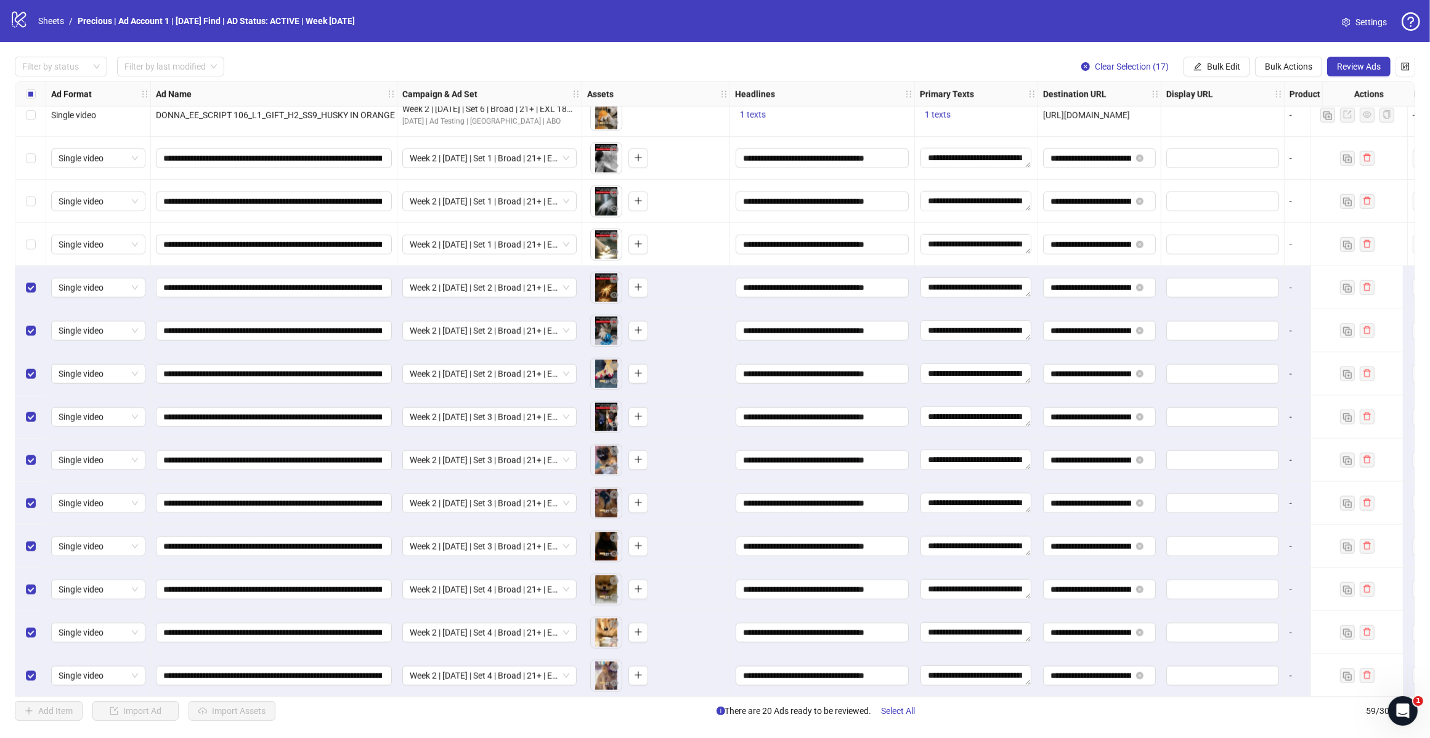
click at [29, 253] on div "Select row 42" at bounding box center [30, 244] width 31 height 43
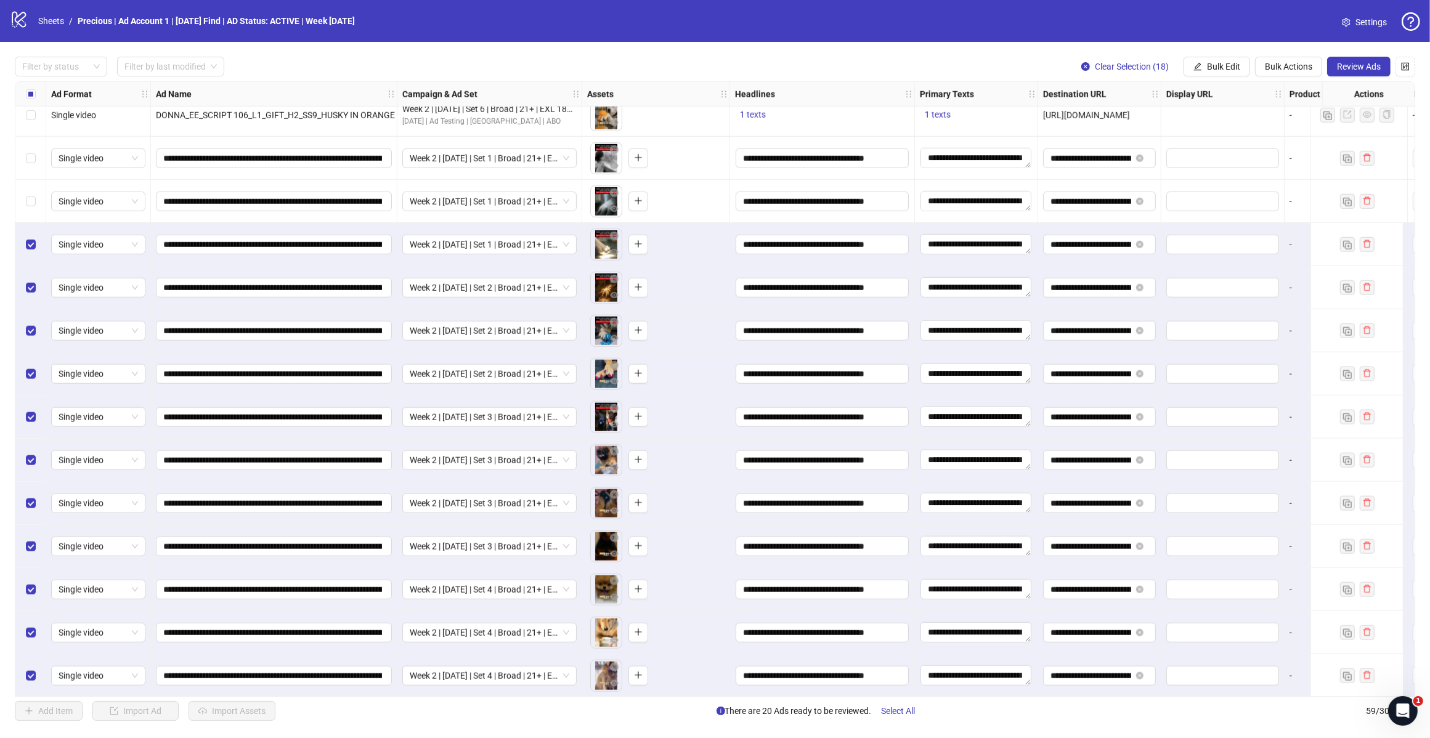
click at [35, 191] on div "Select row 41" at bounding box center [30, 201] width 31 height 43
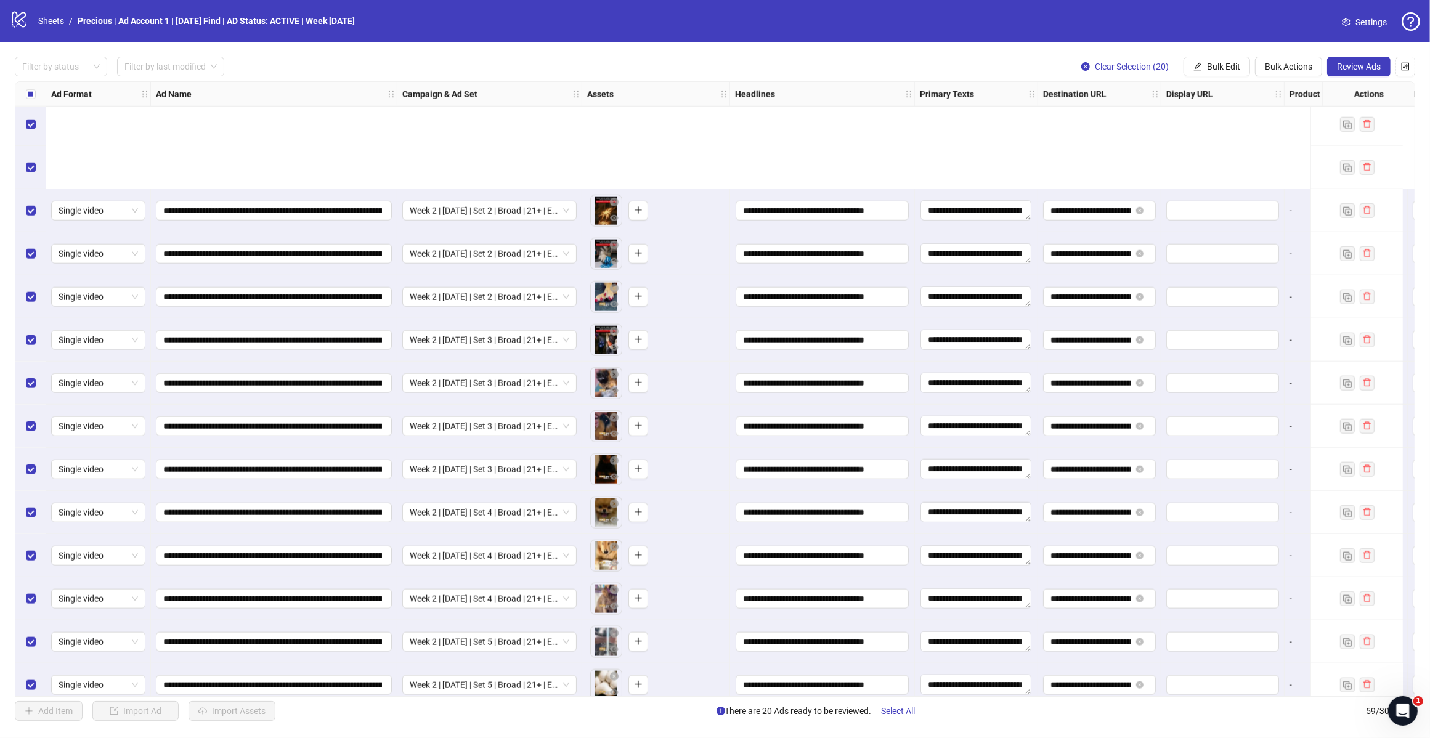
scroll to position [1883, 0]
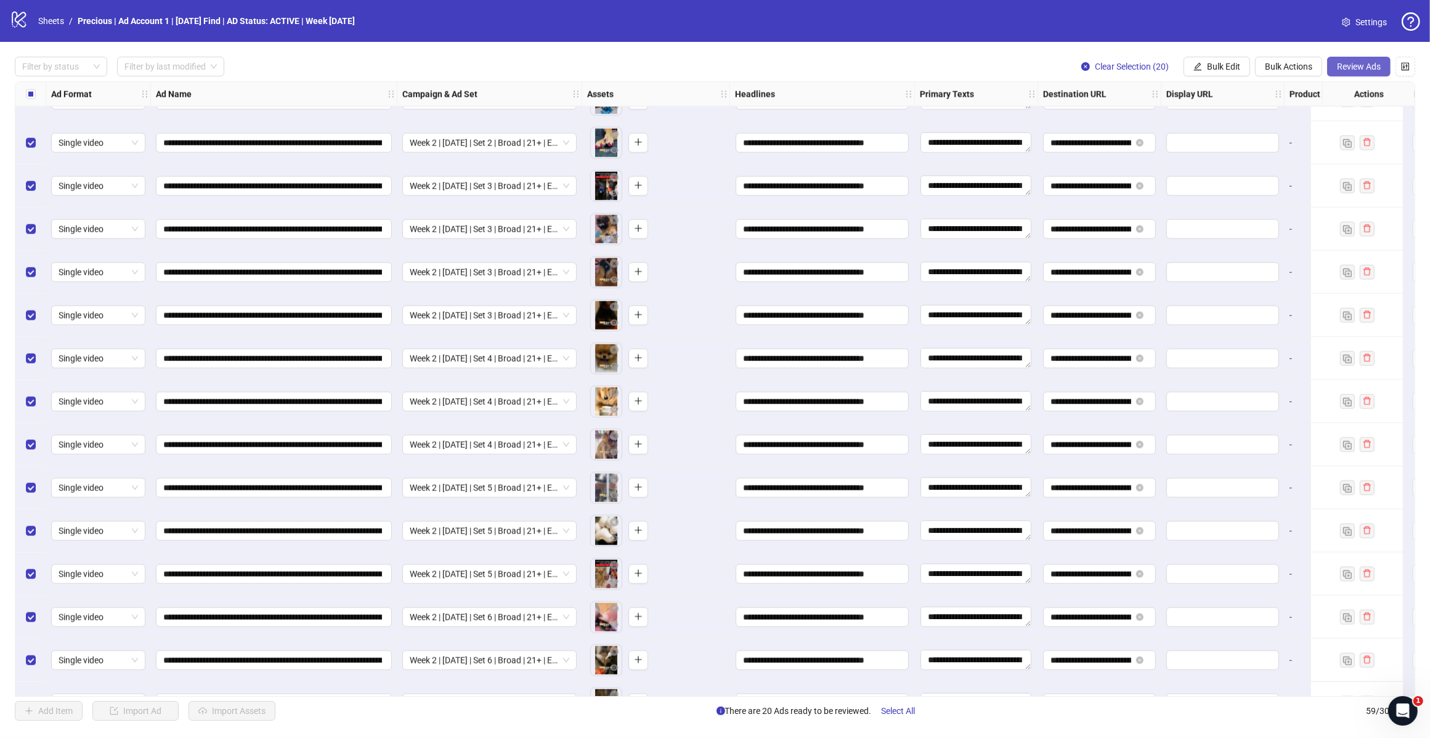
click at [1362, 68] on span "Review Ads" at bounding box center [1359, 67] width 44 height 10
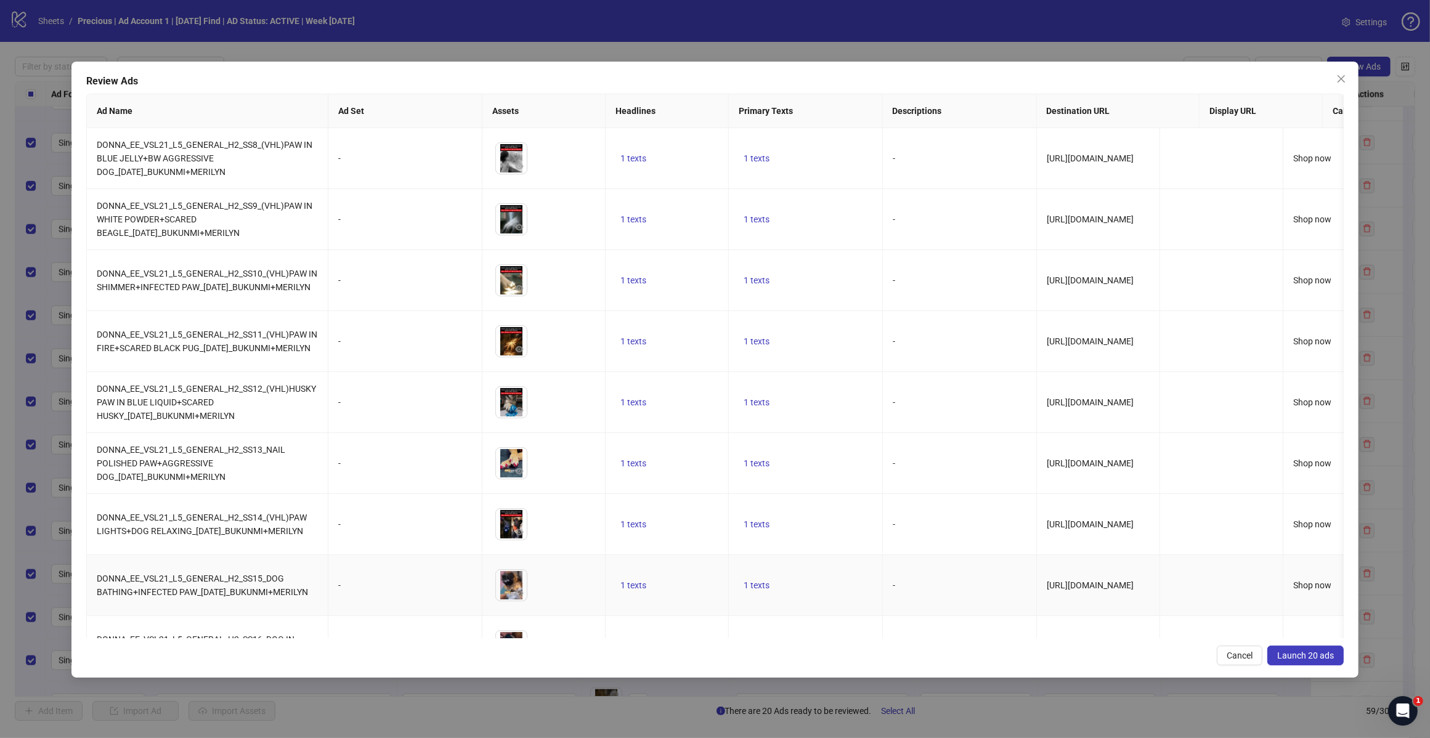
click at [1294, 657] on span "Launch 20 ads" at bounding box center [1305, 656] width 57 height 10
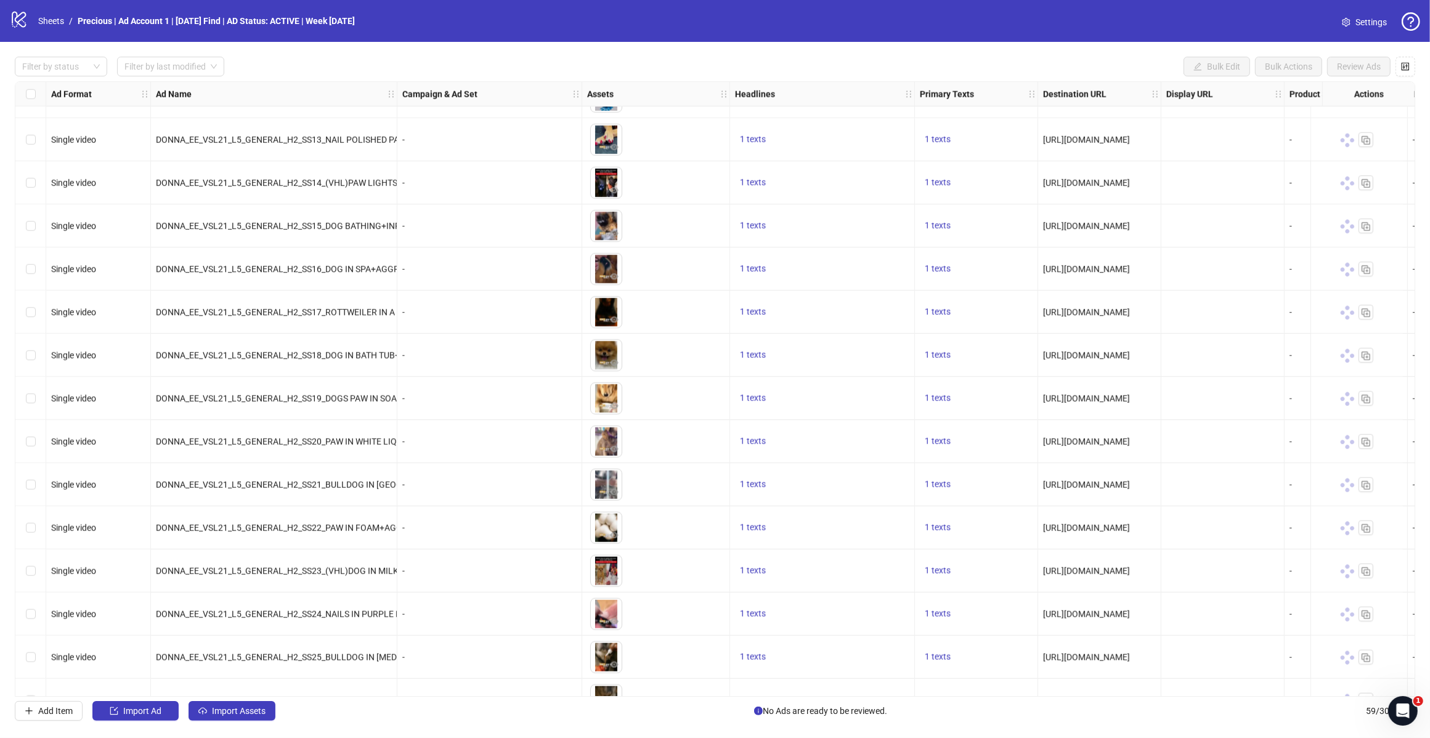
scroll to position [1960, 0]
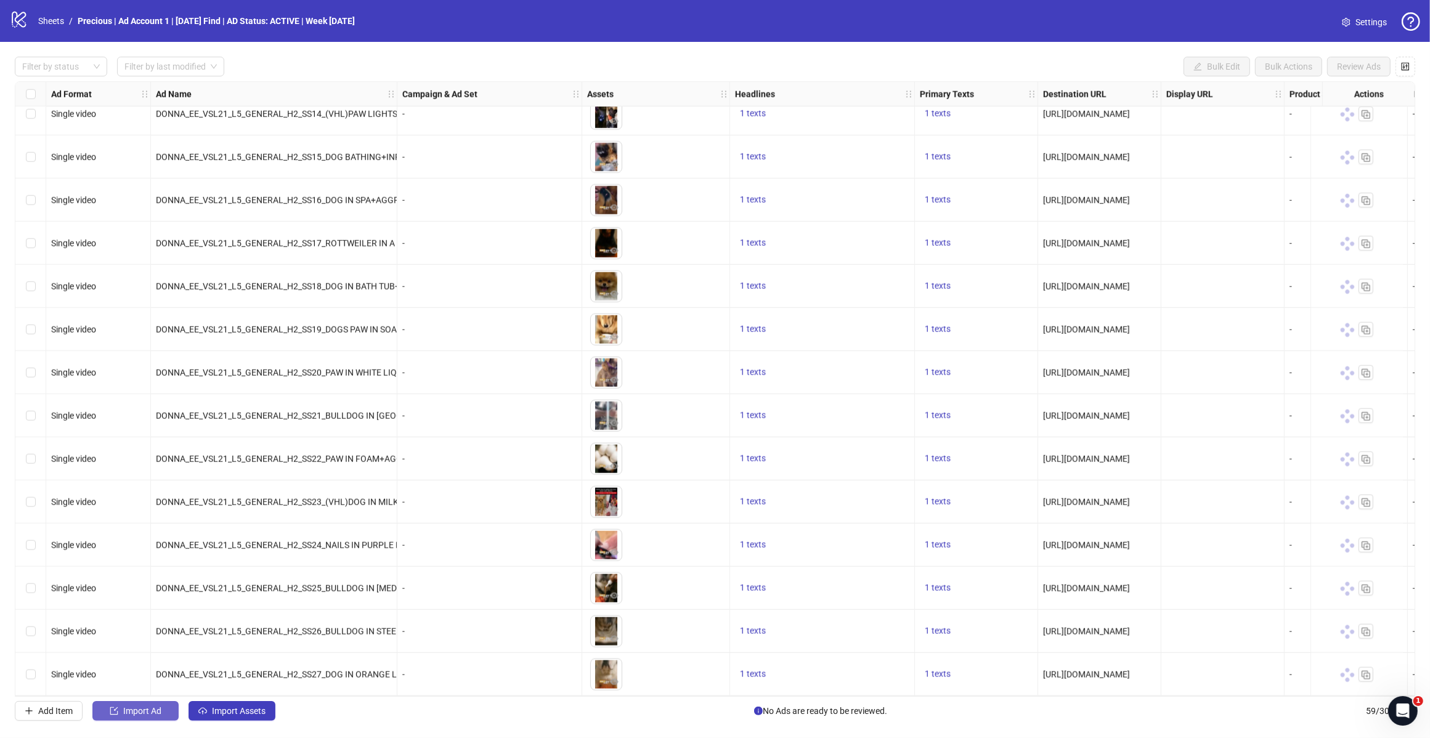
click at [134, 711] on span "Import Ad" at bounding box center [142, 711] width 38 height 10
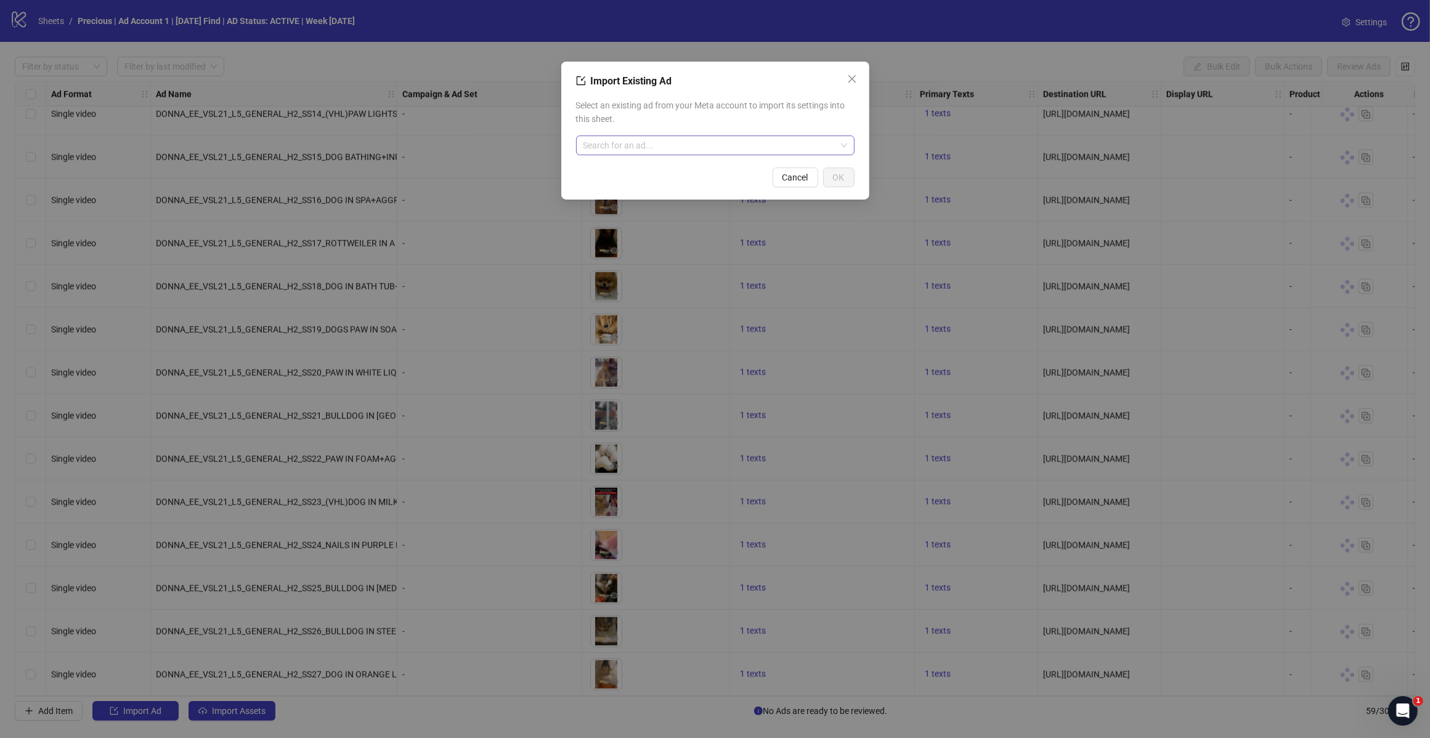
click at [695, 148] on input "search" at bounding box center [709, 145] width 253 height 18
type input "********"
click at [663, 182] on span "120225659797300725" at bounding box center [630, 184] width 89 height 14
click at [841, 180] on span "OK" at bounding box center [839, 177] width 12 height 10
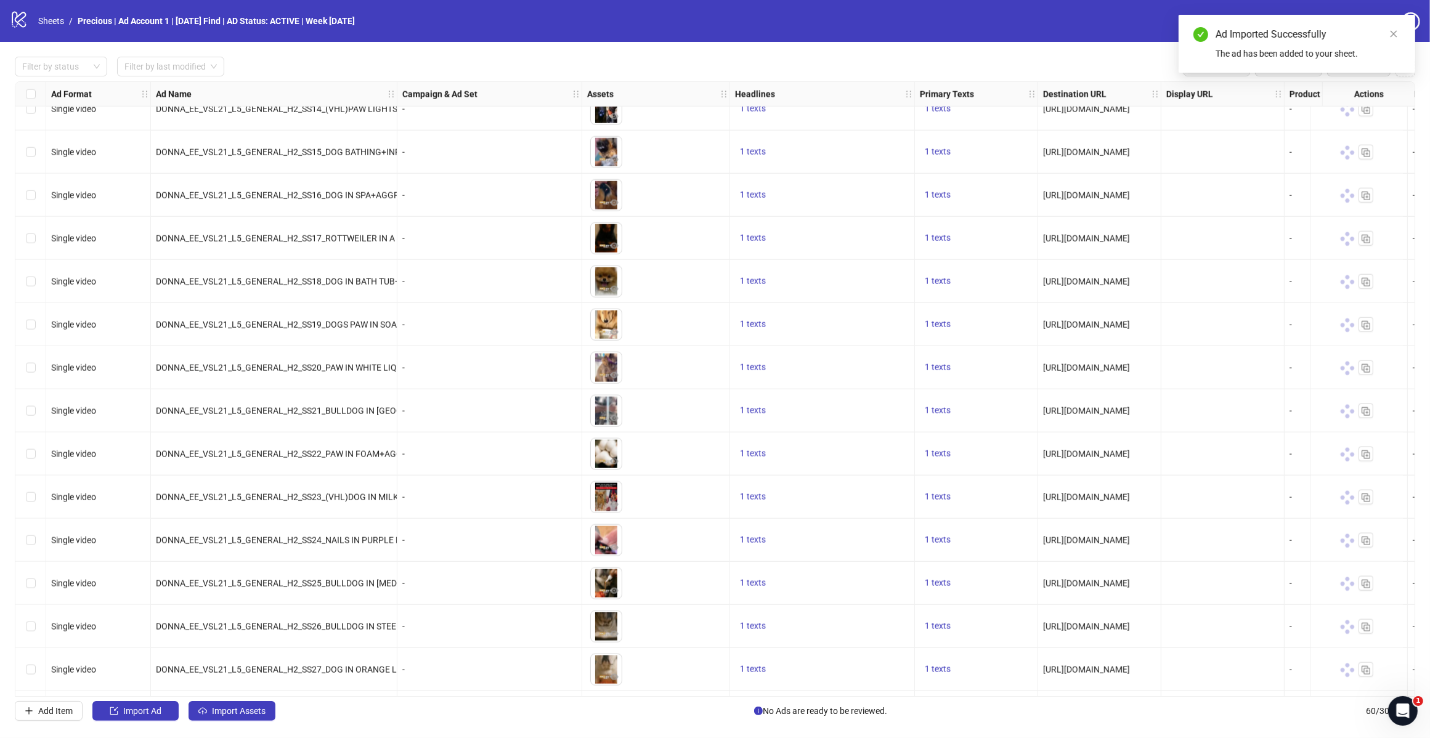
scroll to position [2003, 0]
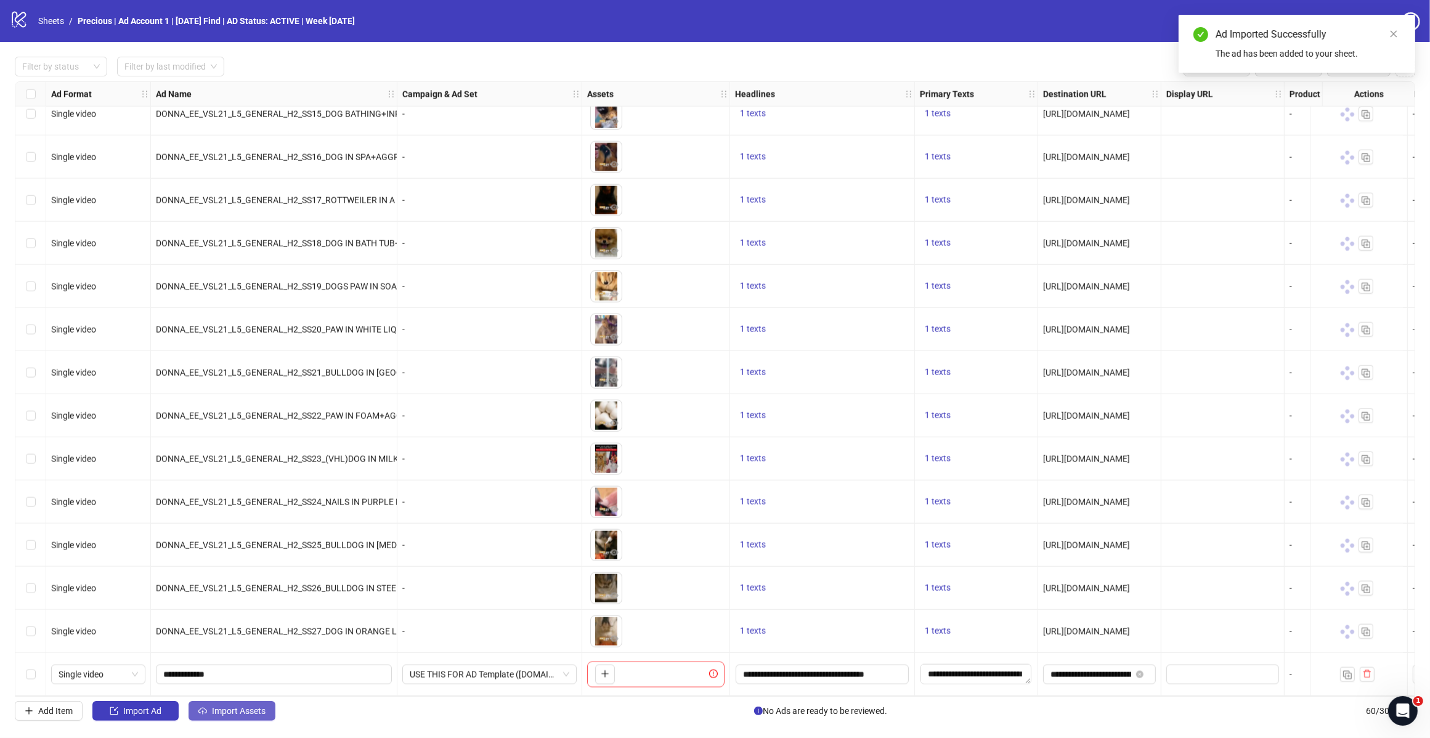
click at [224, 710] on span "Import Assets" at bounding box center [239, 711] width 54 height 10
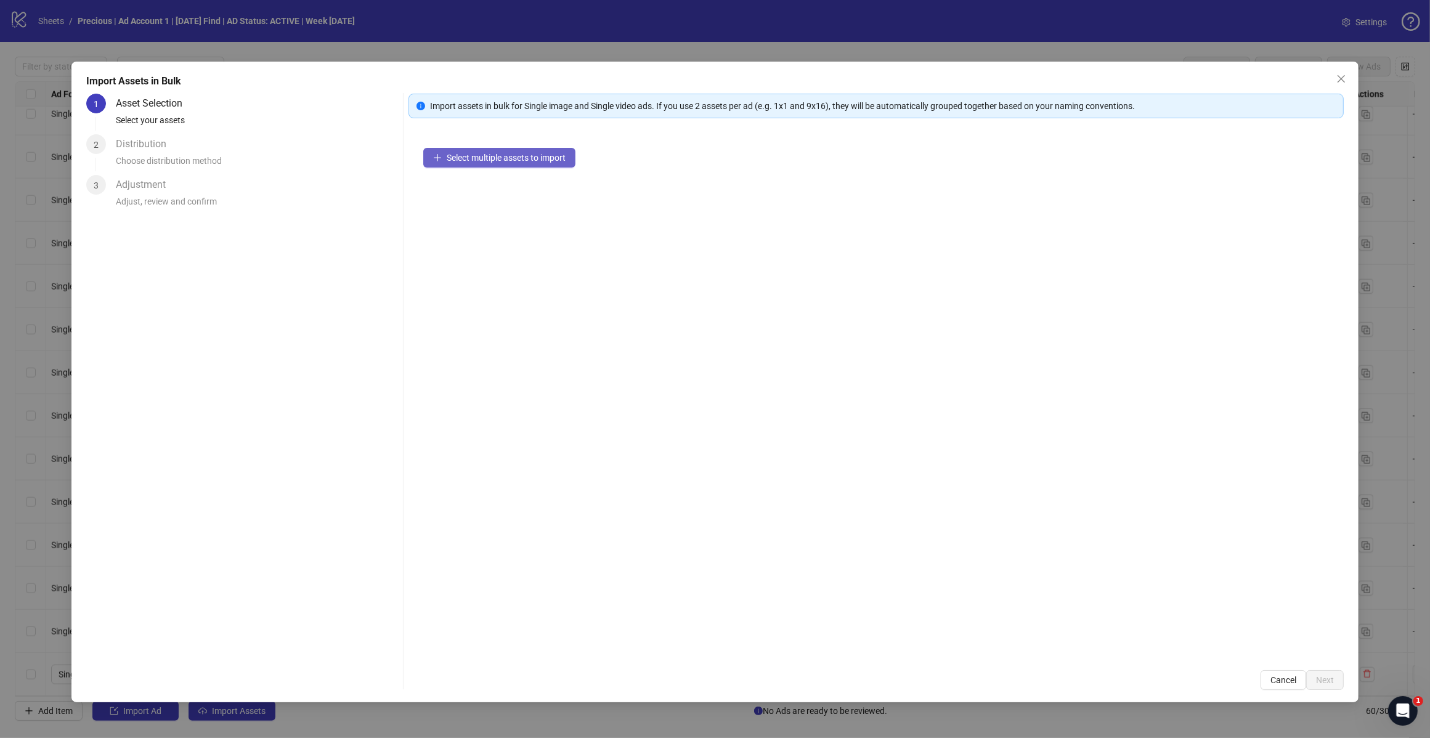
click at [509, 153] on span "Select multiple assets to import" at bounding box center [506, 158] width 119 height 10
click at [491, 205] on button "Add more assets" at bounding box center [471, 197] width 97 height 20
click at [1332, 675] on span "Next" at bounding box center [1325, 680] width 18 height 10
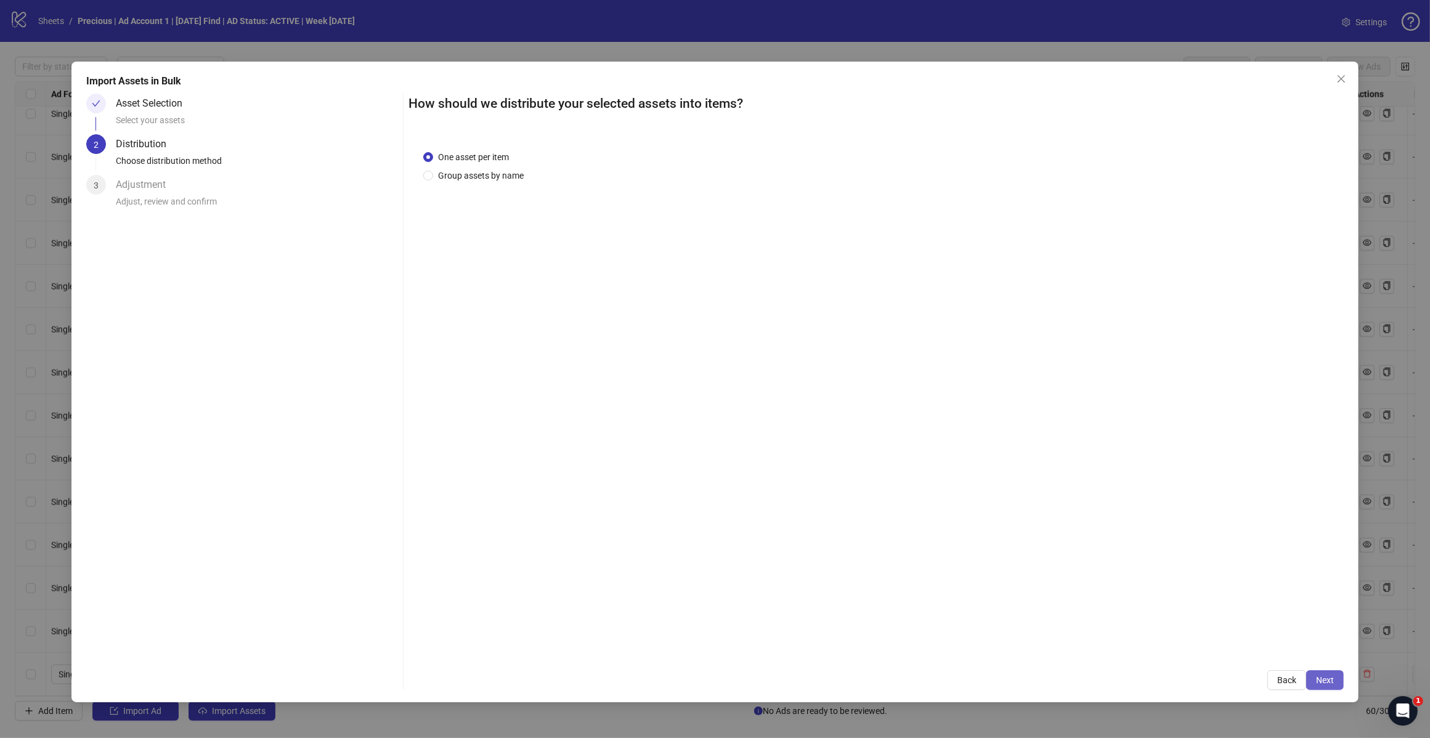
click at [1326, 682] on span "Next" at bounding box center [1325, 680] width 18 height 10
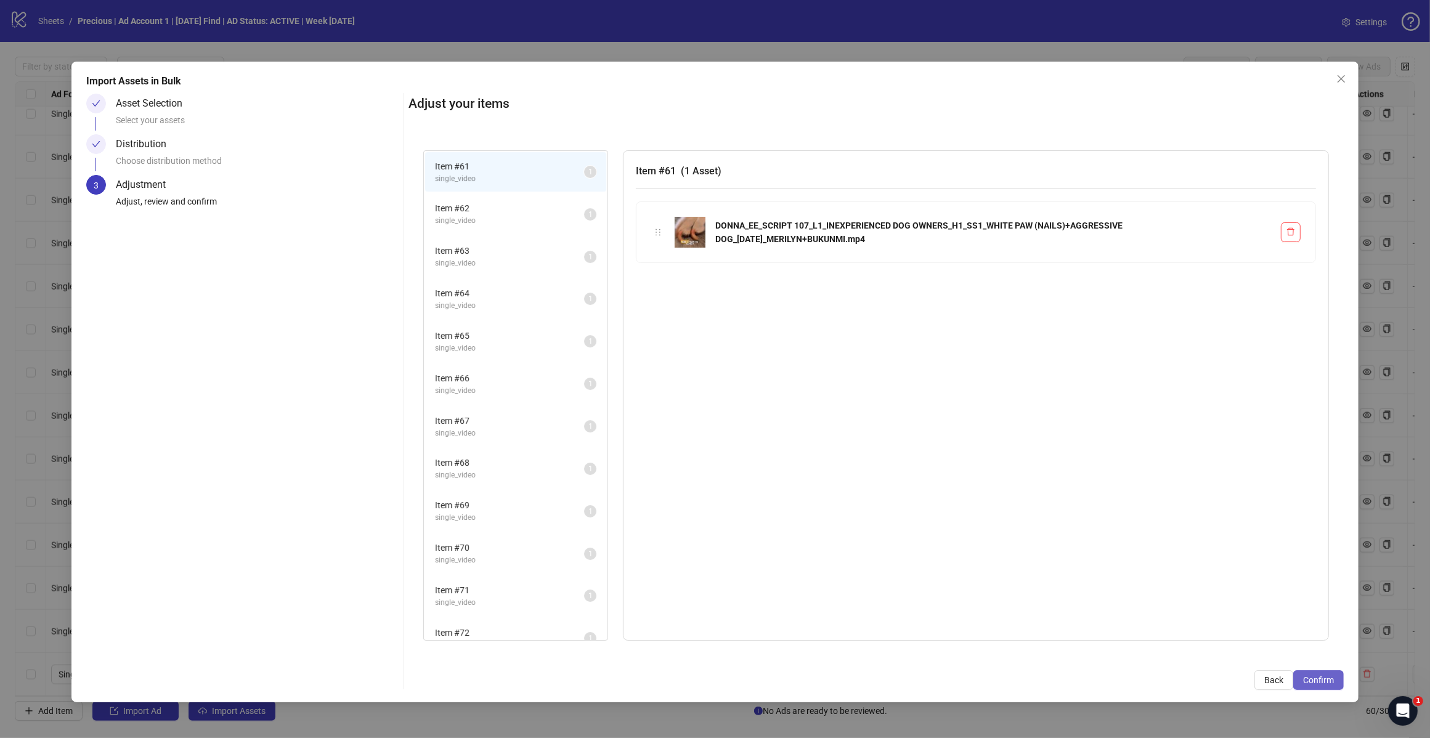
click at [1313, 671] on button "Confirm" at bounding box center [1318, 680] width 51 height 20
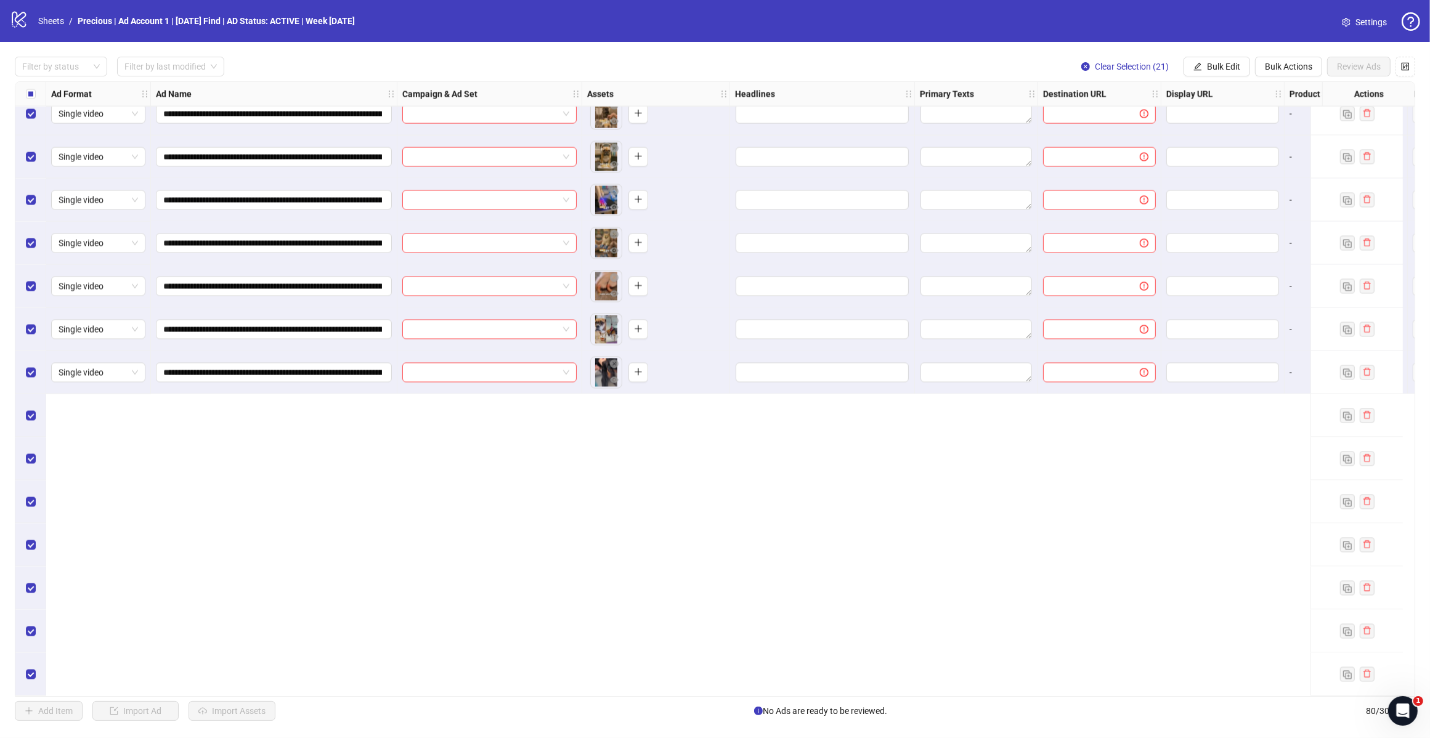
scroll to position [2326, 0]
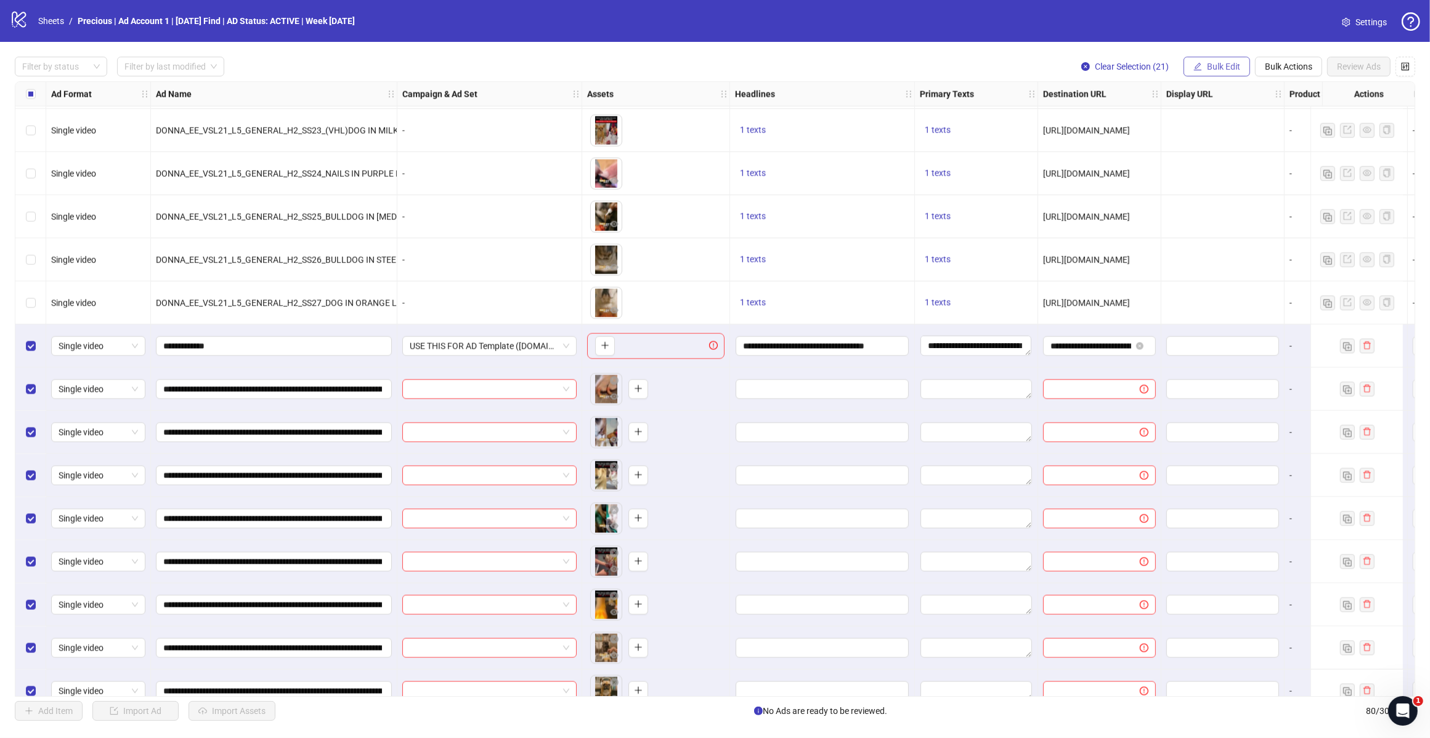
click at [1223, 68] on span "Bulk Edit" at bounding box center [1223, 67] width 33 height 10
click at [1236, 128] on span "Campaign & Ad Set" at bounding box center [1227, 131] width 73 height 14
click at [1224, 63] on span "Bulk Edit" at bounding box center [1223, 67] width 33 height 10
click at [1225, 158] on li "Headlines" at bounding box center [1228, 151] width 88 height 20
click at [1295, 200] on icon "check" at bounding box center [1297, 196] width 9 height 9
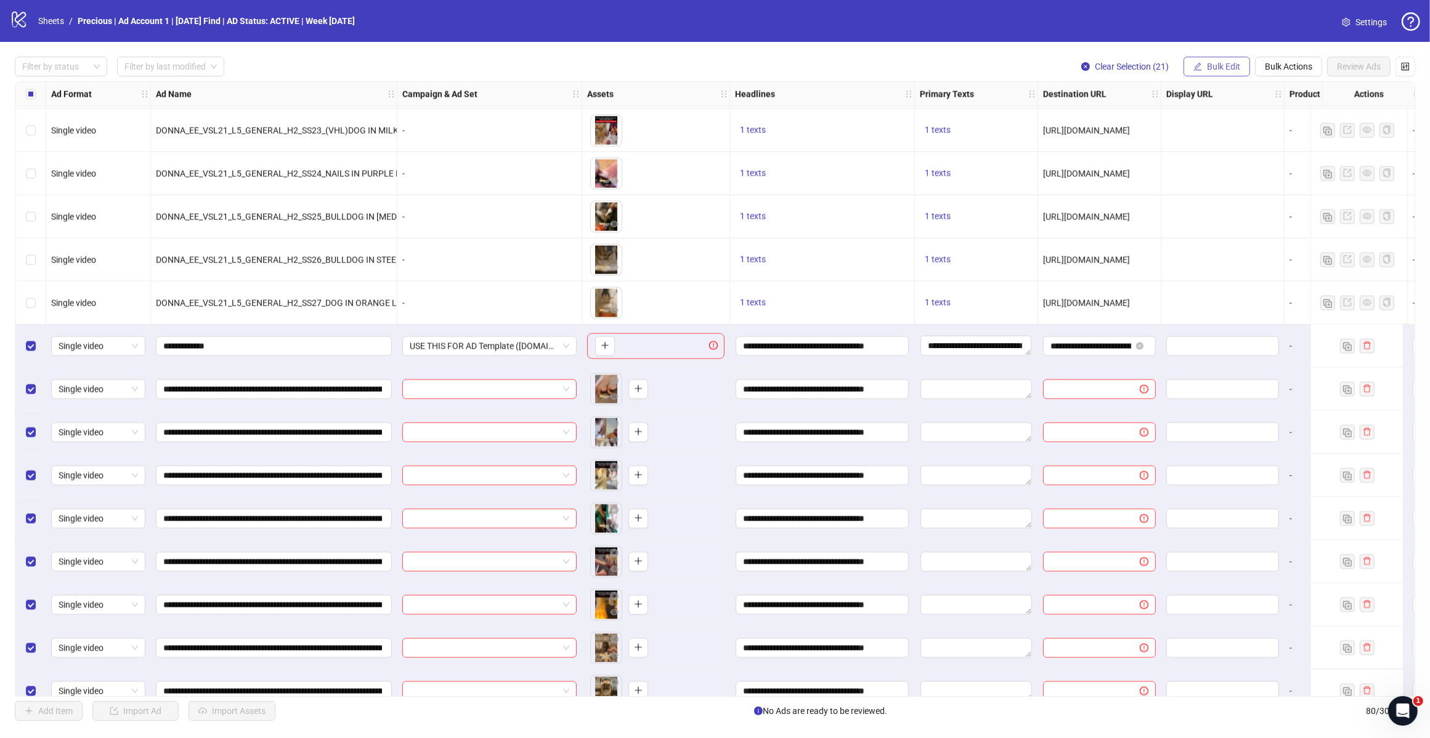
click at [1214, 66] on span "Bulk Edit" at bounding box center [1223, 67] width 33 height 10
drag, startPoint x: 1224, startPoint y: 169, endPoint x: 1246, endPoint y: 169, distance: 22.2
click at [1223, 170] on span "Primary Texts" at bounding box center [1227, 171] width 73 height 14
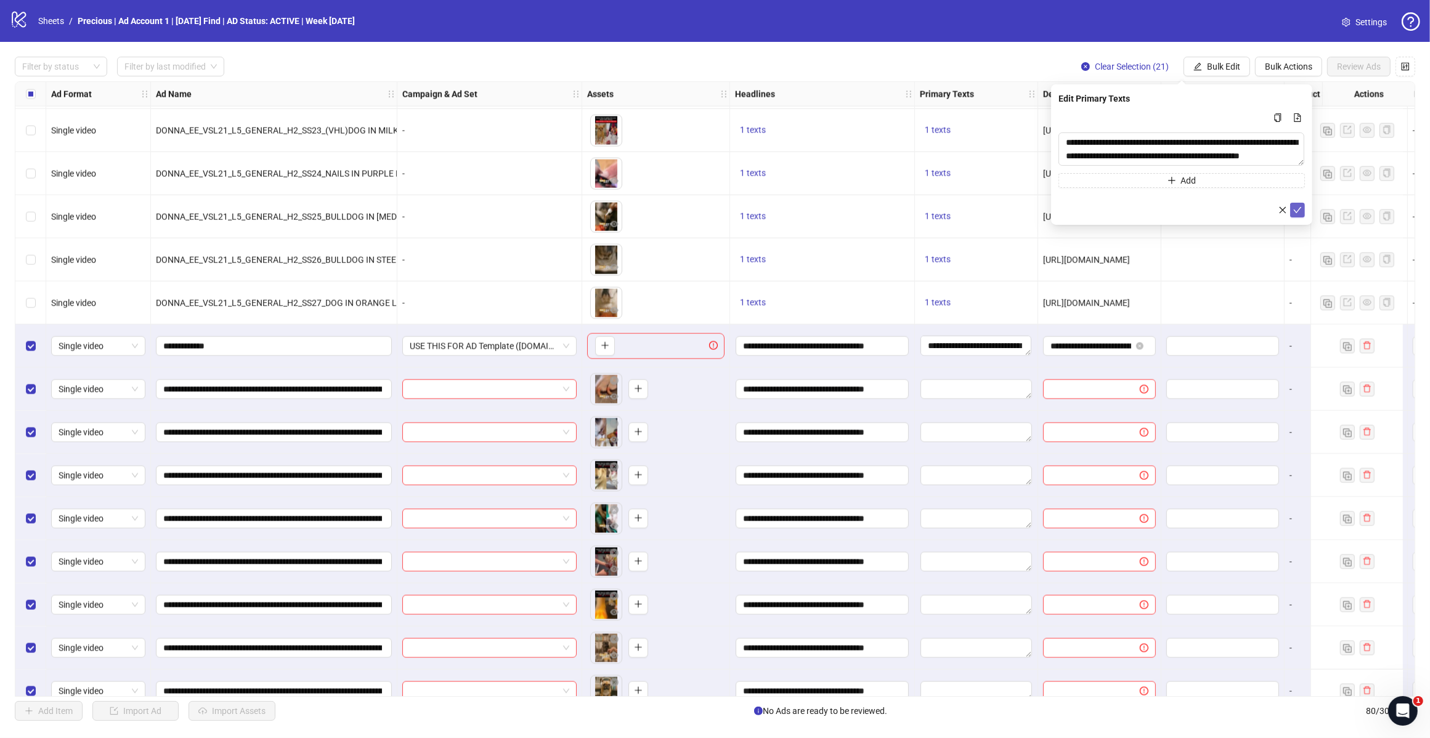
click at [1295, 213] on icon "check" at bounding box center [1297, 210] width 9 height 9
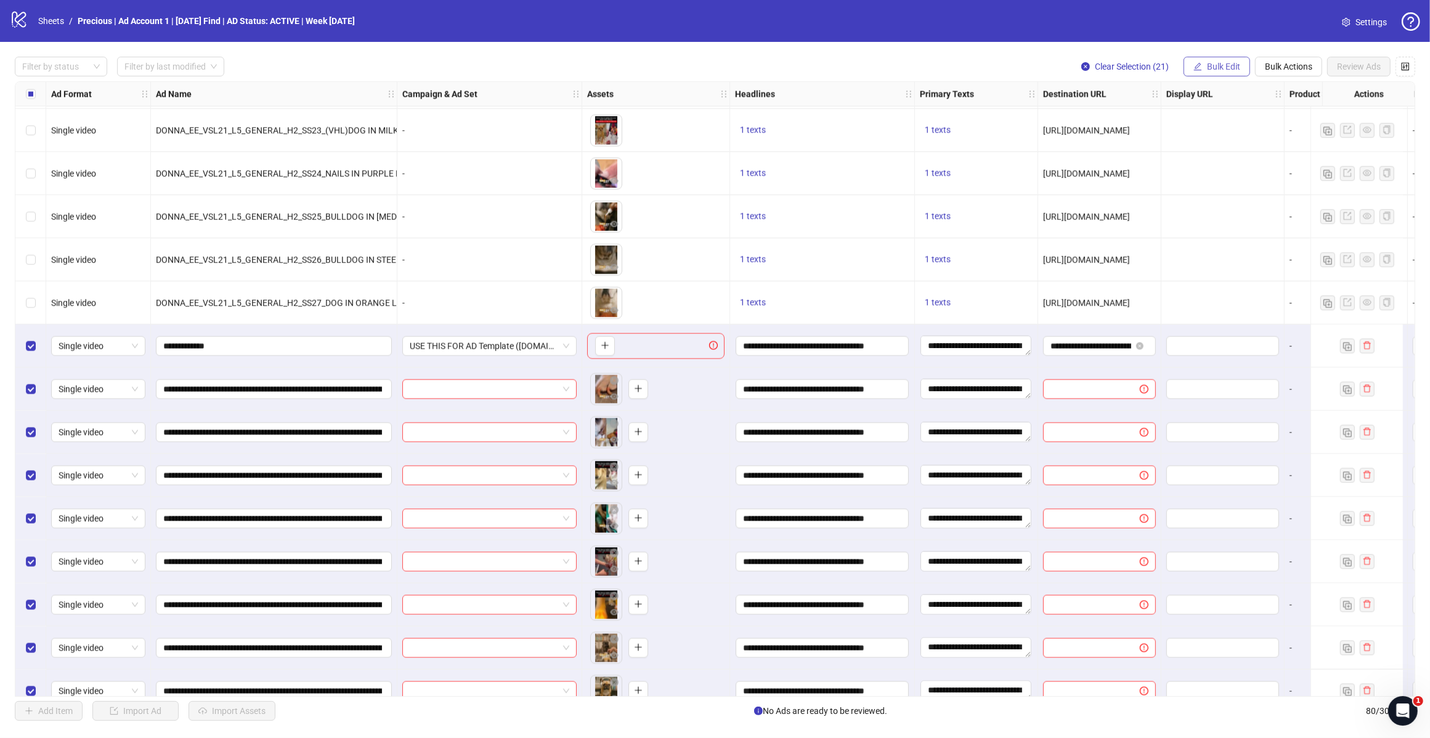
click at [1236, 62] on span "Bulk Edit" at bounding box center [1223, 67] width 33 height 10
click at [1220, 193] on span "Destination URL" at bounding box center [1227, 191] width 73 height 14
click at [1299, 156] on span "submit" at bounding box center [1297, 152] width 9 height 10
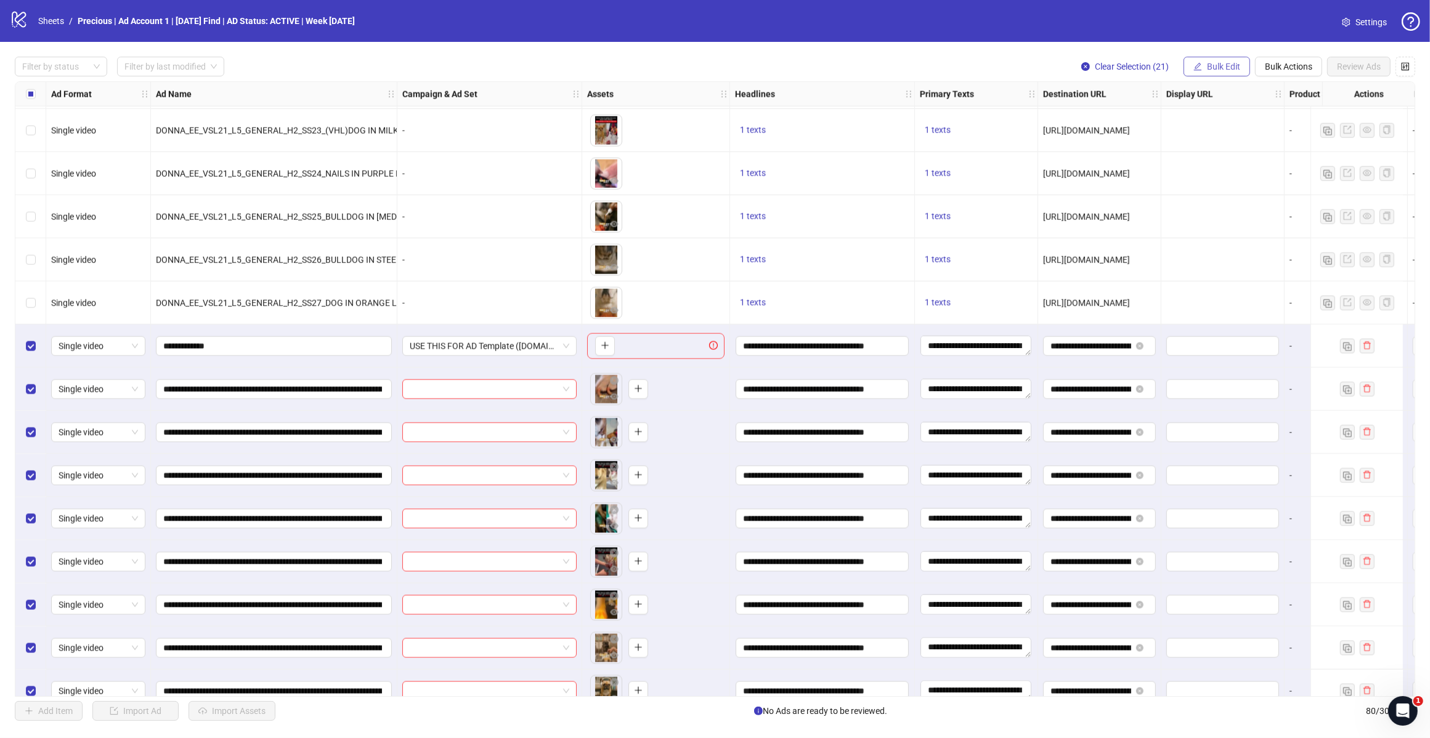
click at [1221, 69] on span "Bulk Edit" at bounding box center [1223, 67] width 33 height 10
click at [1214, 249] on span "Call to Action" at bounding box center [1227, 250] width 73 height 14
click at [1290, 150] on button "submit" at bounding box center [1297, 152] width 15 height 15
click at [1200, 60] on button "Bulk Edit" at bounding box center [1216, 67] width 67 height 20
click at [1235, 268] on span "Ad Start Time" at bounding box center [1227, 269] width 73 height 14
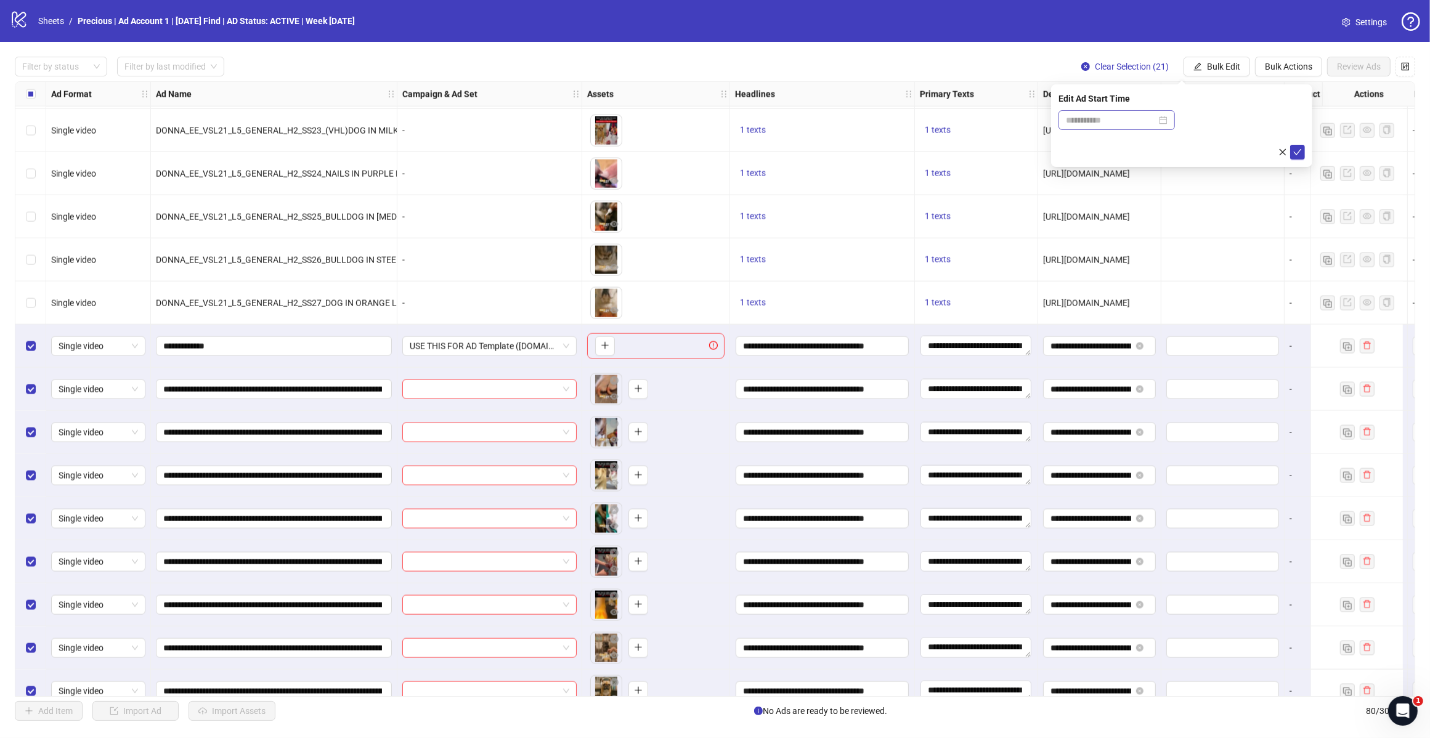
click at [1167, 121] on div at bounding box center [1117, 120] width 102 height 14
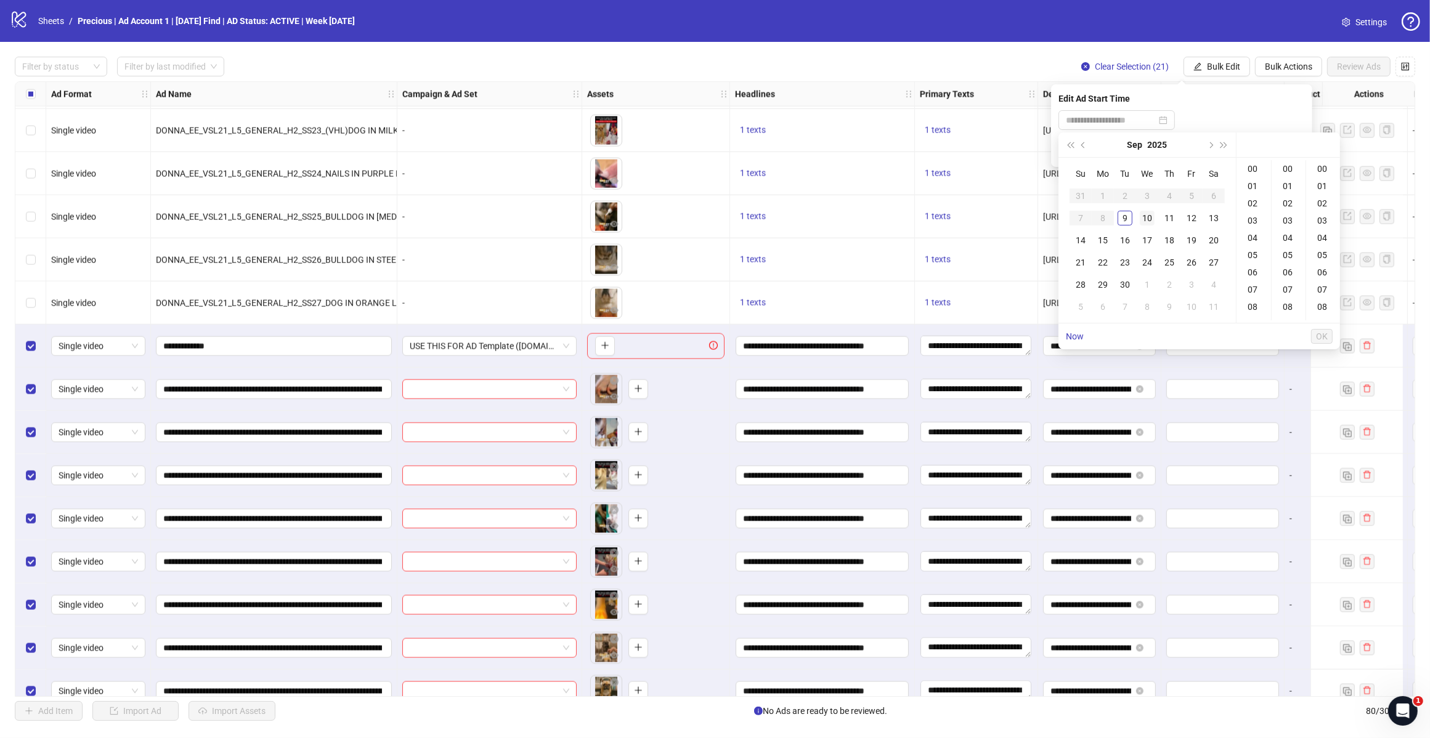
click at [1143, 216] on div "10" at bounding box center [1147, 218] width 15 height 15
click at [1254, 192] on div "18" at bounding box center [1254, 194] width 30 height 17
click at [1288, 223] on div "30" at bounding box center [1289, 224] width 30 height 17
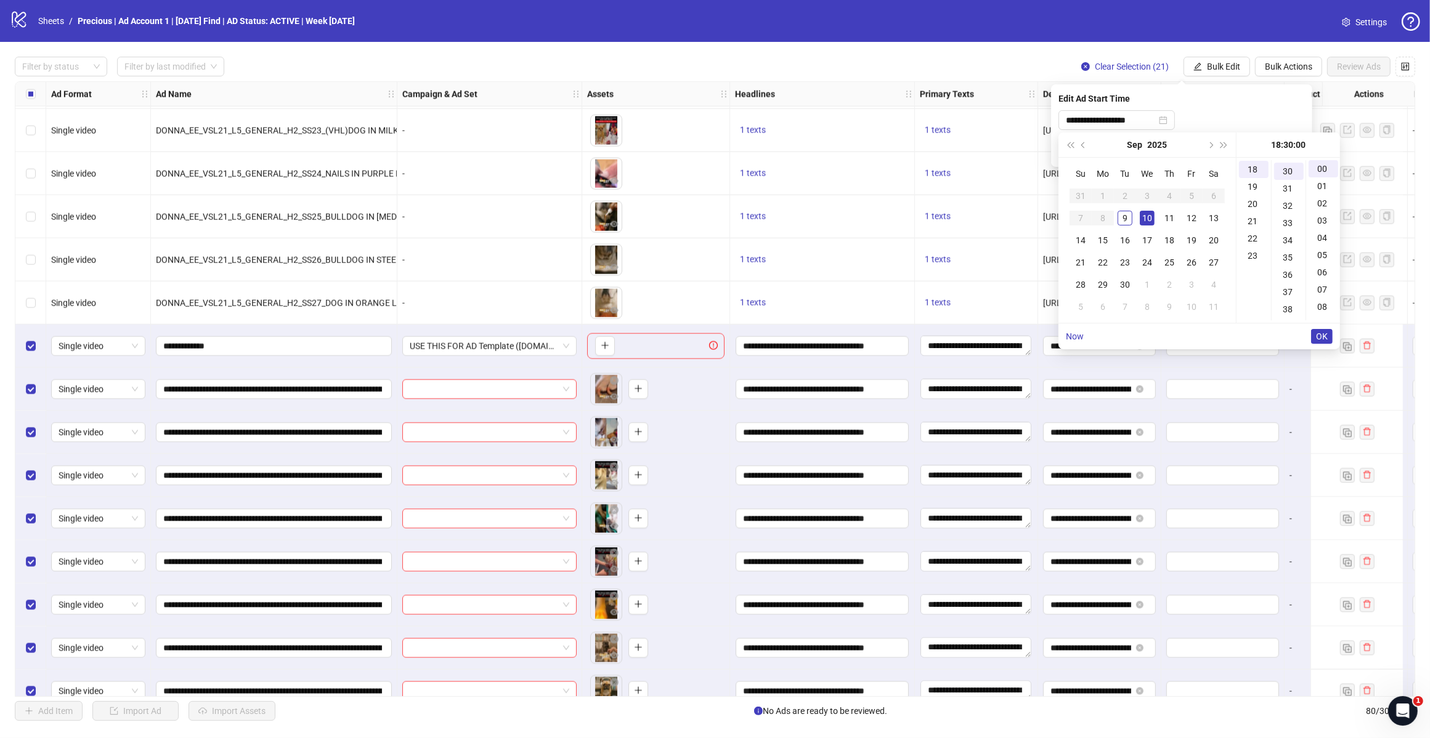
scroll to position [517, 0]
type input "**********"
click at [1320, 337] on span "OK" at bounding box center [1322, 336] width 12 height 10
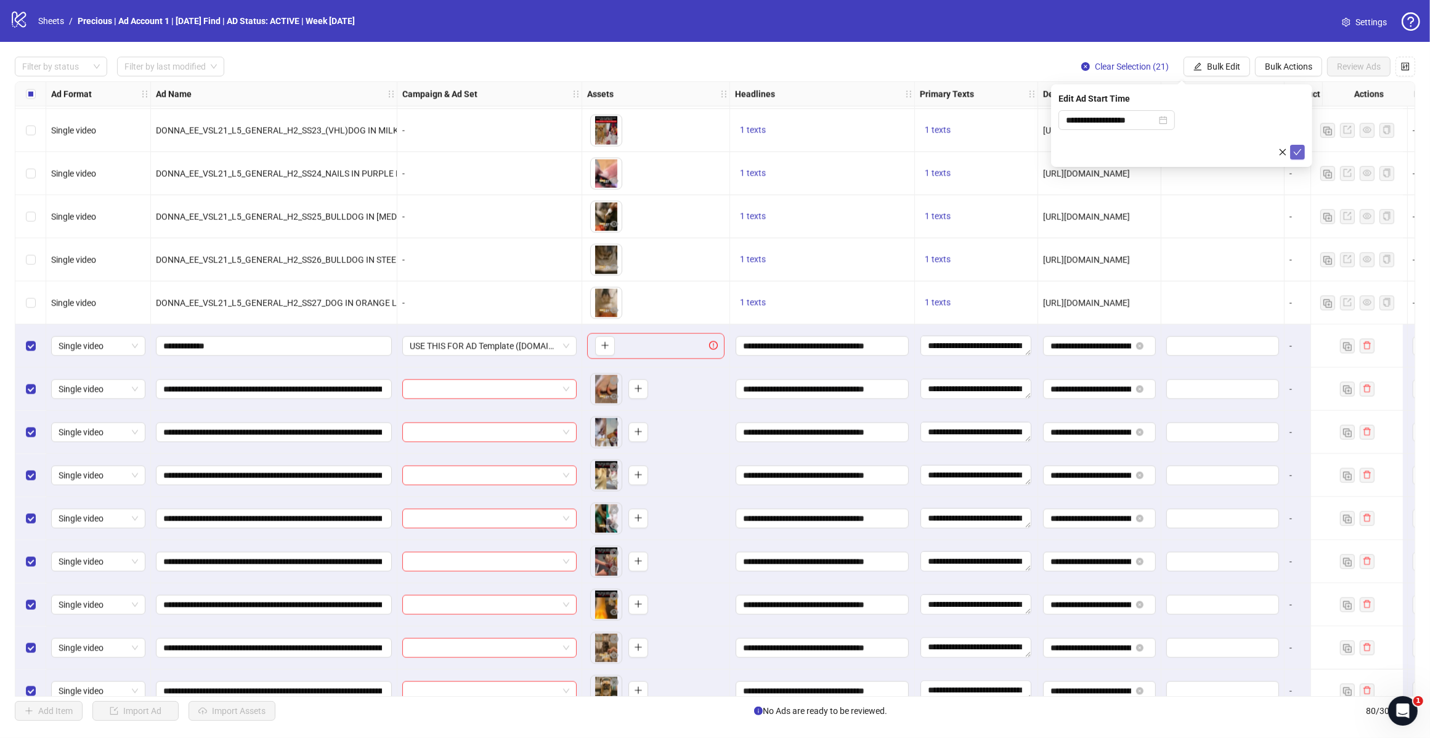
click at [1297, 154] on icon "check" at bounding box center [1297, 152] width 9 height 9
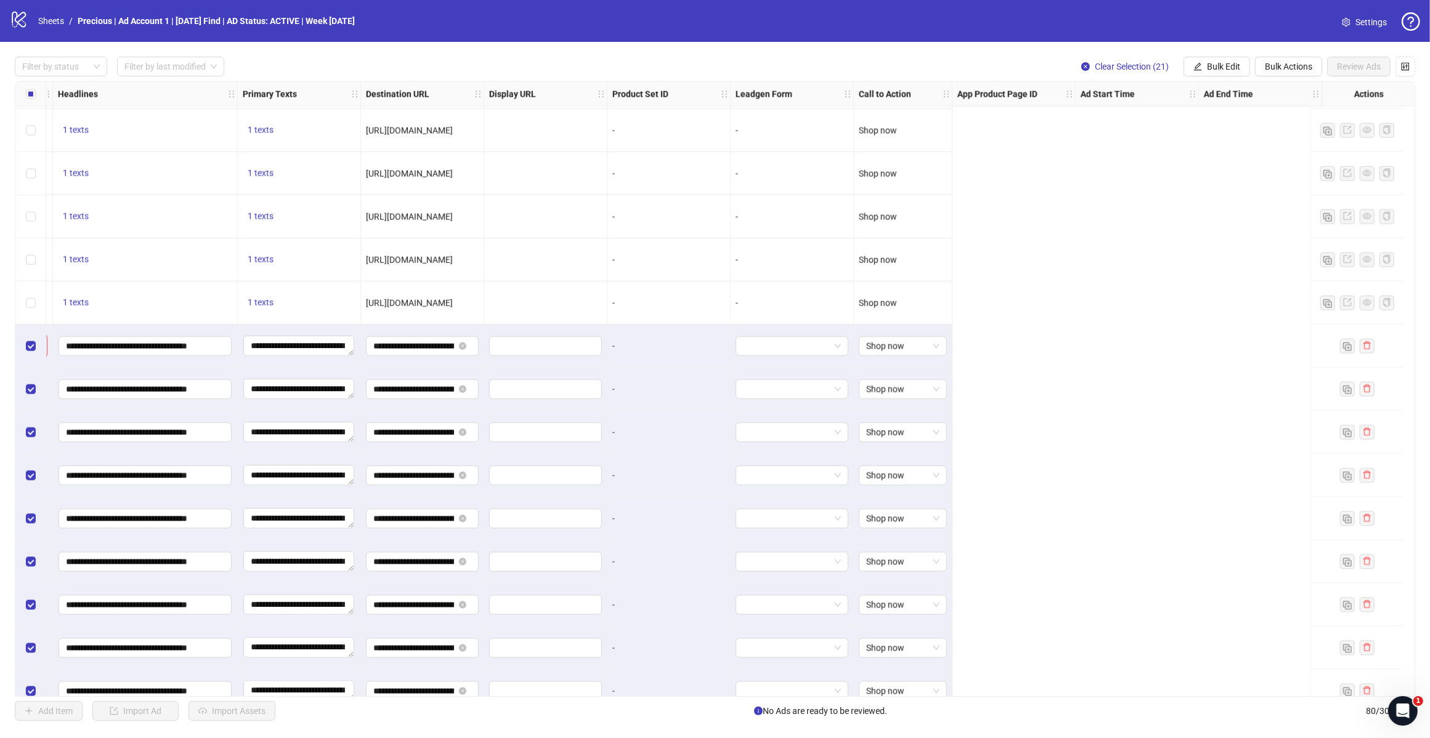
scroll to position [2326, 0]
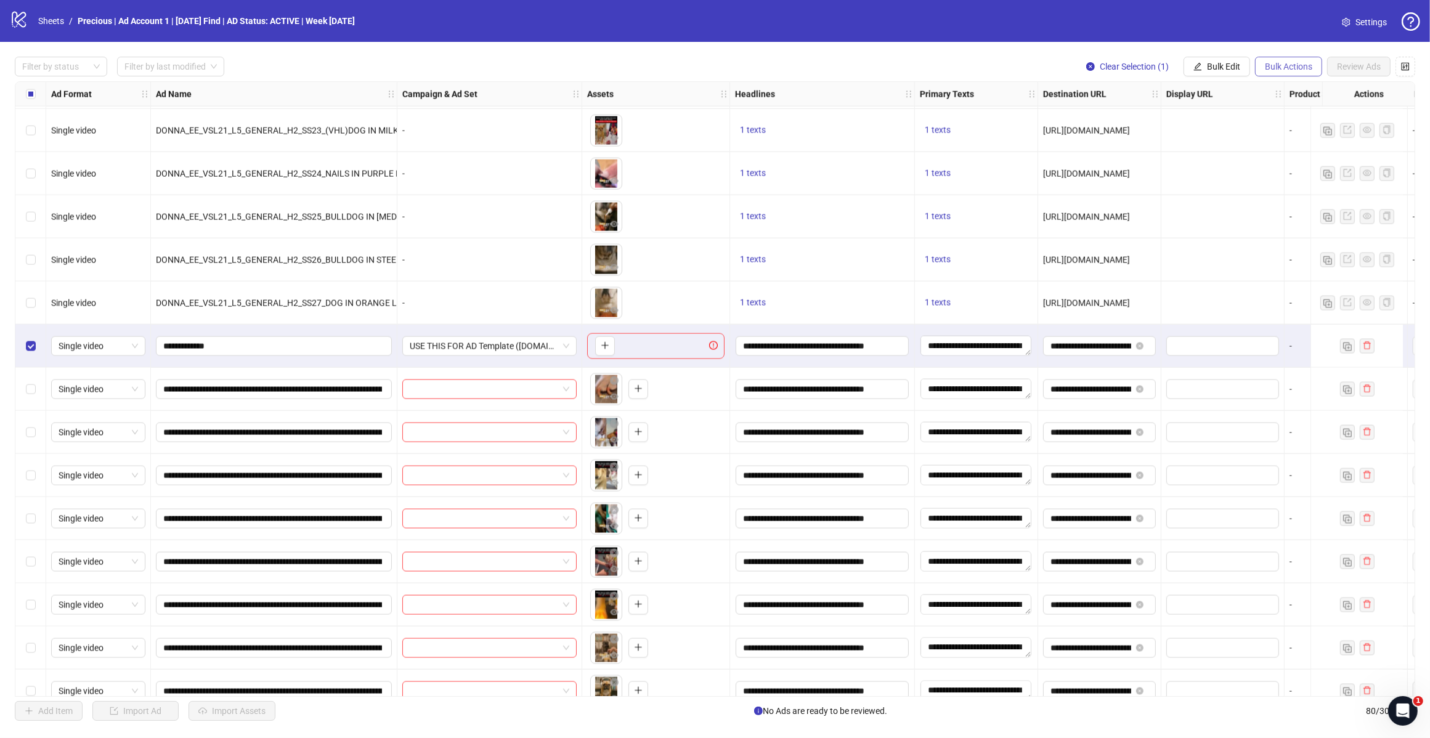
click at [1274, 65] on span "Bulk Actions" at bounding box center [1288, 67] width 47 height 10
click at [1281, 89] on span "Delete" at bounding box center [1305, 92] width 84 height 14
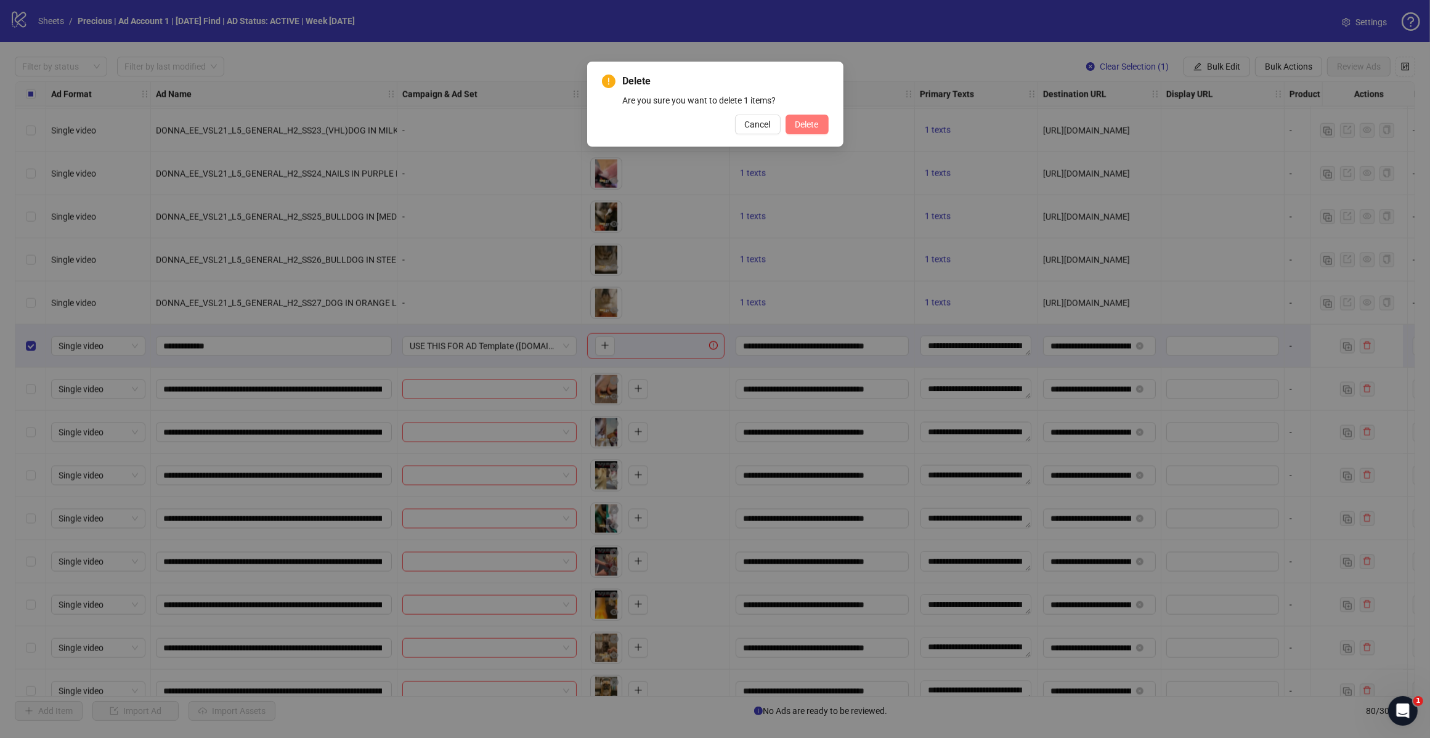
click at [803, 122] on span "Delete" at bounding box center [806, 125] width 23 height 10
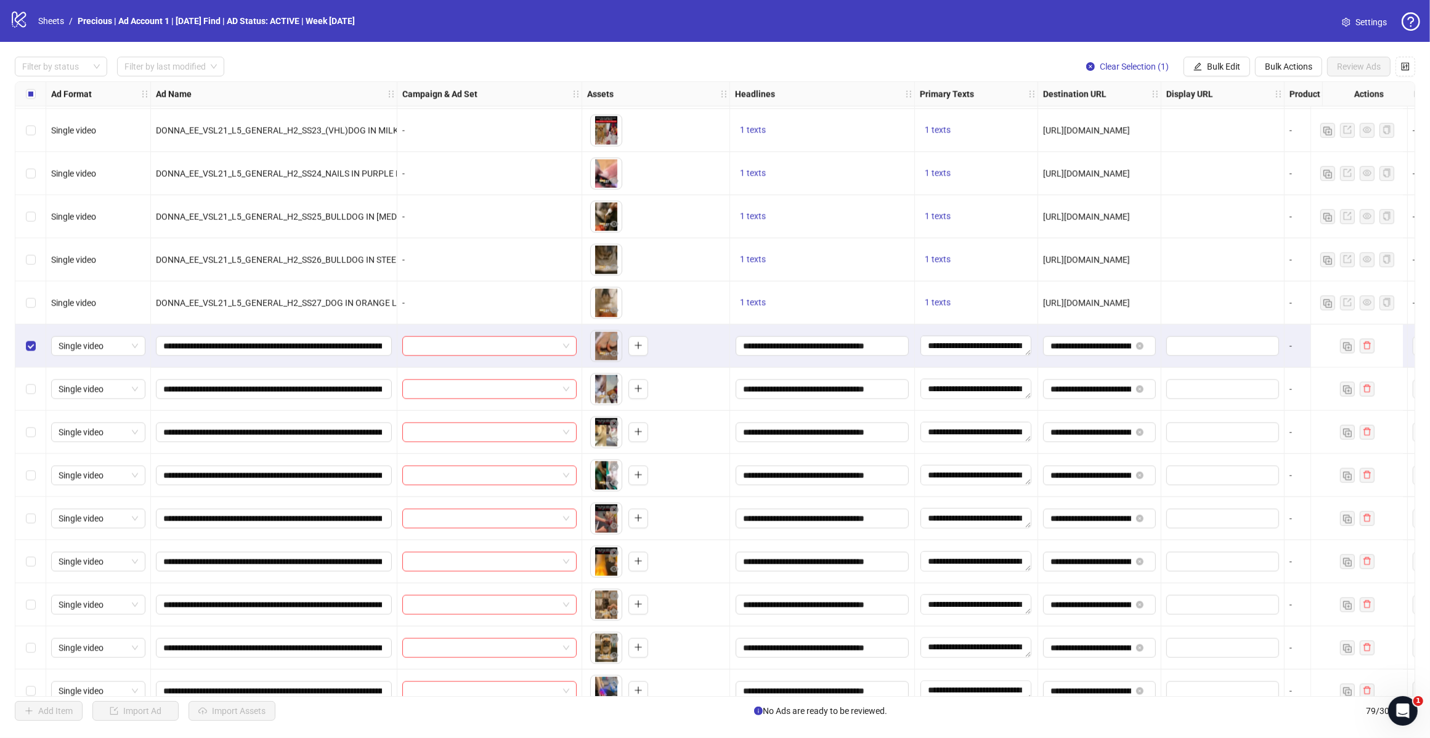
click at [23, 439] on div "Select row 62" at bounding box center [30, 432] width 31 height 43
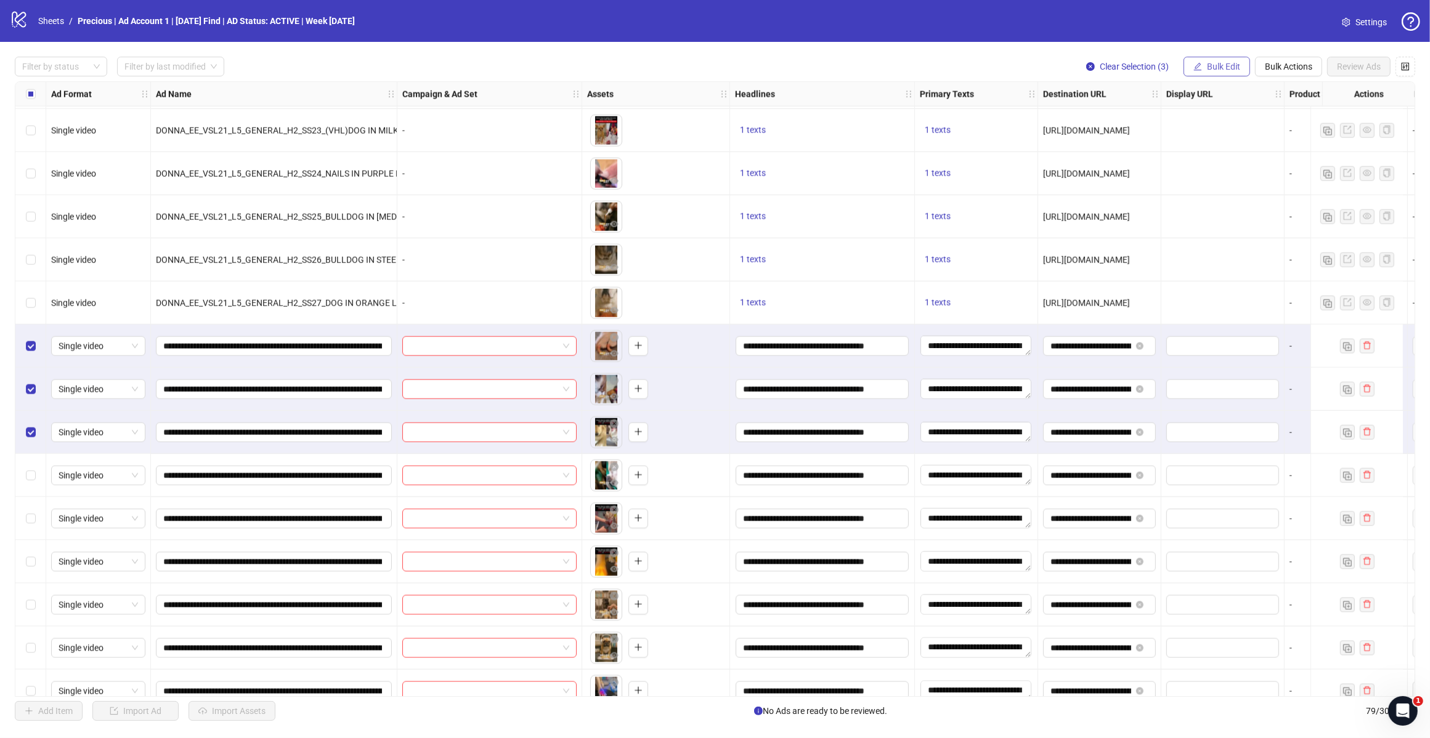
click at [1224, 65] on span "Bulk Edit" at bounding box center [1223, 67] width 33 height 10
click at [1223, 133] on span "Campaign & Ad Set" at bounding box center [1227, 131] width 73 height 14
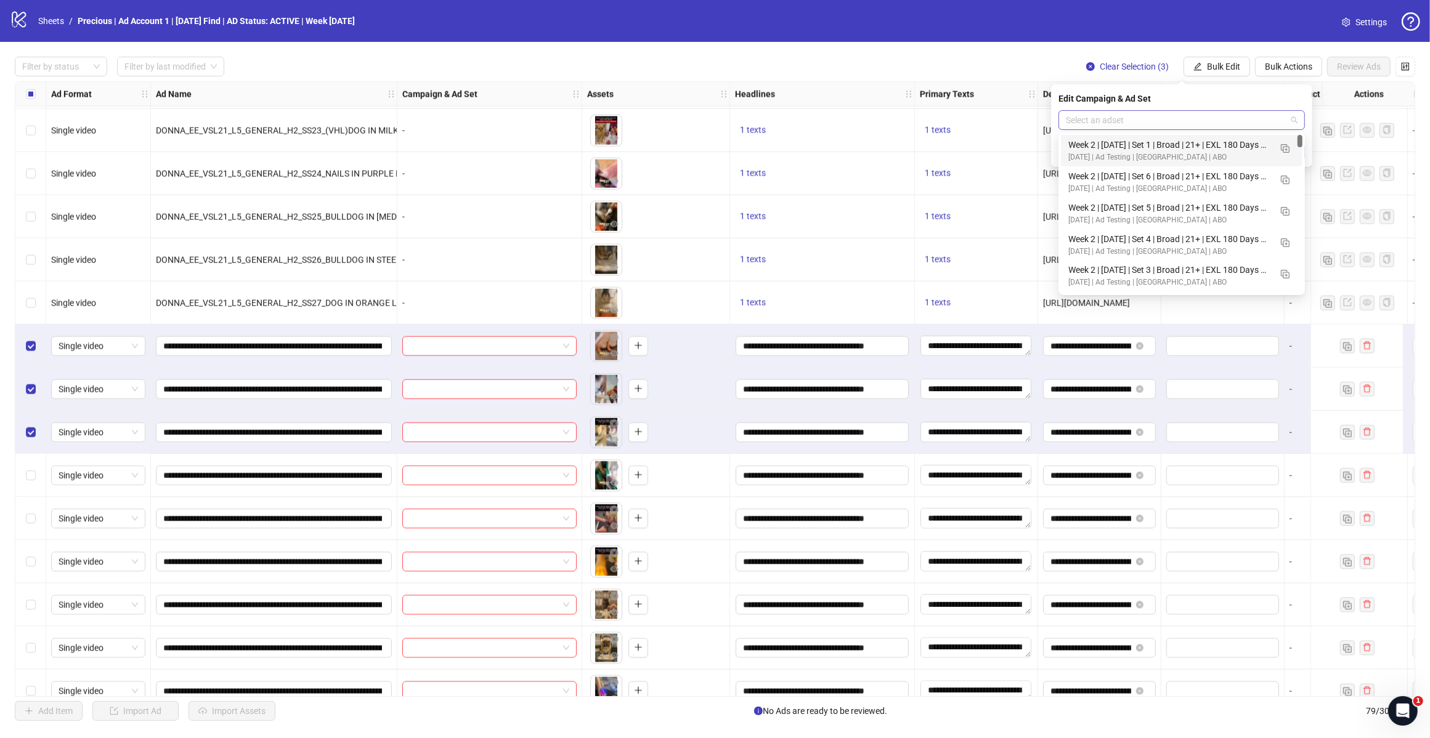
click at [1294, 123] on span at bounding box center [1182, 120] width 232 height 18
click at [1285, 149] on img "button" at bounding box center [1285, 148] width 9 height 9
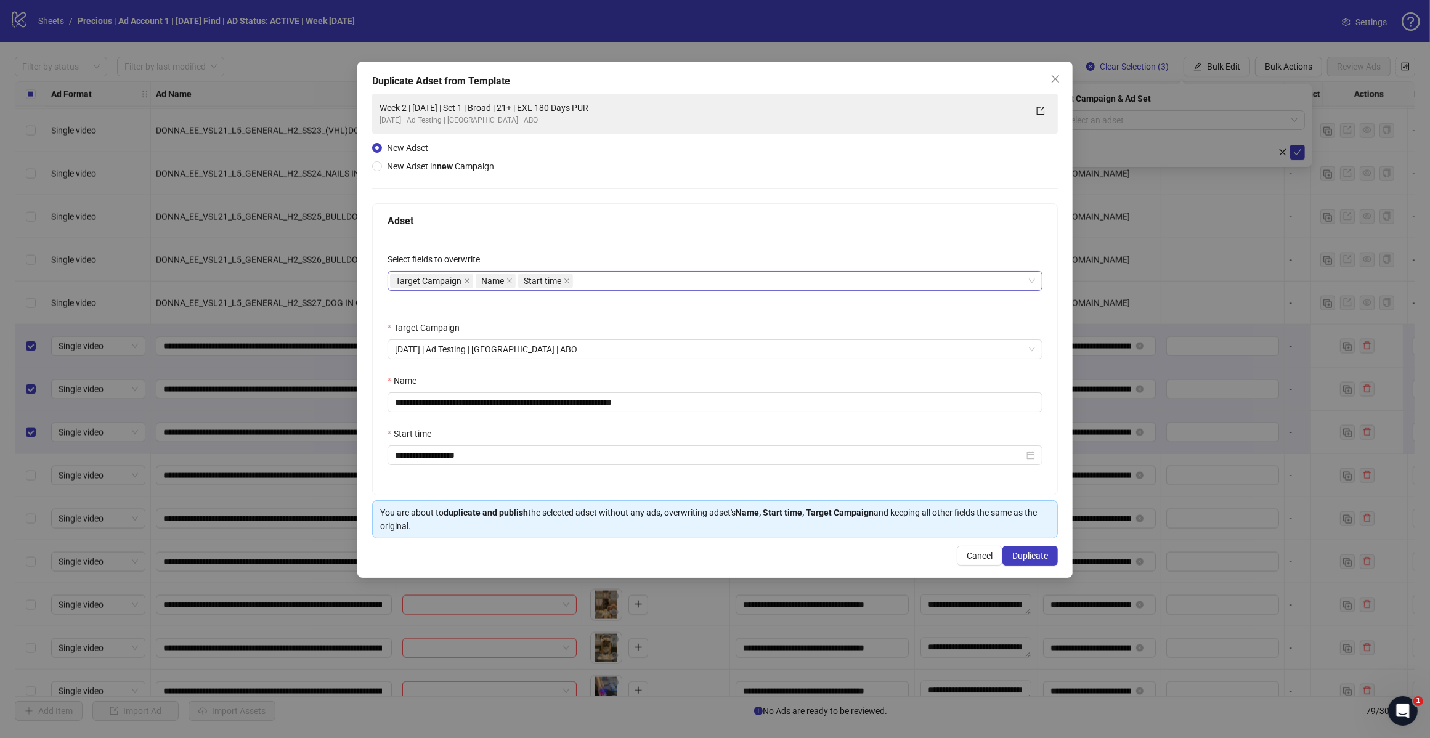
click at [605, 282] on div "Target Campaign Name Start time" at bounding box center [708, 280] width 637 height 17
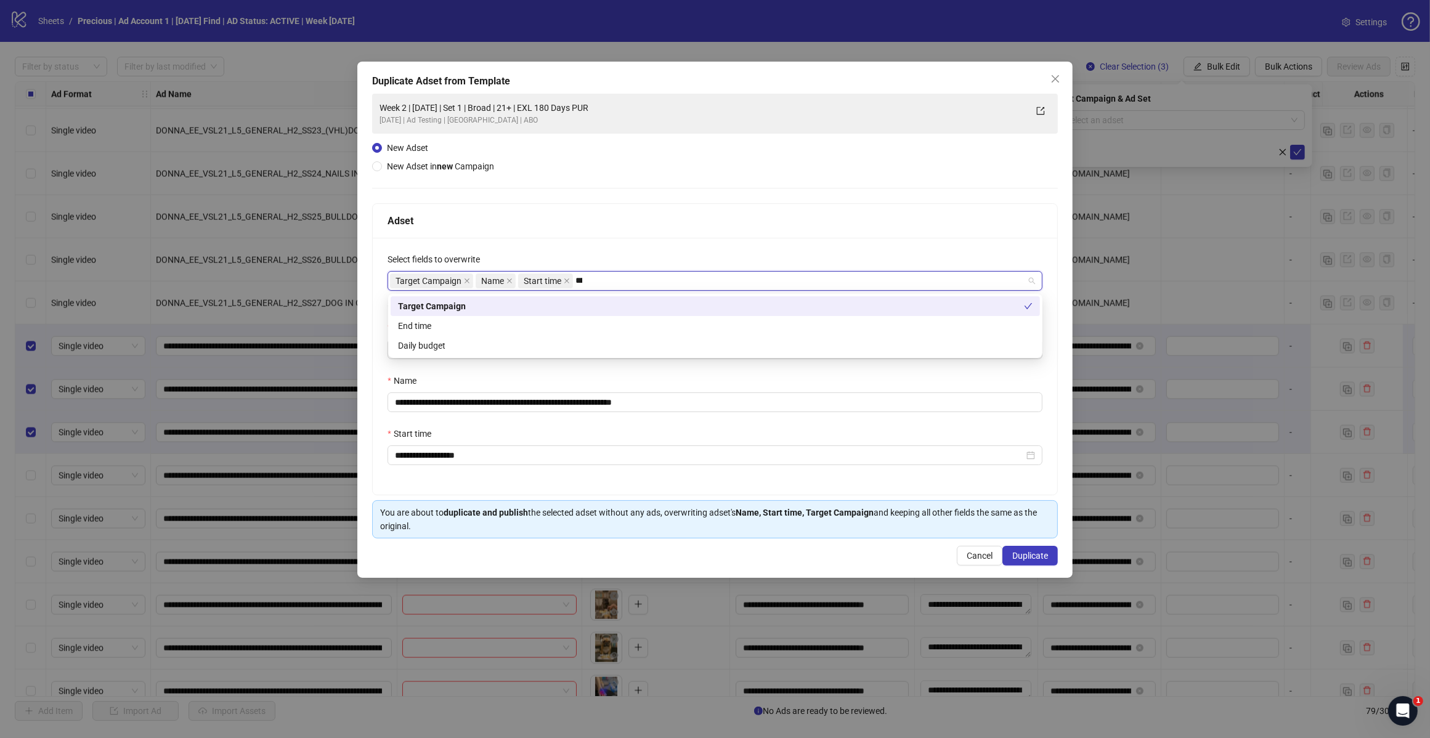
type input "*****"
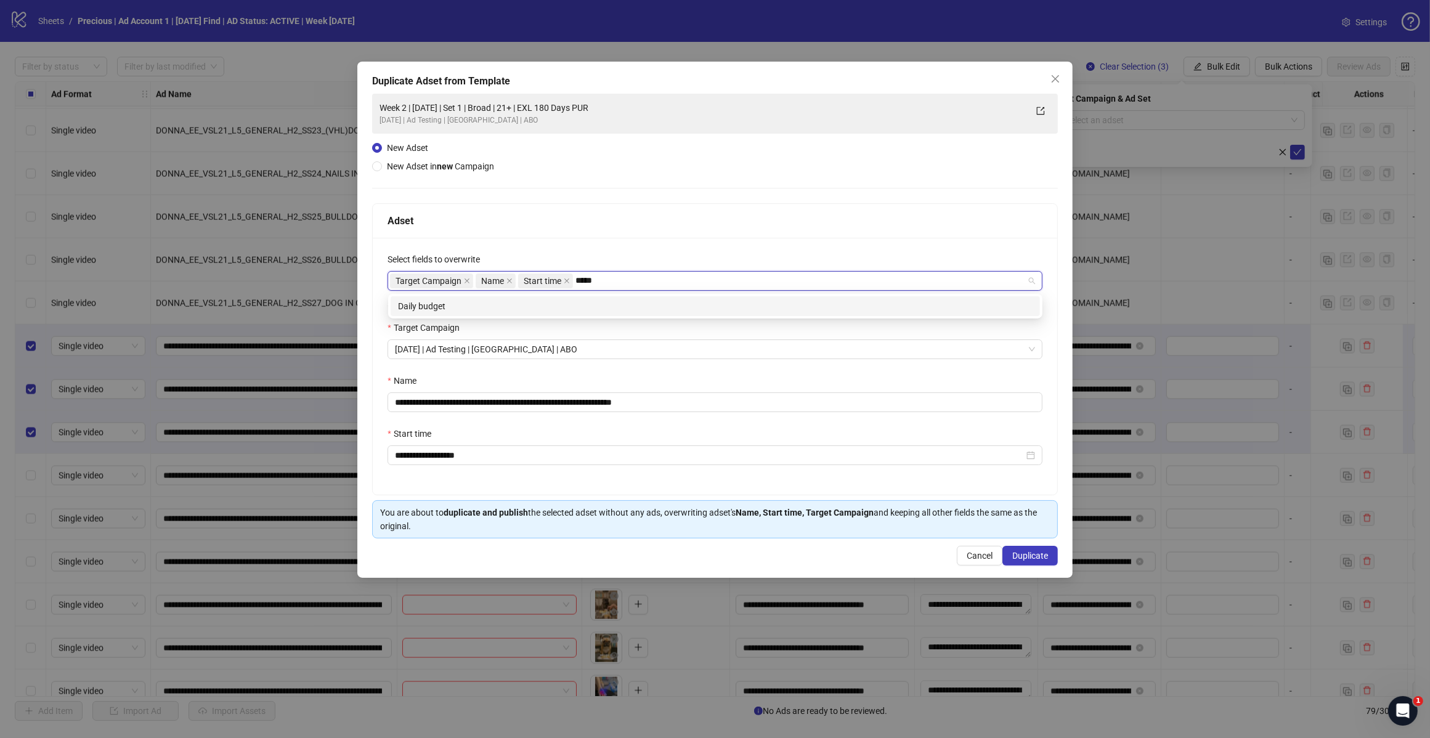
click at [551, 315] on div "Daily budget" at bounding box center [715, 306] width 649 height 20
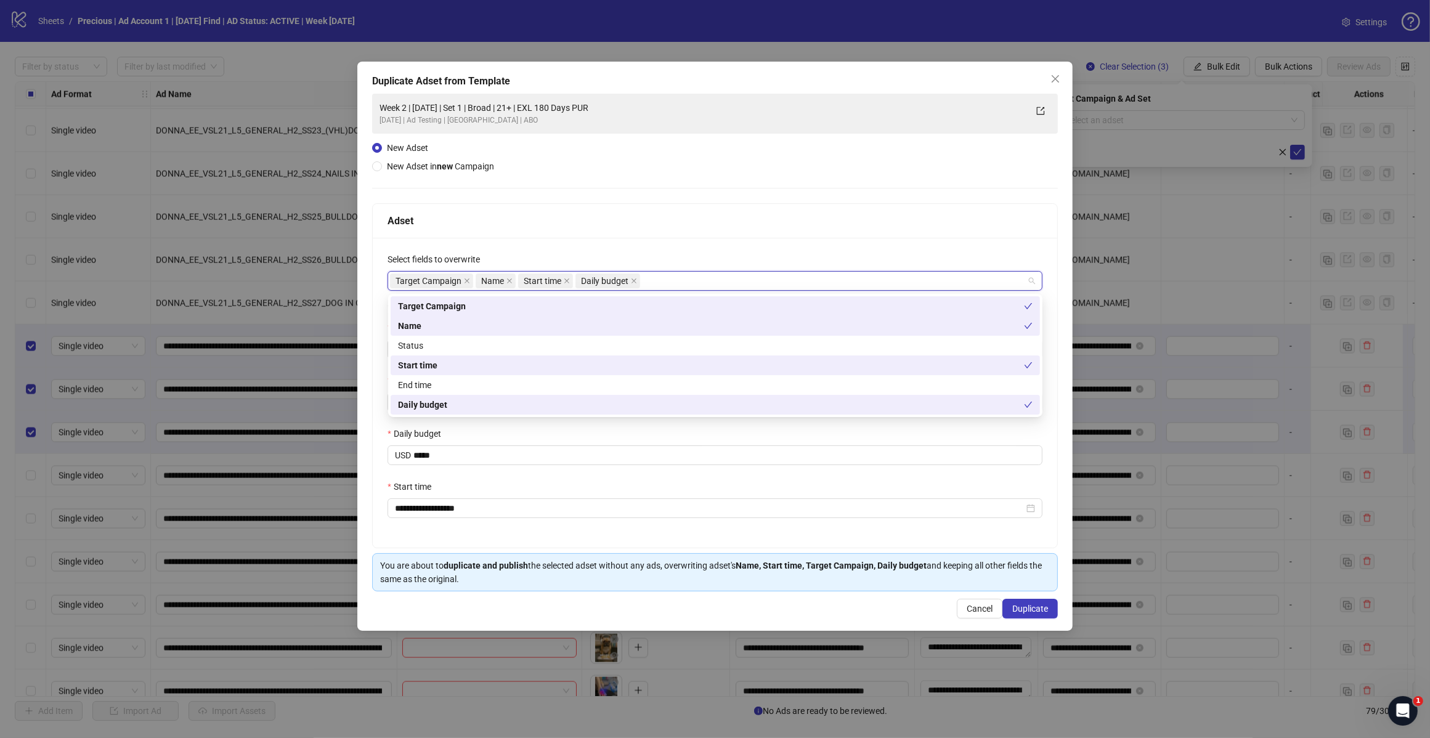
click at [721, 235] on div "Adset" at bounding box center [715, 221] width 684 height 34
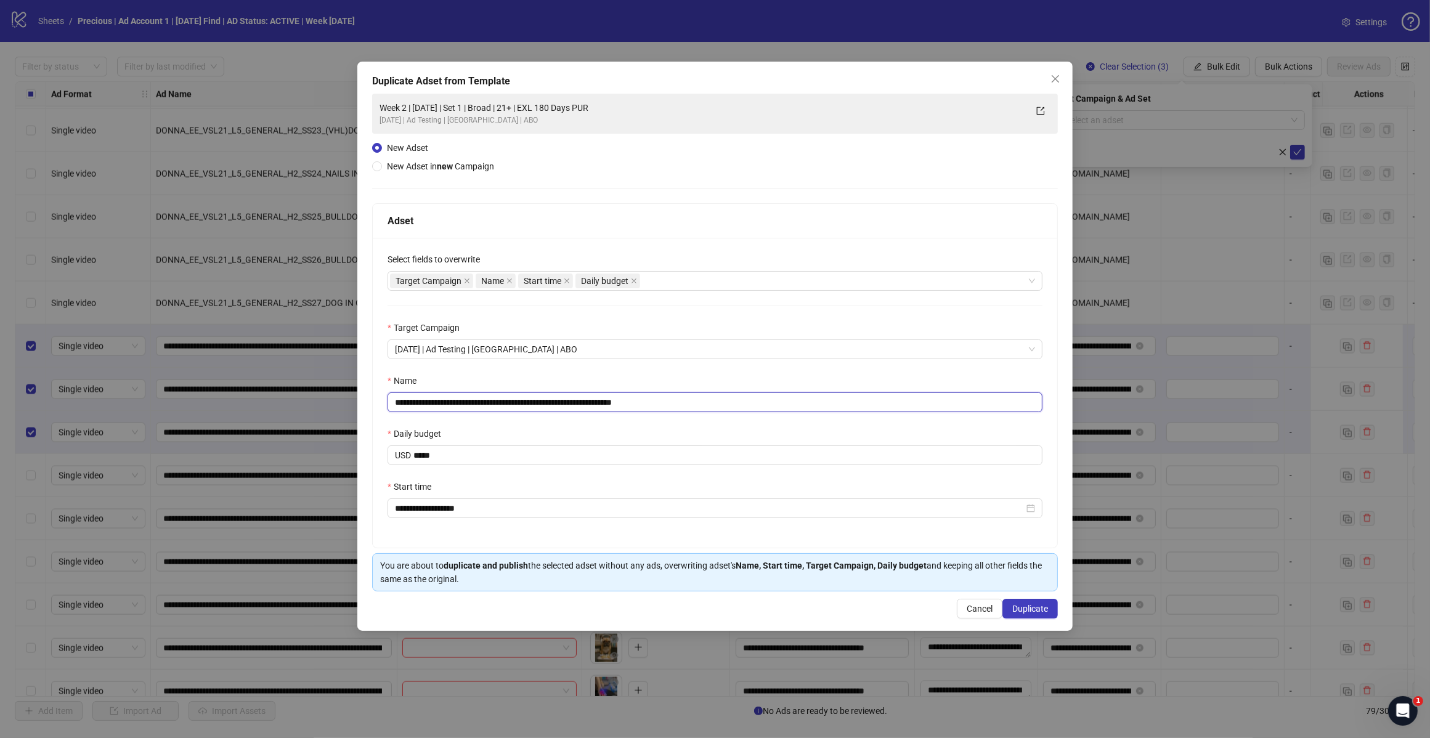
click at [641, 403] on input "**********" at bounding box center [714, 402] width 655 height 20
drag, startPoint x: 641, startPoint y: 403, endPoint x: 780, endPoint y: 413, distance: 139.5
click at [779, 413] on div "**********" at bounding box center [715, 393] width 684 height 310
click at [432, 404] on input "**********" at bounding box center [714, 402] width 655 height 20
type input "**********"
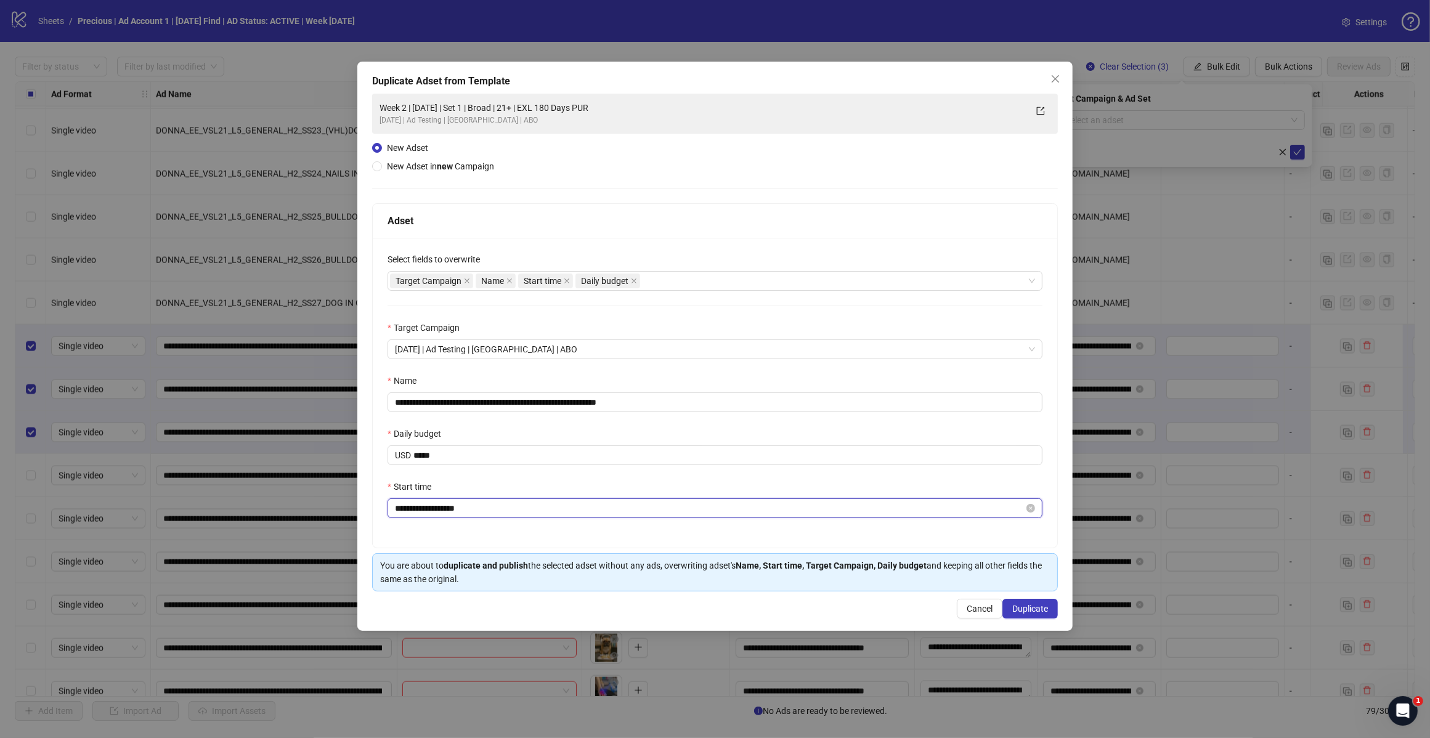
click at [423, 508] on input "**********" at bounding box center [709, 508] width 629 height 14
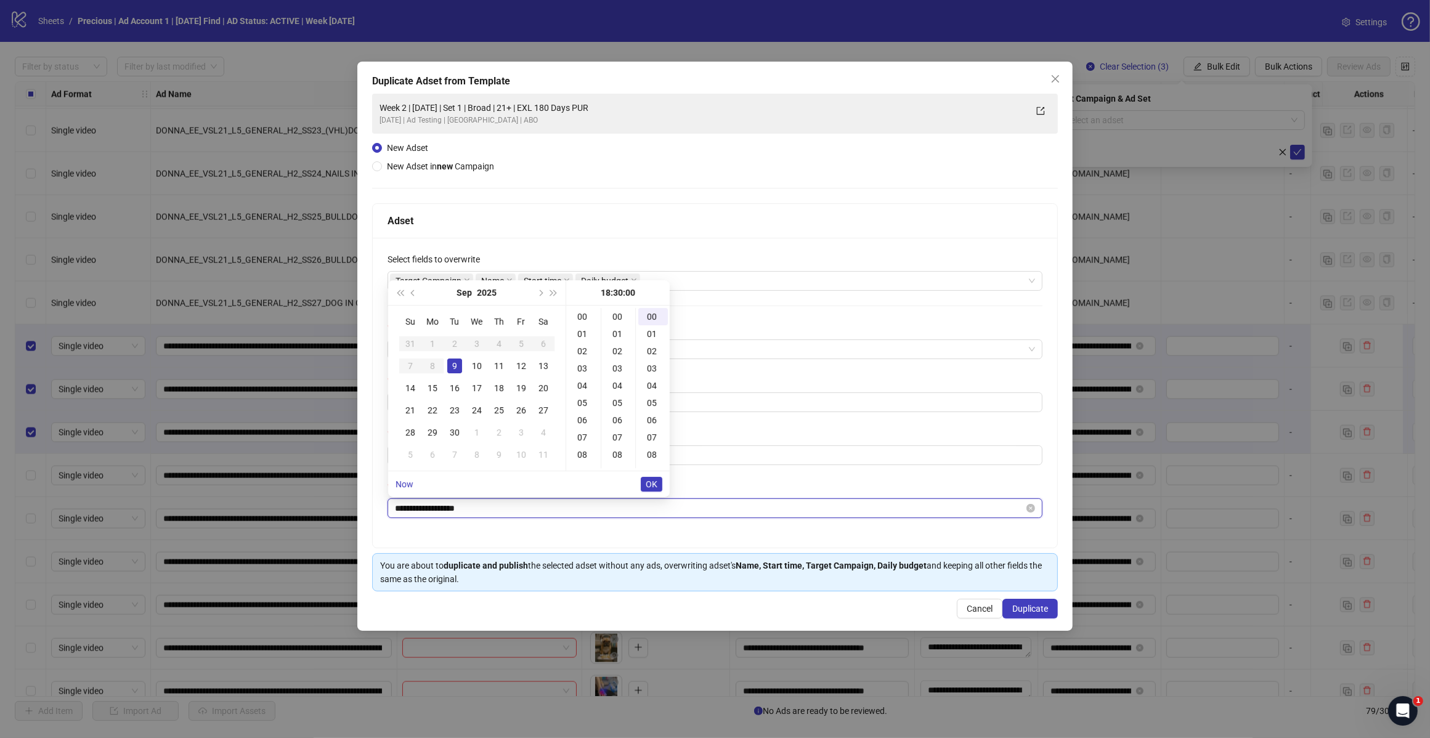
scroll to position [517, 0]
click at [482, 362] on div "10" at bounding box center [476, 366] width 15 height 15
type input "**********"
drag, startPoint x: 649, startPoint y: 480, endPoint x: 475, endPoint y: 522, distance: 178.7
click at [649, 479] on span "OK" at bounding box center [652, 484] width 12 height 10
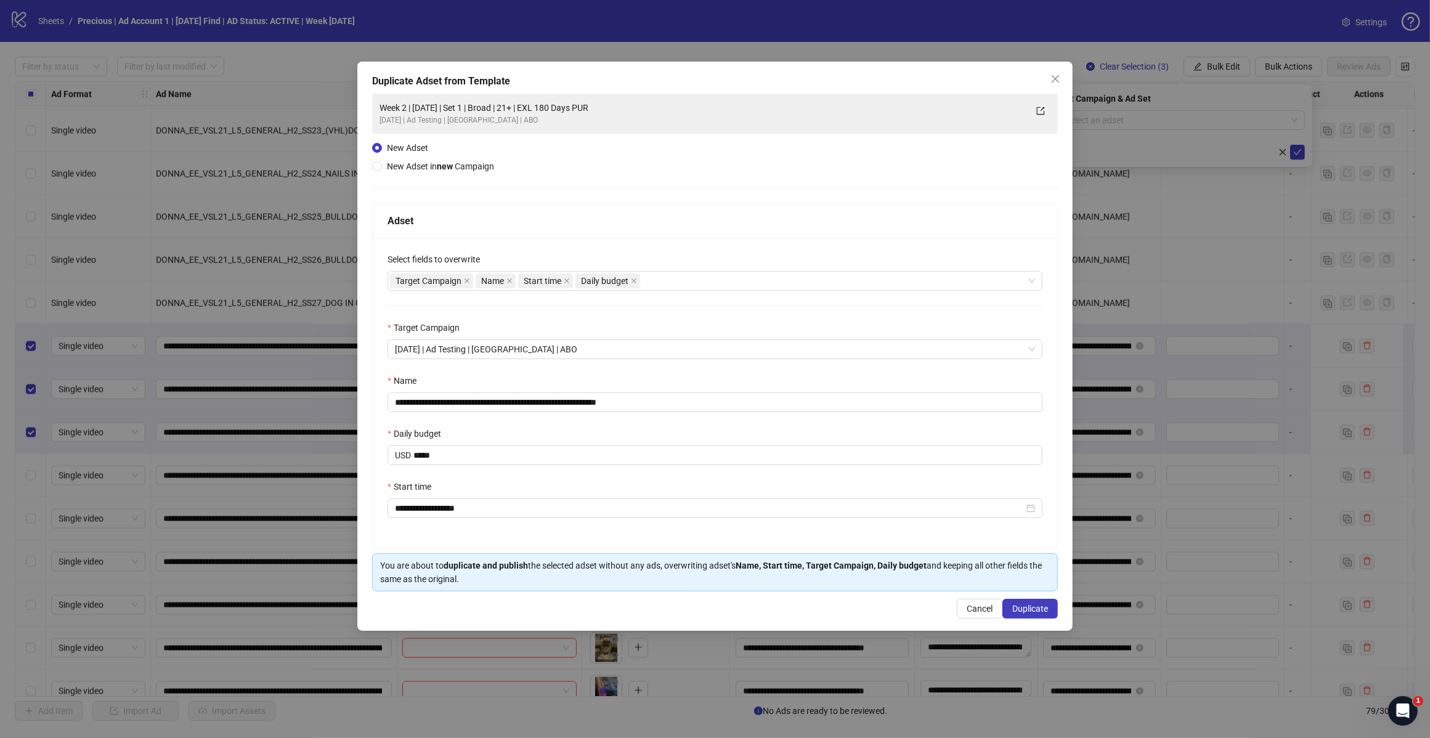
click at [484, 482] on div "Start time" at bounding box center [714, 489] width 655 height 18
click at [715, 328] on div "Target Campaign" at bounding box center [714, 330] width 655 height 18
click at [1024, 613] on span "Duplicate" at bounding box center [1030, 609] width 36 height 10
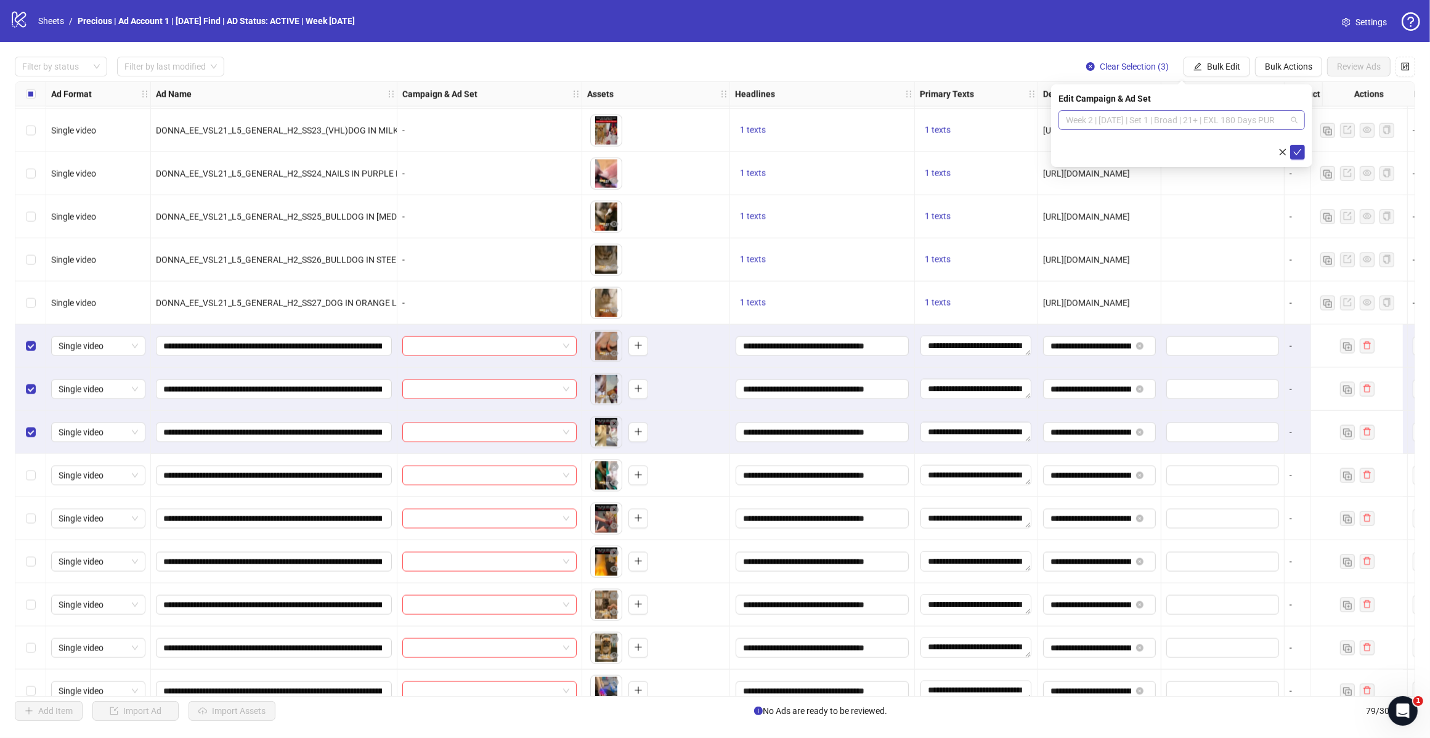
scroll to position [0, 0]
click at [1286, 124] on span "Week 2 | [DATE] | Set 1 | Broad | 21+ | EXL 180 Days PUR" at bounding box center [1182, 120] width 232 height 18
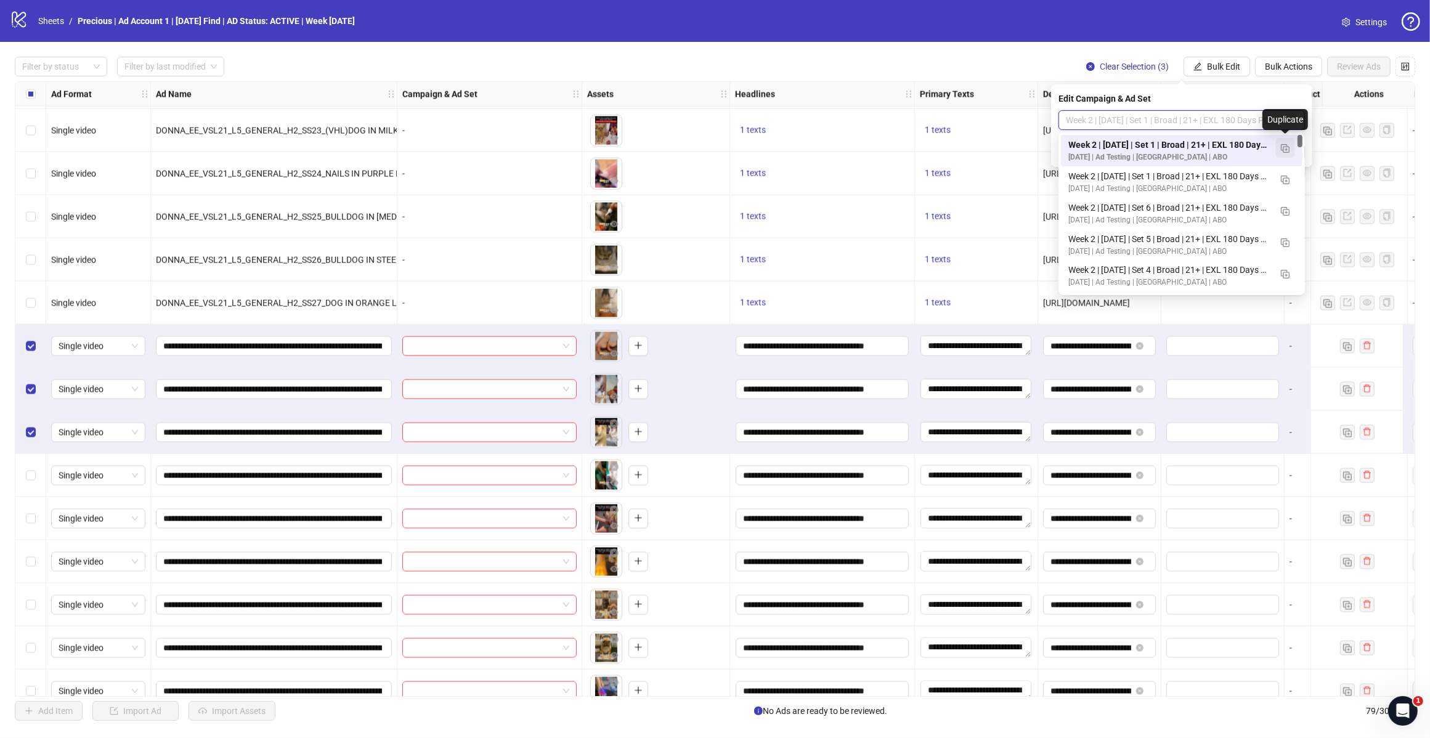
click at [1281, 150] on img "button" at bounding box center [1285, 148] width 9 height 9
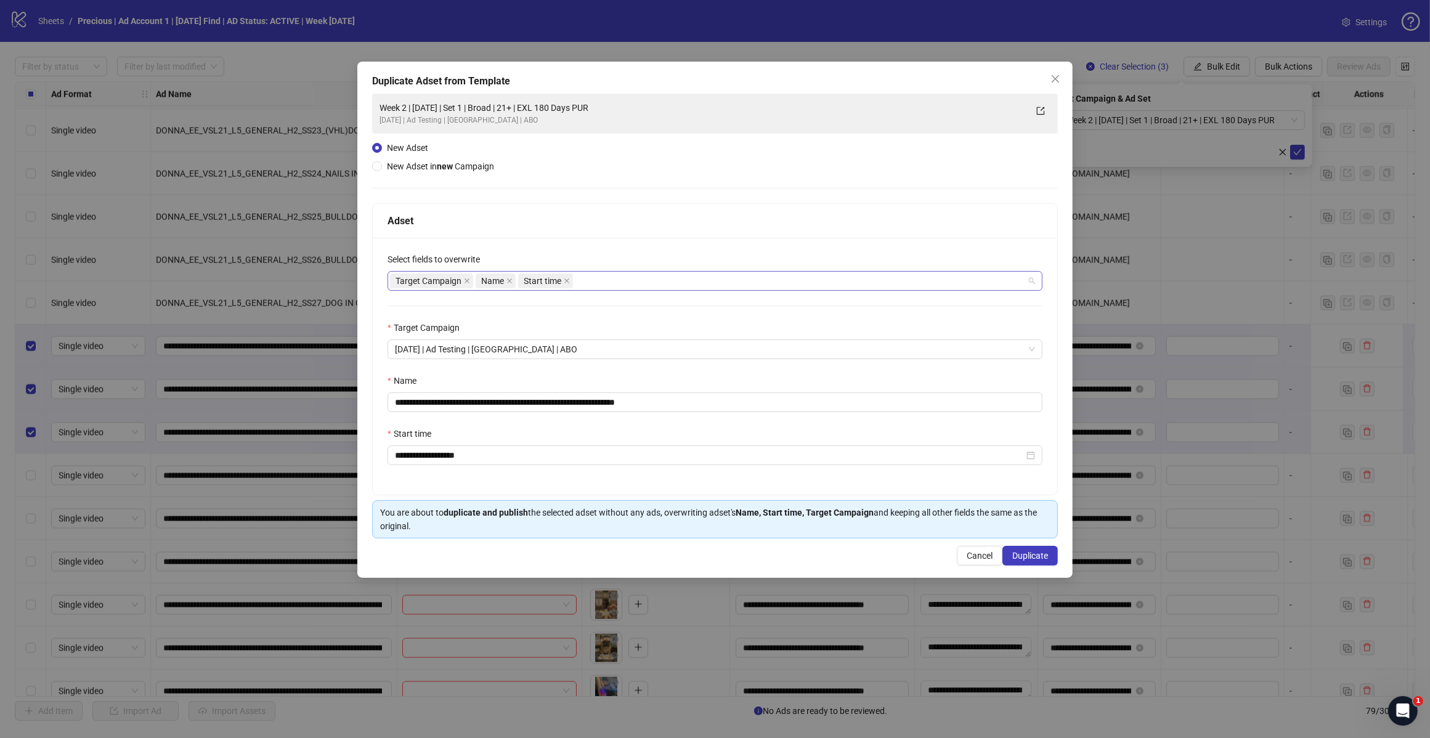
click at [647, 288] on div "Target Campaign Name Start time" at bounding box center [708, 280] width 637 height 17
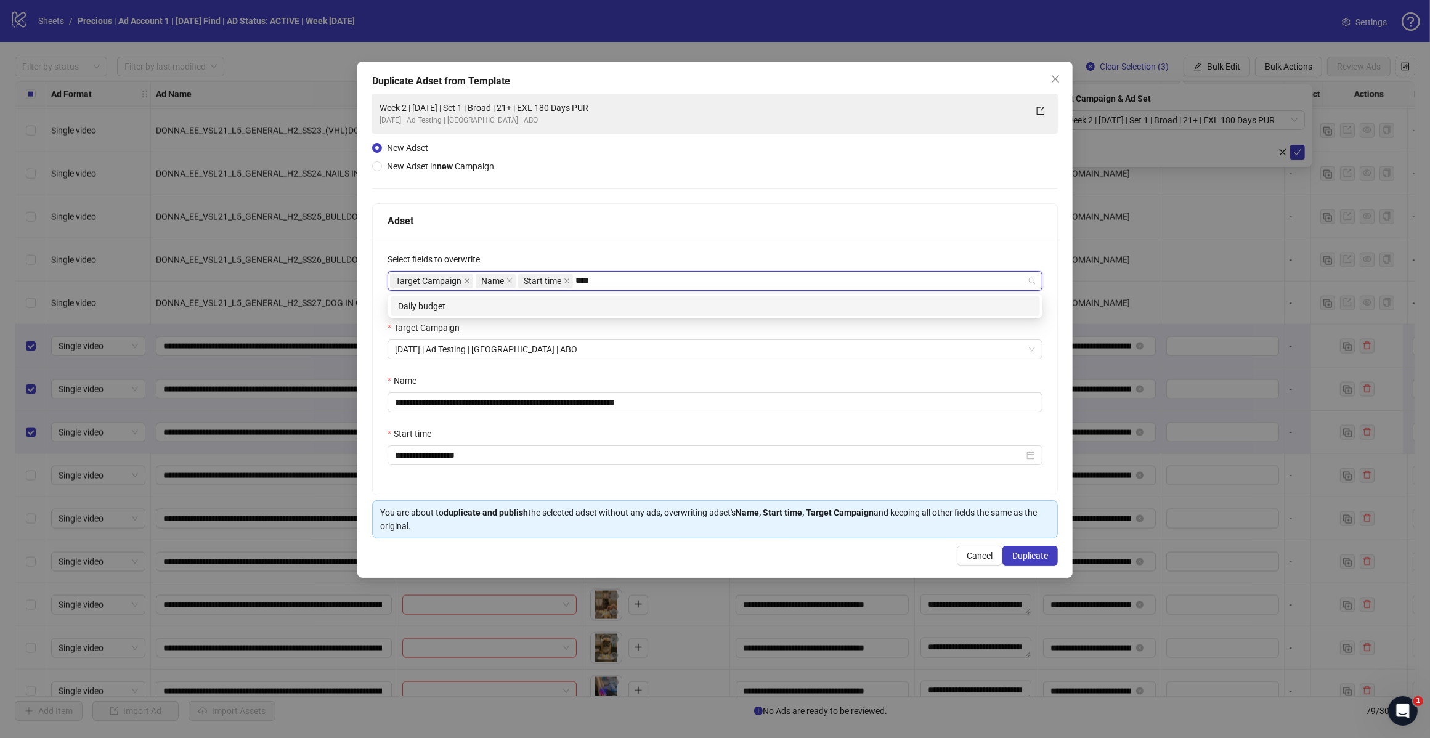
type input "*****"
click at [616, 311] on div "Daily budget" at bounding box center [715, 306] width 634 height 14
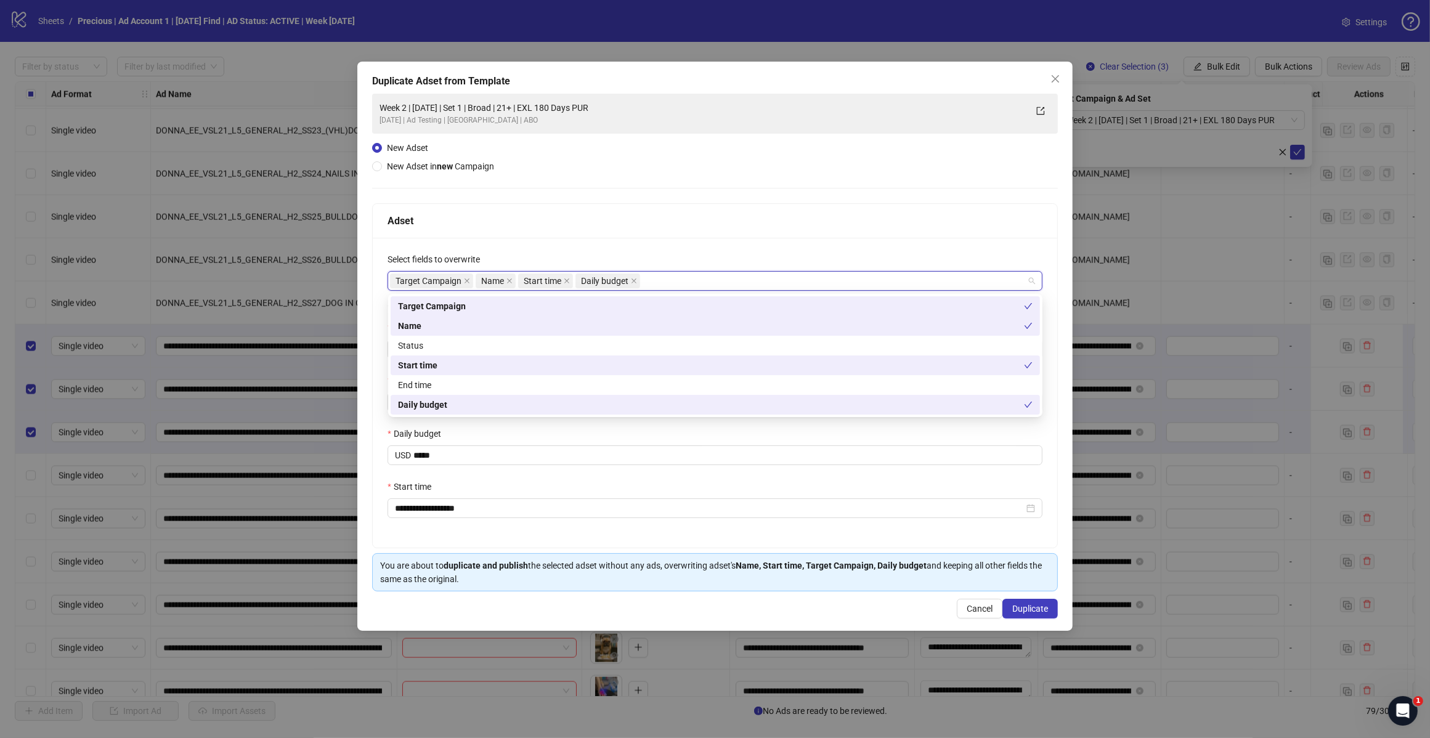
click at [648, 217] on div "Adset" at bounding box center [714, 220] width 655 height 15
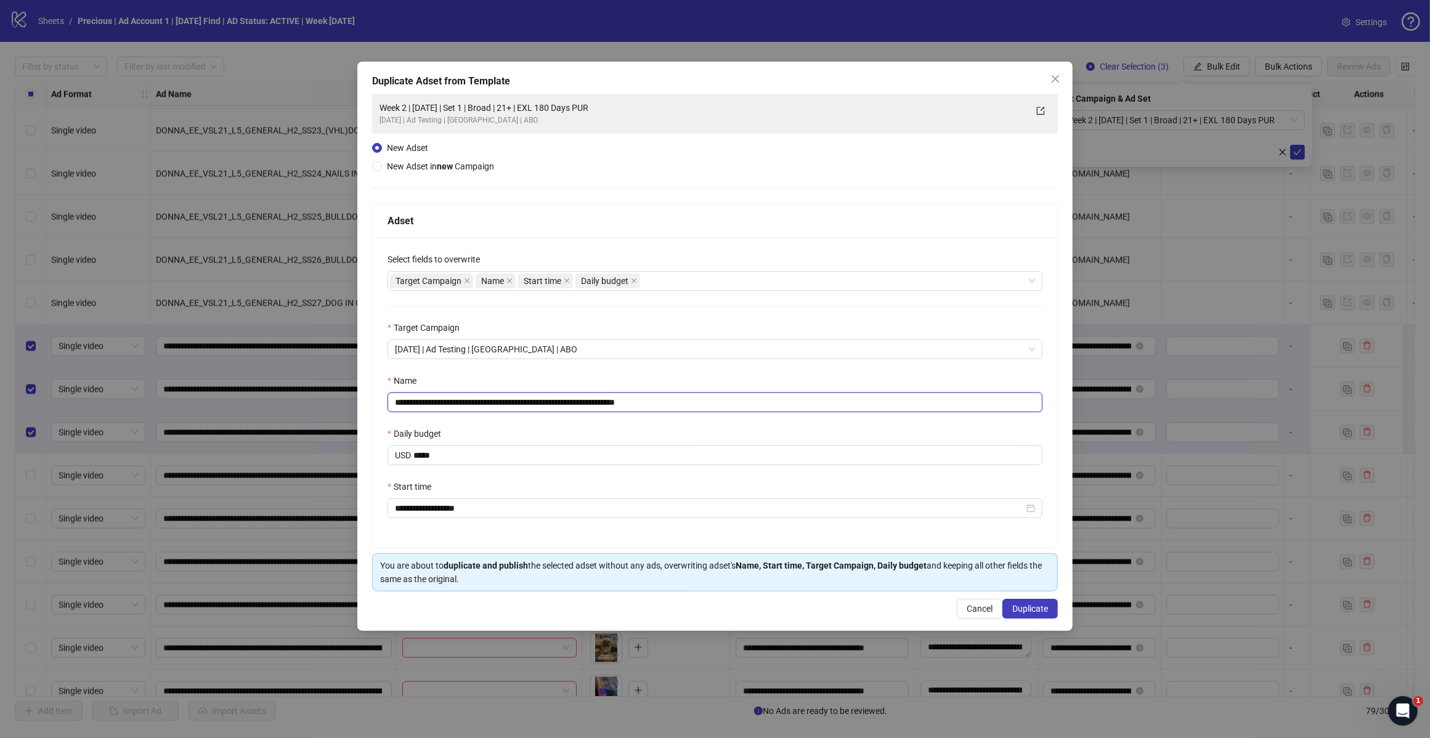
drag, startPoint x: 647, startPoint y: 402, endPoint x: 756, endPoint y: 420, distance: 110.6
click at [737, 414] on div "**********" at bounding box center [715, 393] width 684 height 310
click at [513, 405] on input "**********" at bounding box center [714, 402] width 655 height 20
type input "**********"
click at [673, 425] on div "**********" at bounding box center [715, 393] width 684 height 310
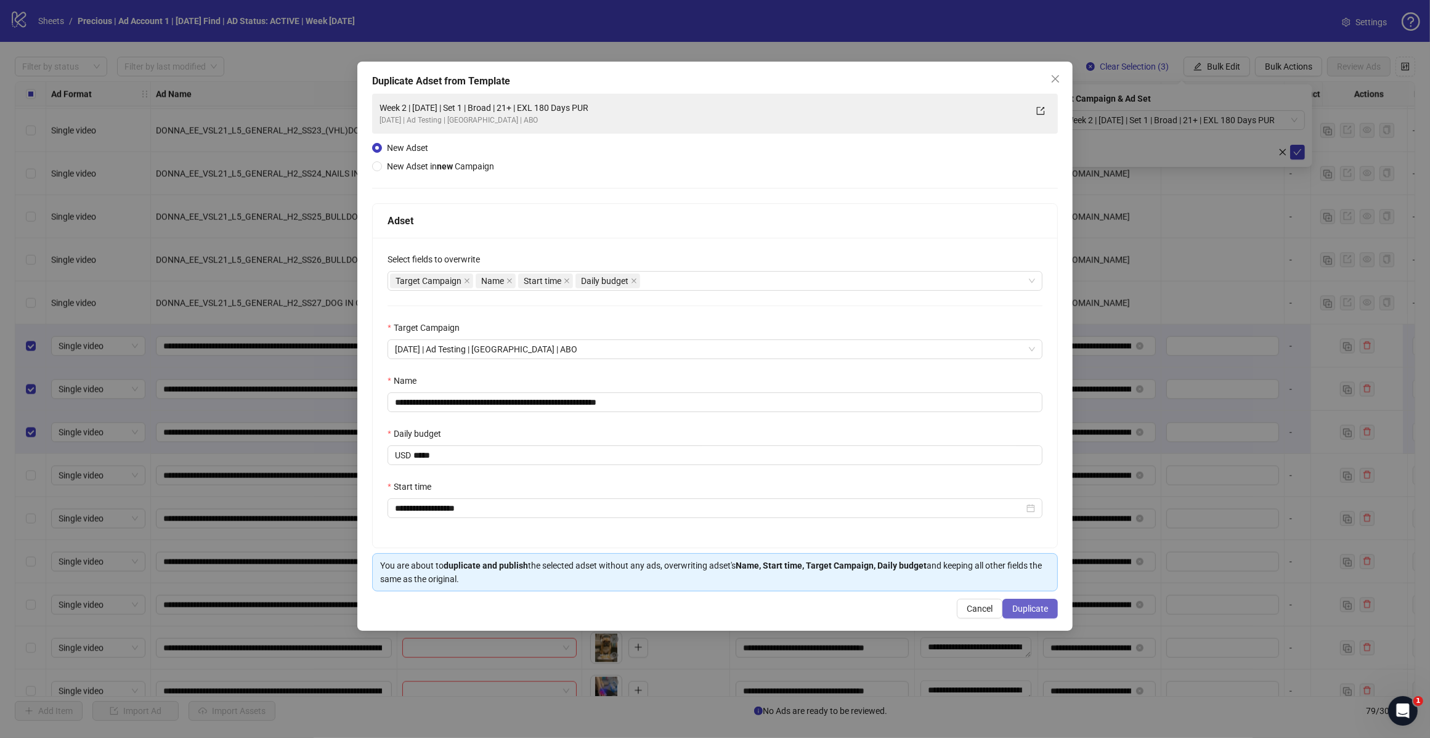
click at [1048, 610] on button "Duplicate" at bounding box center [1029, 609] width 55 height 20
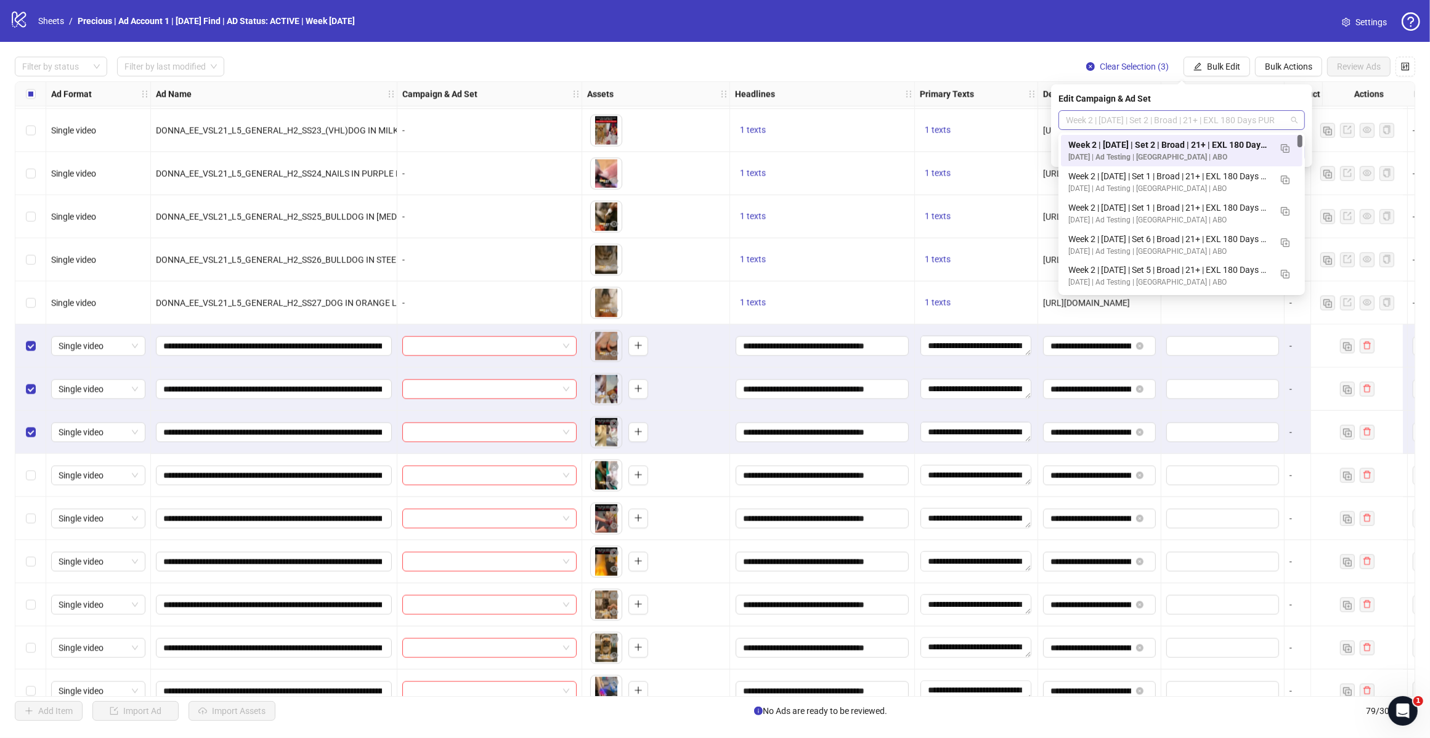
click at [1295, 117] on span "Week 2 | [DATE] | Set 2 | Broad | 21+ | EXL 180 Days PUR" at bounding box center [1182, 120] width 232 height 18
click at [1292, 147] on button "button" at bounding box center [1285, 148] width 20 height 20
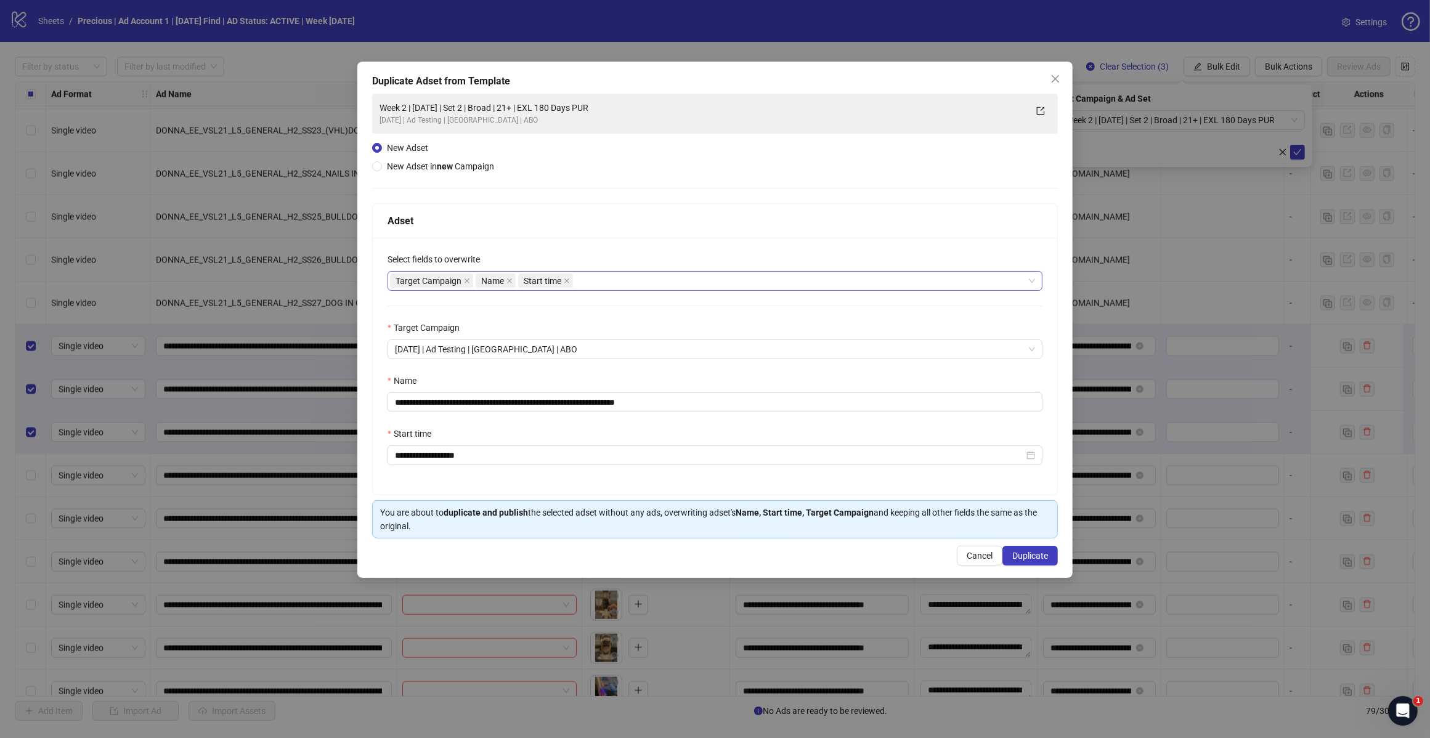
click at [608, 284] on div "Target Campaign Name Start time" at bounding box center [708, 280] width 637 height 17
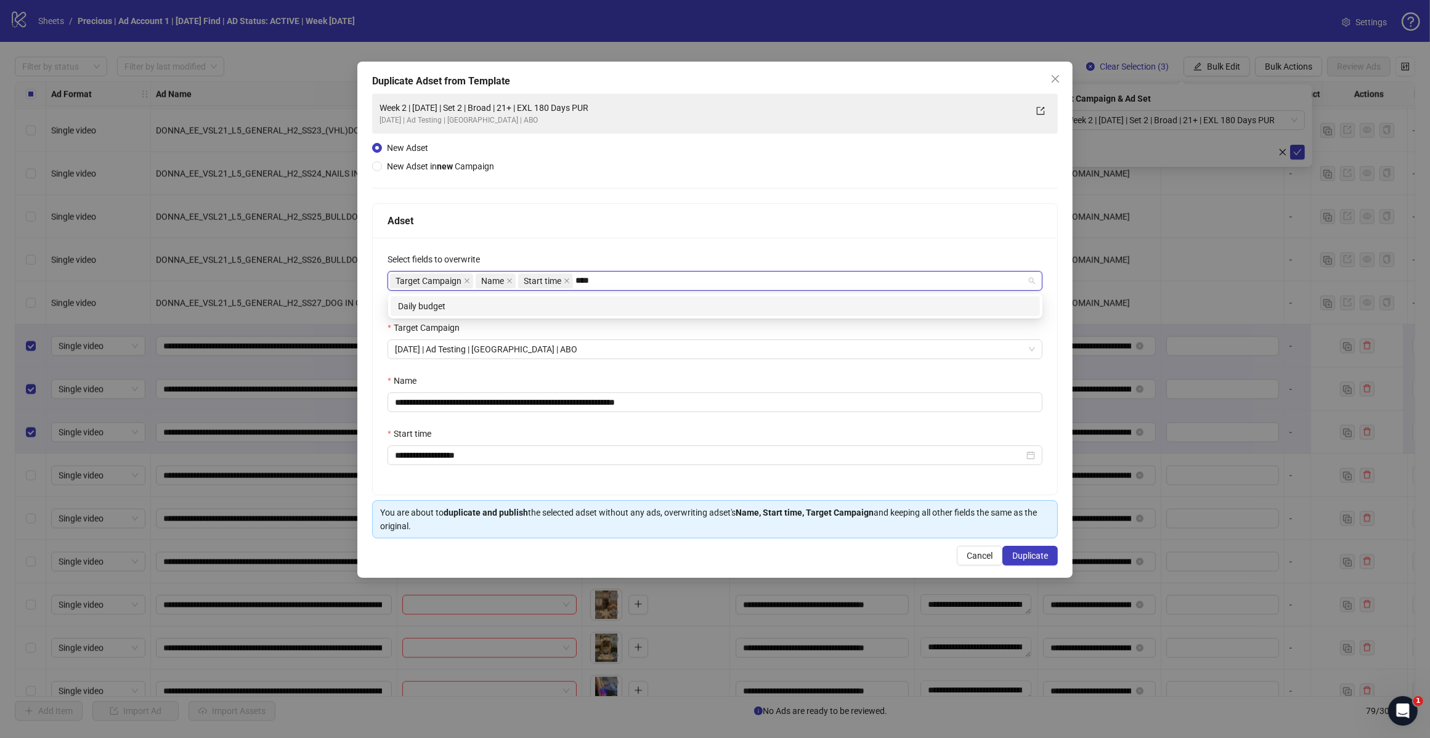
type input "*****"
click at [568, 302] on div "Daily budget" at bounding box center [715, 306] width 634 height 14
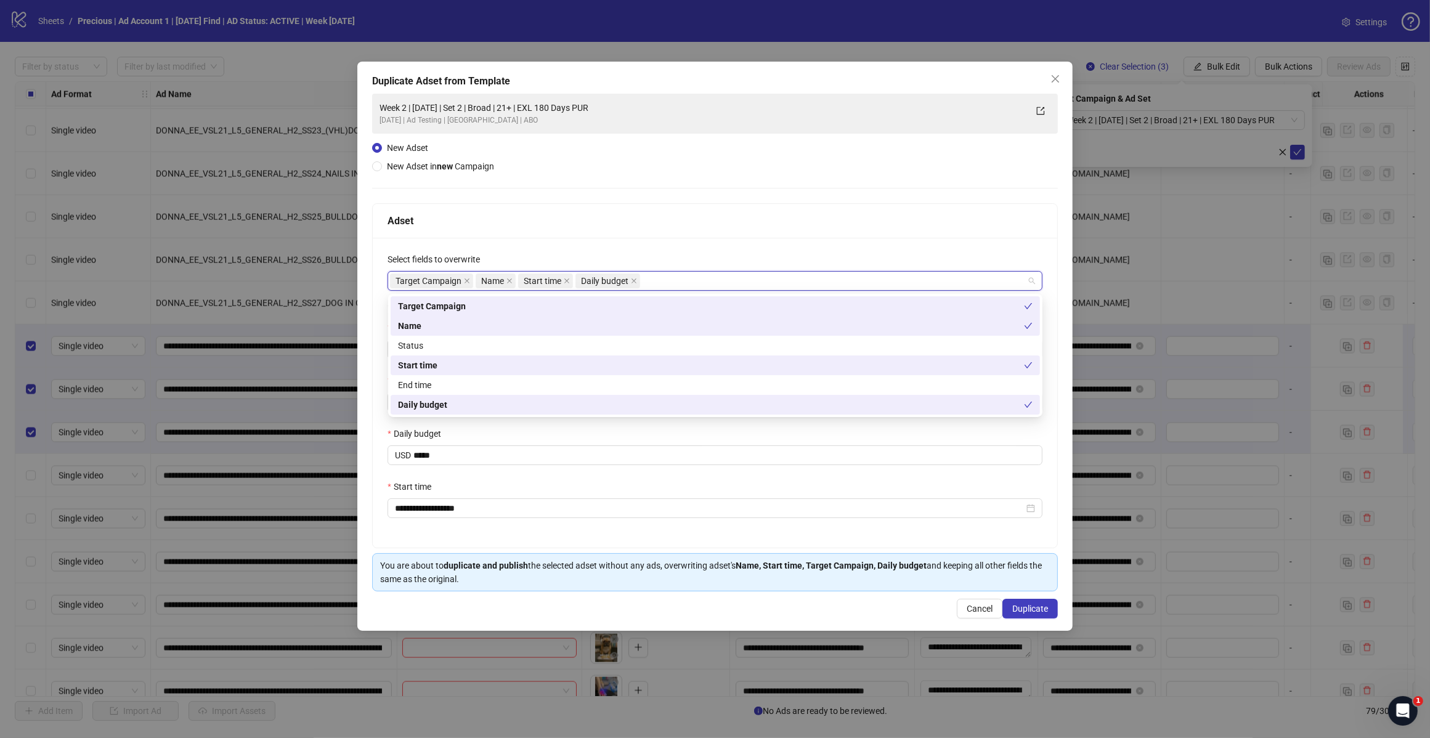
click at [620, 217] on div "Adset" at bounding box center [714, 220] width 655 height 15
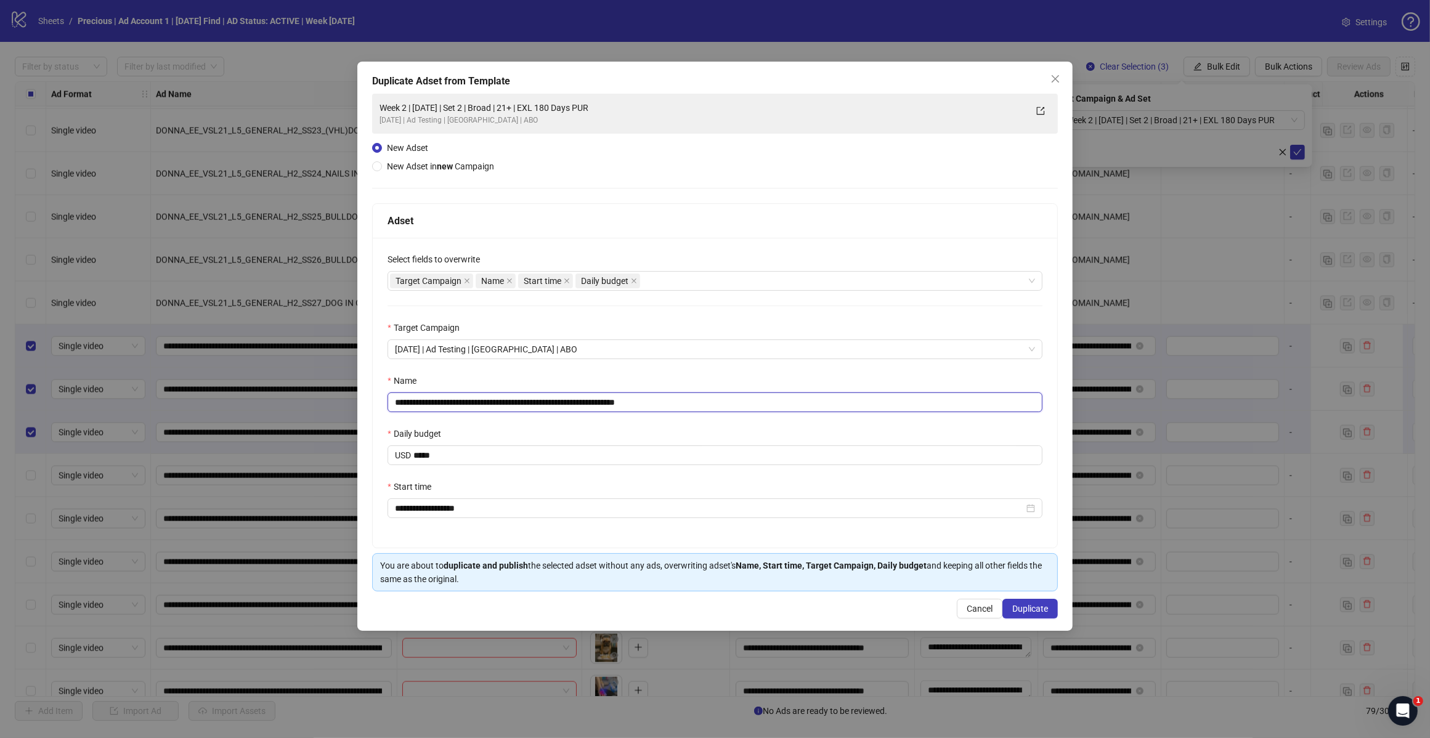
click at [760, 404] on input "**********" at bounding box center [714, 402] width 655 height 20
click at [516, 405] on input "**********" at bounding box center [714, 402] width 655 height 20
type input "**********"
click at [1031, 608] on span "Duplicate" at bounding box center [1030, 609] width 36 height 10
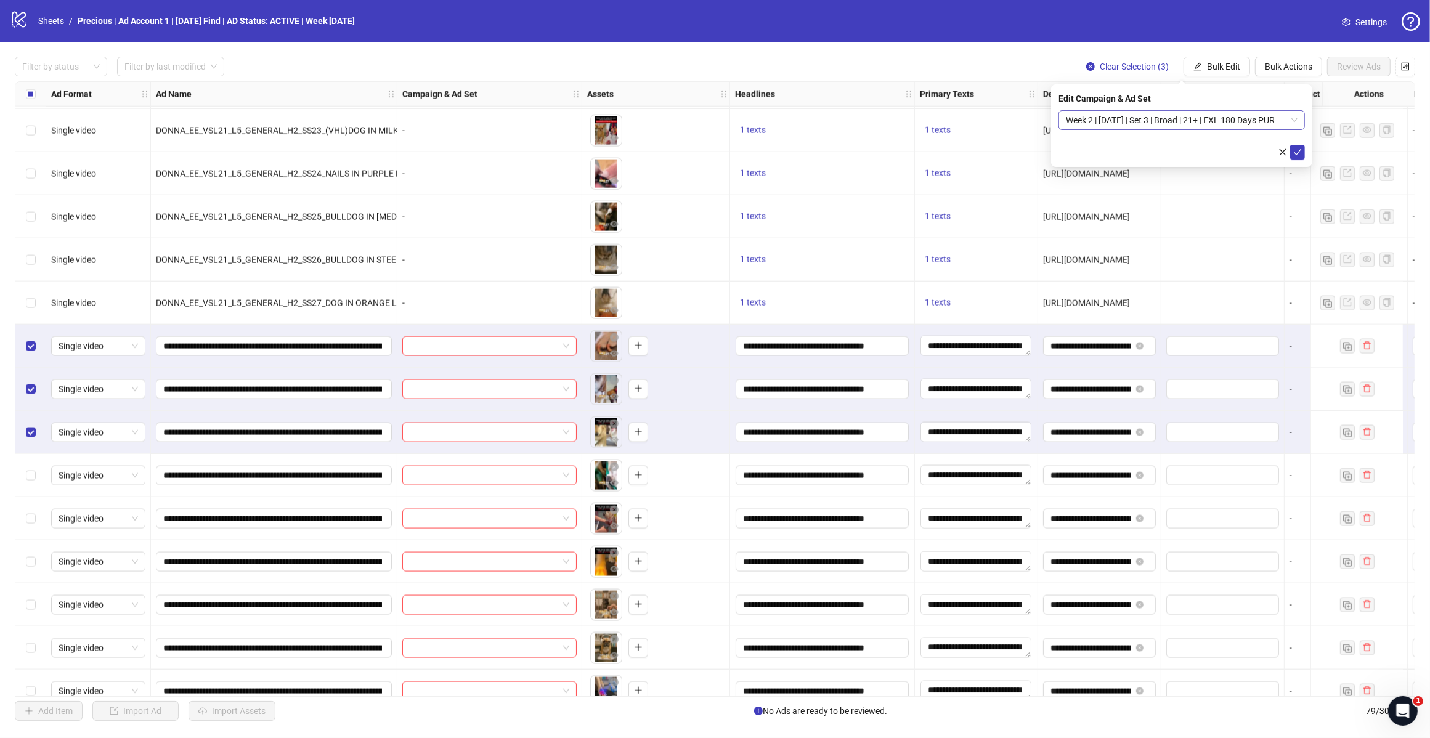
click at [1287, 121] on span "Week 2 | [DATE] | Set 3 | Broad | 21+ | EXL 180 Days PUR" at bounding box center [1182, 120] width 232 height 18
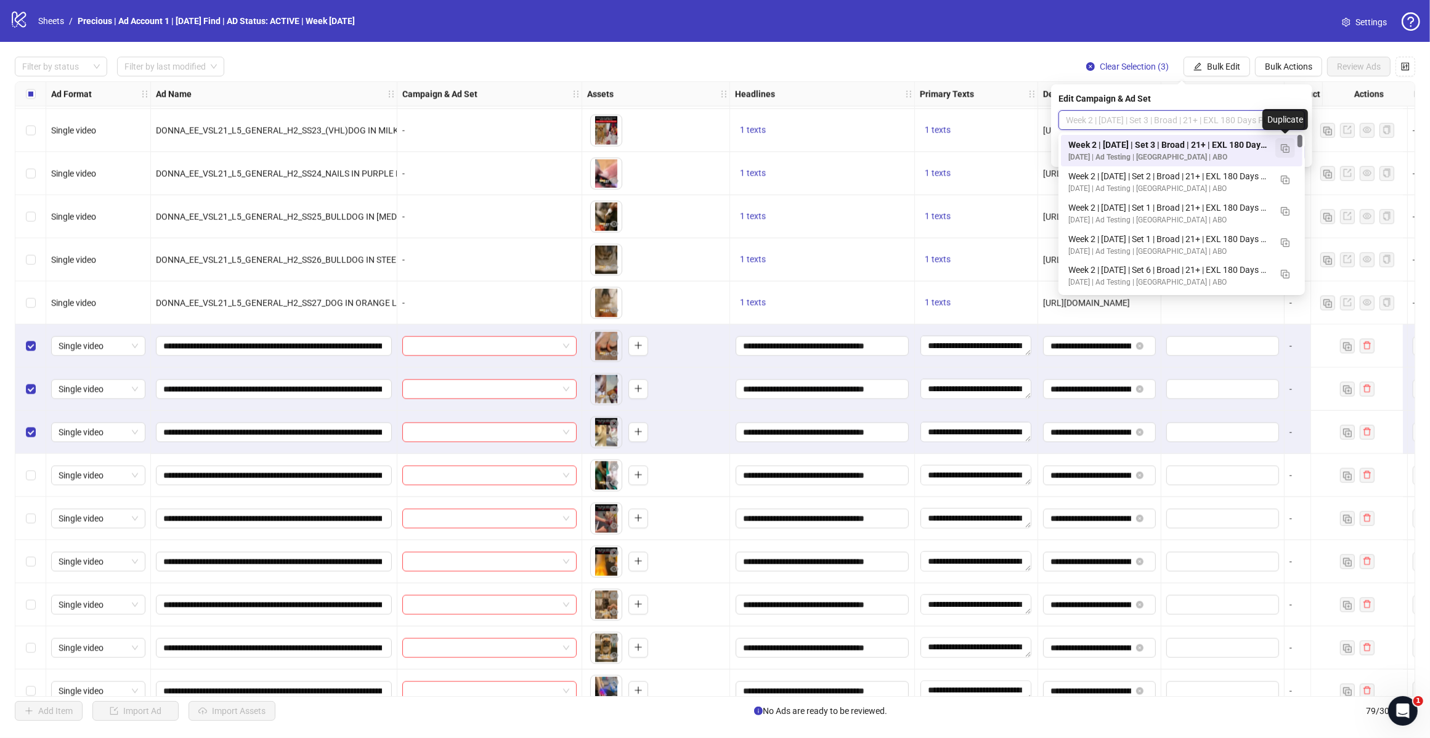
click at [1282, 145] on img "button" at bounding box center [1285, 148] width 9 height 9
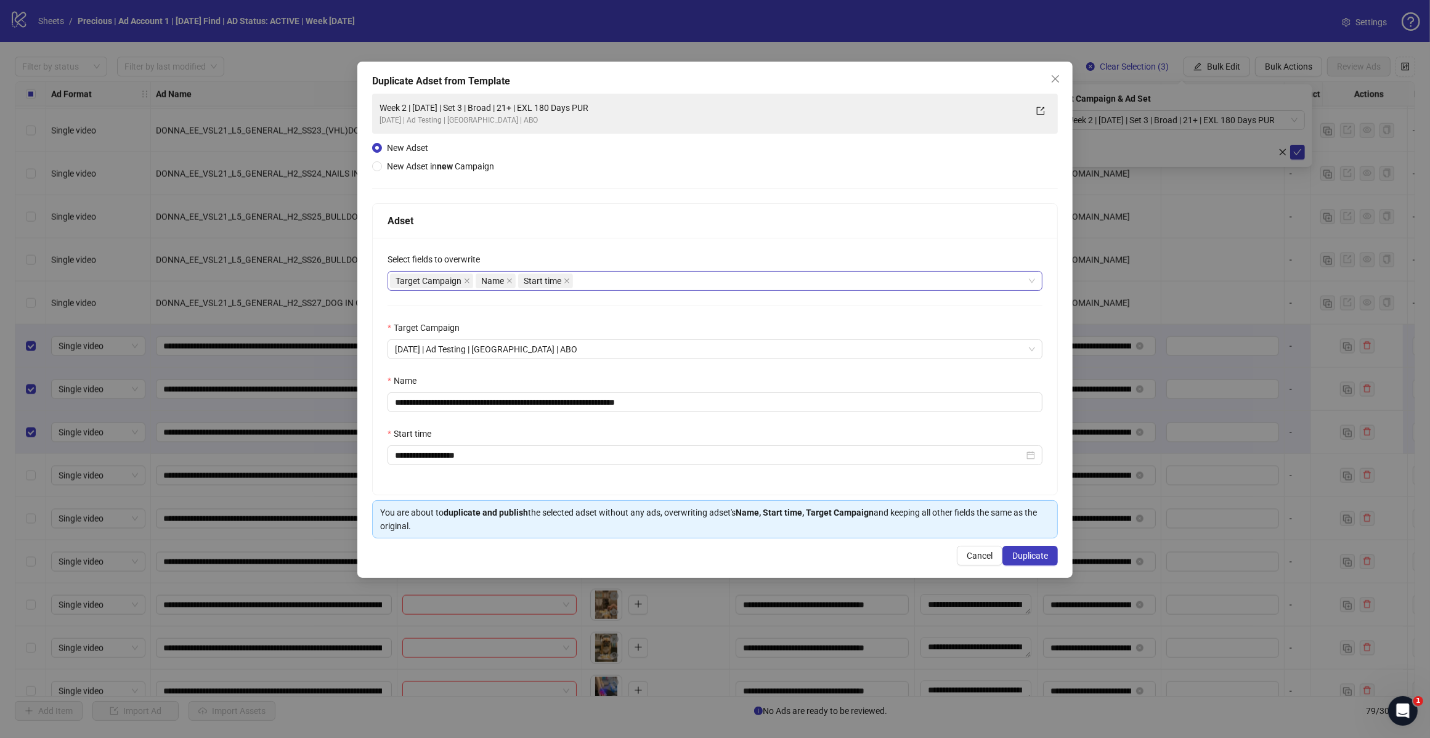
click at [622, 280] on div "Target Campaign Name Start time" at bounding box center [708, 280] width 637 height 17
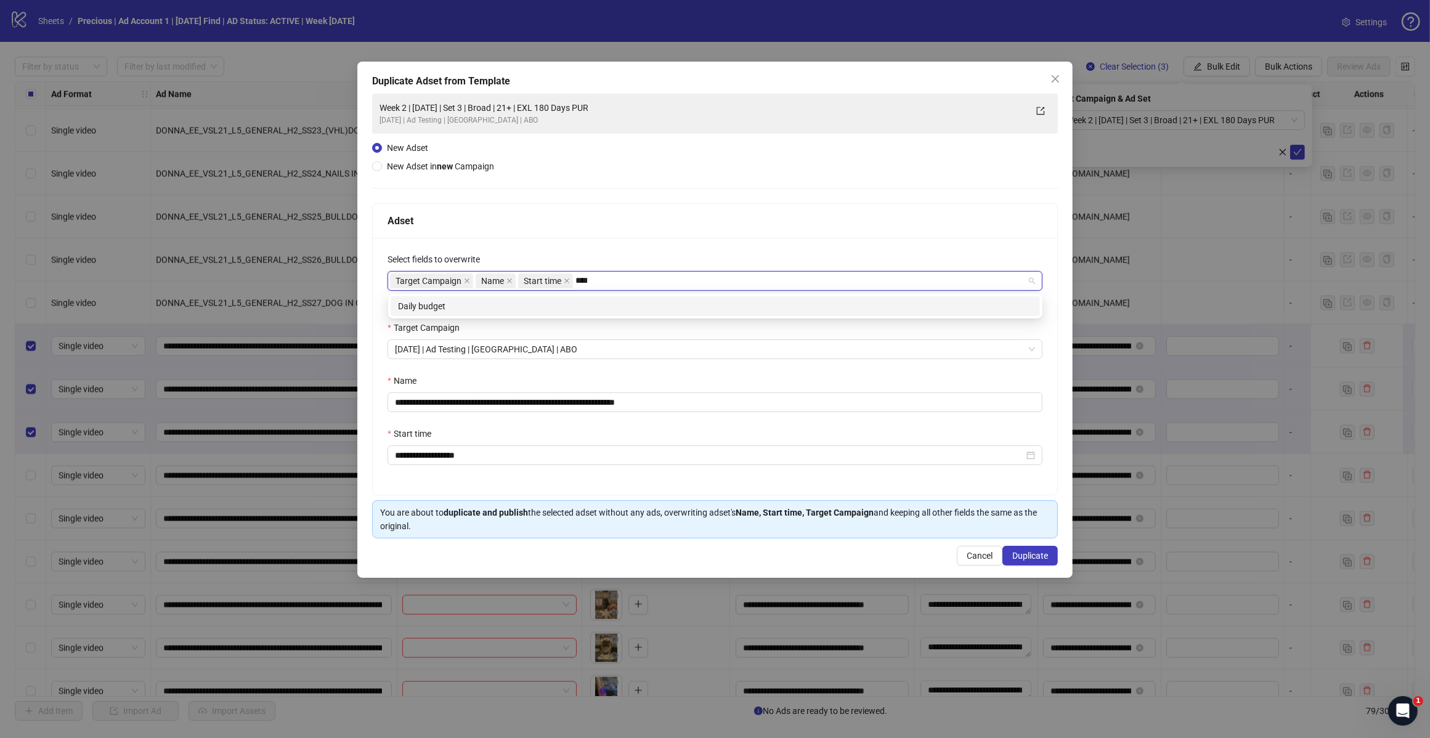
type input "*****"
click at [596, 305] on div "Daily budget" at bounding box center [715, 306] width 634 height 14
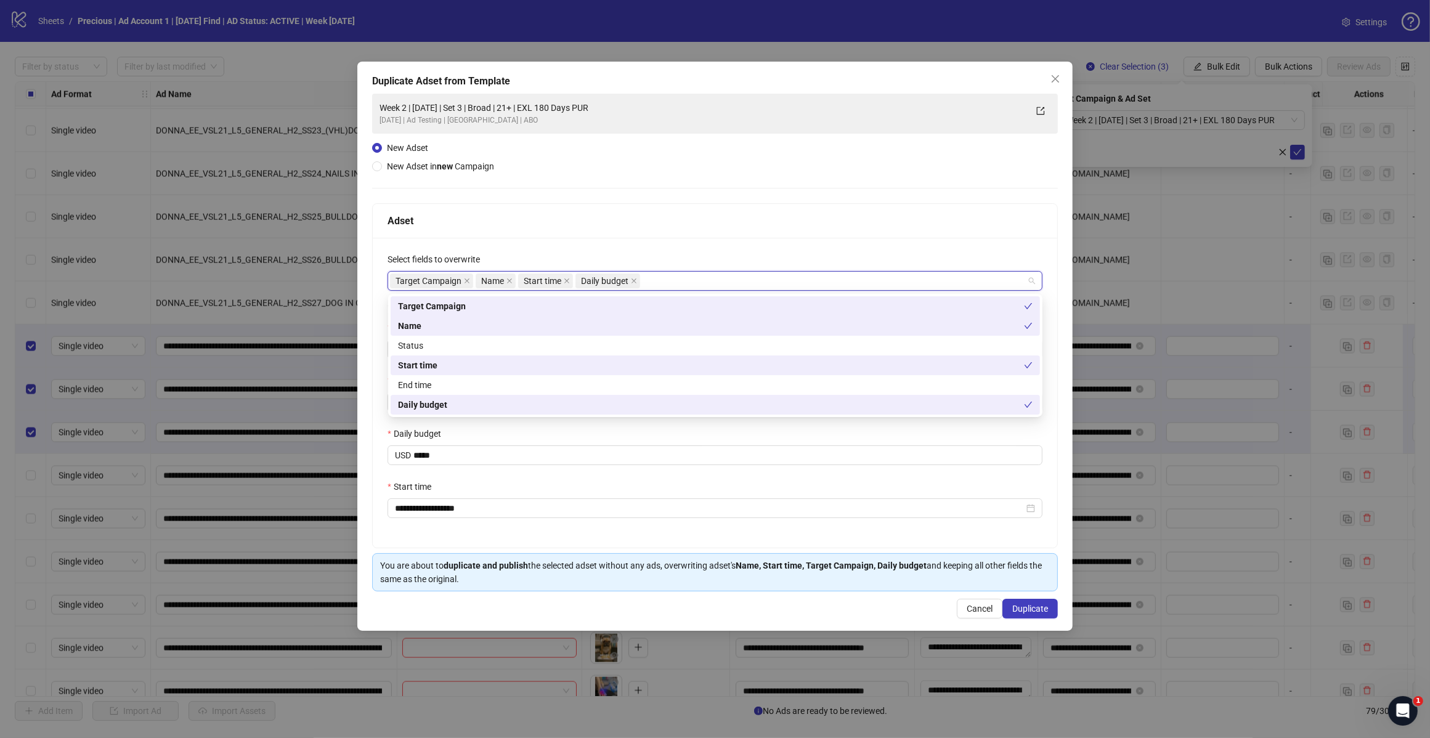
click at [653, 230] on div "Adset" at bounding box center [715, 221] width 684 height 34
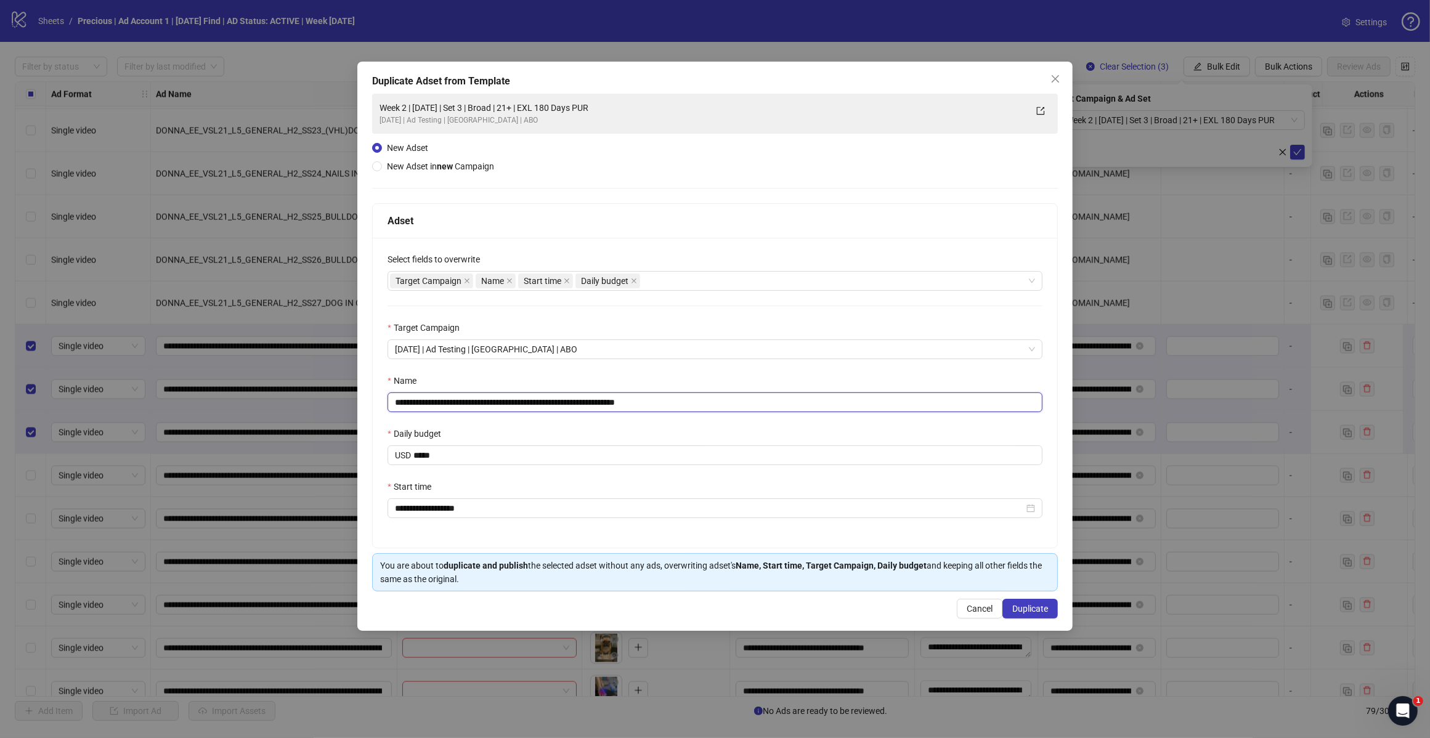
drag, startPoint x: 642, startPoint y: 402, endPoint x: 729, endPoint y: 414, distance: 87.6
click at [724, 417] on div "**********" at bounding box center [715, 393] width 684 height 310
click at [516, 403] on input "**********" at bounding box center [714, 402] width 655 height 20
type input "**********"
click at [1029, 617] on button "Duplicate" at bounding box center [1029, 609] width 55 height 20
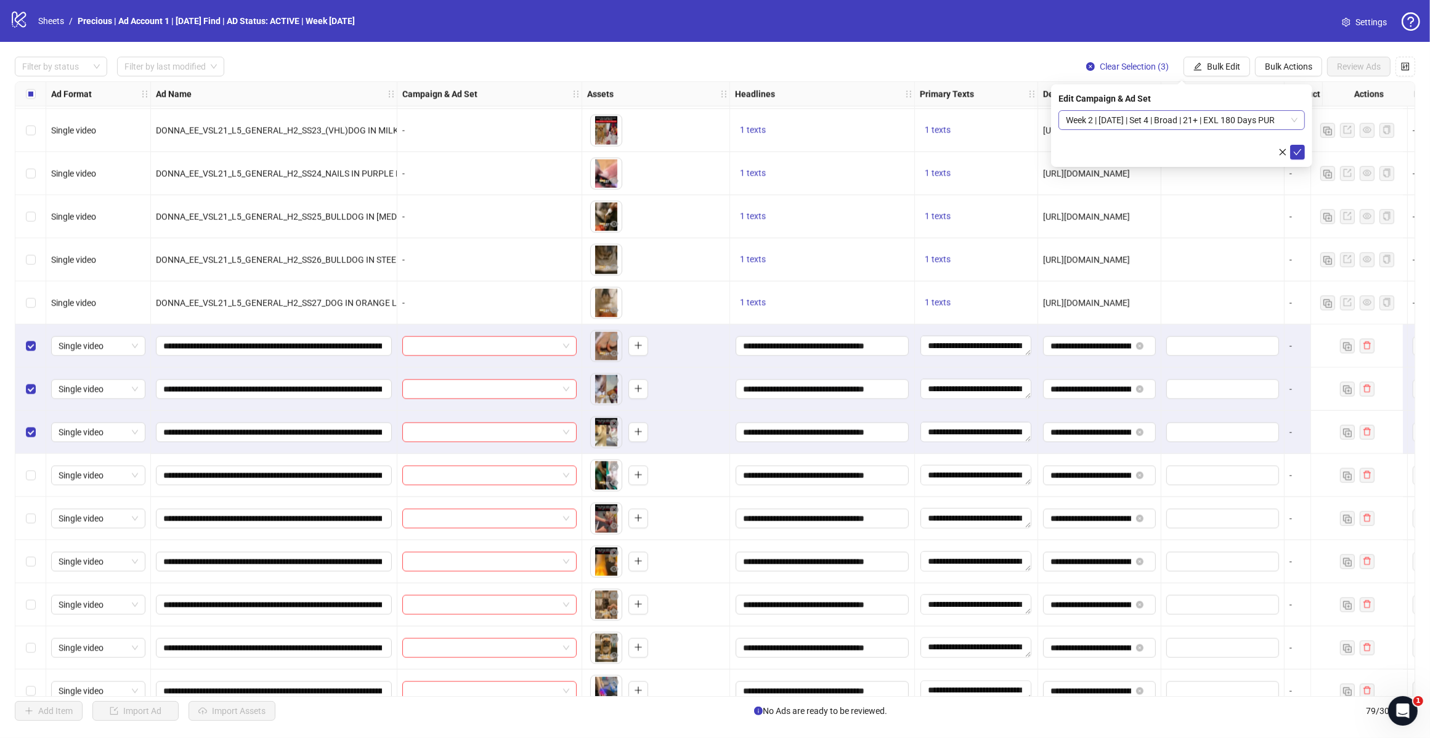
click at [1295, 126] on span "Week 2 | [DATE] | Set 4 | Broad | 21+ | EXL 180 Days PUR" at bounding box center [1182, 120] width 232 height 18
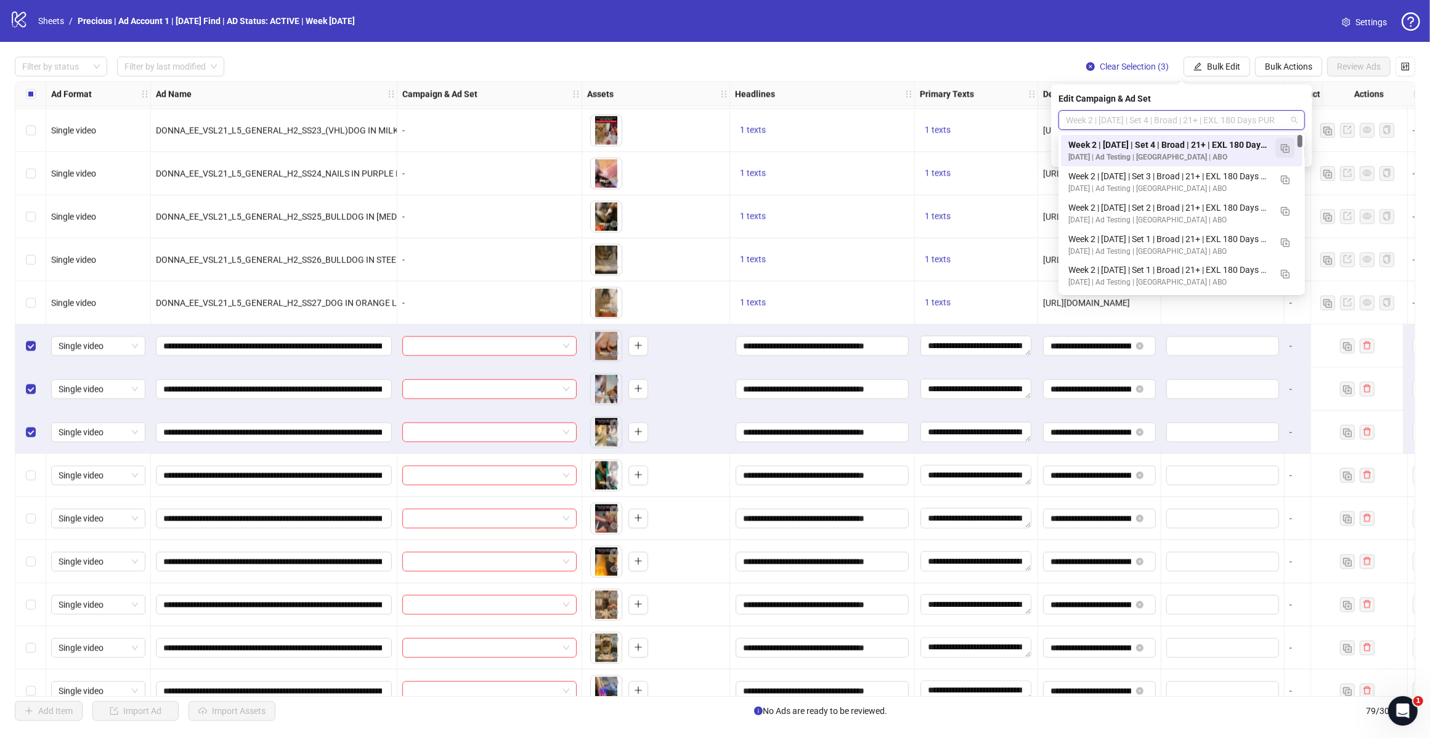
click at [1281, 151] on img "button" at bounding box center [1285, 148] width 9 height 9
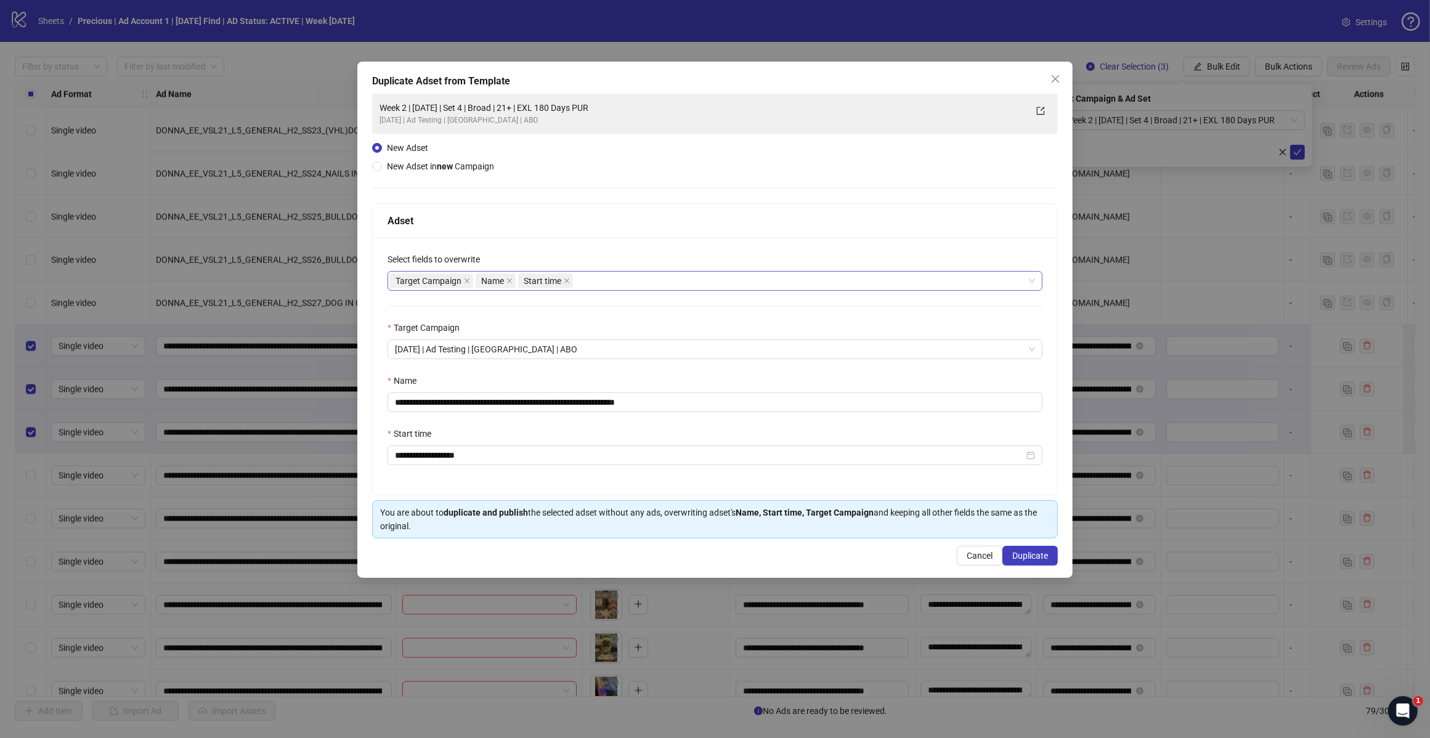
click at [711, 282] on div "Target Campaign Name Start time" at bounding box center [708, 280] width 637 height 17
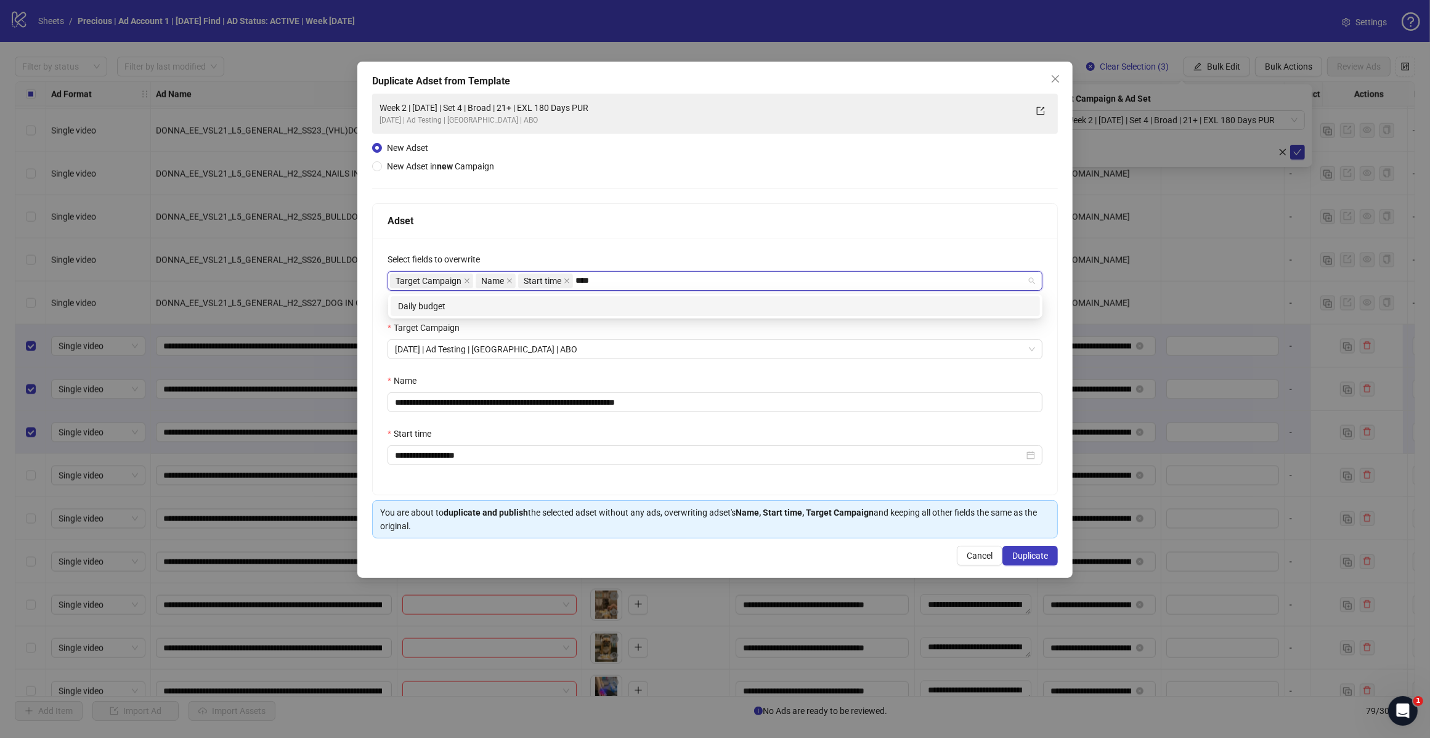
type input "*****"
click at [718, 310] on div "Daily budget" at bounding box center [715, 306] width 634 height 14
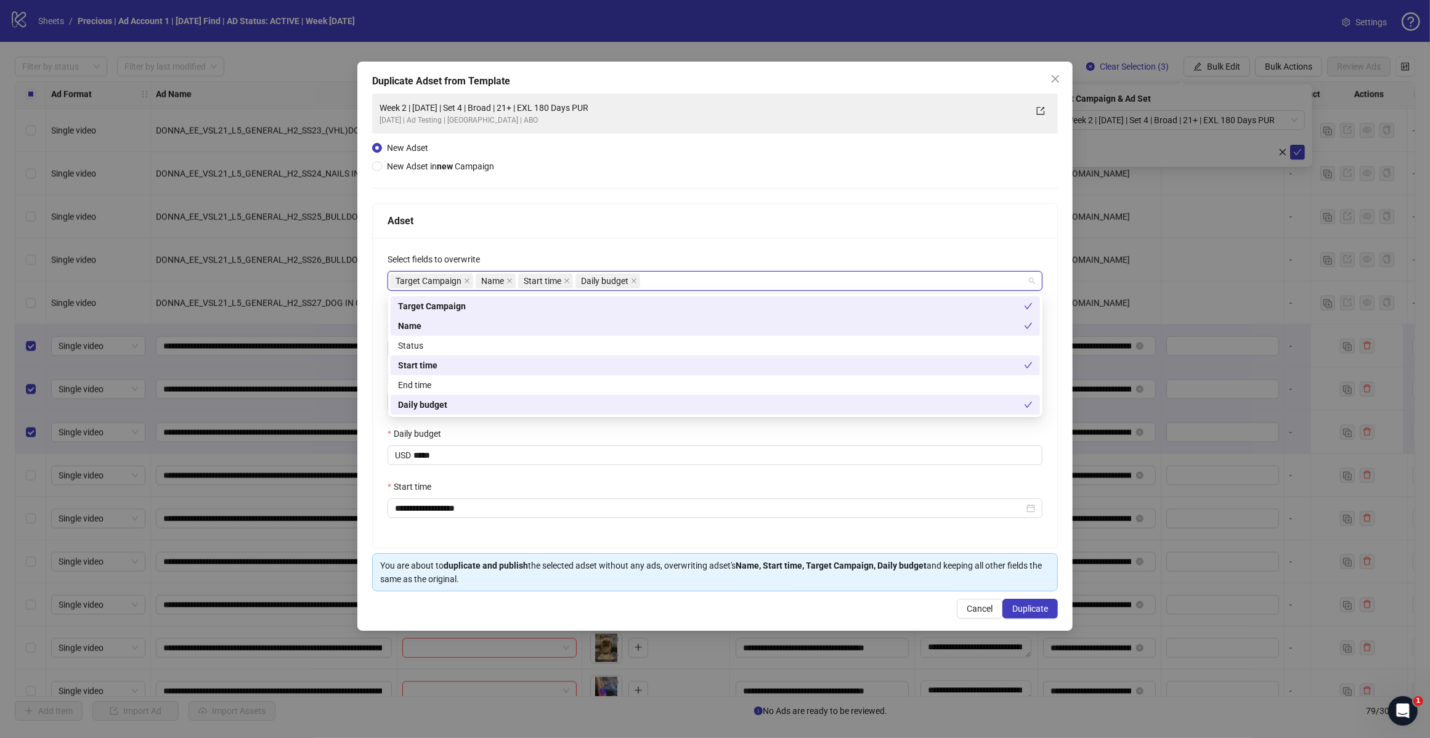
click at [755, 224] on div "Adset" at bounding box center [714, 220] width 655 height 15
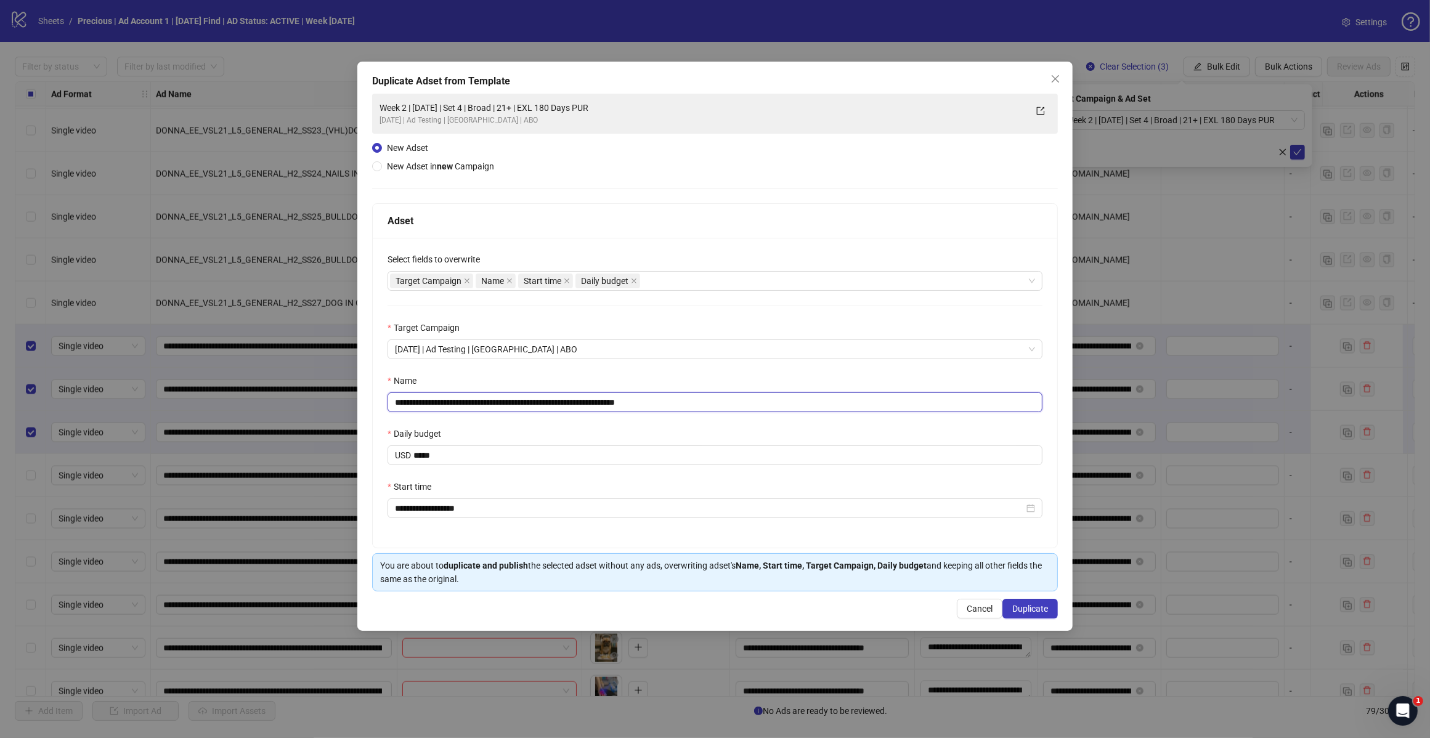
click at [710, 408] on input "**********" at bounding box center [714, 402] width 655 height 20
click at [515, 402] on input "**********" at bounding box center [714, 402] width 655 height 20
type input "**********"
click at [1029, 602] on button "Duplicate" at bounding box center [1029, 609] width 55 height 20
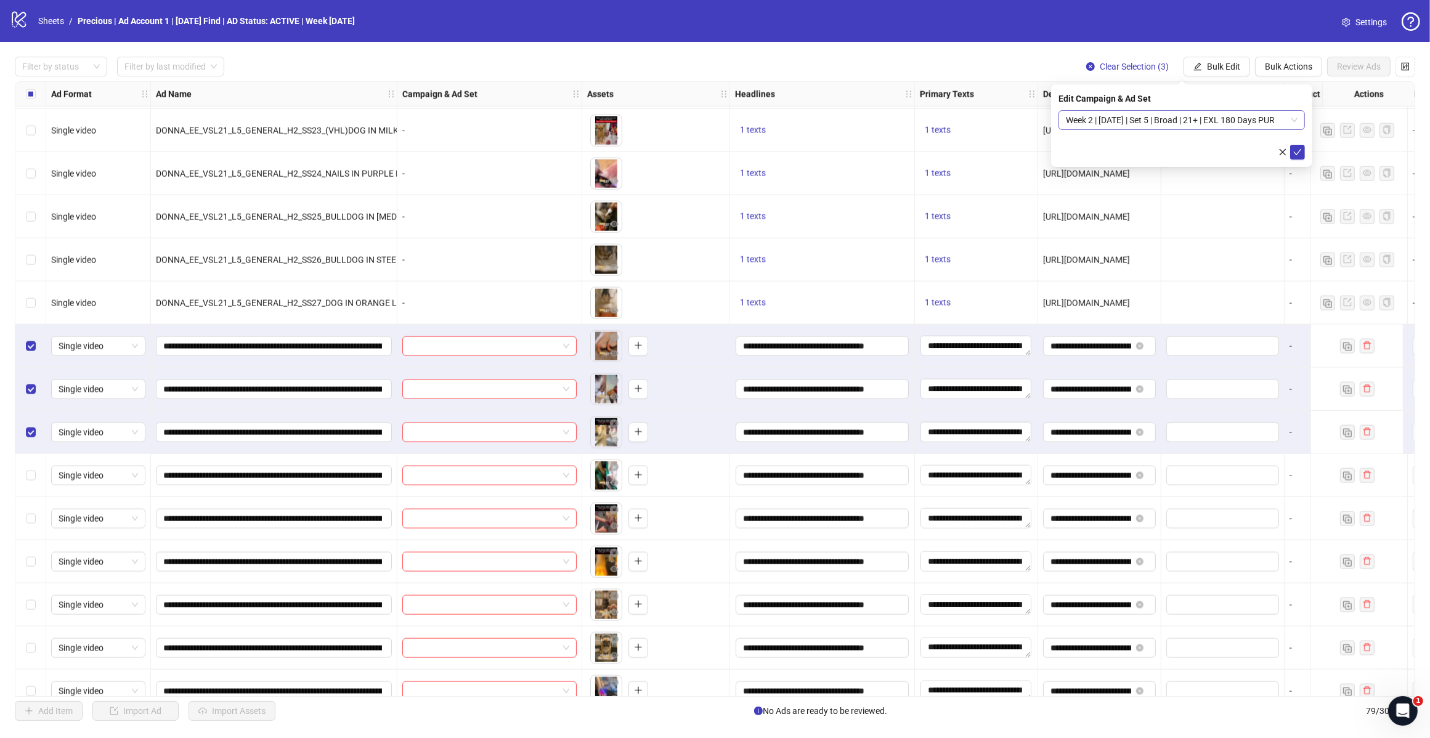
click at [1300, 120] on div "Week 2 | [DATE] | Set 5 | Broad | 21+ | EXL 180 Days PUR" at bounding box center [1181, 120] width 246 height 20
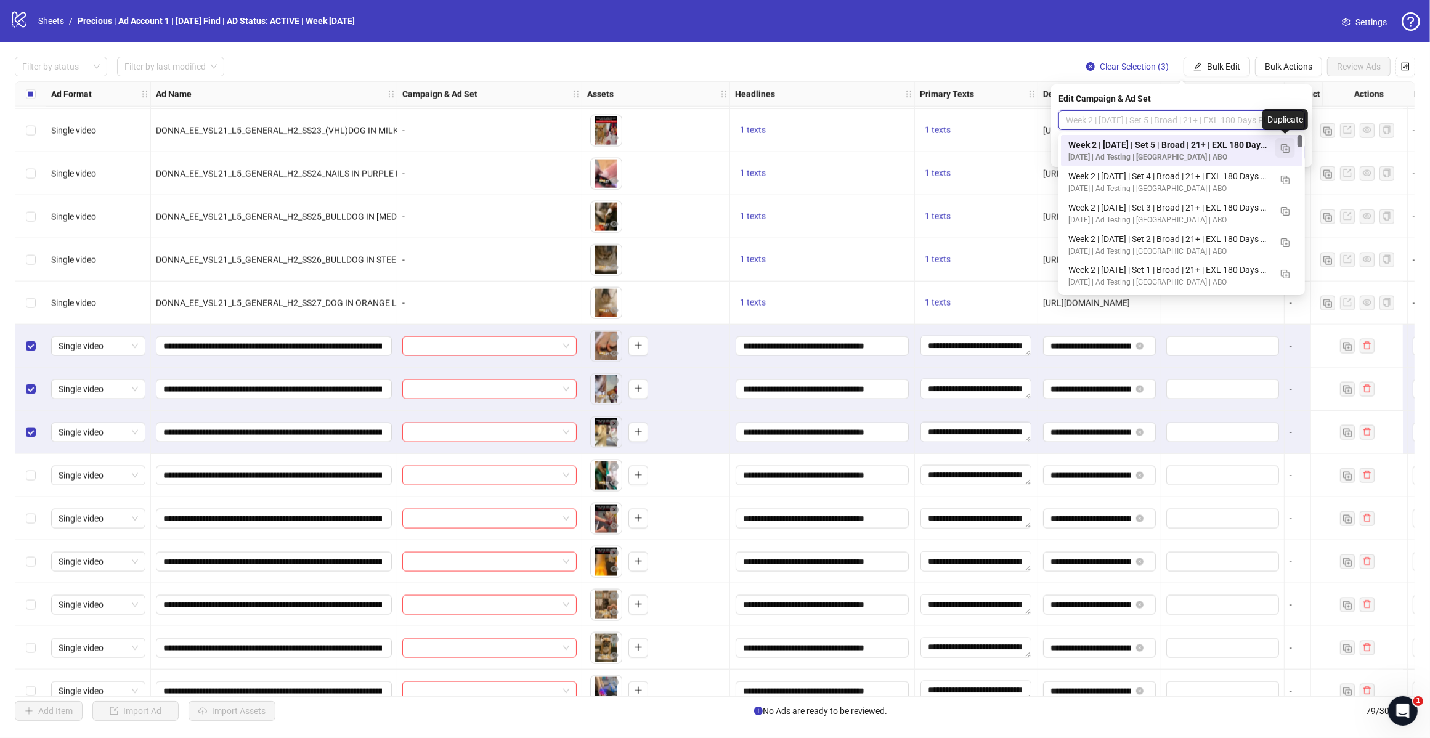
click at [1281, 143] on span "button" at bounding box center [1285, 148] width 9 height 10
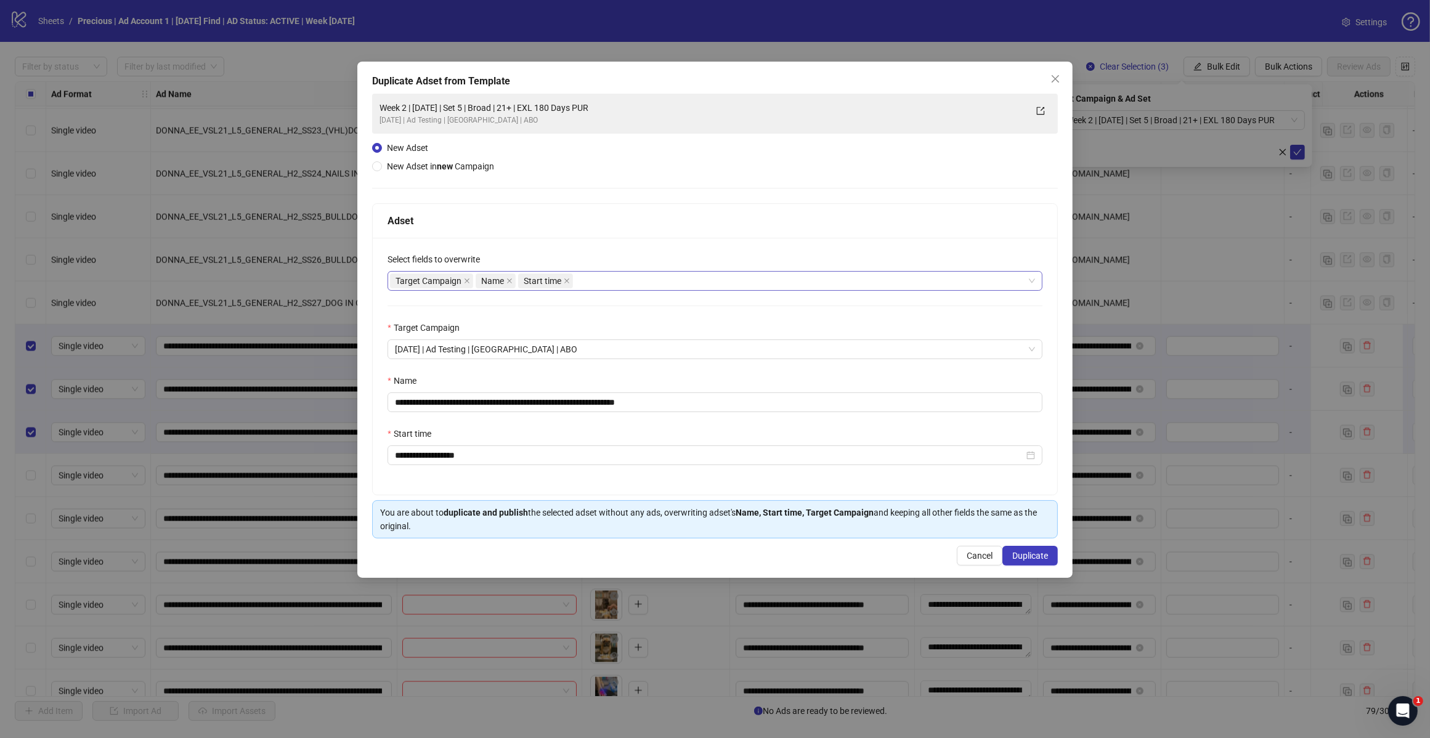
click at [632, 286] on div "Target Campaign Name Start time" at bounding box center [708, 280] width 637 height 17
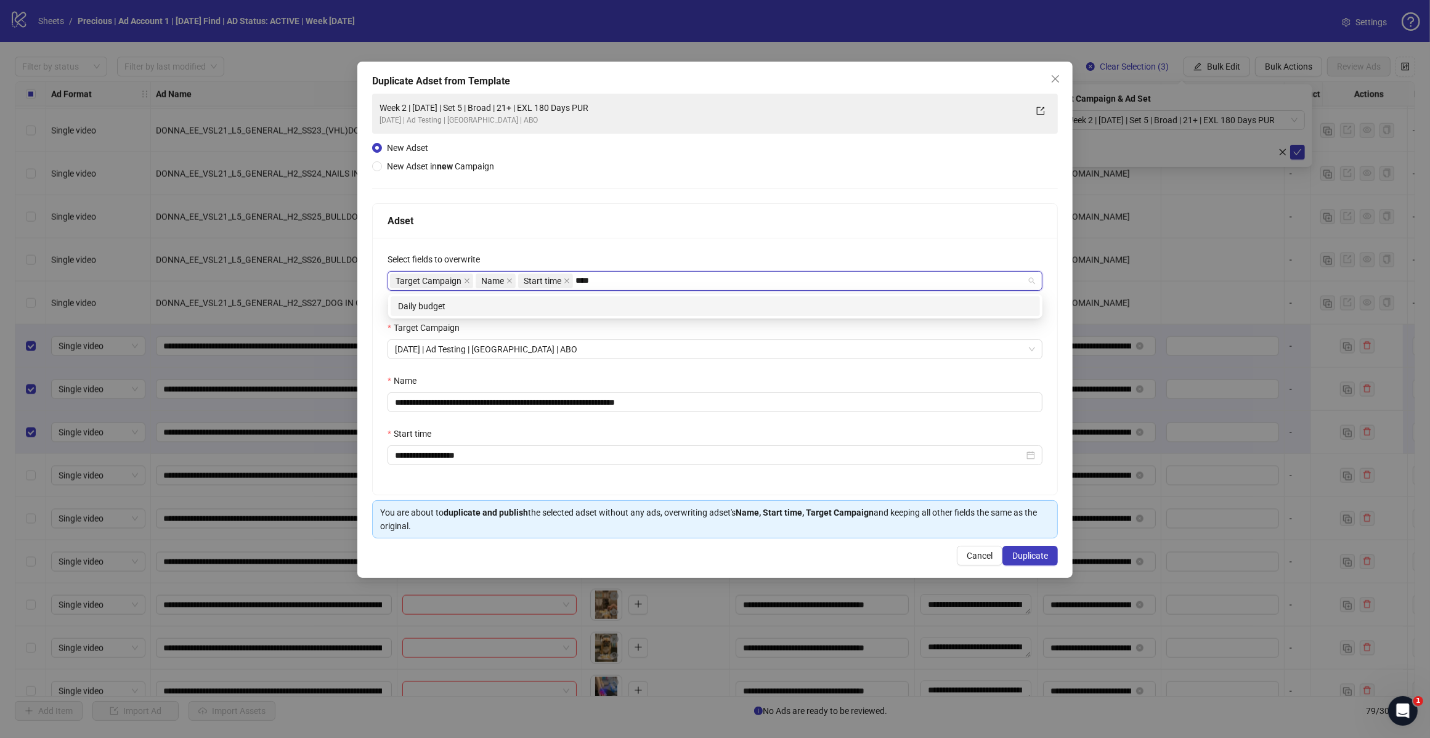
type input "*****"
click at [591, 305] on div "Daily budget" at bounding box center [715, 306] width 634 height 14
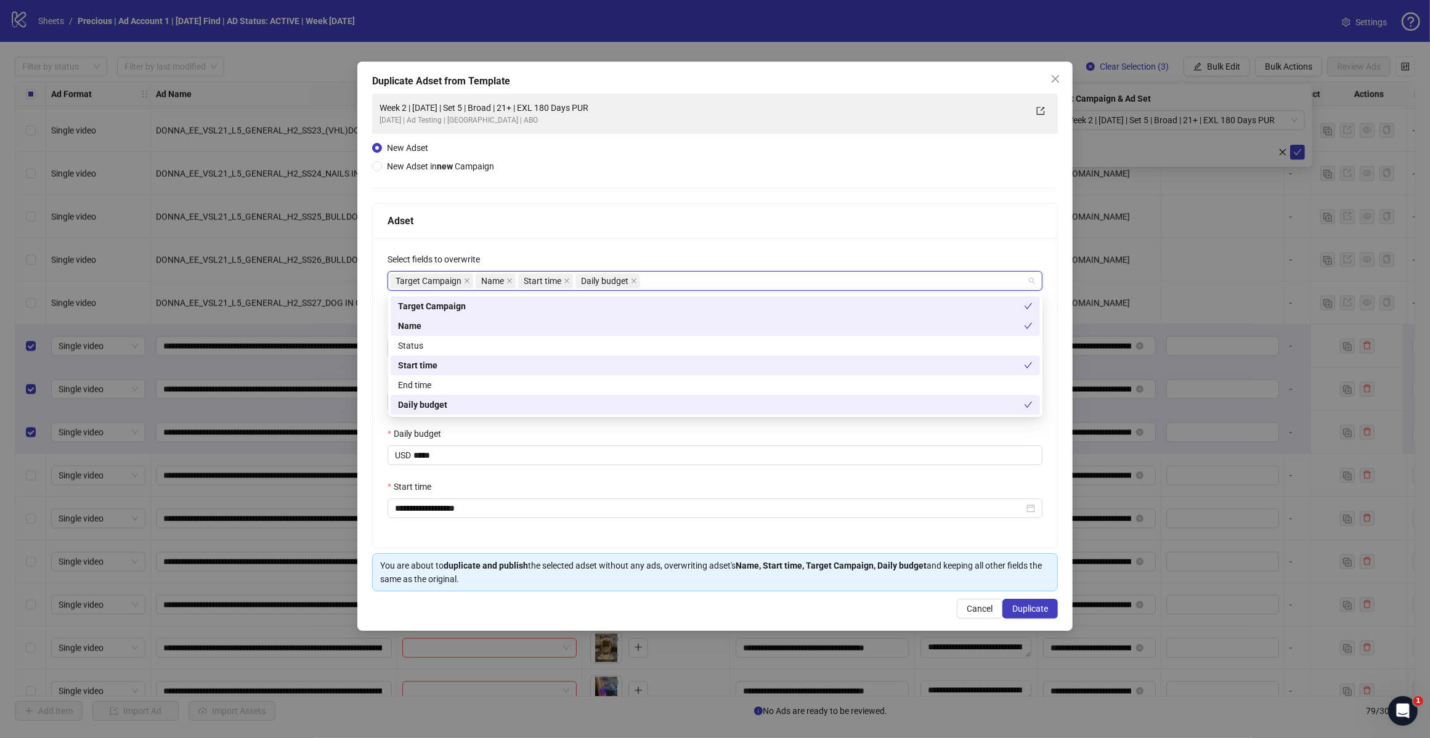
click at [633, 213] on div "Adset" at bounding box center [714, 220] width 655 height 15
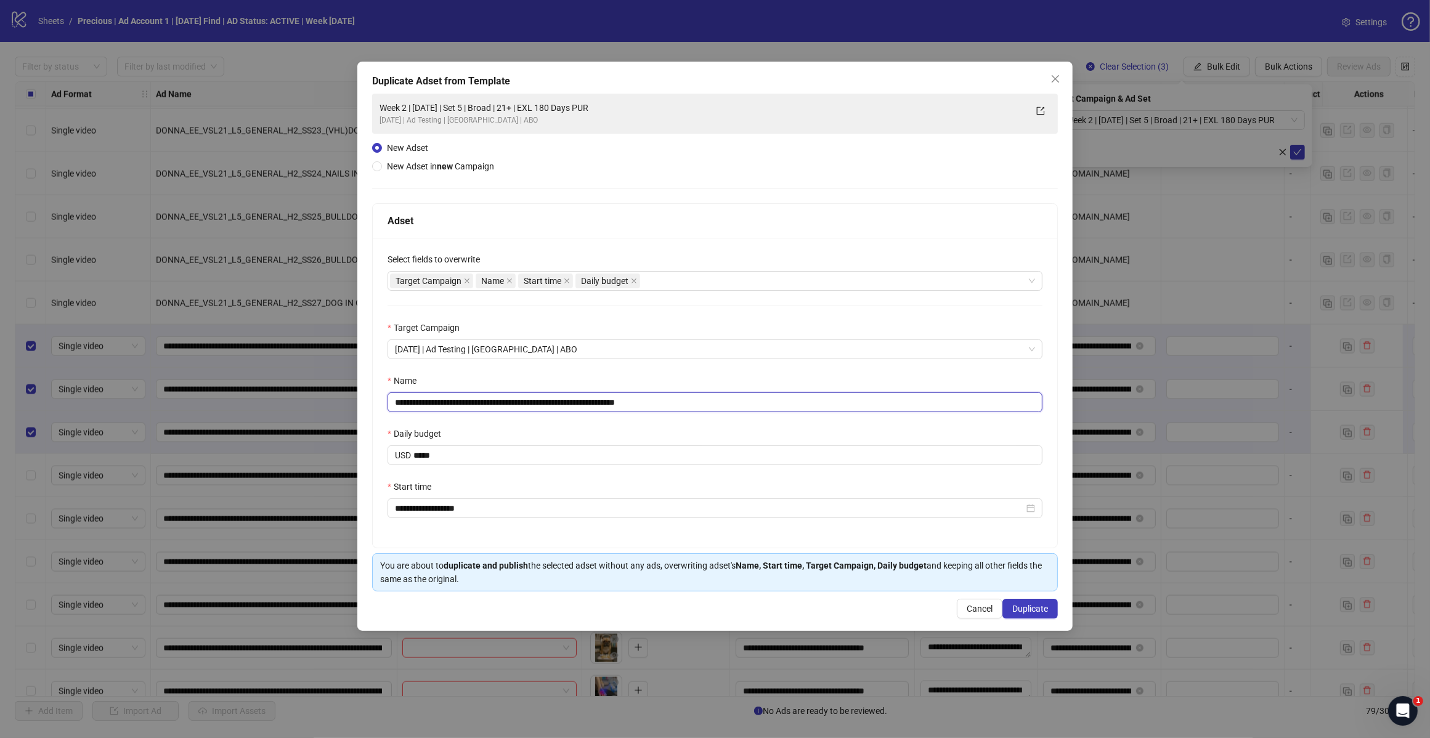
drag, startPoint x: 645, startPoint y: 401, endPoint x: 740, endPoint y: 395, distance: 95.7
click at [726, 395] on input "**********" at bounding box center [714, 402] width 655 height 20
click at [515, 405] on input "**********" at bounding box center [714, 402] width 655 height 20
type input "**********"
click at [1017, 606] on span "Duplicate" at bounding box center [1030, 609] width 36 height 10
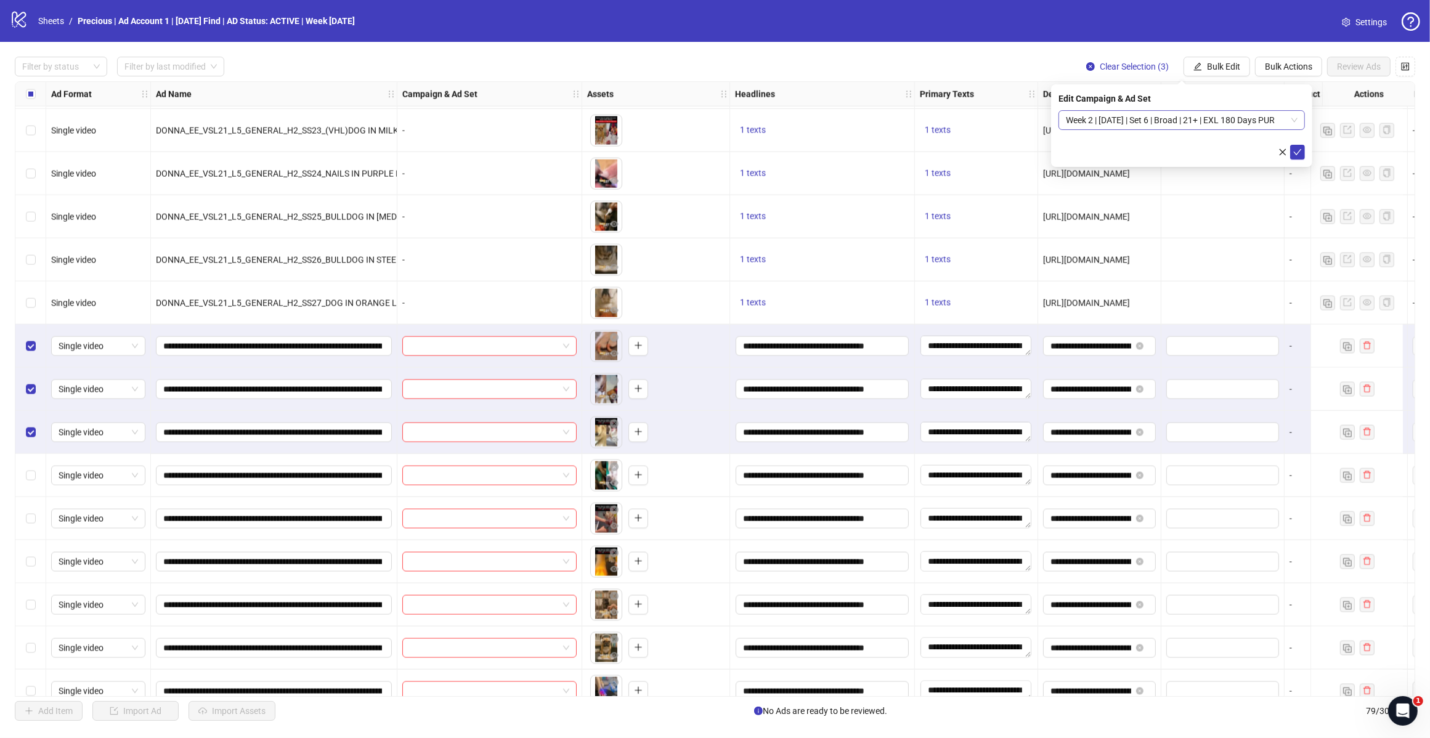
click at [1257, 120] on span "Week 2 | [DATE] | Set 6 | Broad | 21+ | EXL 180 Days PUR" at bounding box center [1182, 120] width 232 height 18
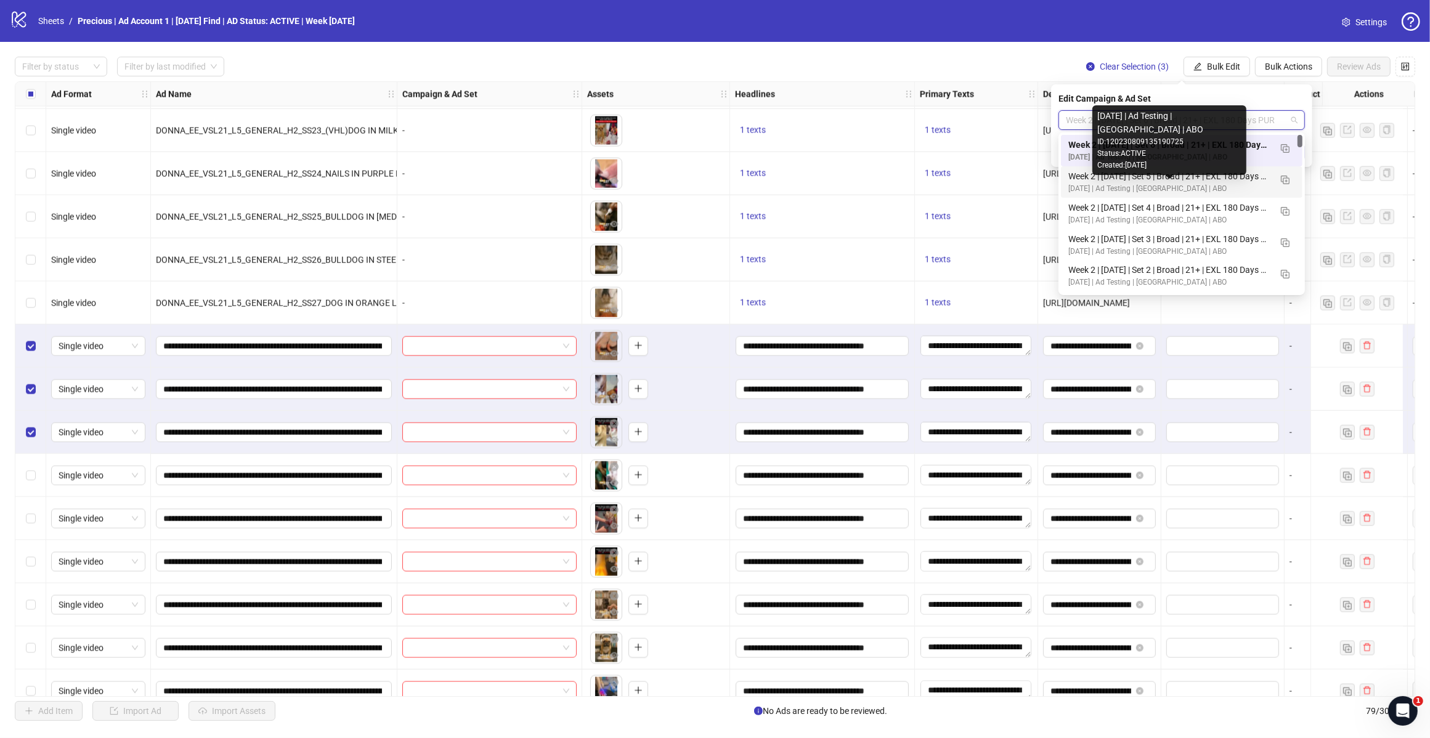
scroll to position [77, 0]
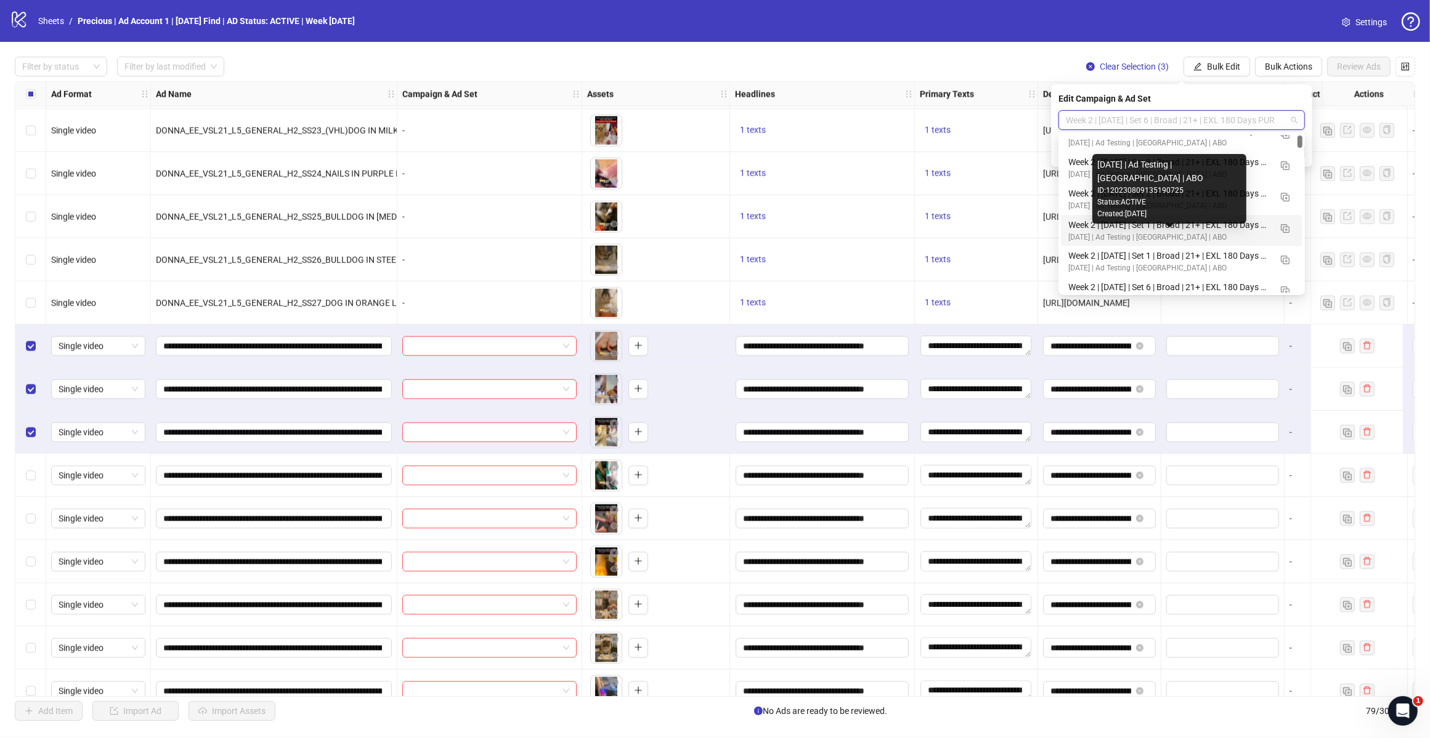
click at [1182, 229] on div "Week 2 | [DATE] | Set 1 | Broad | 21+ | EXL 180 Days PUR" at bounding box center [1169, 225] width 202 height 14
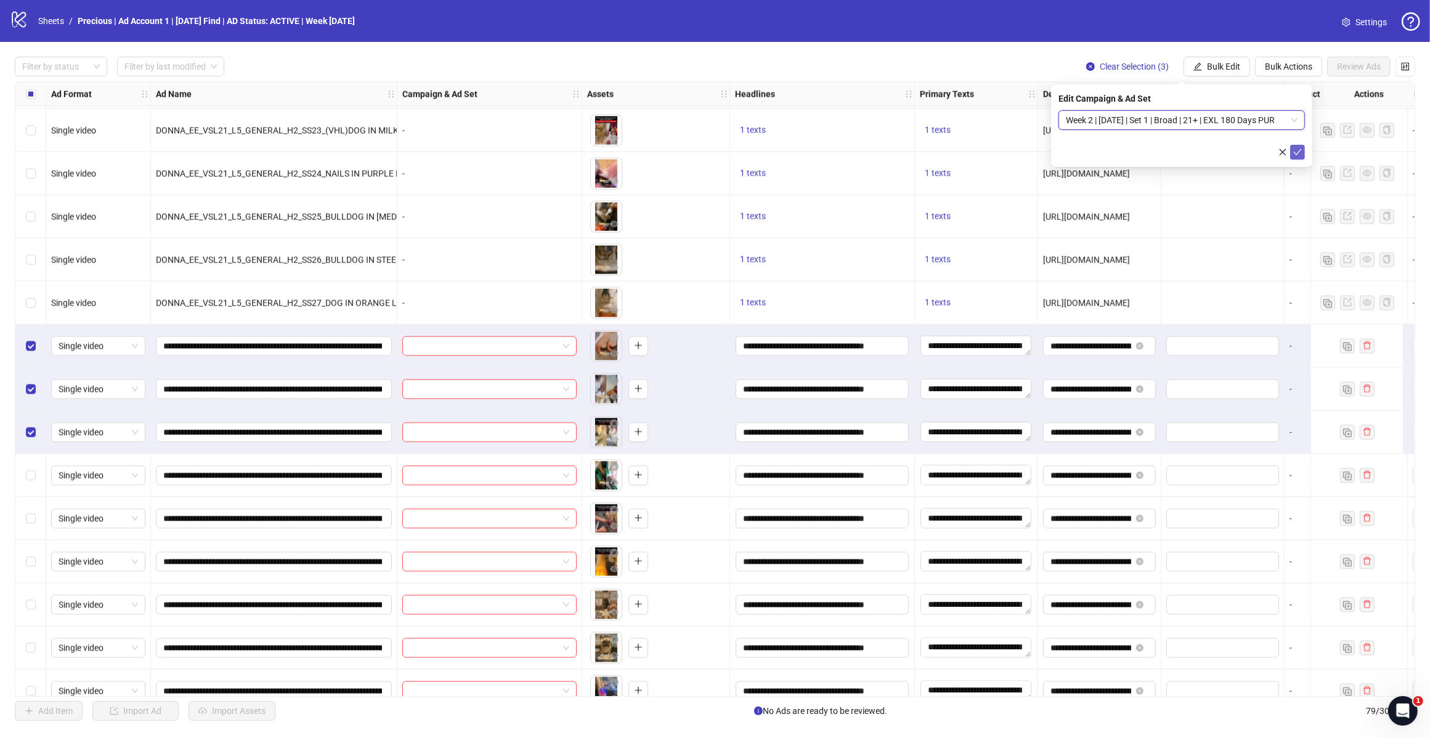
click at [1291, 151] on button "submit" at bounding box center [1297, 152] width 15 height 15
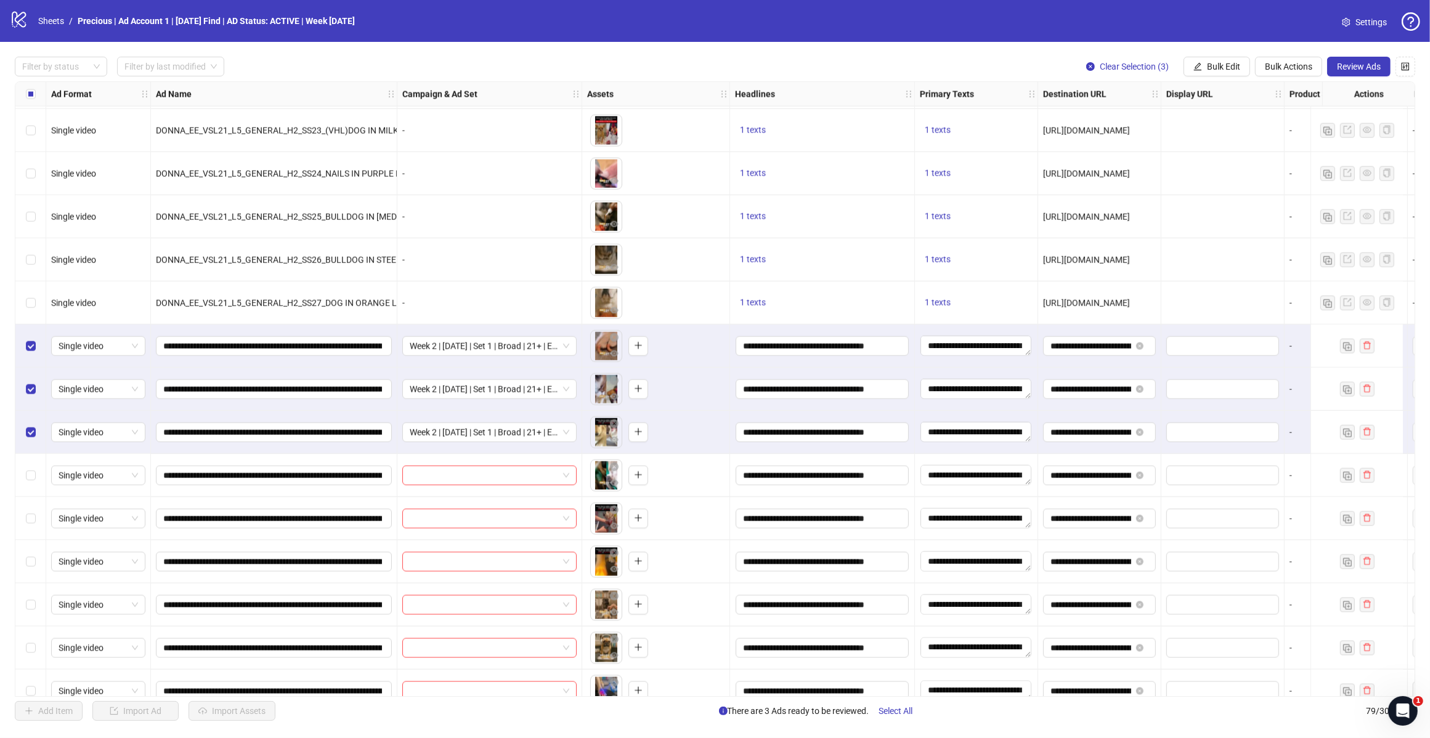
click at [25, 346] on div "Select row 60" at bounding box center [30, 346] width 31 height 43
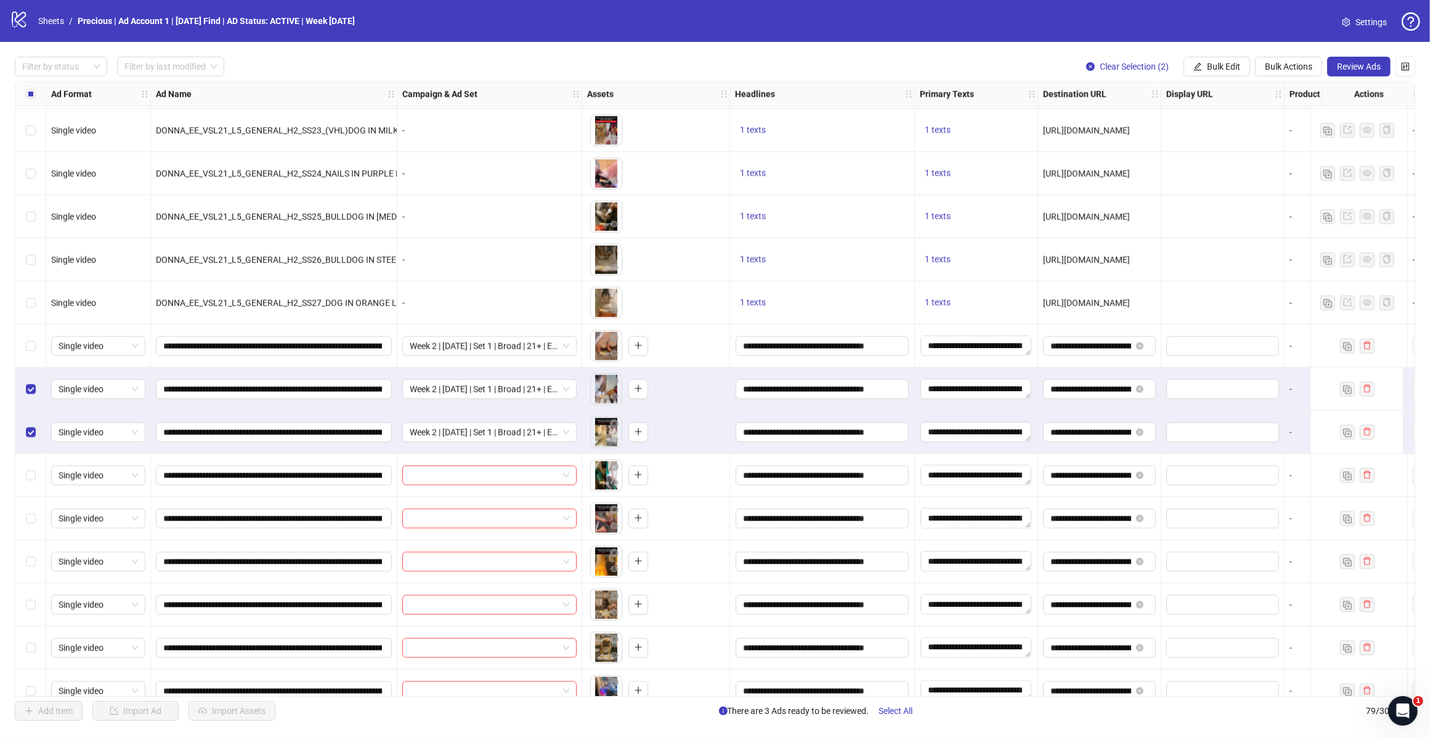
click at [23, 392] on div "Select row 61" at bounding box center [30, 389] width 31 height 43
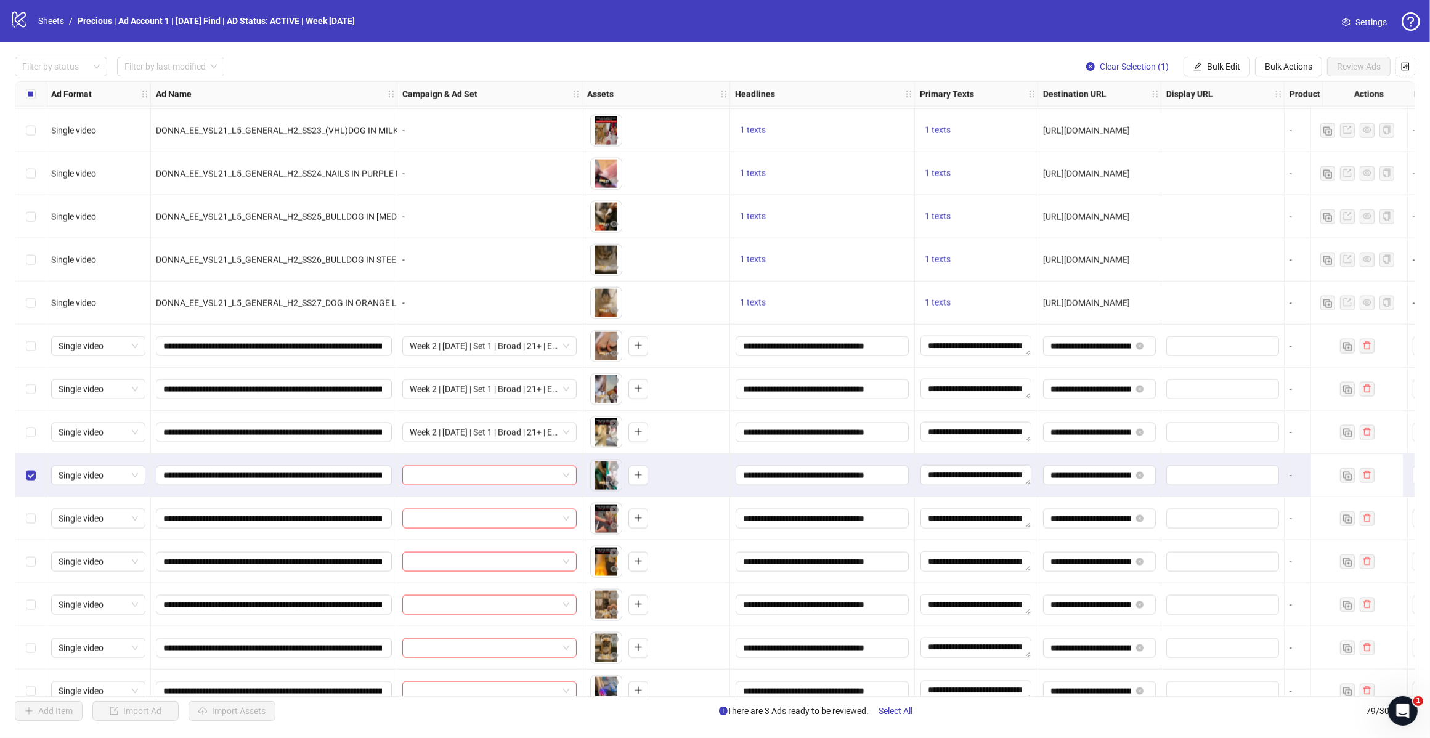
click at [31, 553] on div "Select row 65" at bounding box center [30, 561] width 31 height 43
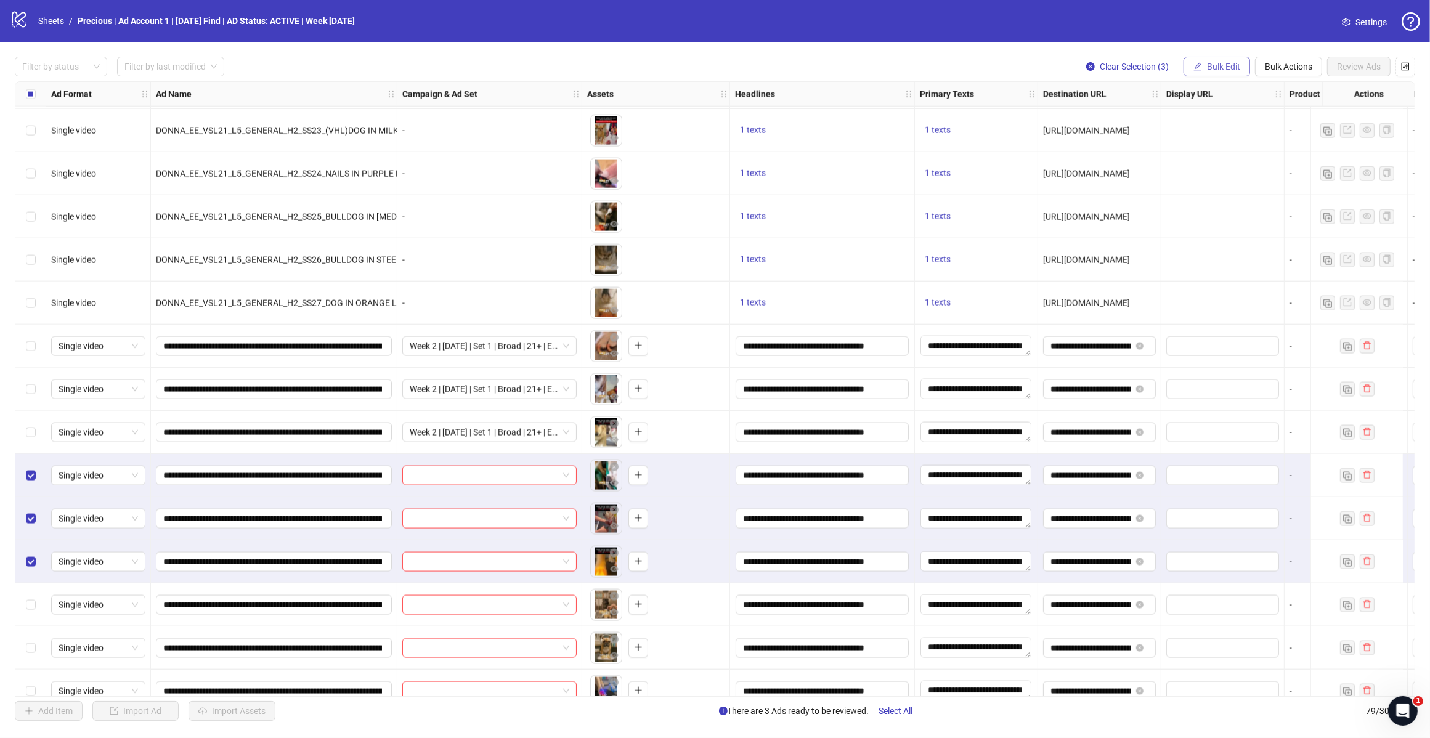
click at [1215, 59] on button "Bulk Edit" at bounding box center [1216, 67] width 67 height 20
click at [1237, 131] on span "Campaign & Ad Set" at bounding box center [1227, 131] width 73 height 14
click at [1251, 120] on input "search" at bounding box center [1176, 120] width 221 height 18
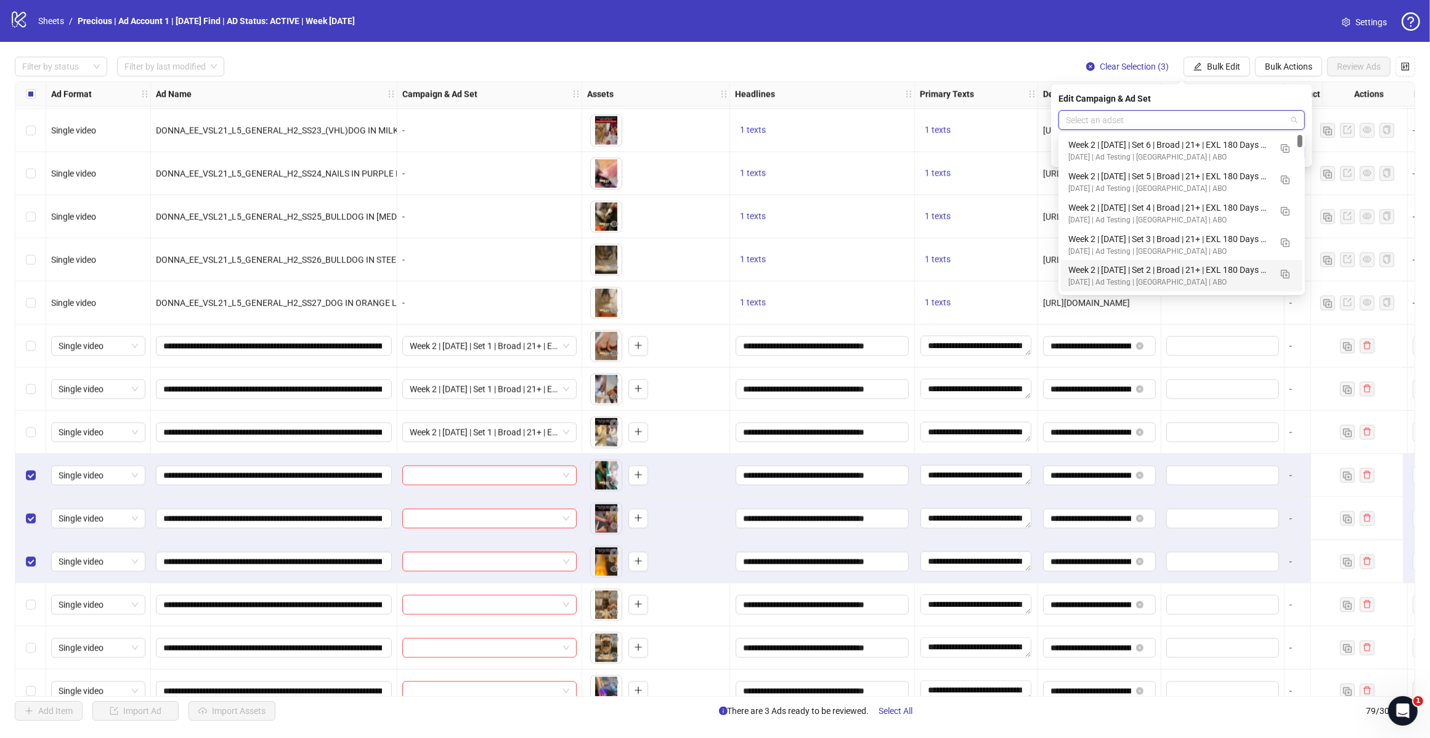
click at [1188, 266] on div "Week 2 | [DATE] | Set 2 | Broad | 21+ | EXL 180 Days PUR" at bounding box center [1169, 270] width 202 height 14
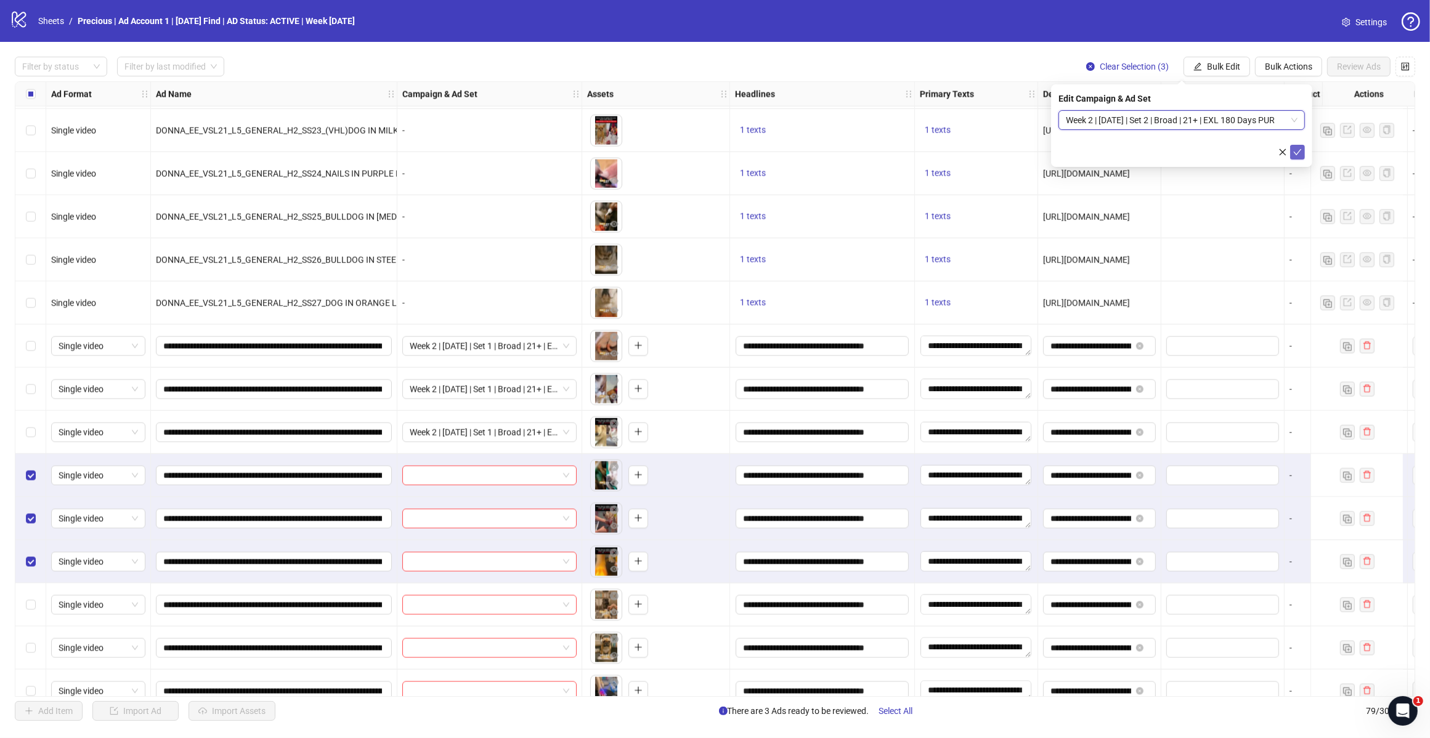
click at [1294, 150] on icon "check" at bounding box center [1297, 152] width 9 height 9
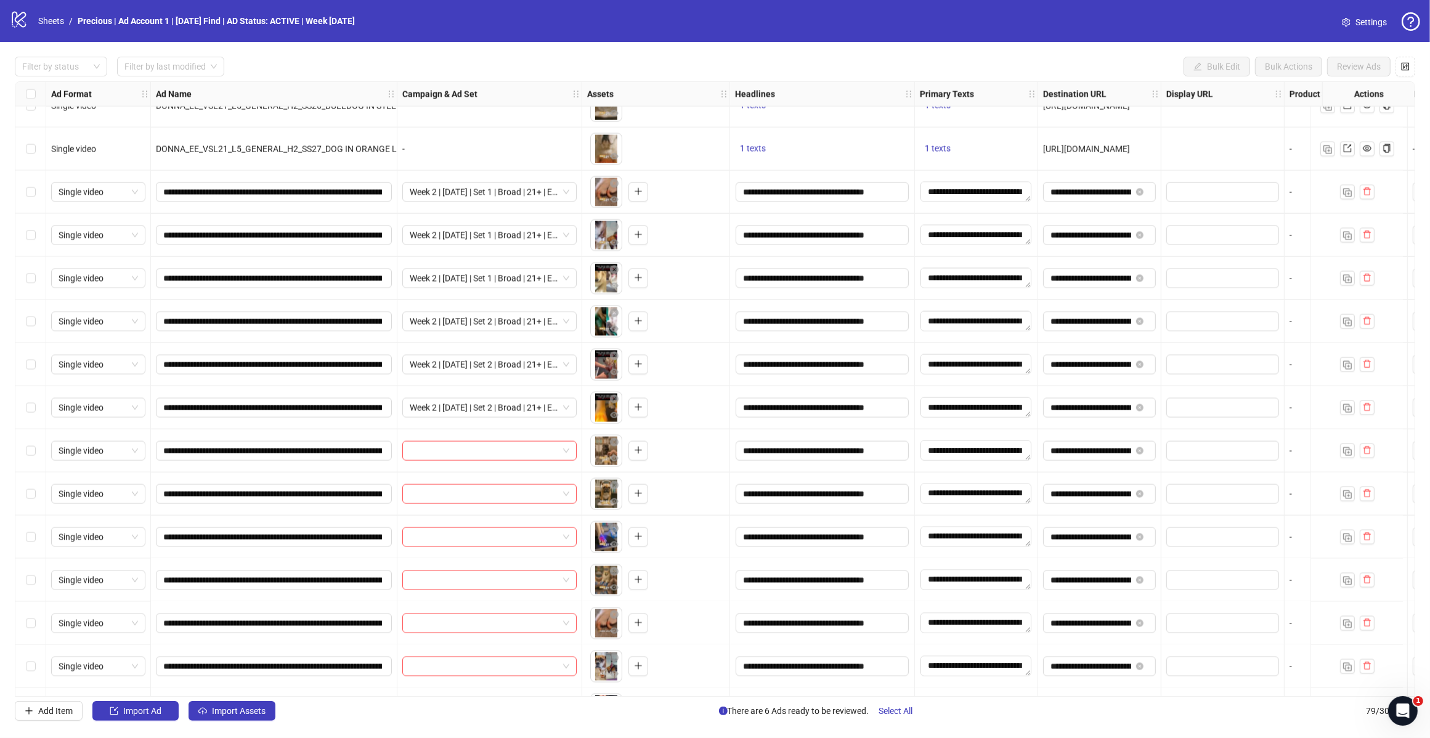
click at [32, 484] on div "Select row 67" at bounding box center [30, 493] width 31 height 43
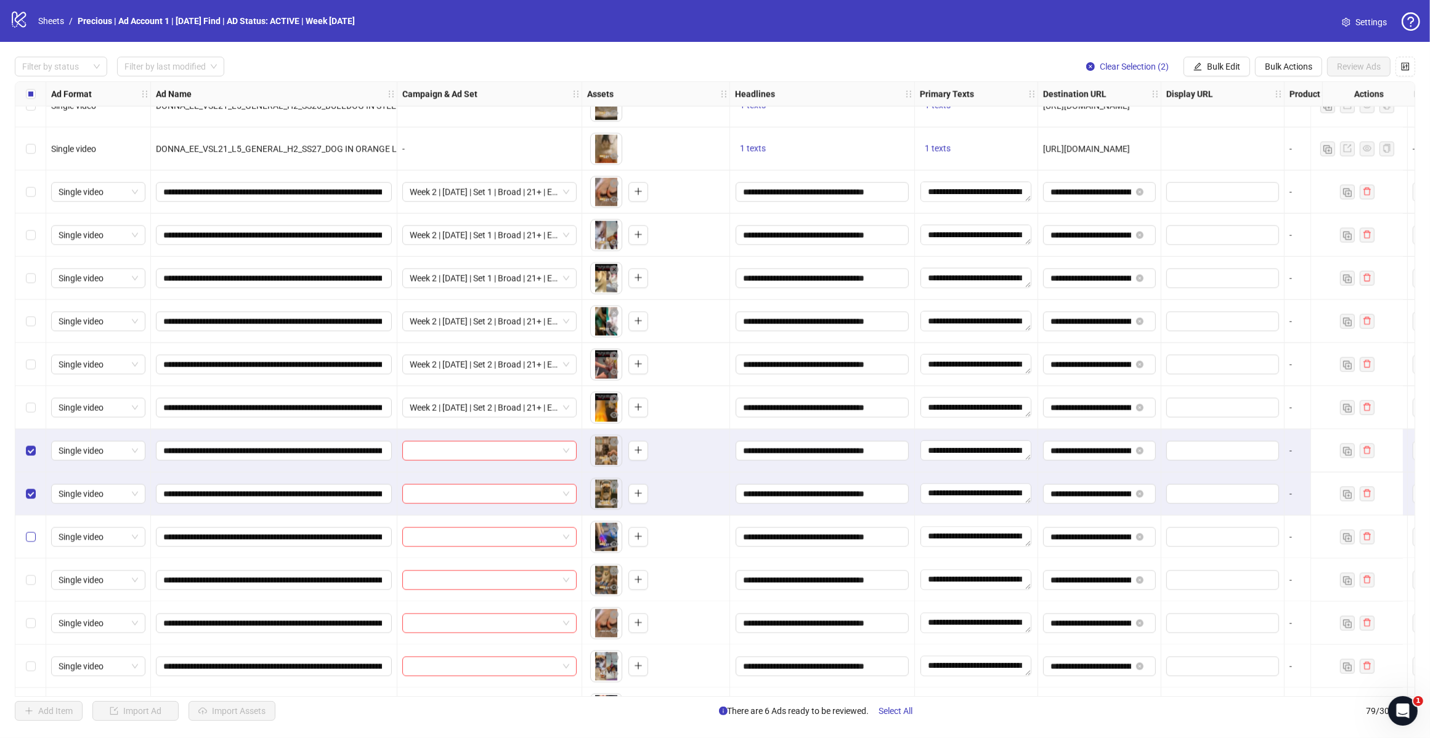
click at [31, 531] on label "Select row 68" at bounding box center [31, 537] width 10 height 14
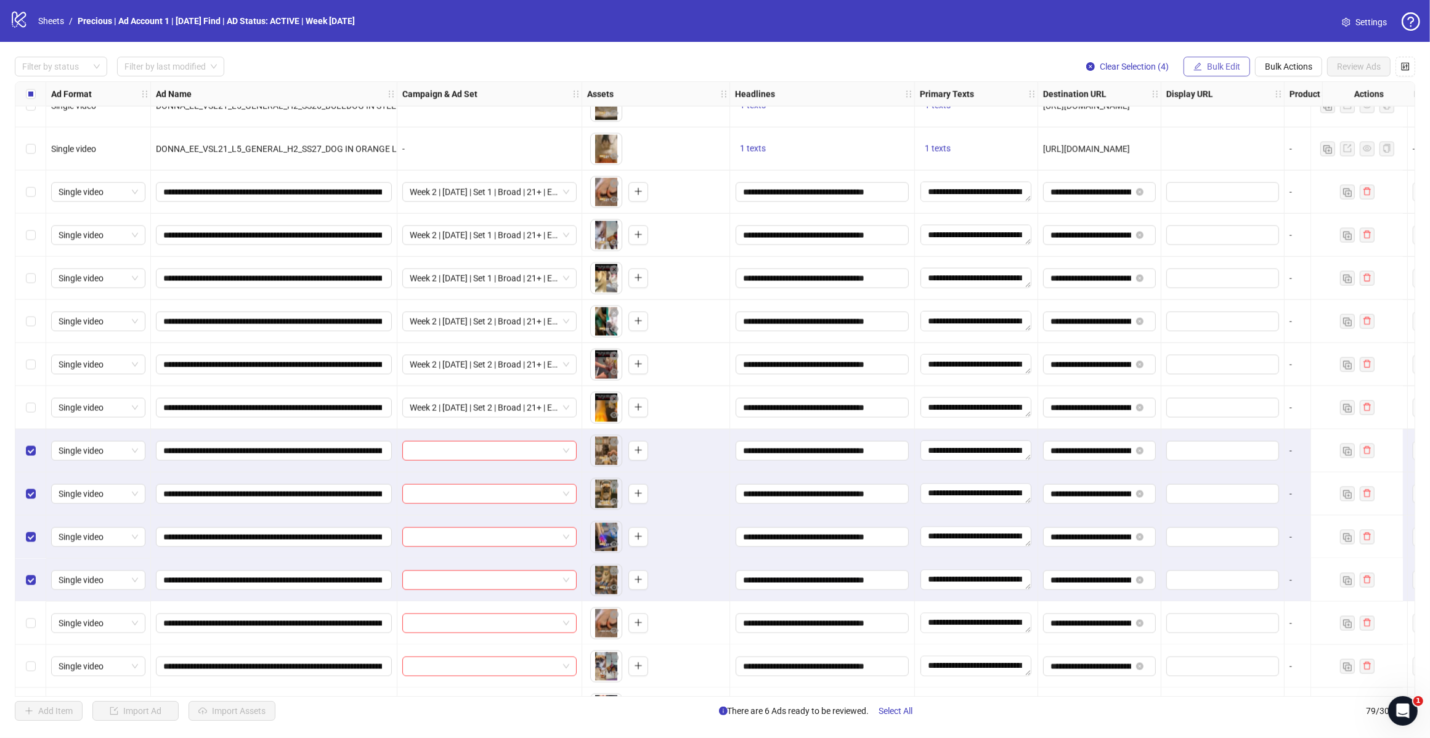
click at [1212, 76] on button "Bulk Edit" at bounding box center [1216, 67] width 67 height 20
click at [1242, 127] on span "Campaign & Ad Set" at bounding box center [1227, 131] width 73 height 14
click at [1257, 118] on input "search" at bounding box center [1176, 120] width 221 height 18
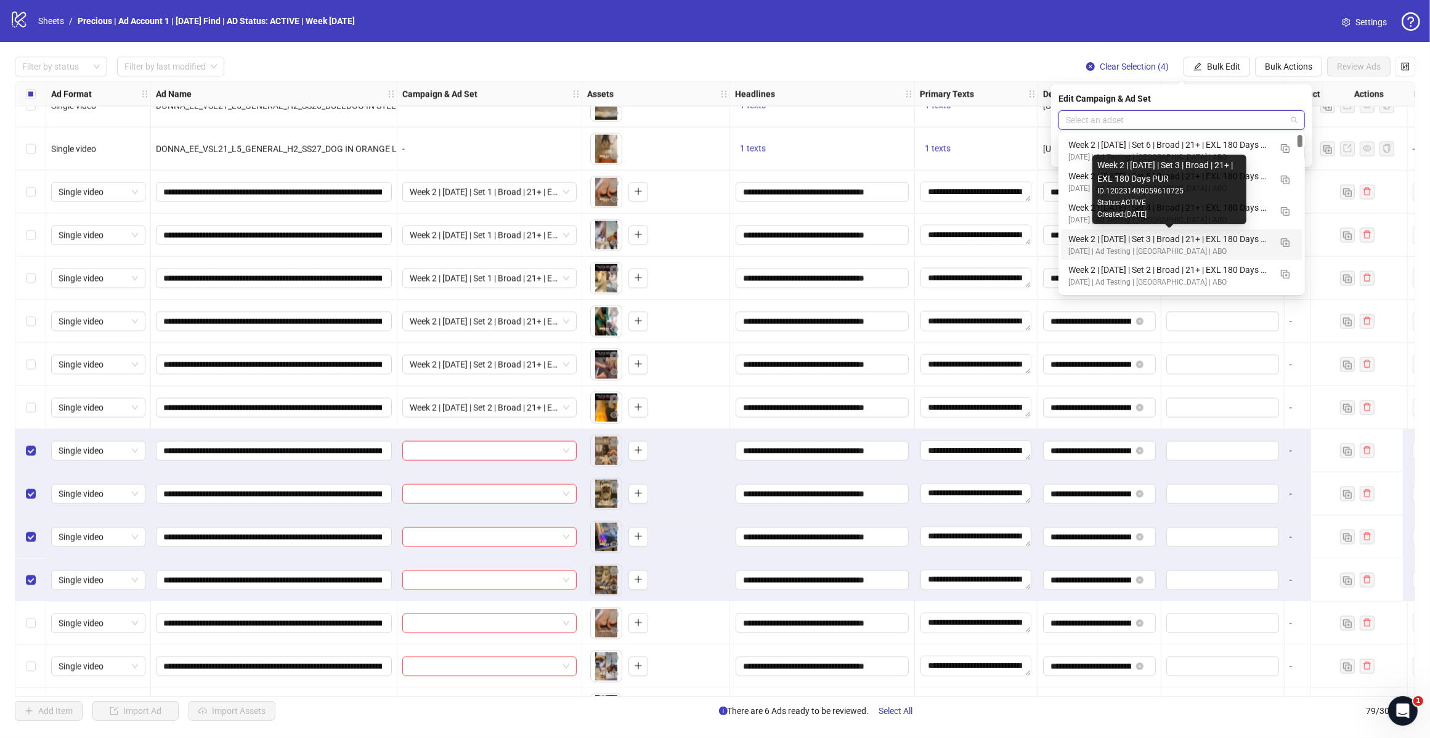
click at [1126, 238] on div "Week 2 | [DATE] | Set 3 | Broad | 21+ | EXL 180 Days PUR" at bounding box center [1169, 239] width 202 height 14
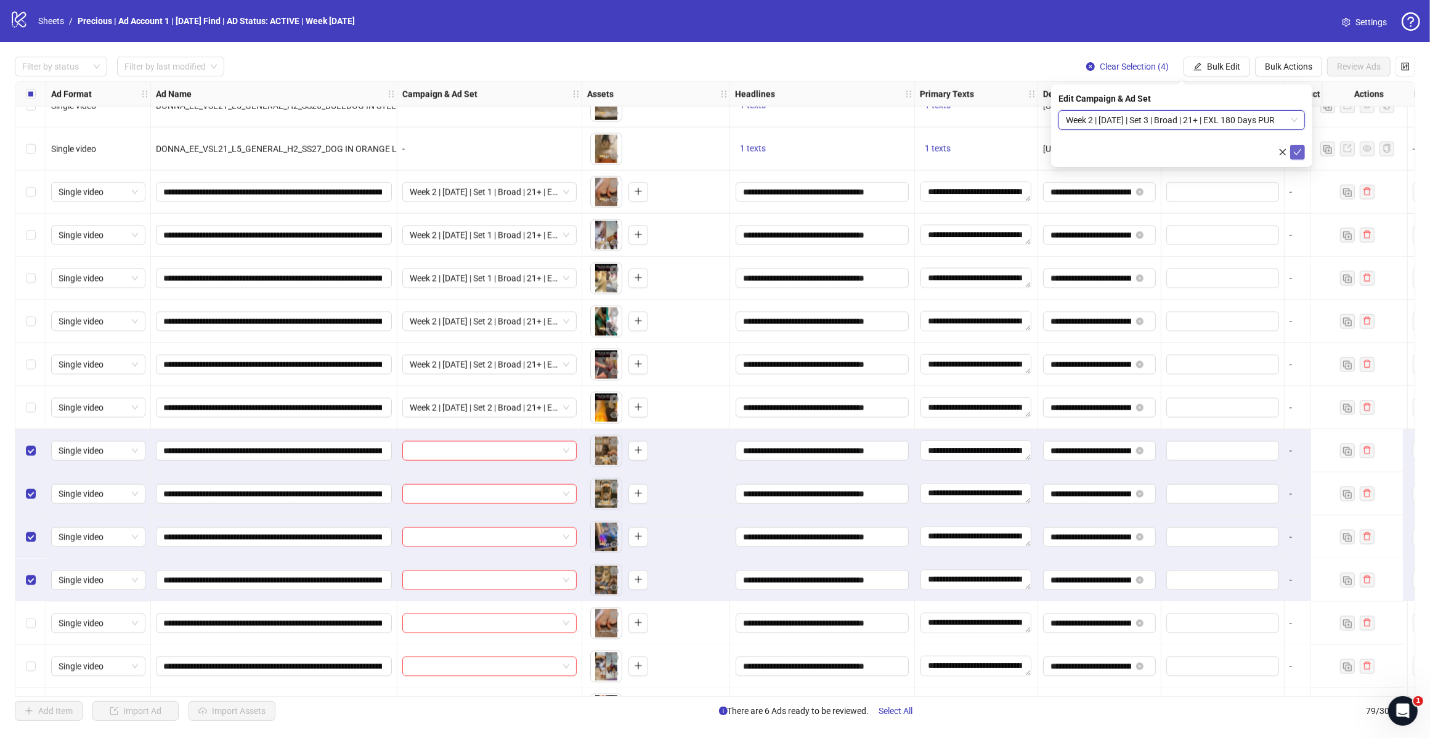
click at [1294, 155] on icon "check" at bounding box center [1297, 152] width 9 height 9
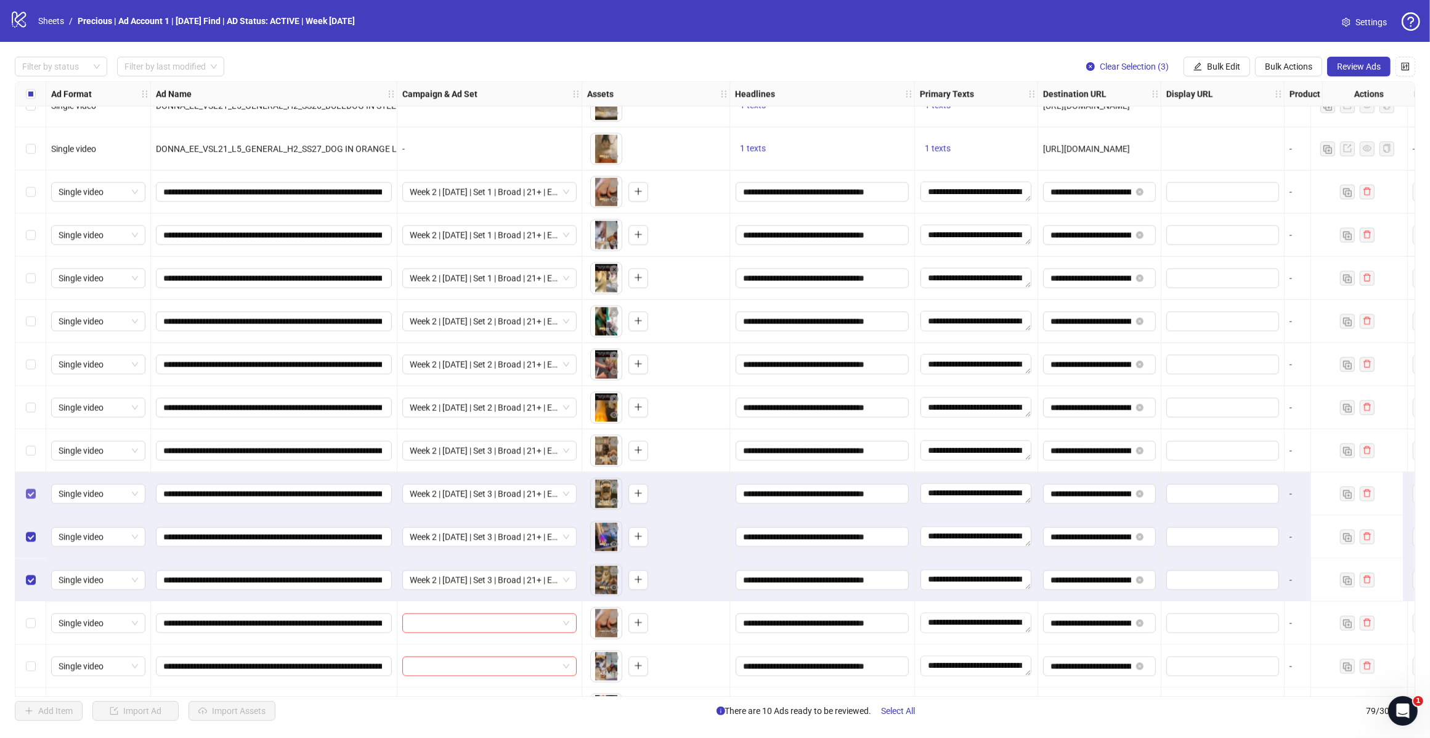
click at [28, 500] on label "Select row 67" at bounding box center [31, 494] width 10 height 14
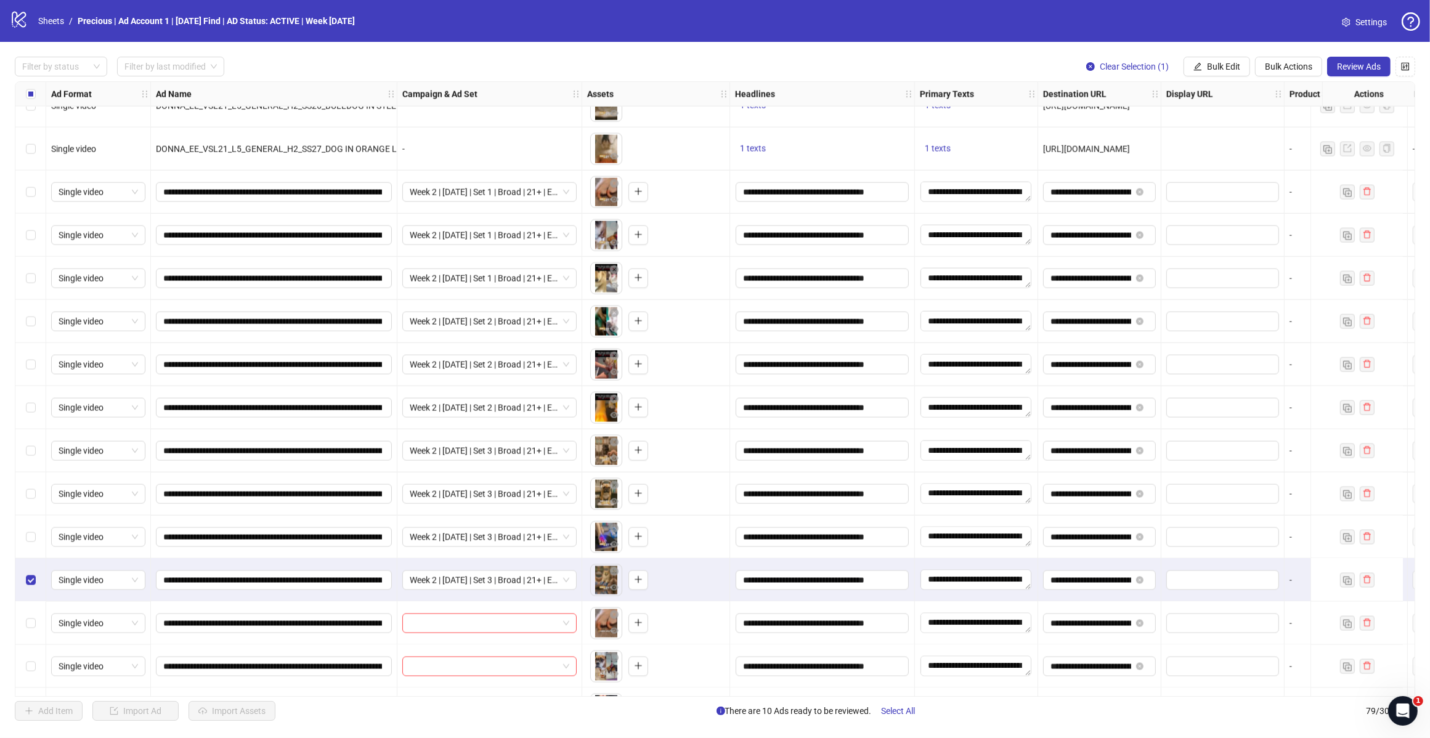
click at [31, 573] on div "Select row 69" at bounding box center [30, 580] width 31 height 43
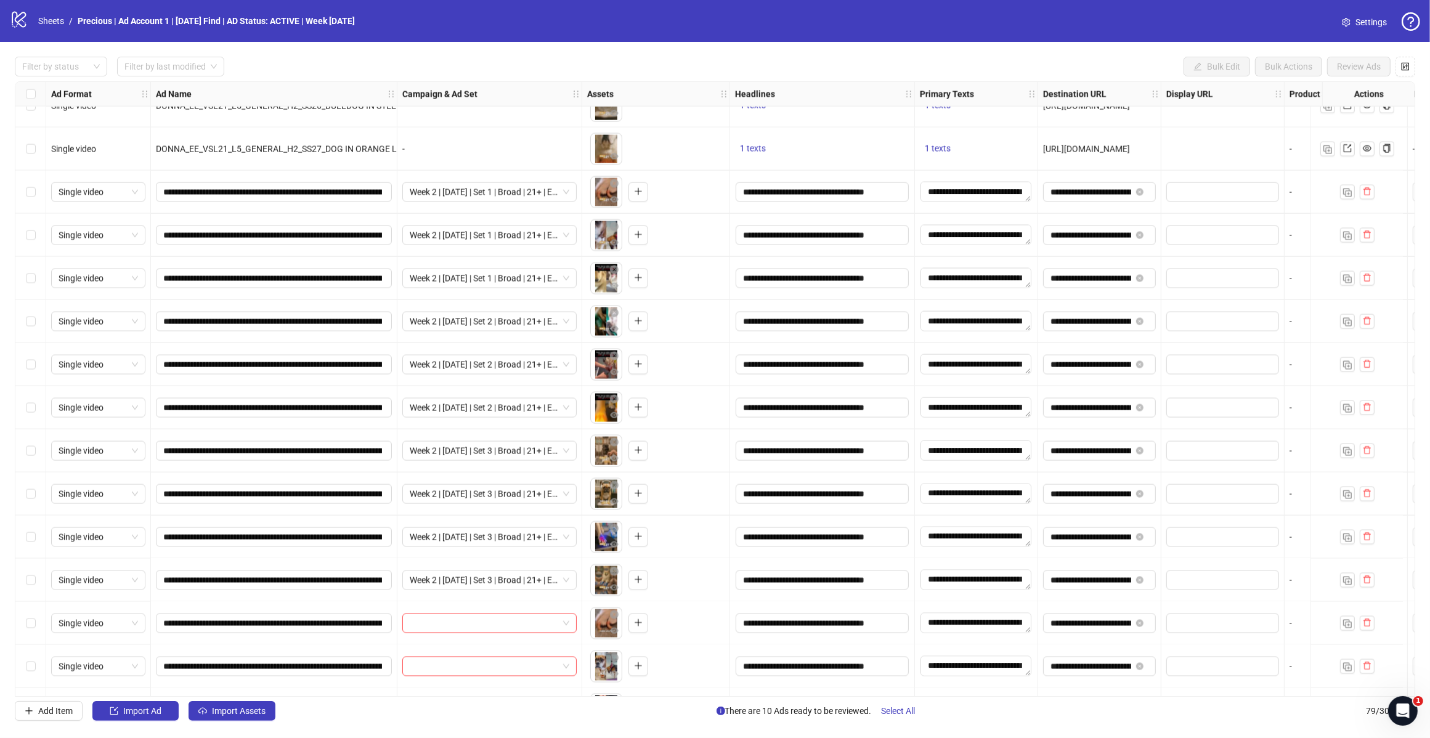
scroll to position [2788, 0]
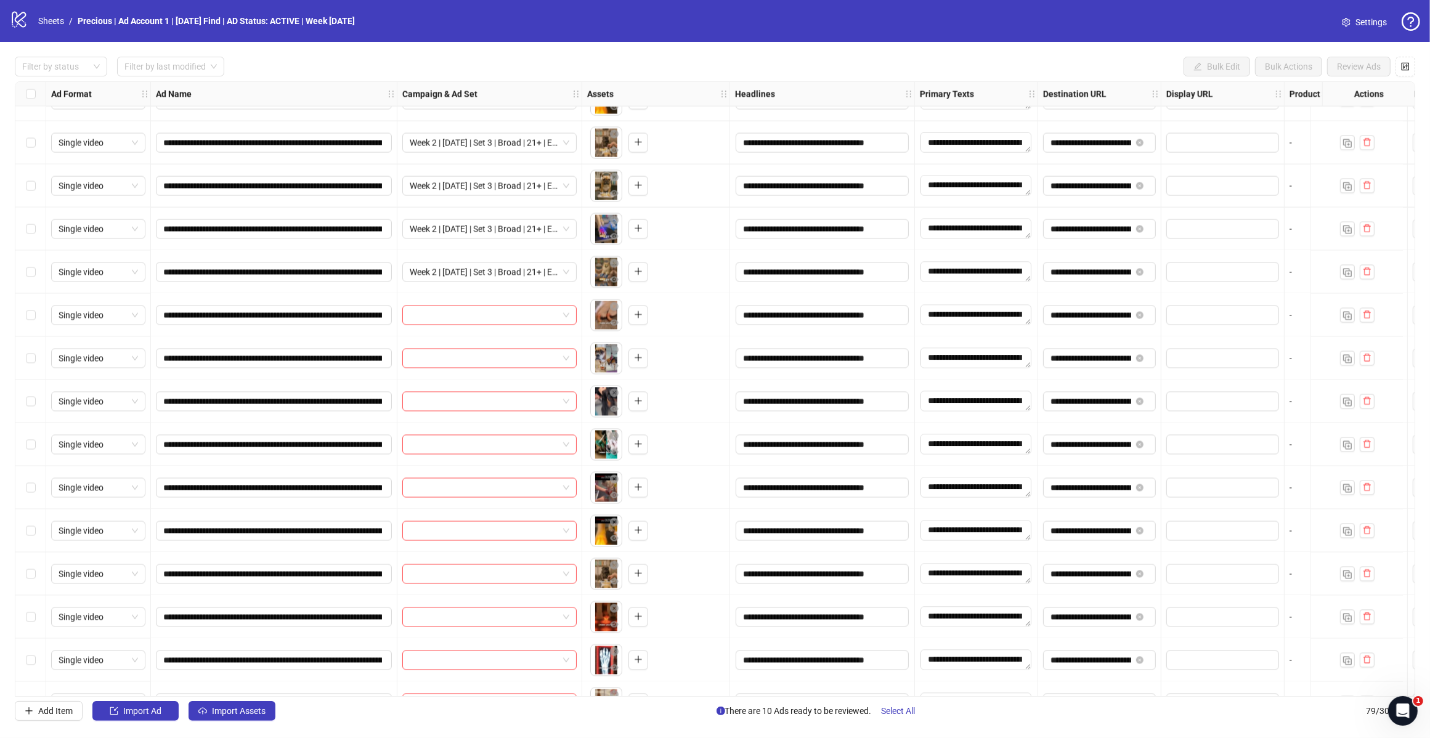
click at [34, 322] on label "Select row 70" at bounding box center [31, 316] width 10 height 14
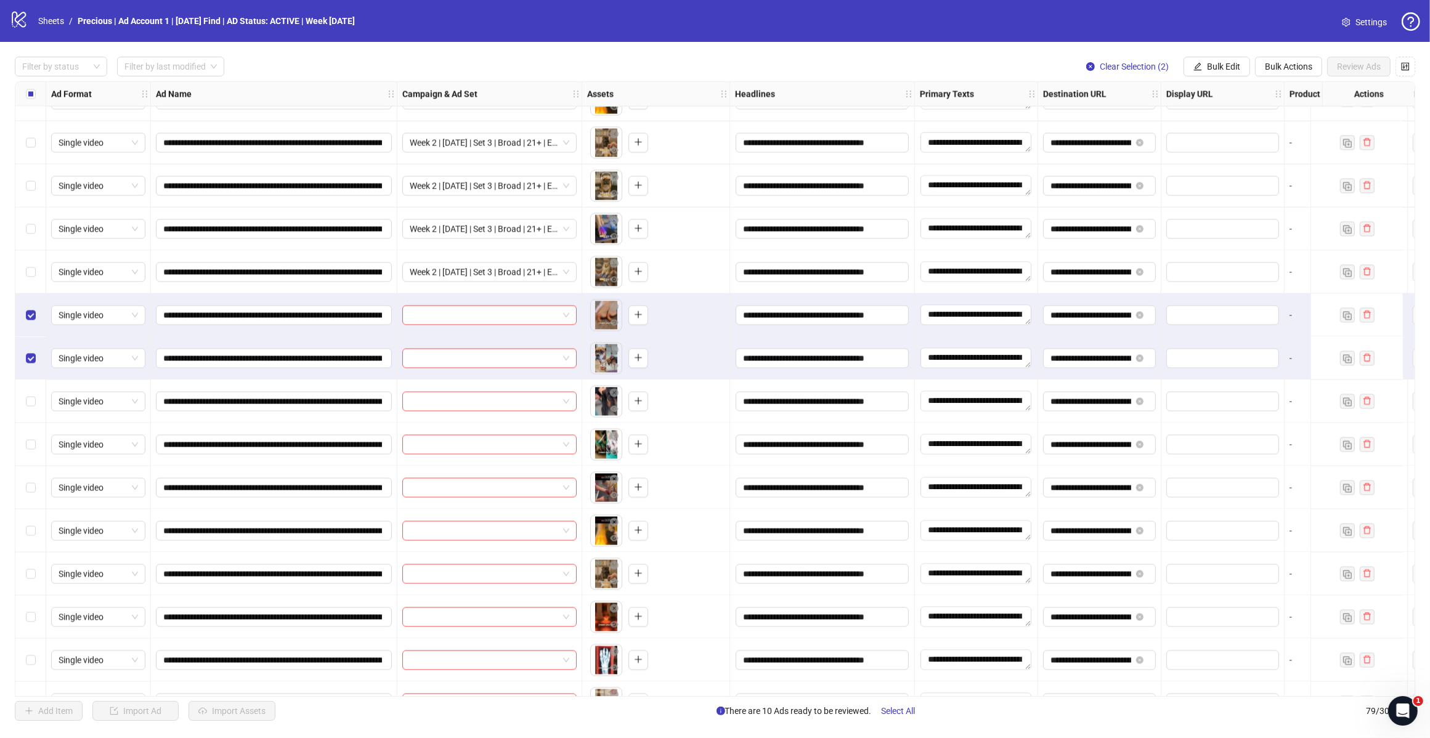
click at [31, 391] on div "Select row 72" at bounding box center [30, 401] width 31 height 43
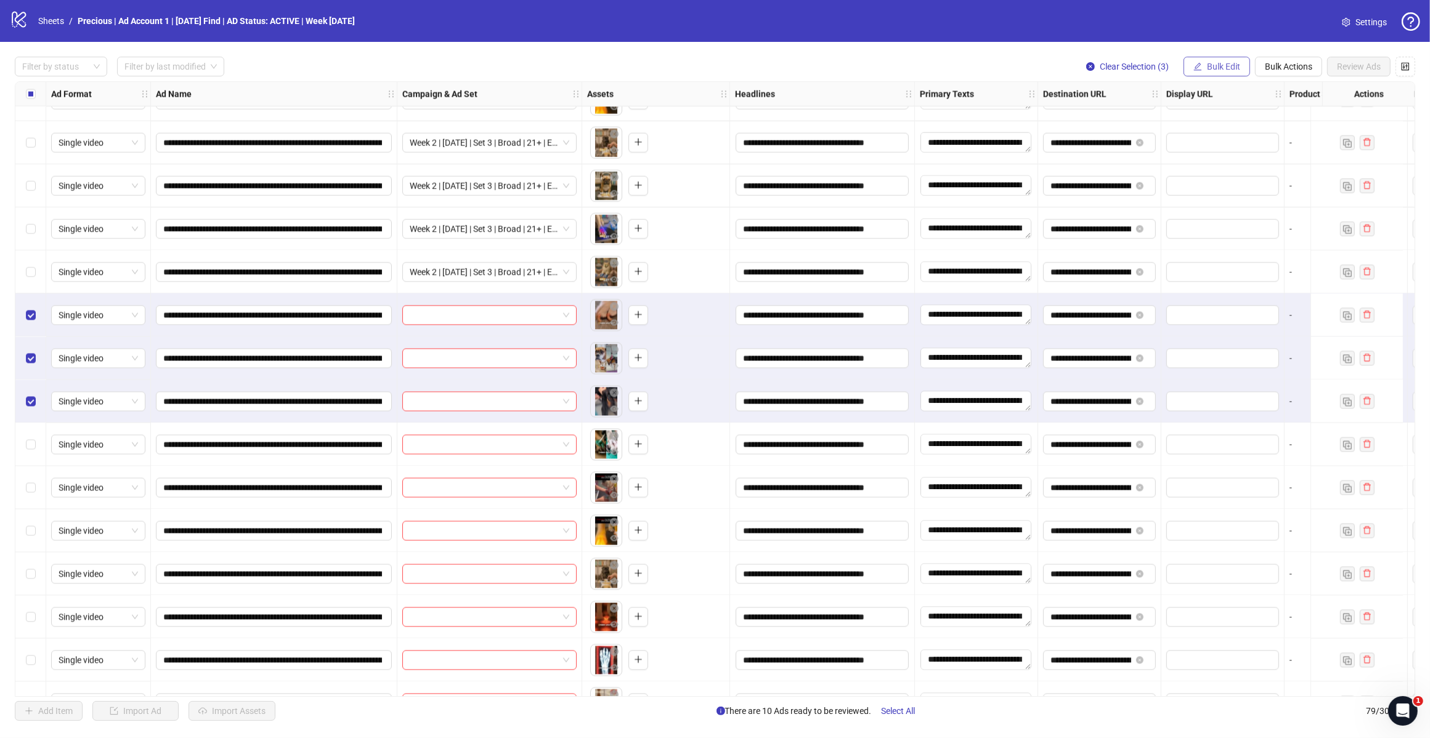
click at [1209, 60] on button "Bulk Edit" at bounding box center [1216, 67] width 67 height 20
click at [1239, 131] on span "Campaign & Ad Set" at bounding box center [1227, 131] width 73 height 14
click at [1264, 119] on input "search" at bounding box center [1176, 120] width 221 height 18
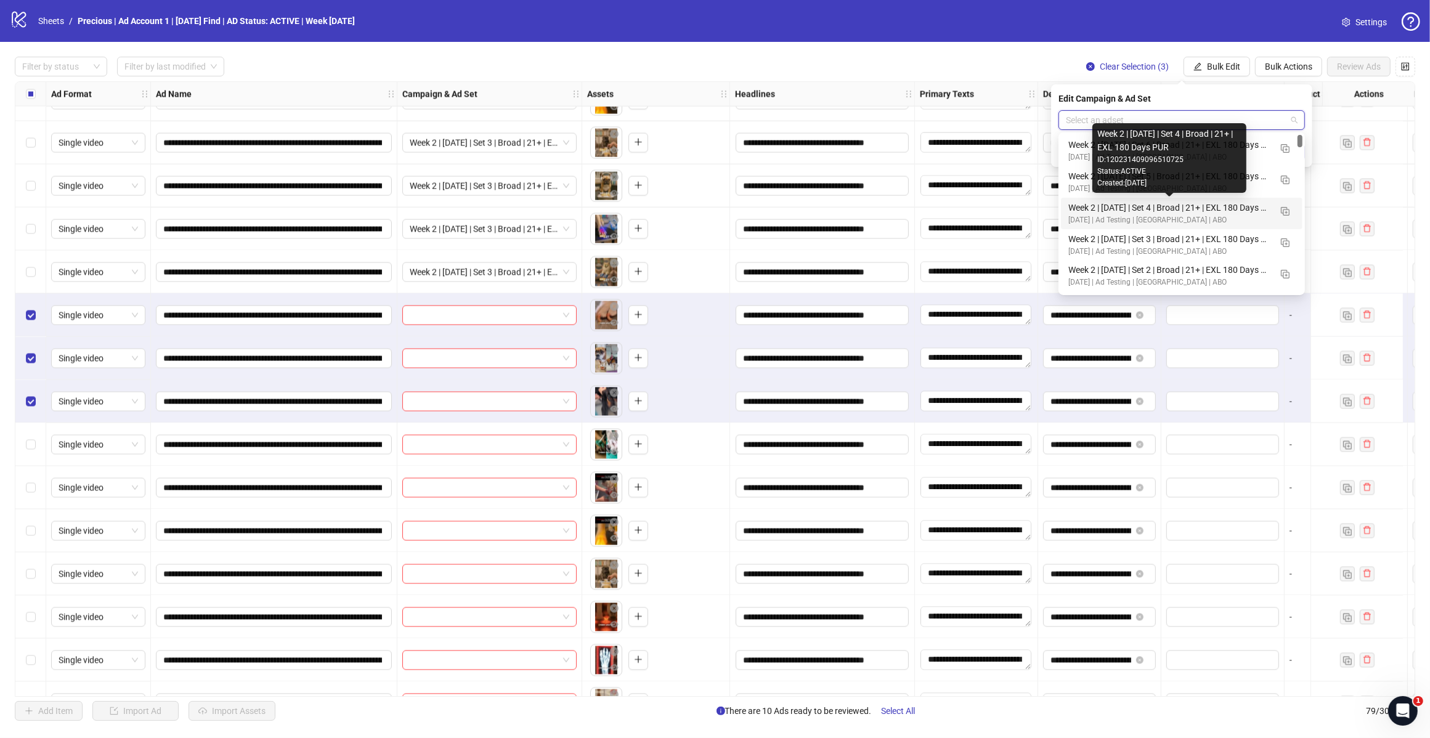
click at [1183, 213] on div "Week 2 | [DATE] | Set 4 | Broad | 21+ | EXL 180 Days PUR" at bounding box center [1169, 208] width 202 height 14
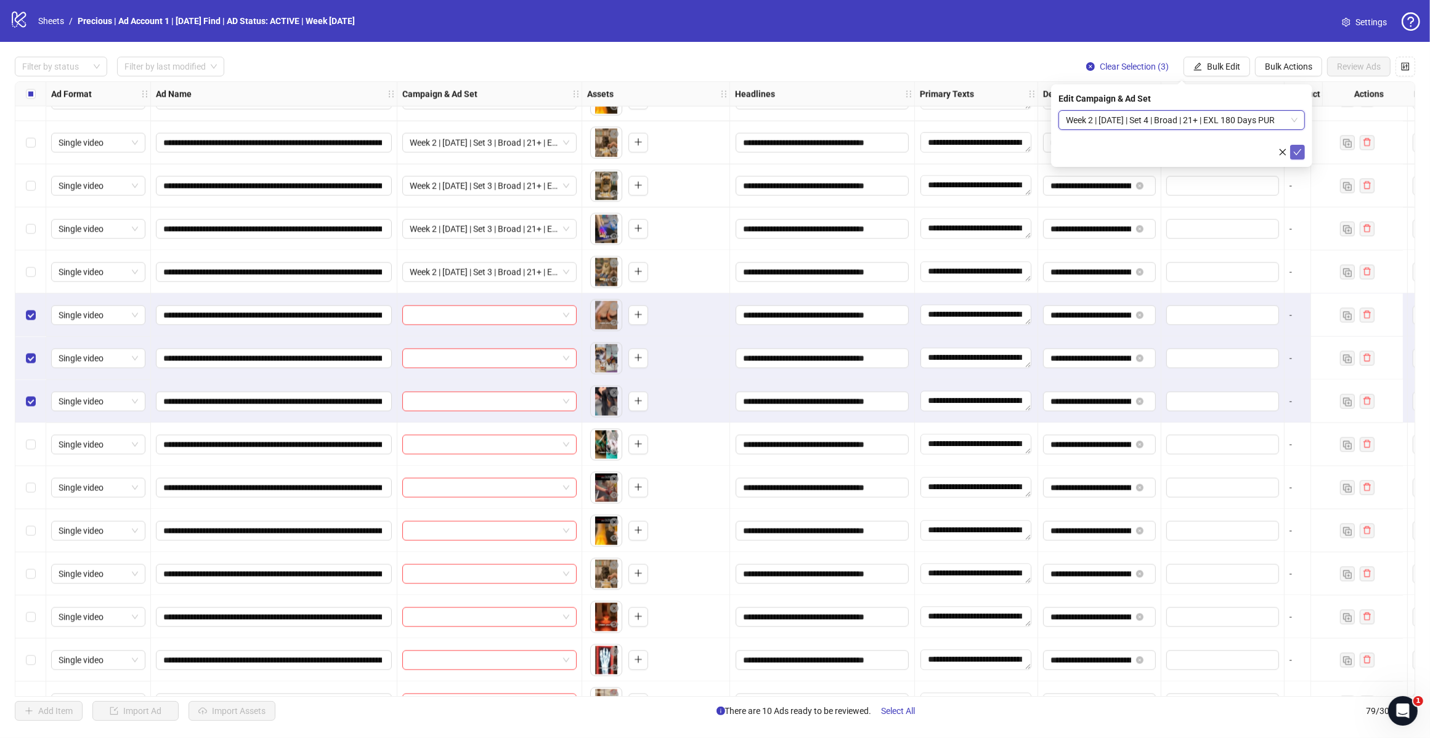
click at [1299, 154] on icon "check" at bounding box center [1297, 152] width 9 height 9
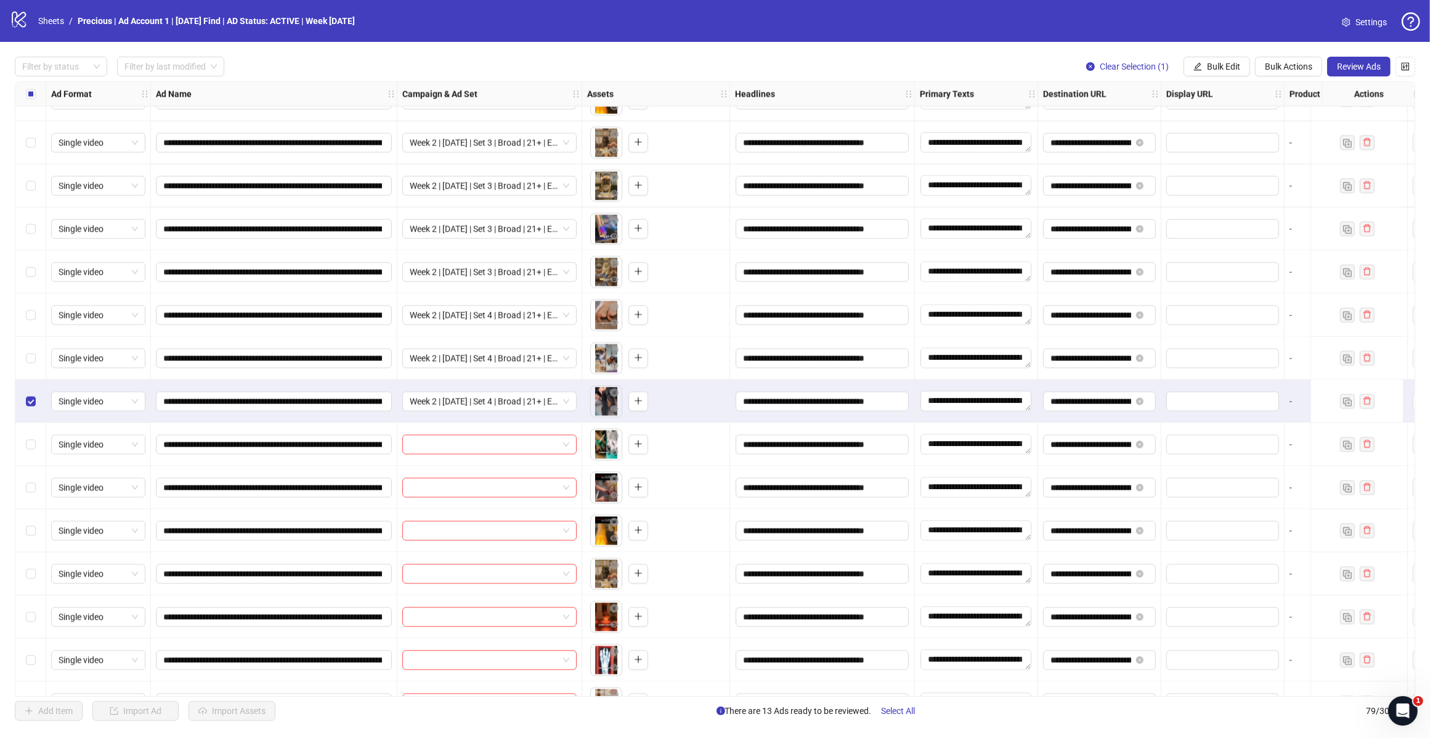
click at [30, 411] on div "Select row 72" at bounding box center [30, 401] width 31 height 43
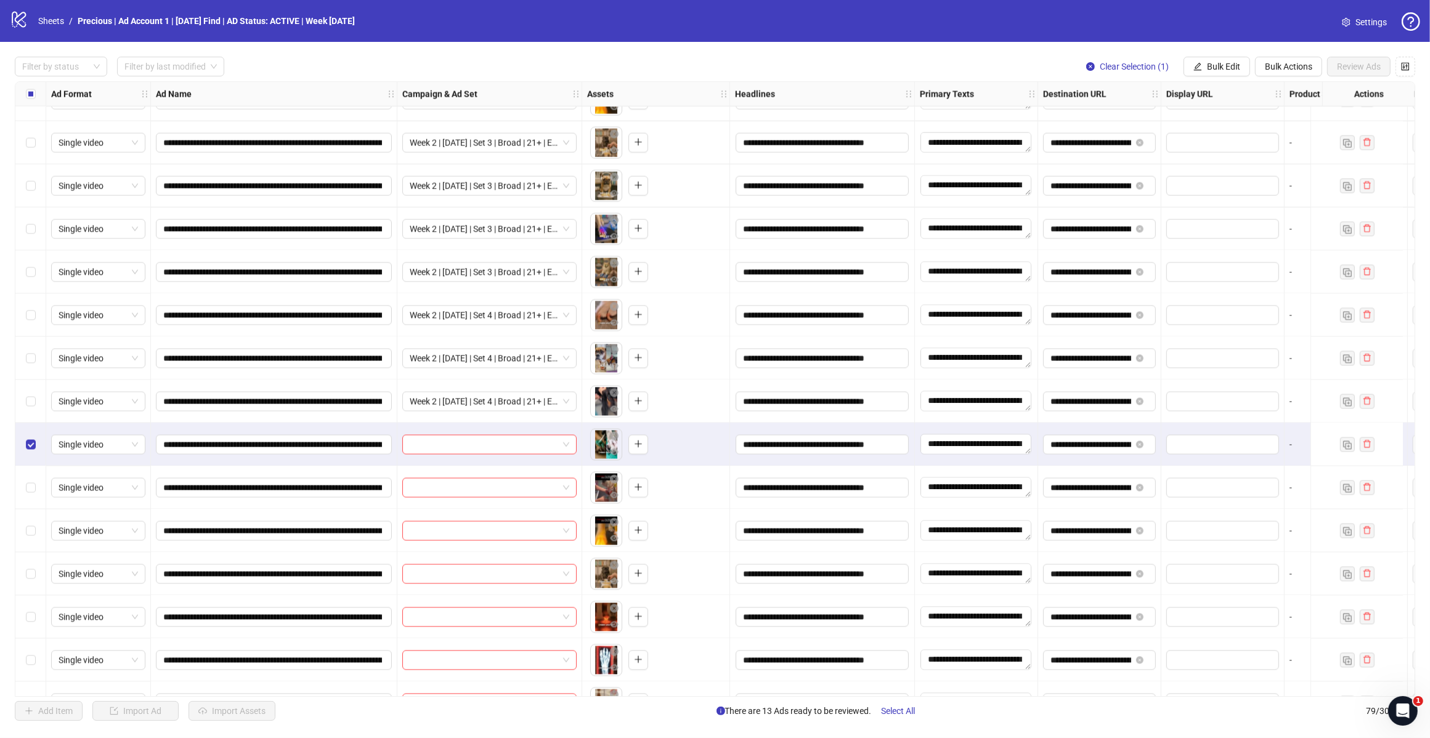
click at [31, 494] on label "Select row 74" at bounding box center [31, 488] width 10 height 14
click at [32, 521] on div "Select row 75" at bounding box center [30, 530] width 31 height 43
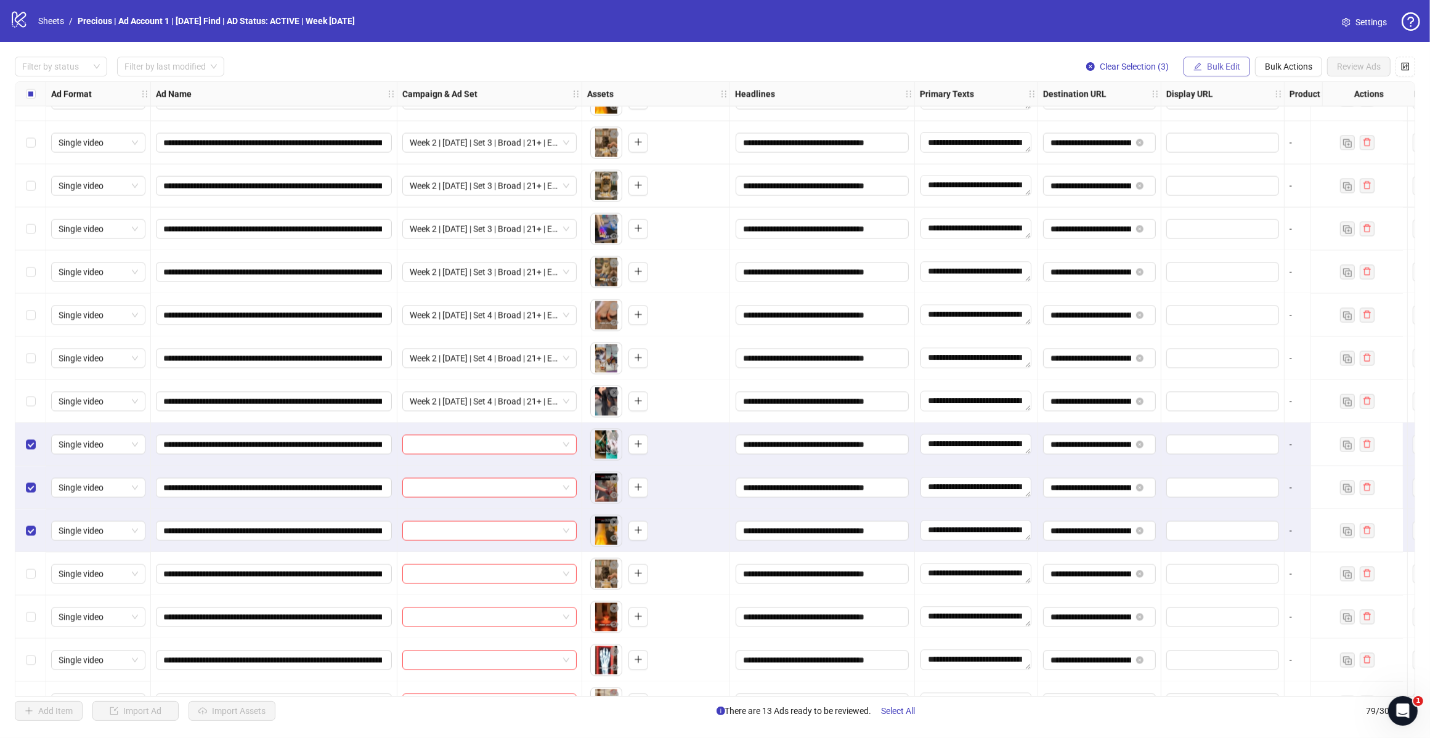
click at [1212, 65] on span "Bulk Edit" at bounding box center [1223, 67] width 33 height 10
click at [1226, 131] on span "Campaign & Ad Set" at bounding box center [1227, 131] width 73 height 14
click at [1254, 114] on input "search" at bounding box center [1176, 120] width 221 height 18
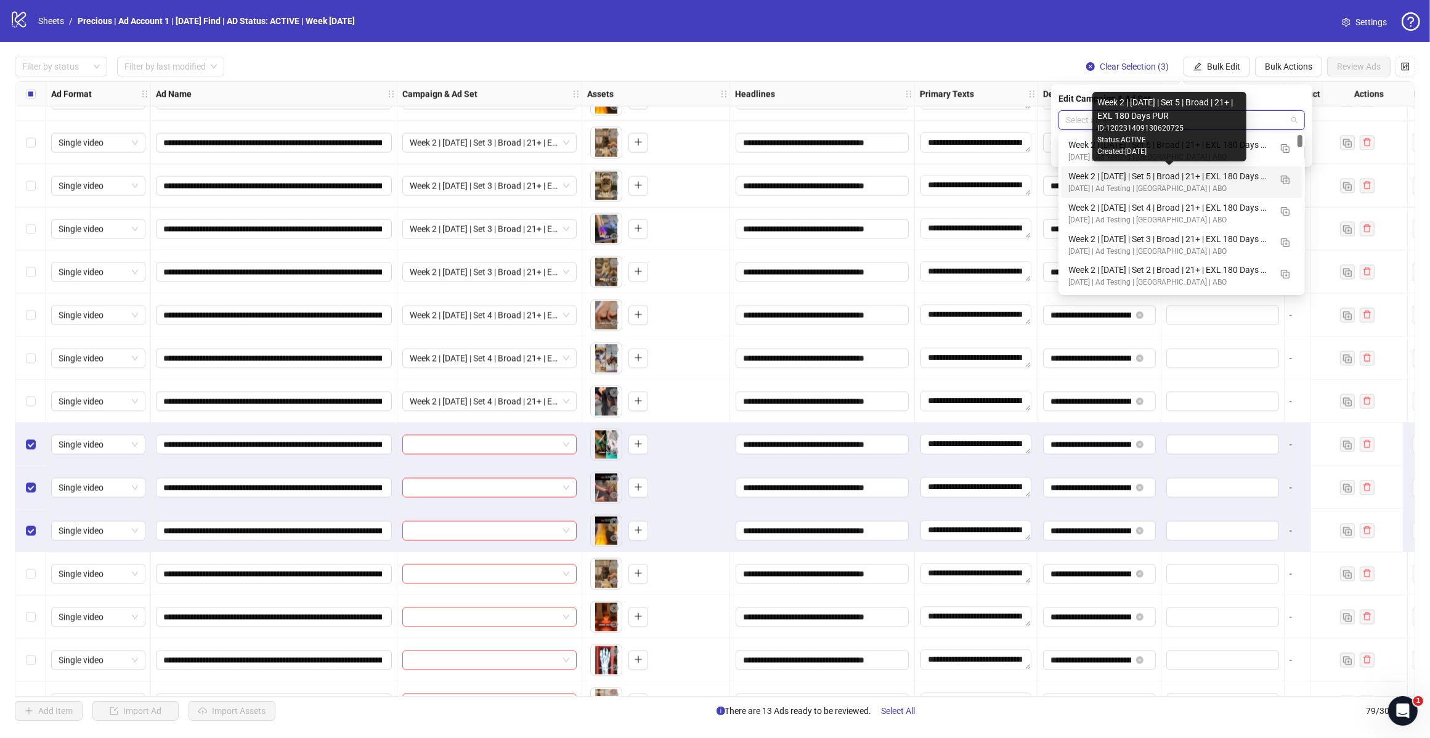
click at [1192, 180] on div "Week 2 | [DATE] | Set 5 | Broad | 21+ | EXL 180 Days PUR" at bounding box center [1169, 176] width 202 height 14
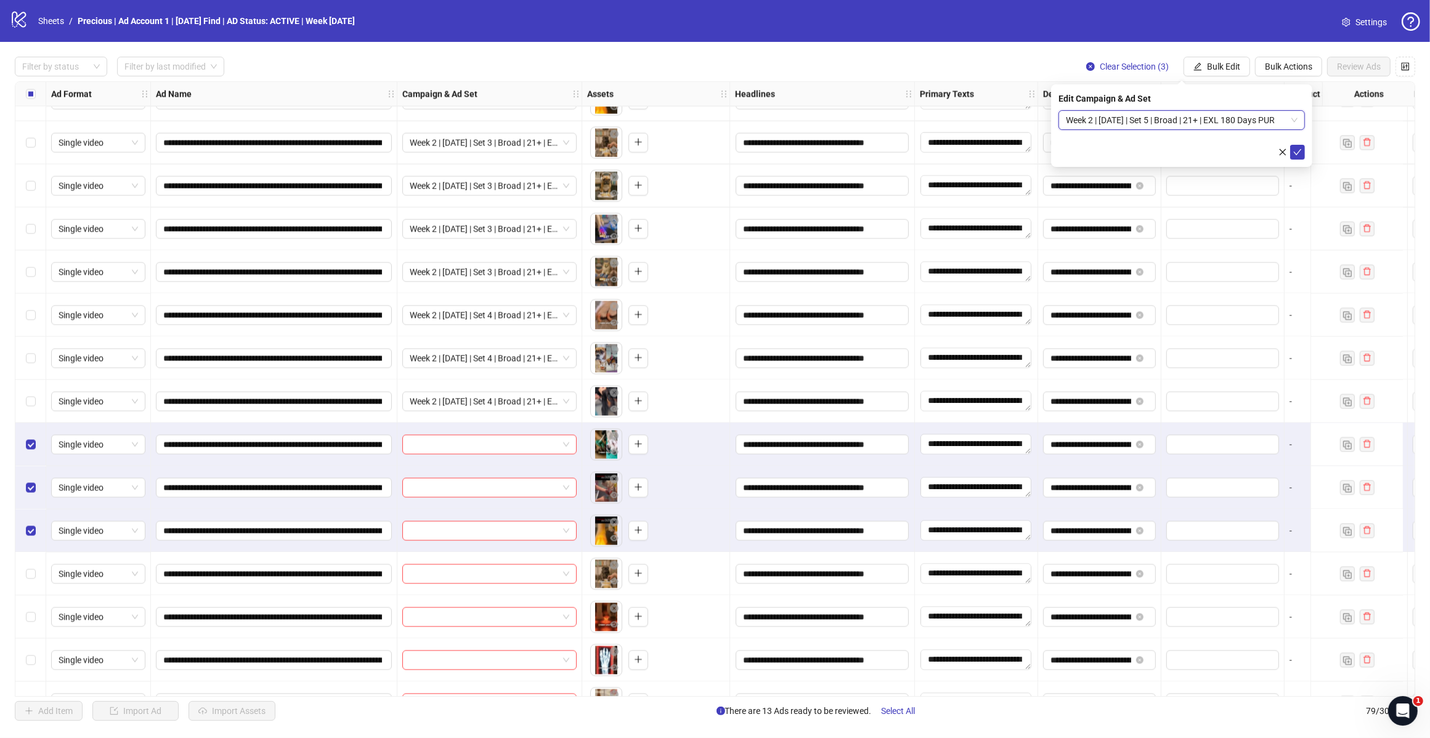
click at [1294, 153] on icon "check" at bounding box center [1297, 152] width 9 height 9
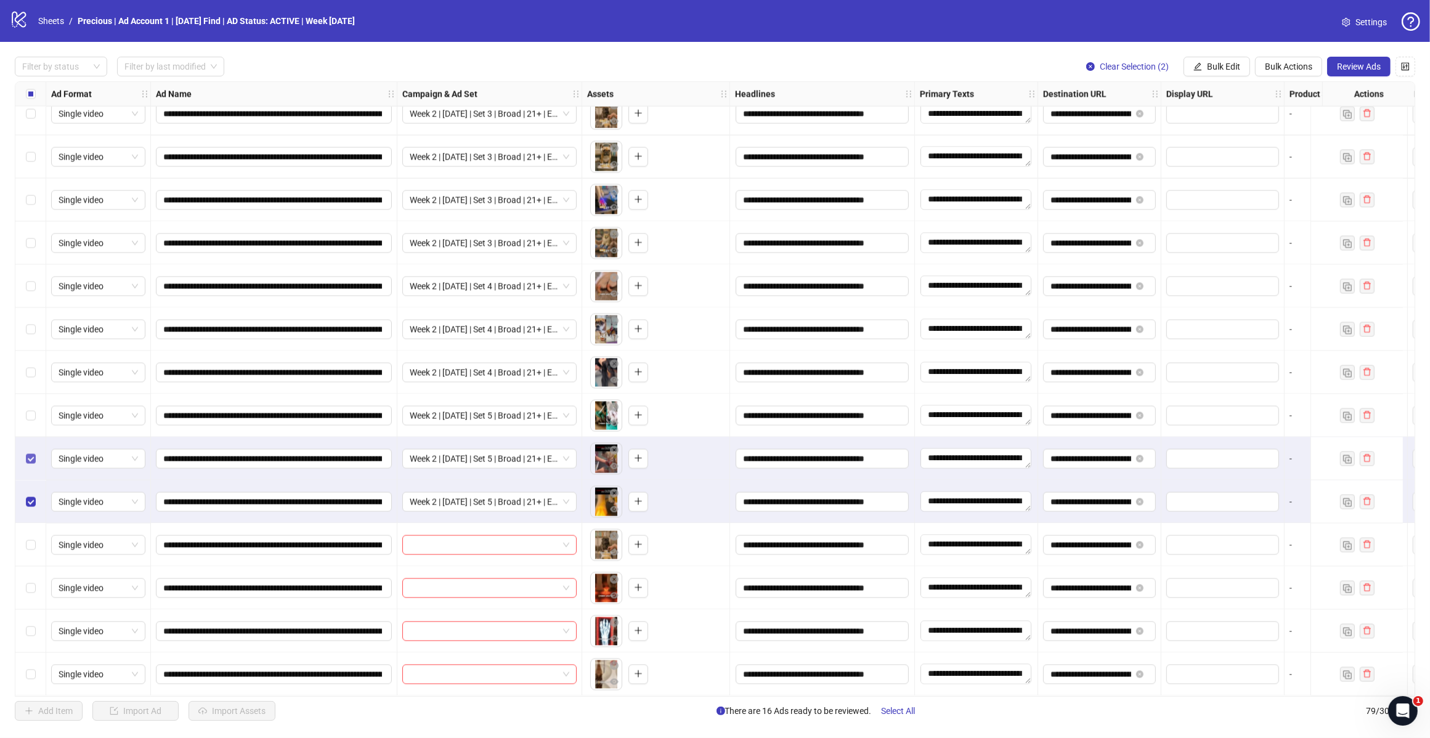
click at [26, 460] on label "Select row 74" at bounding box center [31, 459] width 10 height 14
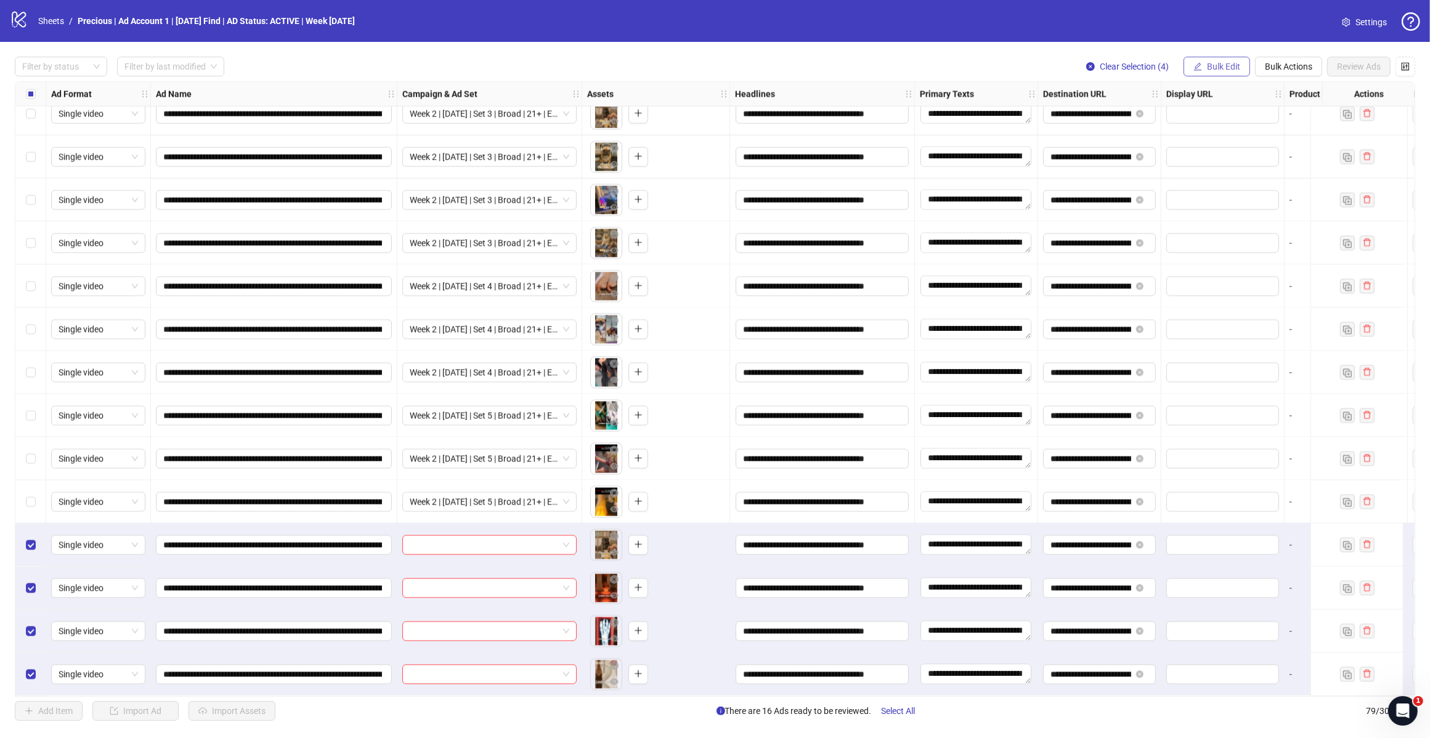
click at [1218, 62] on span "Bulk Edit" at bounding box center [1223, 67] width 33 height 10
click at [1233, 131] on span "Campaign & Ad Set" at bounding box center [1227, 131] width 73 height 14
click at [1263, 124] on input "search" at bounding box center [1176, 120] width 221 height 18
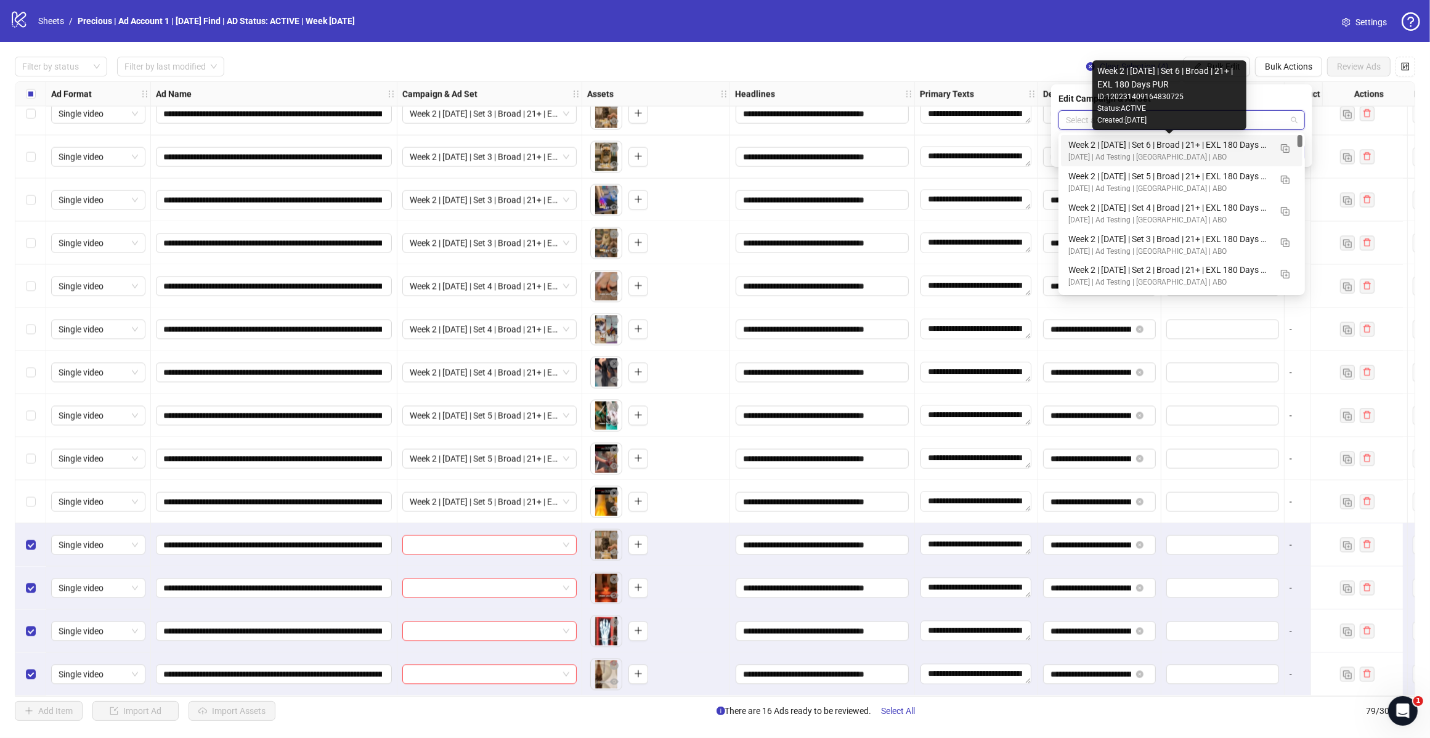
click at [1220, 143] on div "Week 2 | [DATE] | Set 6 | Broad | 21+ | EXL 180 Days PUR" at bounding box center [1169, 145] width 202 height 14
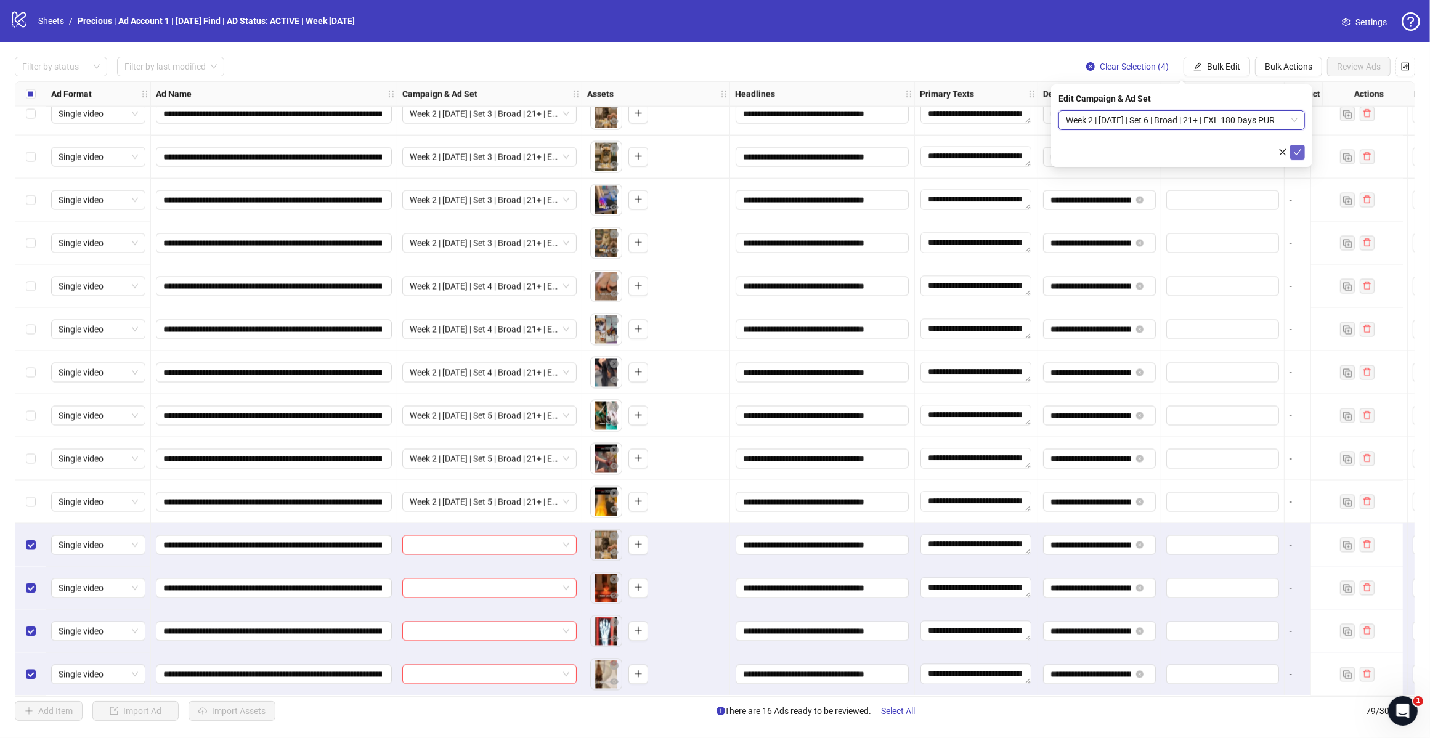
click at [1295, 151] on icon "check" at bounding box center [1297, 152] width 9 height 9
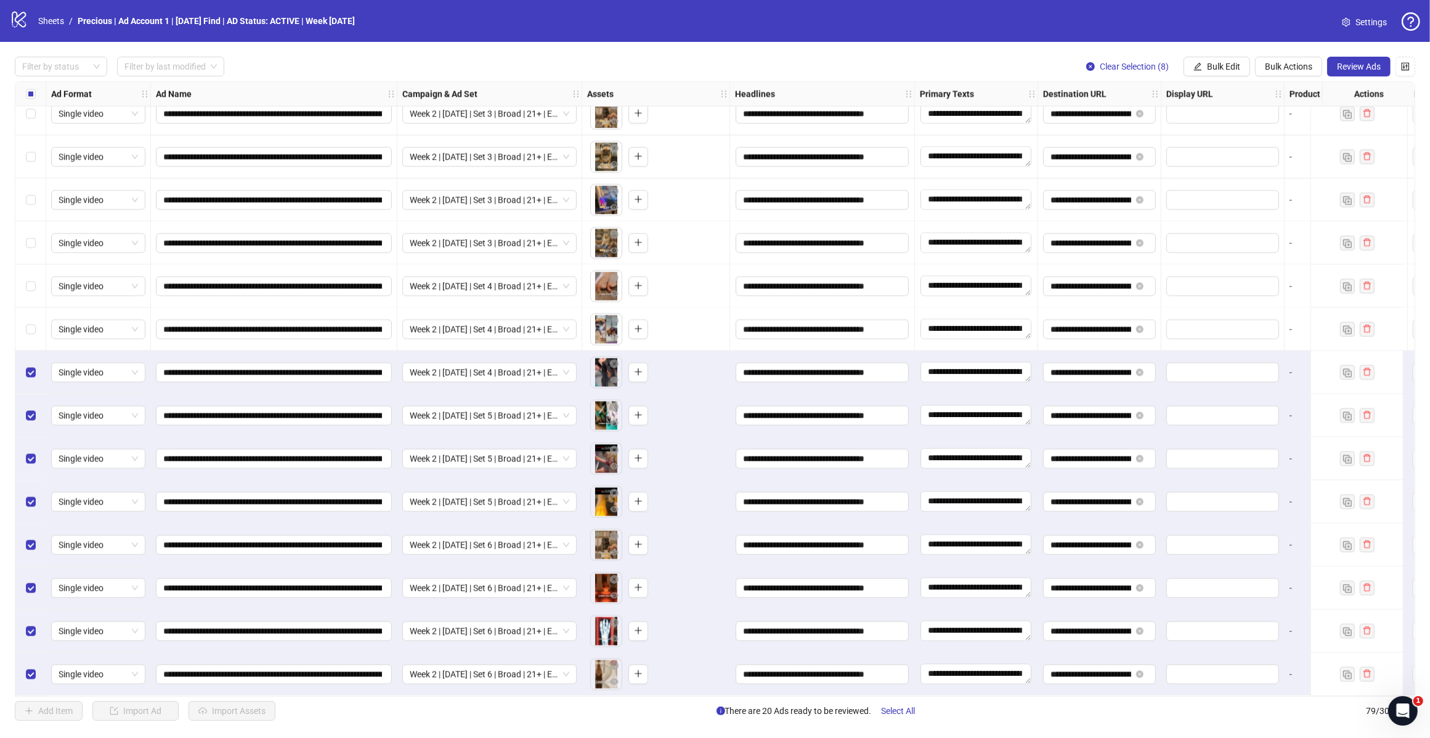
click at [39, 325] on div "Select row 71" at bounding box center [30, 329] width 31 height 43
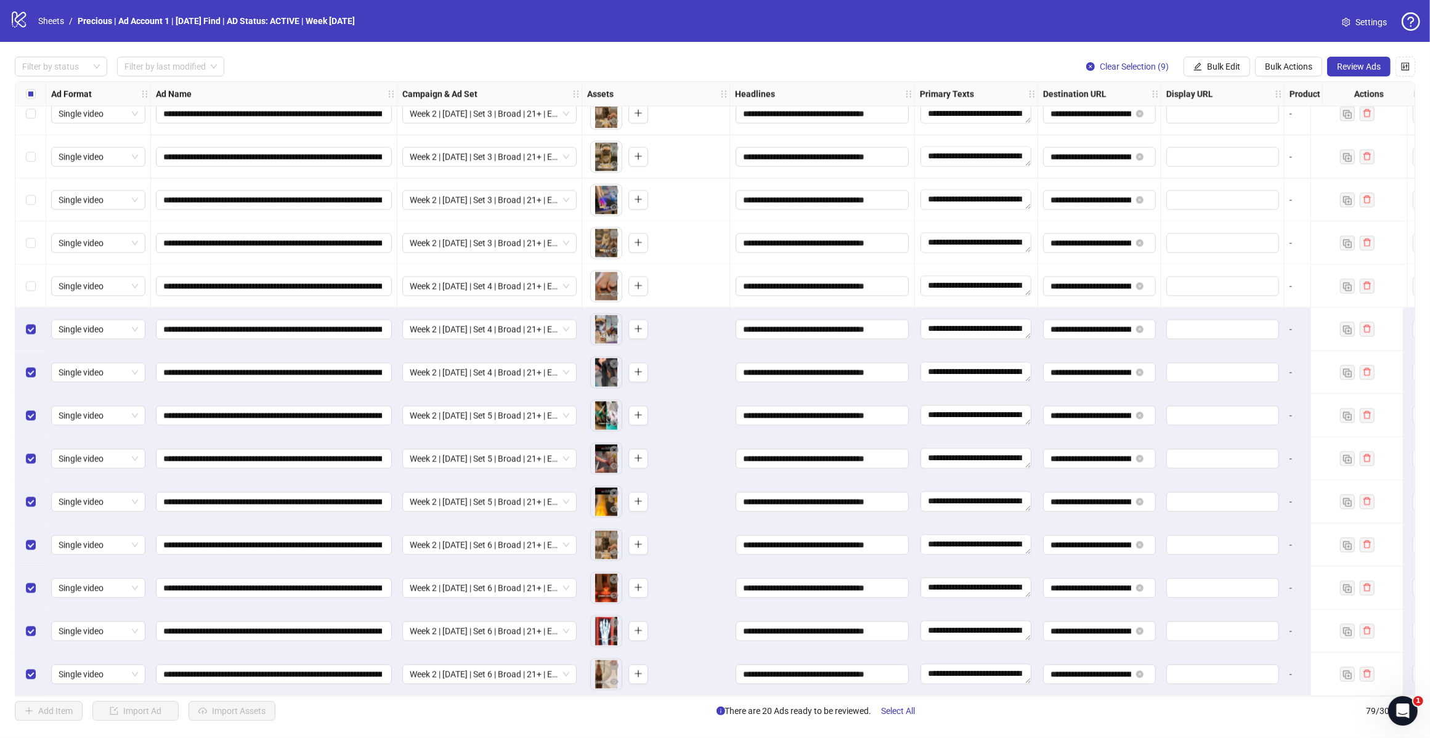
click at [37, 284] on div "Select row 70" at bounding box center [30, 286] width 31 height 43
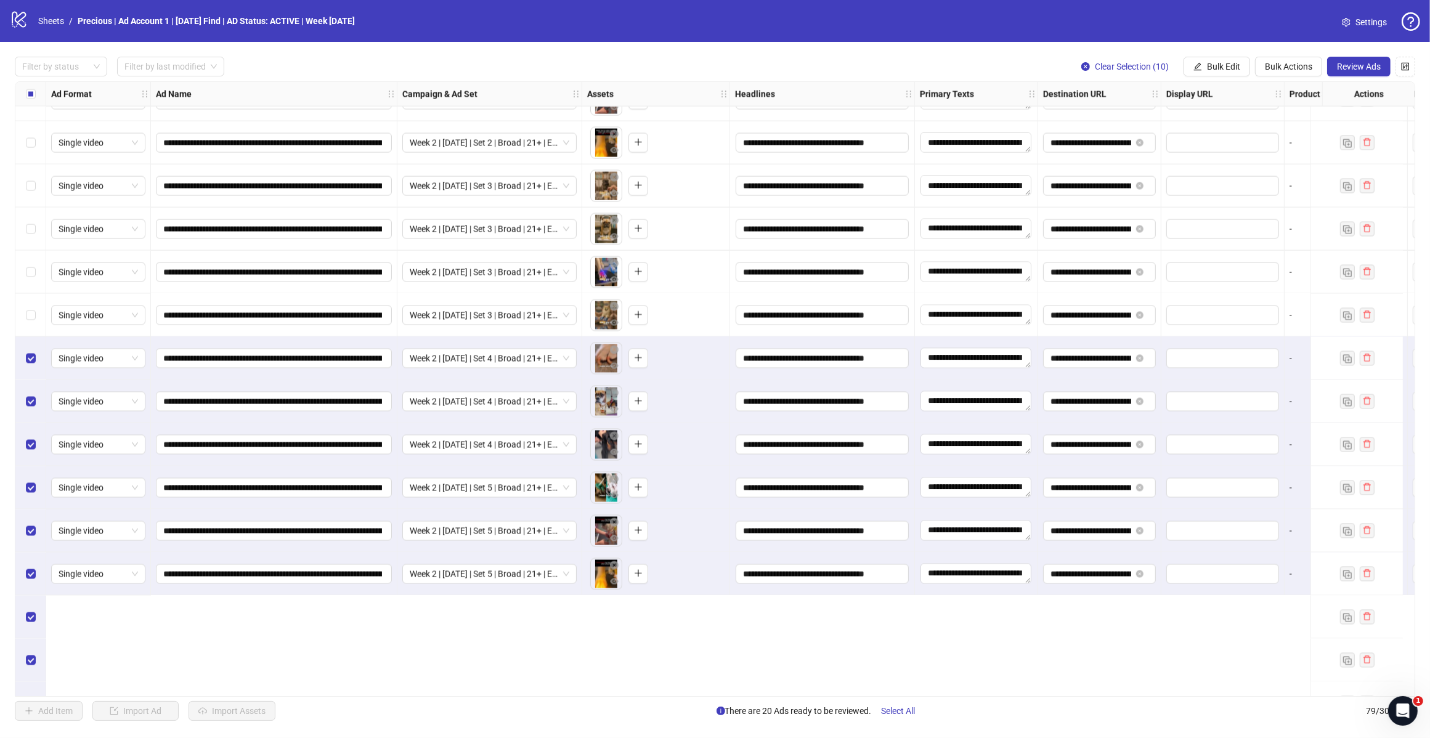
scroll to position [2591, 0]
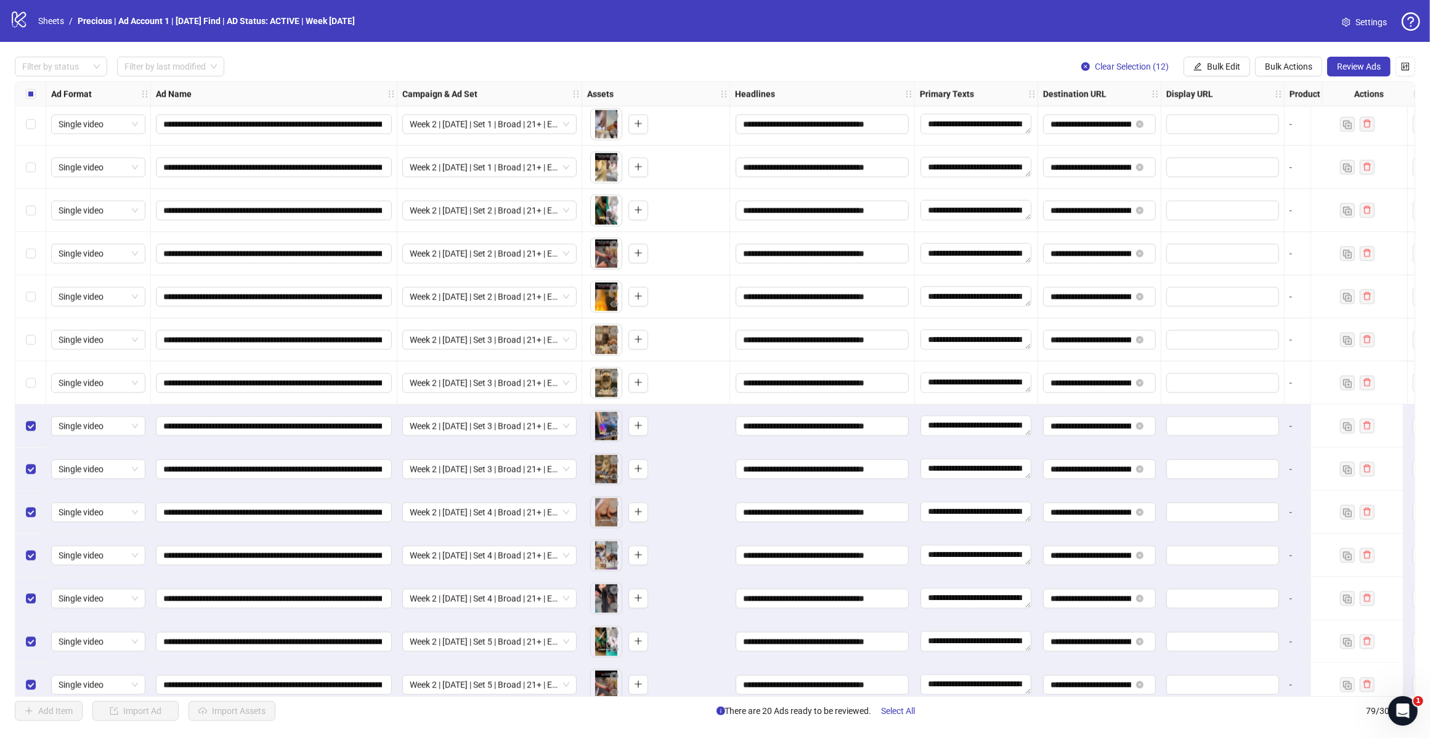
click at [31, 333] on div "Select row 66" at bounding box center [30, 339] width 31 height 43
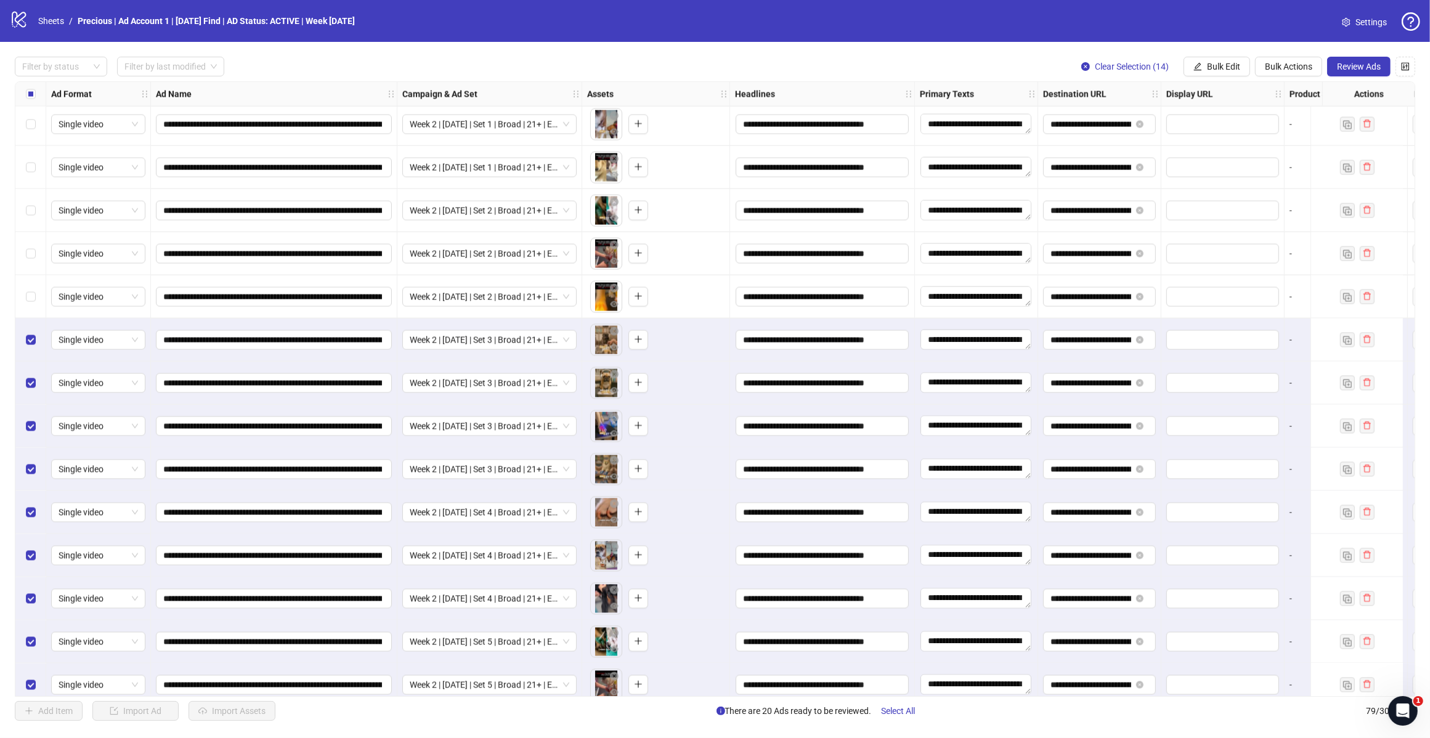
scroll to position [2514, 0]
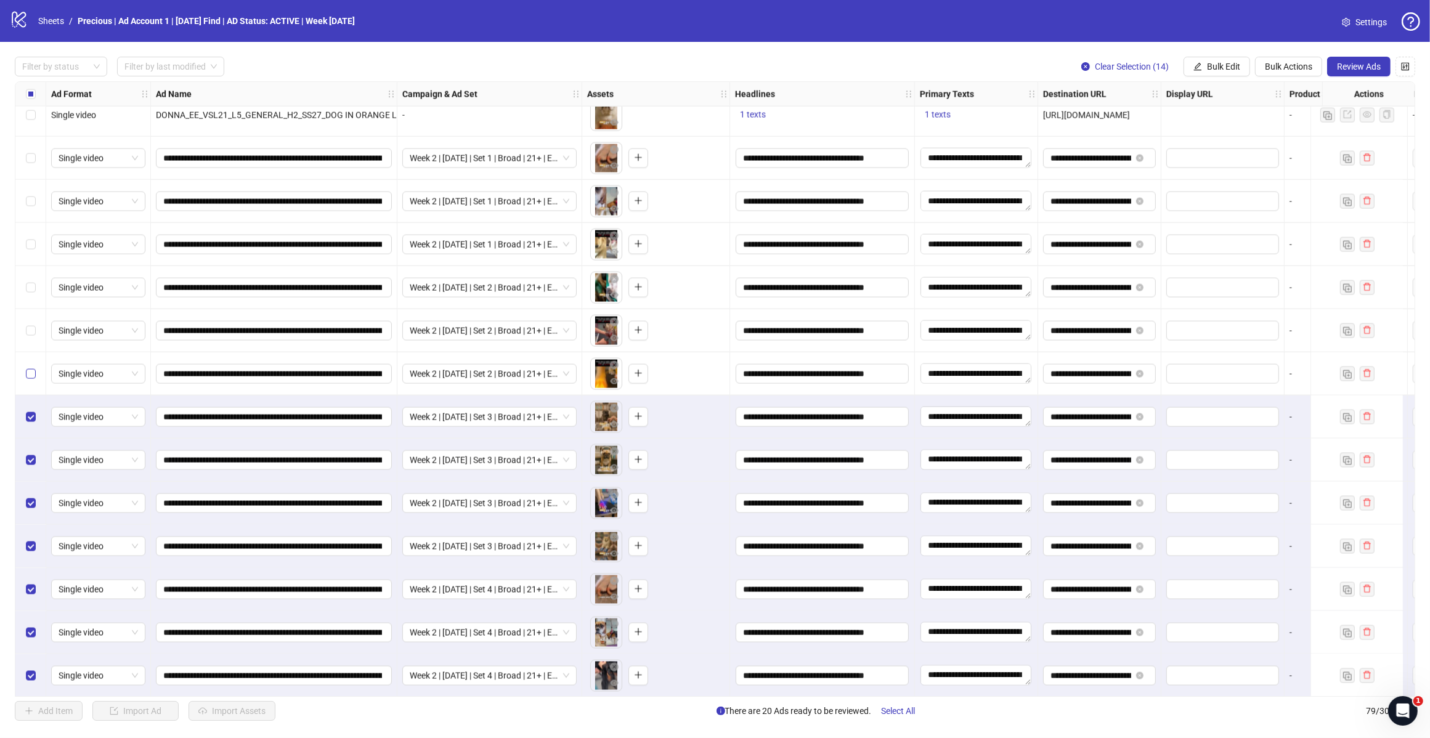
click at [26, 368] on label "Select row 65" at bounding box center [31, 374] width 10 height 14
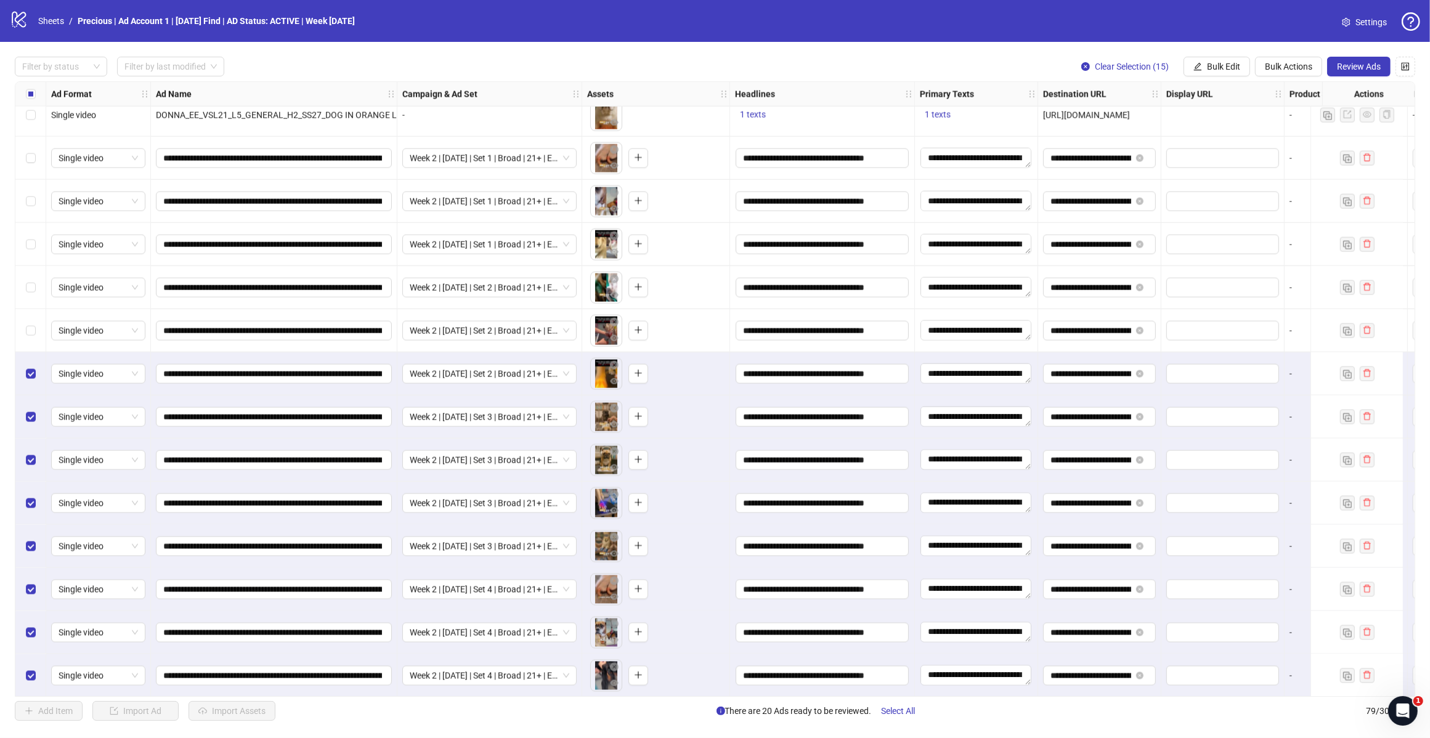
click at [31, 296] on div "Select row 63" at bounding box center [30, 287] width 31 height 43
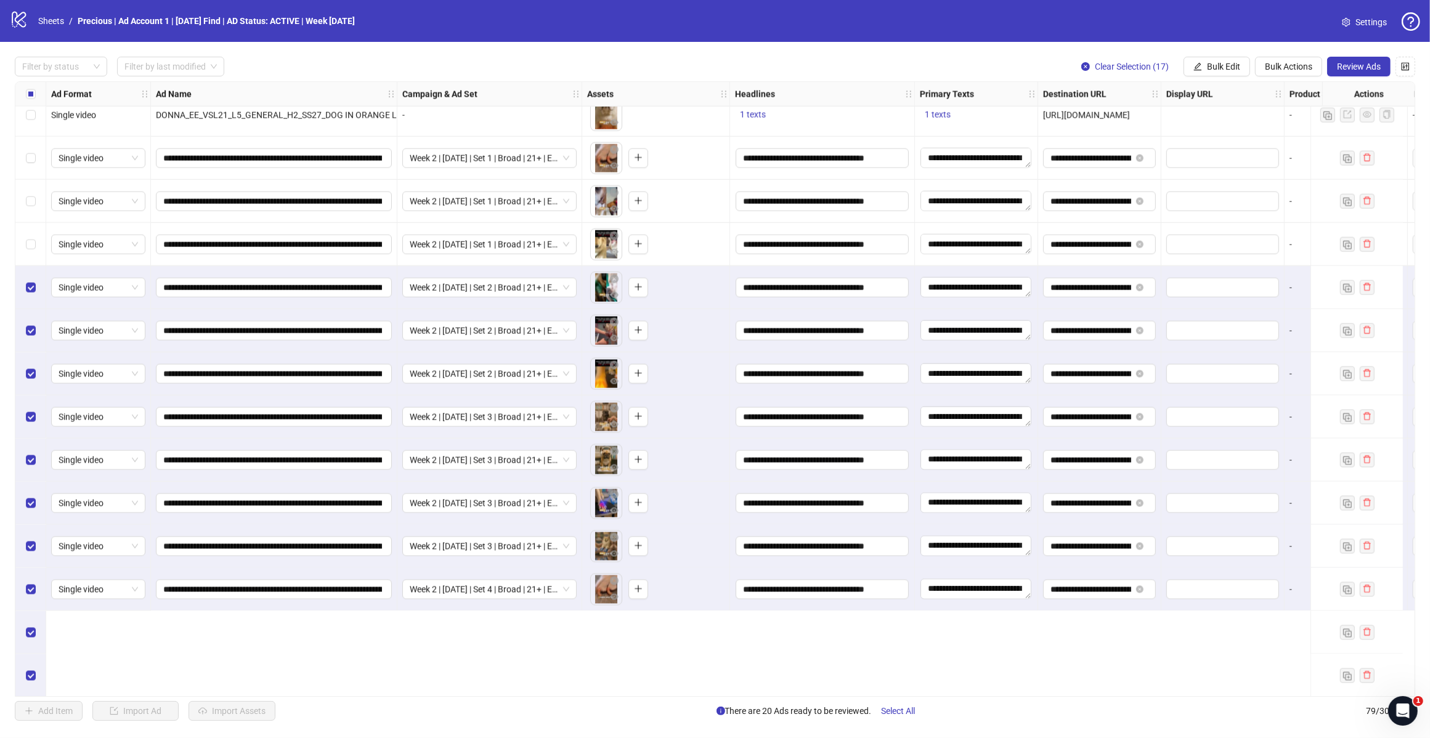
scroll to position [2360, 0]
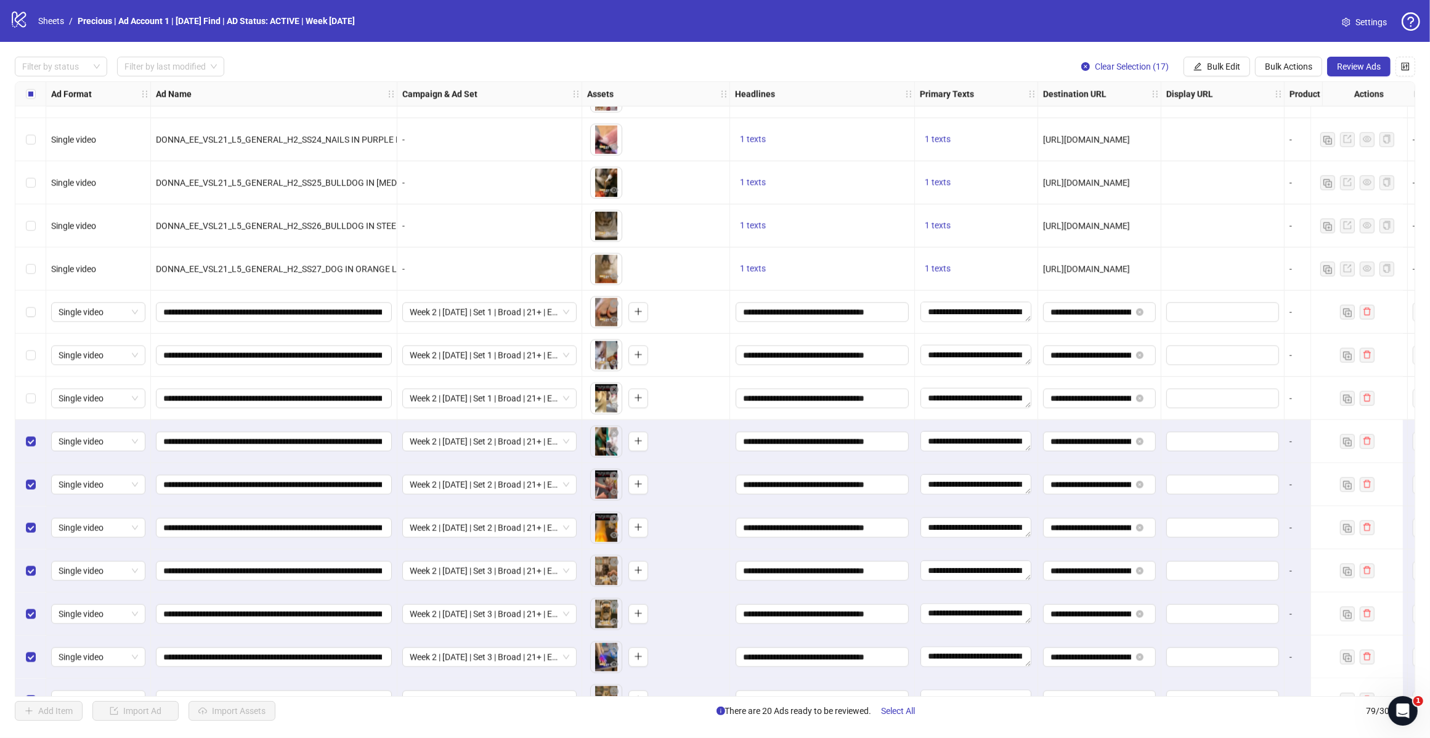
click at [23, 398] on div "Select row 62" at bounding box center [30, 398] width 31 height 43
click at [20, 352] on div "Select row 61" at bounding box center [30, 355] width 31 height 43
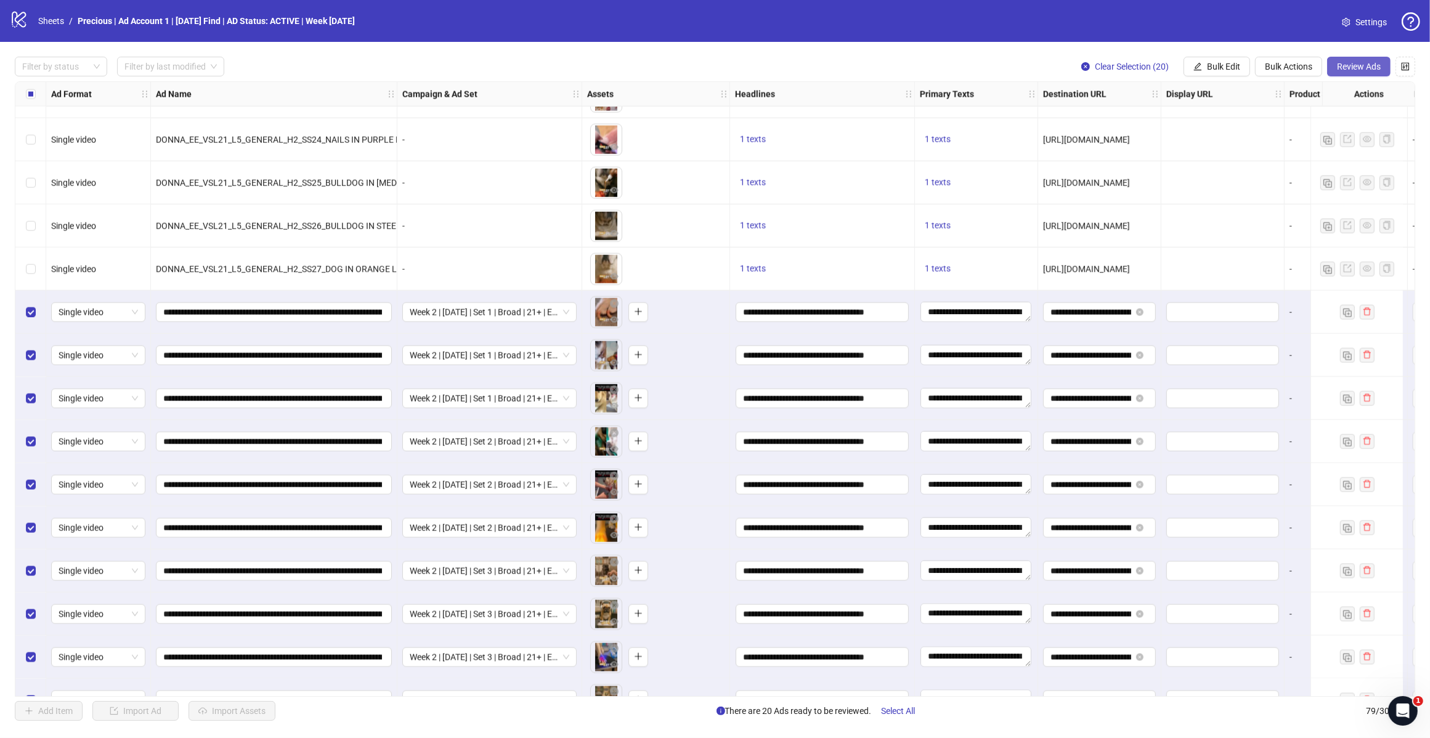
click at [1359, 68] on span "Review Ads" at bounding box center [1359, 67] width 44 height 10
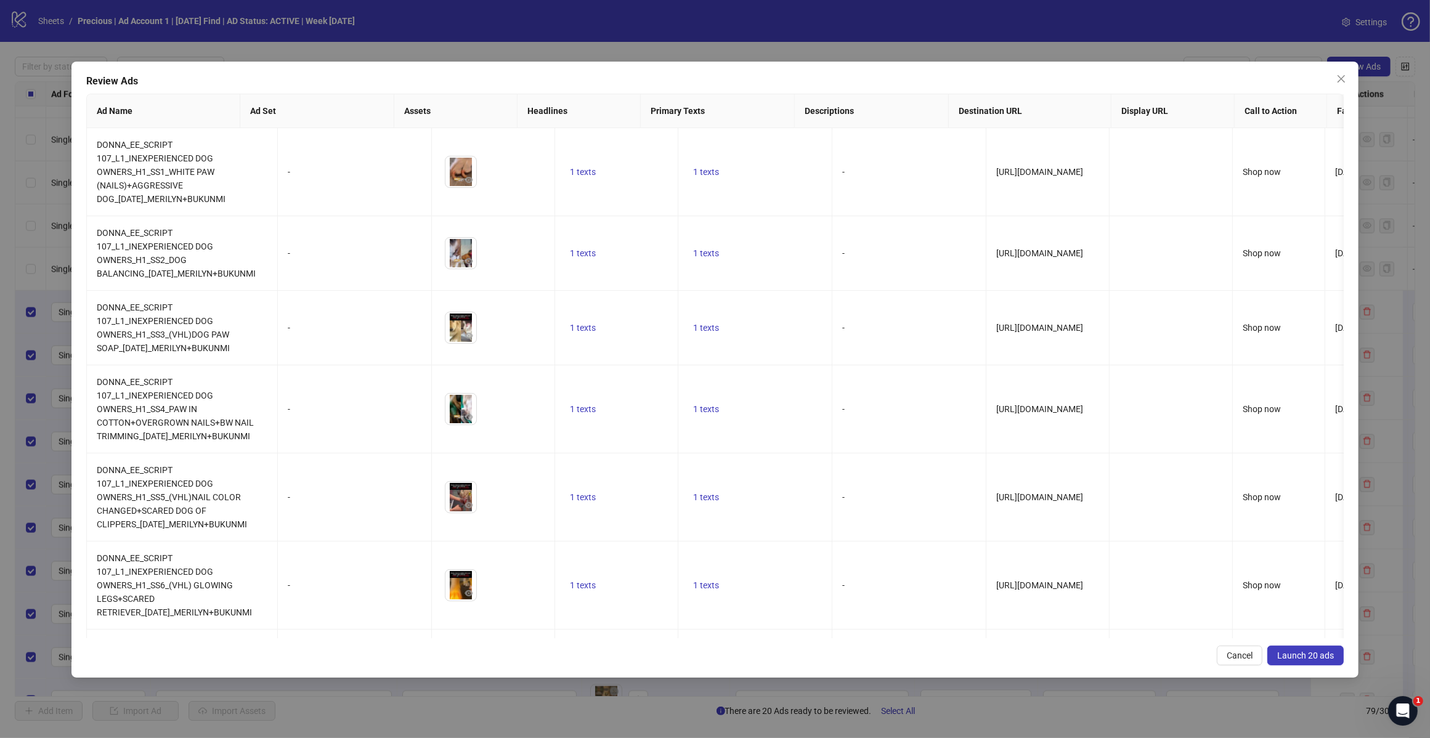
click at [1297, 654] on span "Launch 20 ads" at bounding box center [1305, 656] width 57 height 10
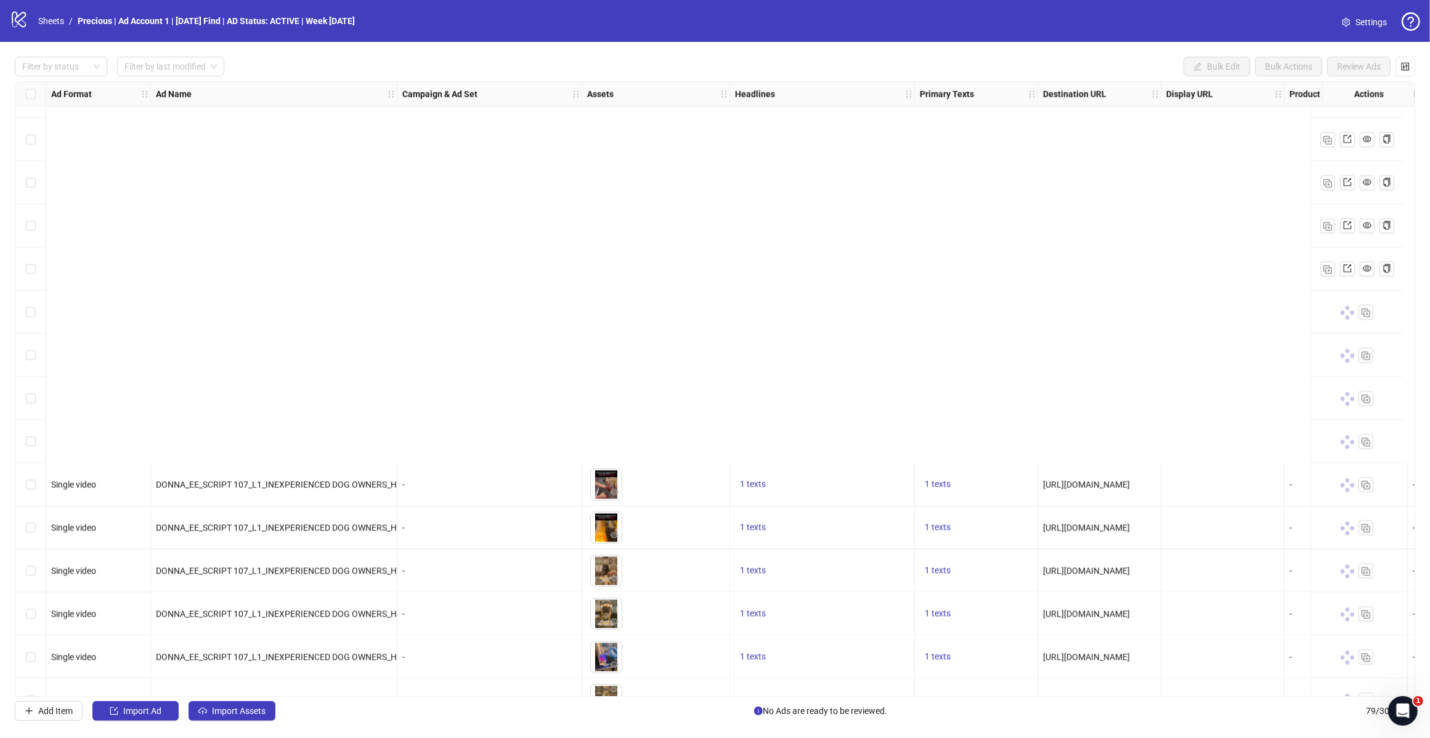
scroll to position [2822, 0]
